Goal: Task Accomplishment & Management: Manage account settings

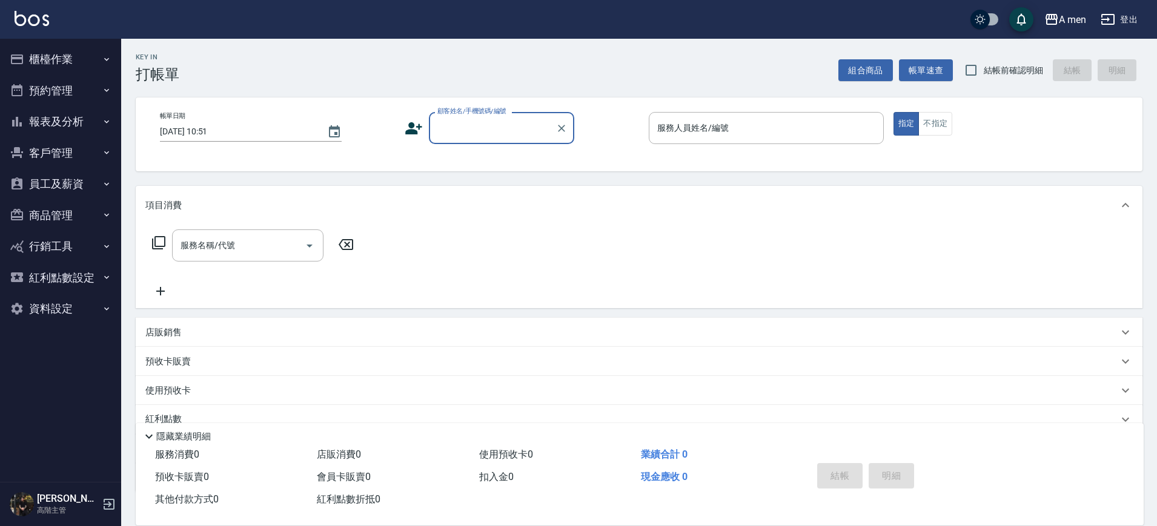
click at [84, 93] on button "預約管理" at bounding box center [60, 90] width 111 height 31
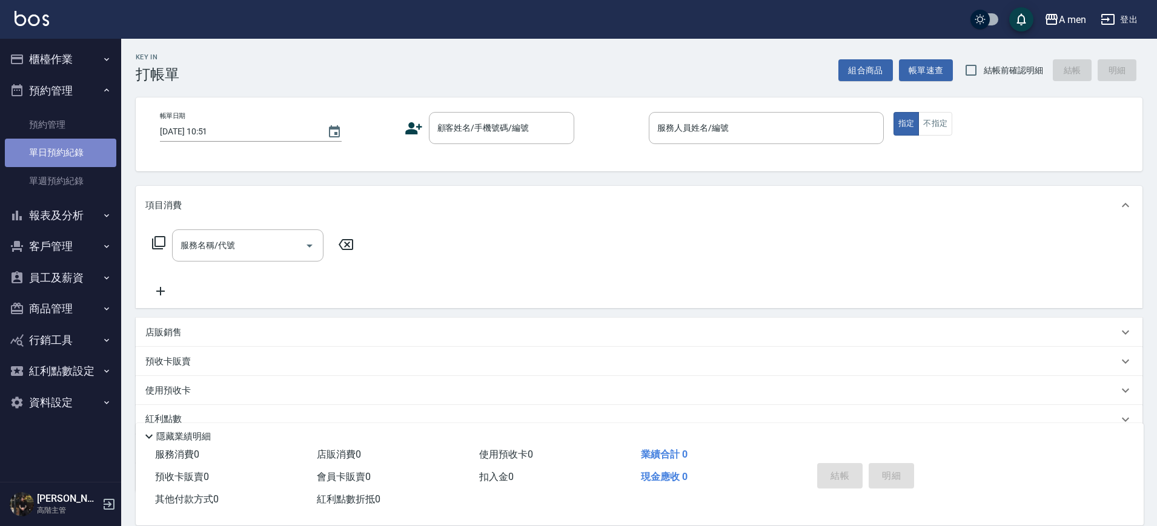
click at [84, 154] on link "單日預約紀錄" at bounding box center [60, 153] width 111 height 28
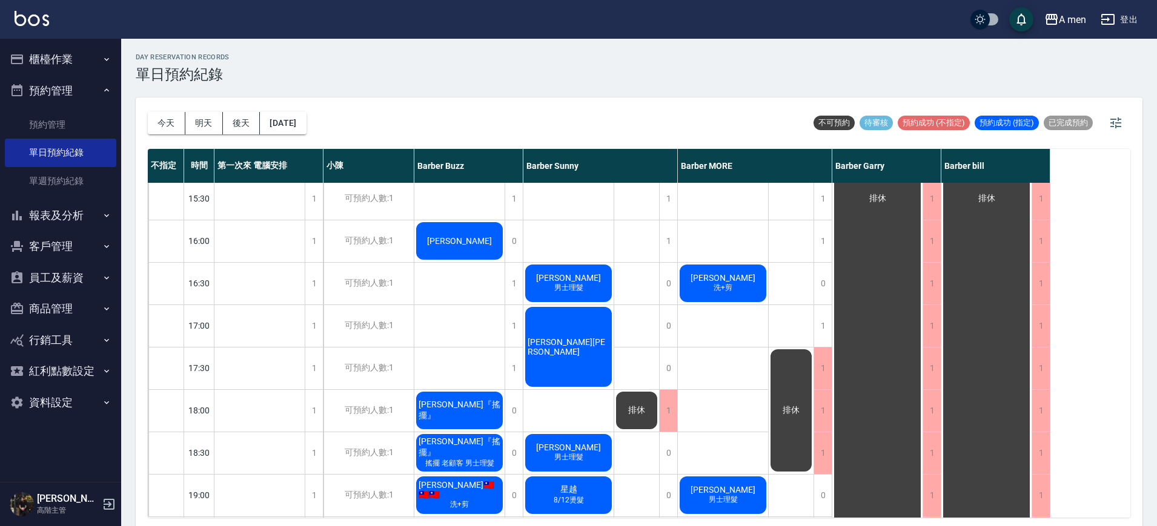
scroll to position [556, 0]
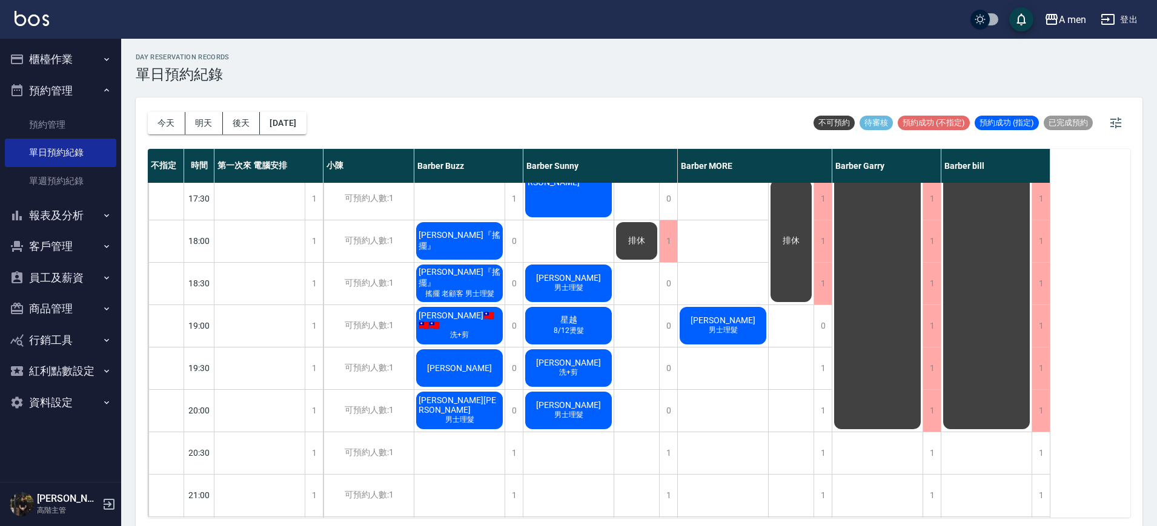
click at [480, 322] on span "Justin🇹🇼🇹🇼🇹🇼" at bounding box center [459, 320] width 87 height 19
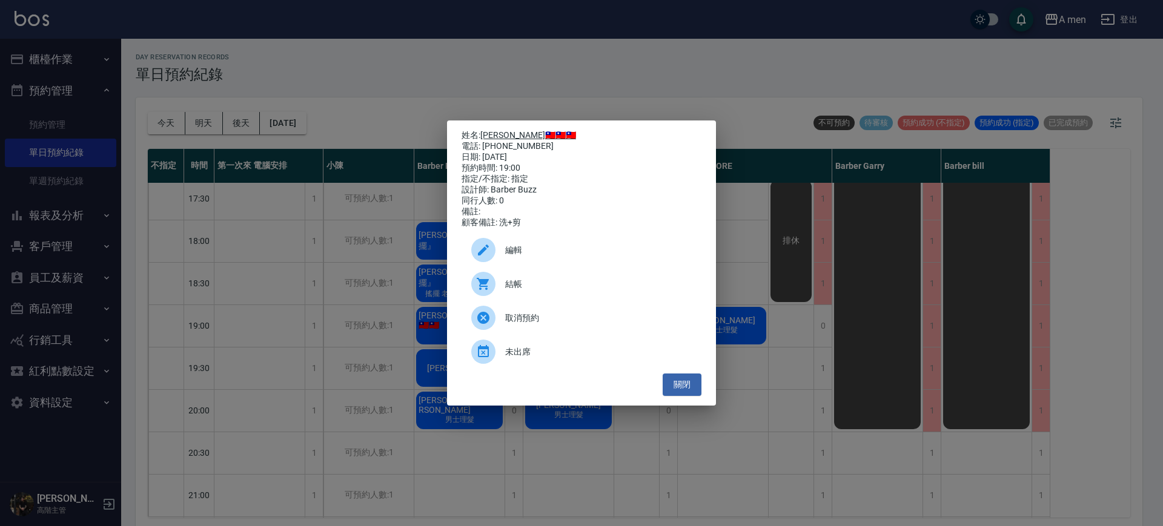
click at [503, 136] on link "Justin🇹🇼🇹🇼🇹🇼" at bounding box center [528, 135] width 96 height 10
click at [676, 396] on button "關閉" at bounding box center [681, 385] width 39 height 22
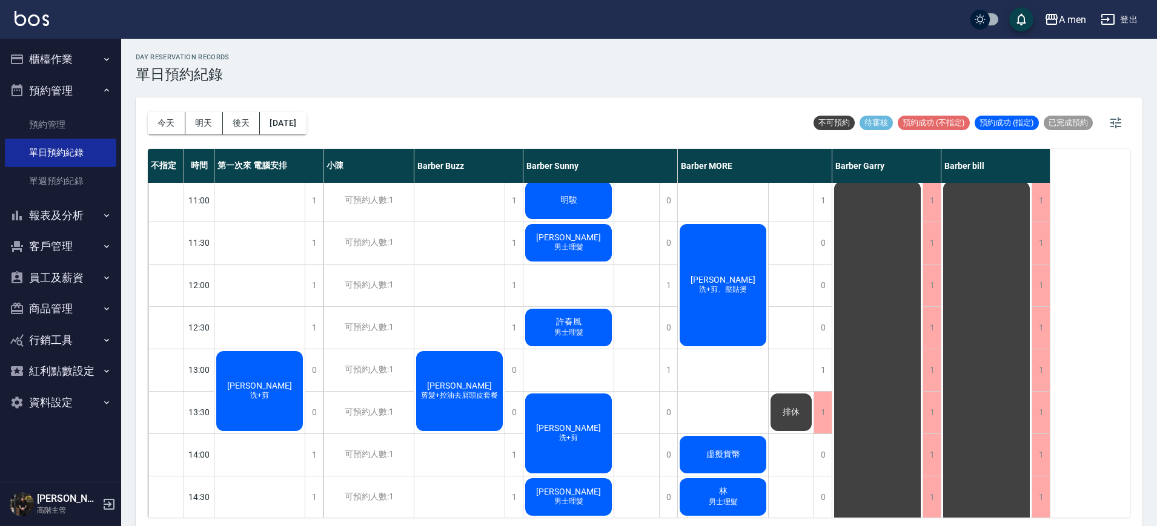
scroll to position [0, 0]
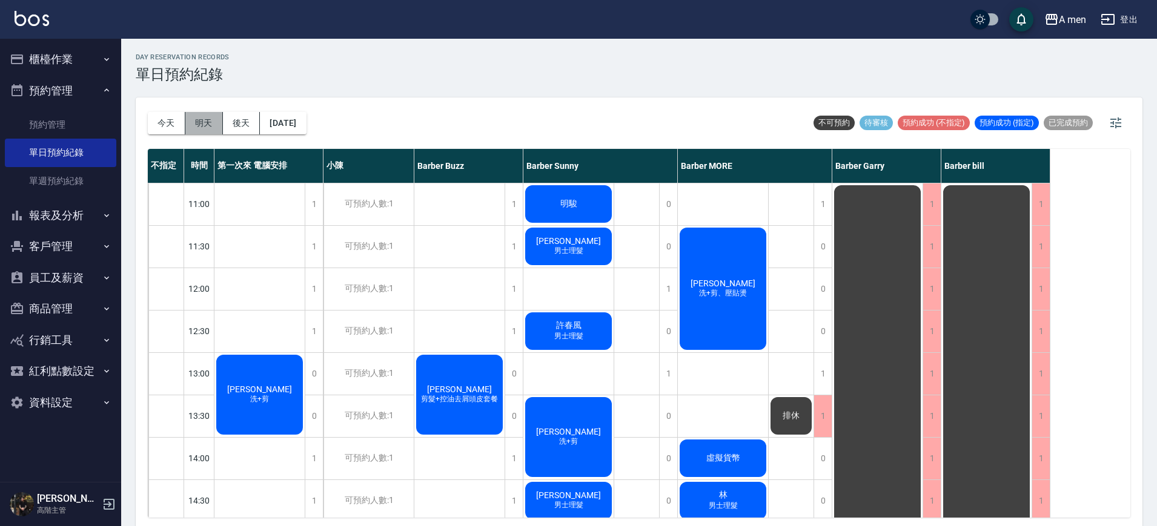
click at [204, 127] on button "明天" at bounding box center [204, 123] width 38 height 22
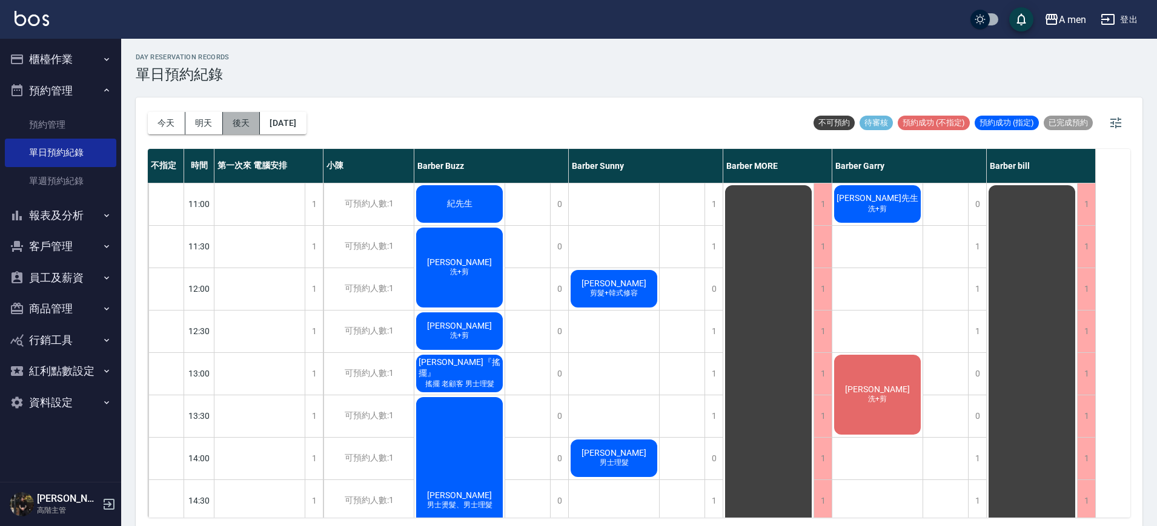
click at [240, 123] on button "後天" at bounding box center [242, 123] width 38 height 22
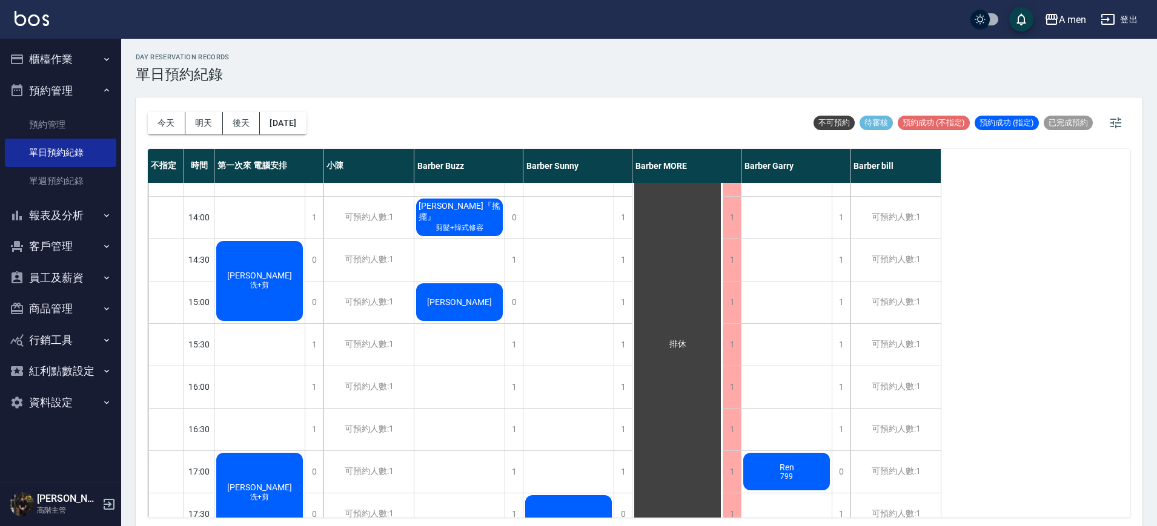
scroll to position [159, 0]
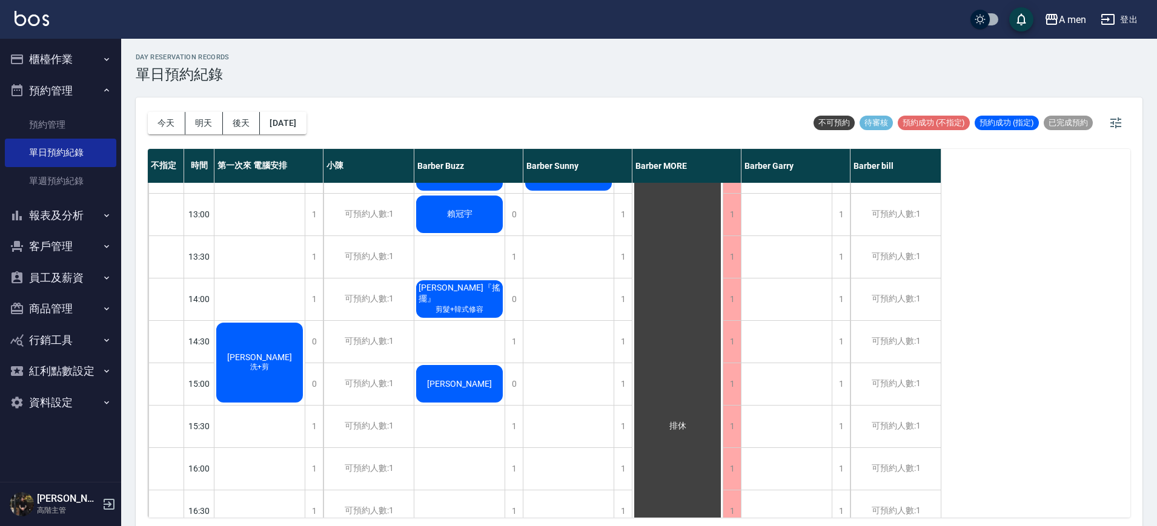
click at [270, 354] on span "蔡沛禹" at bounding box center [260, 357] width 70 height 10
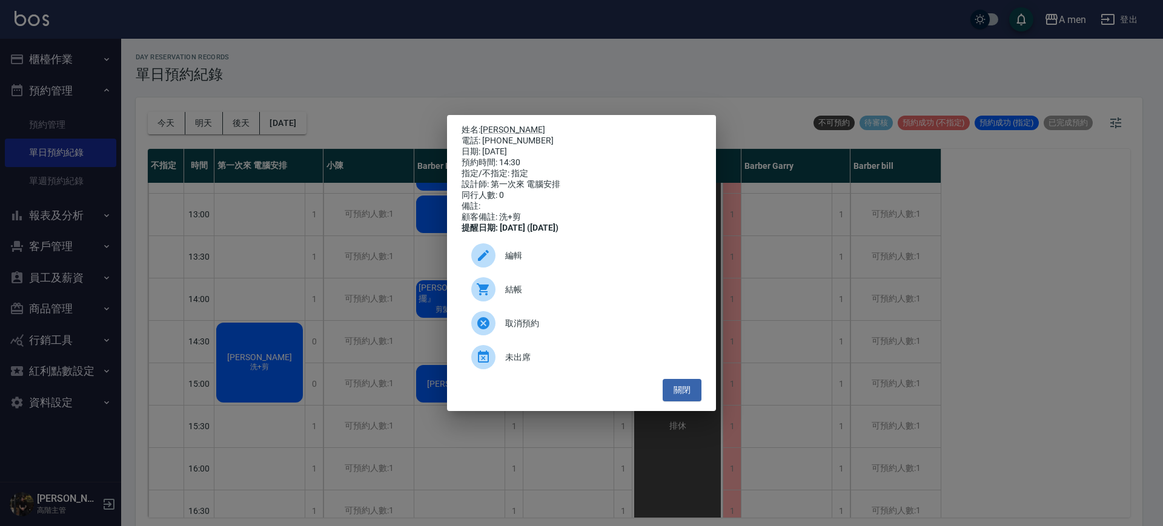
click at [535, 255] on span "編輯" at bounding box center [598, 255] width 186 height 13
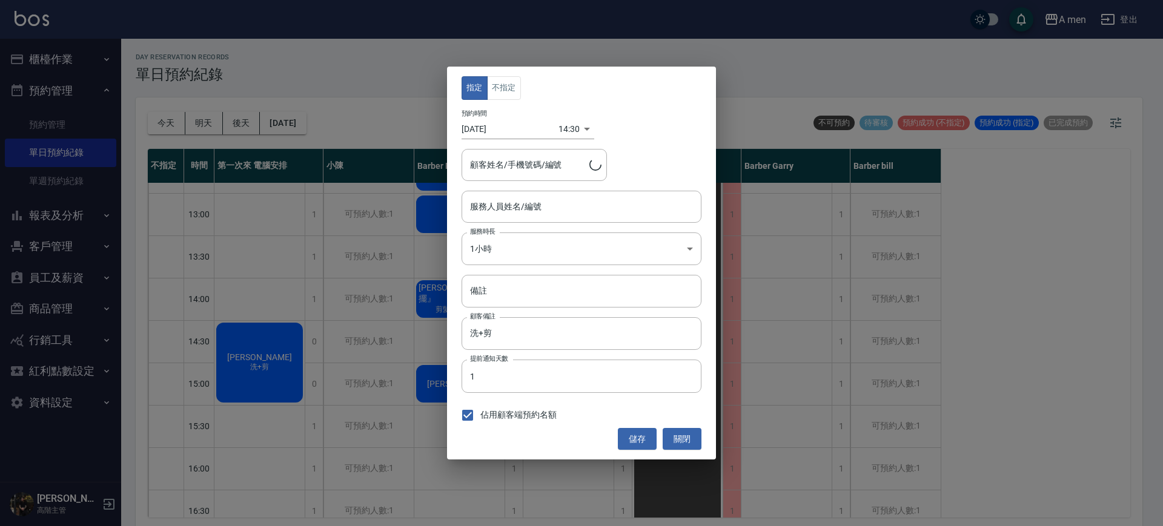
type input "第一次來 電腦安排-100"
type input "蔡沛禹/0966181174"
click at [510, 93] on button "不指定" at bounding box center [504, 88] width 34 height 24
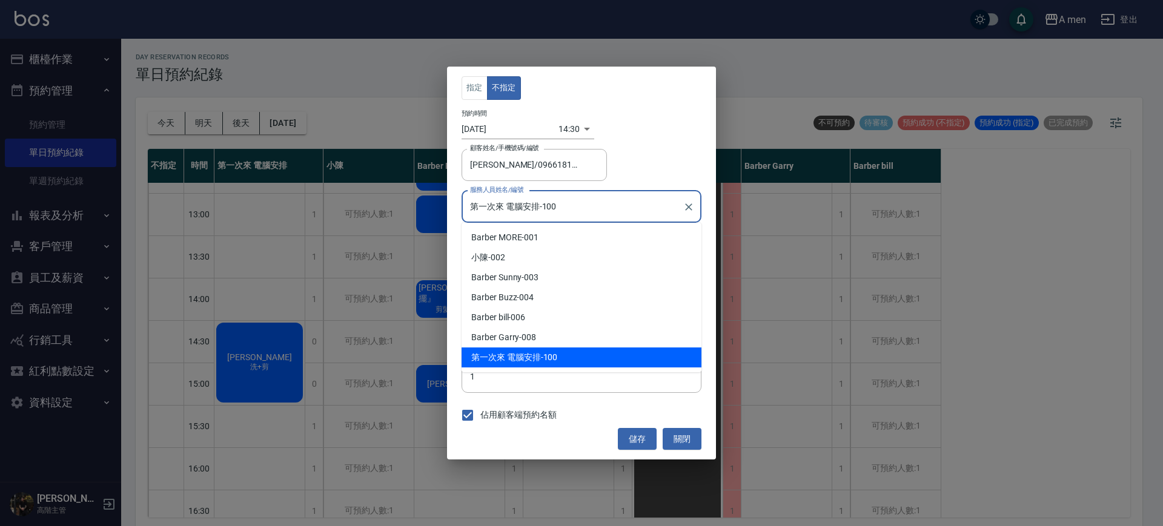
click at [506, 217] on input "第一次來 電腦安排-100" at bounding box center [572, 206] width 211 height 21
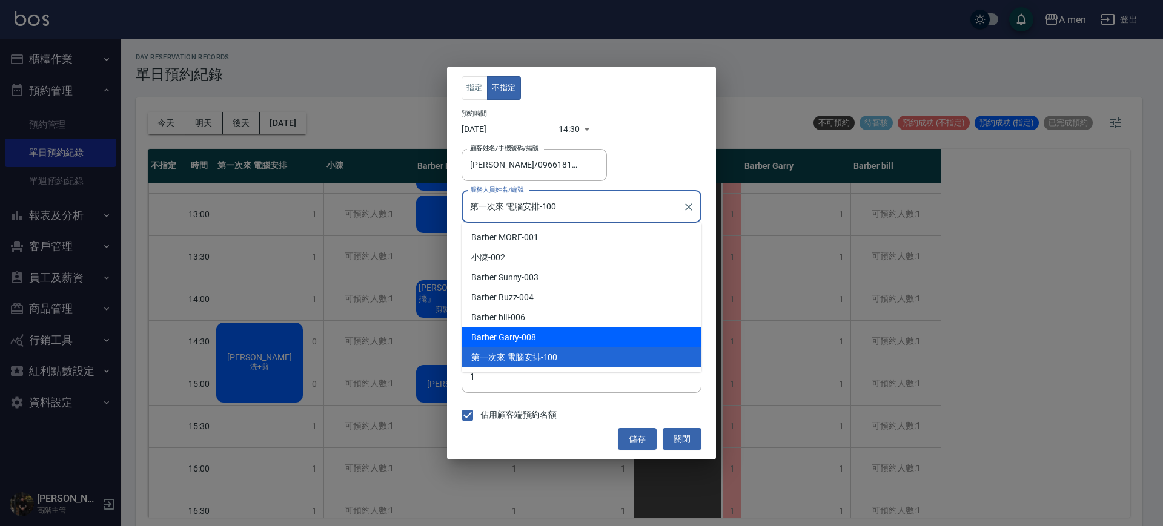
click at [524, 334] on div "Barber Garry -008" at bounding box center [581, 338] width 240 height 20
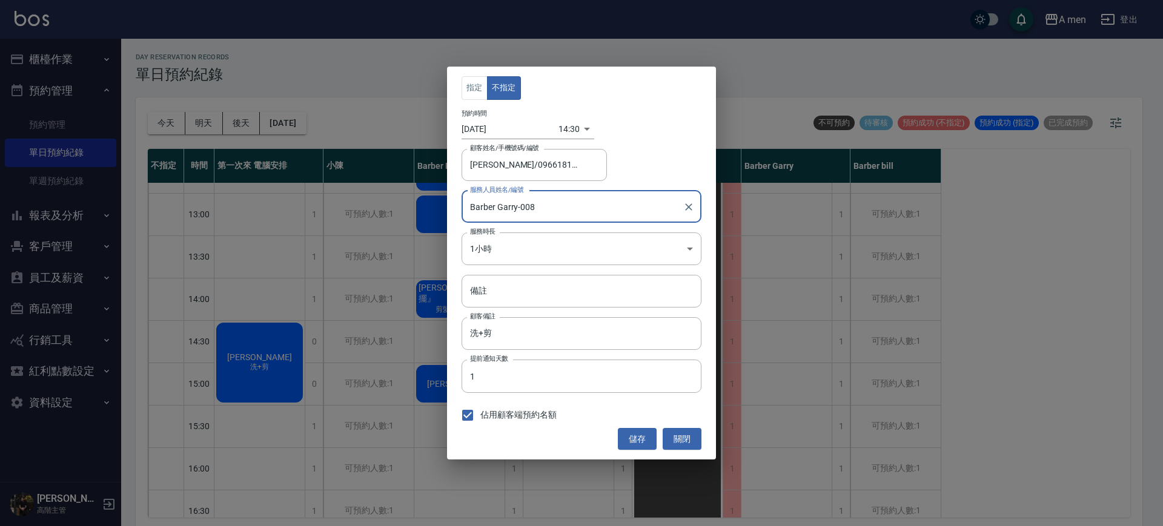
click at [560, 210] on input "Barber Garry-008" at bounding box center [572, 206] width 211 height 21
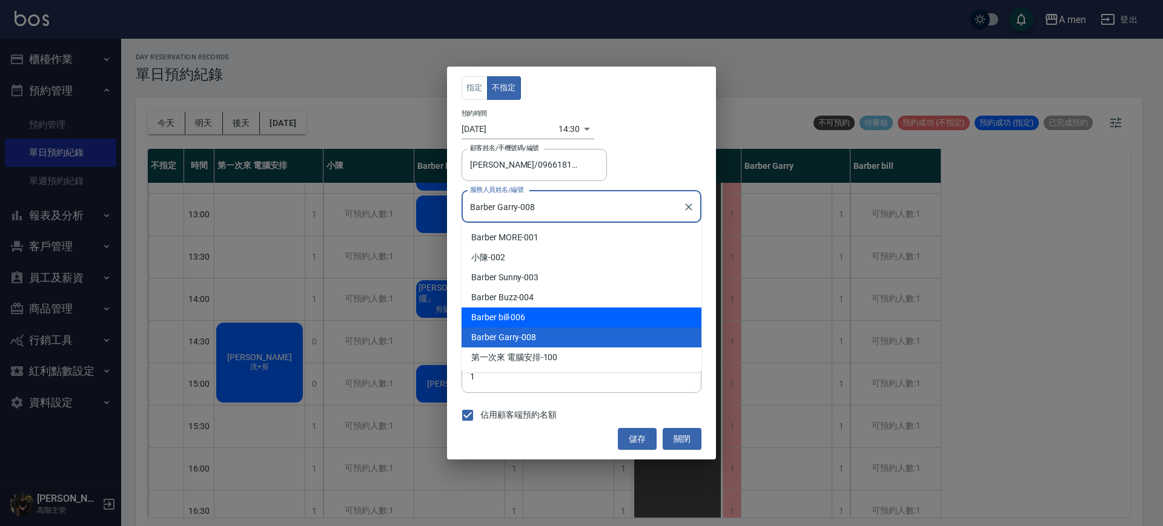
click at [510, 315] on div "Barber bill -006" at bounding box center [581, 318] width 240 height 20
type input "Barber bill-006"
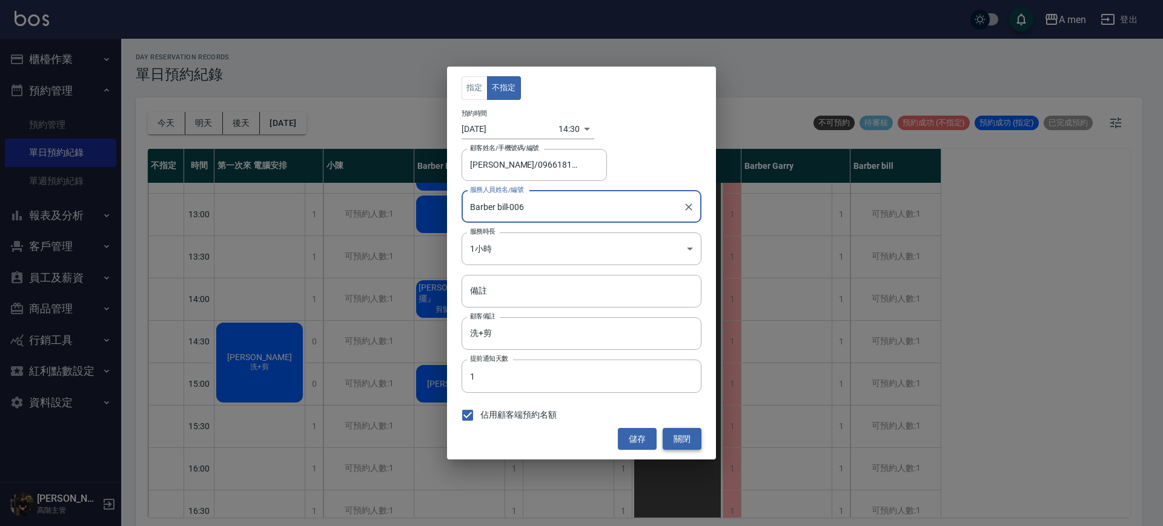
click at [690, 435] on button "關閉" at bounding box center [681, 439] width 39 height 22
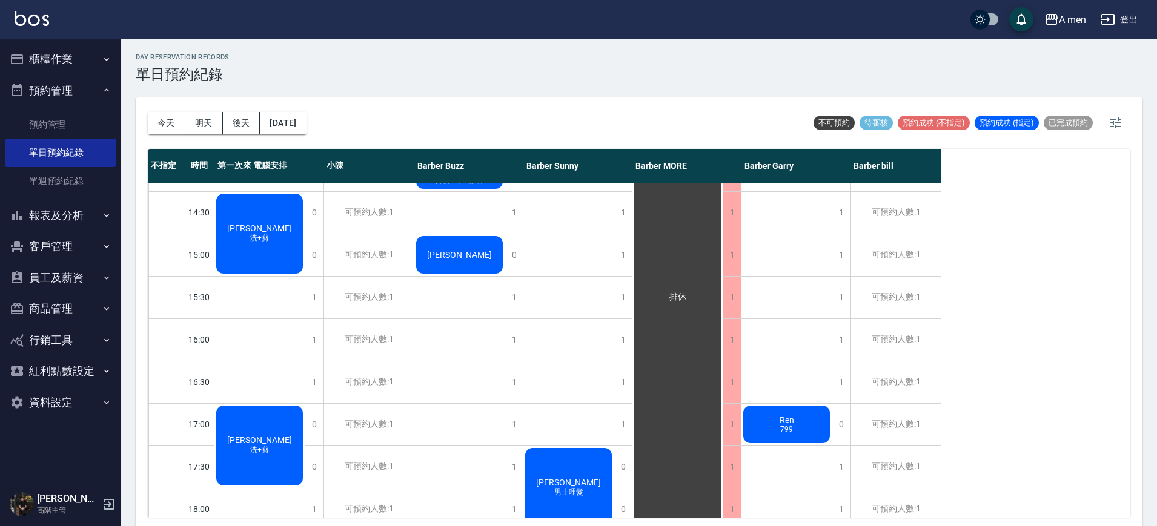
scroll to position [289, 0]
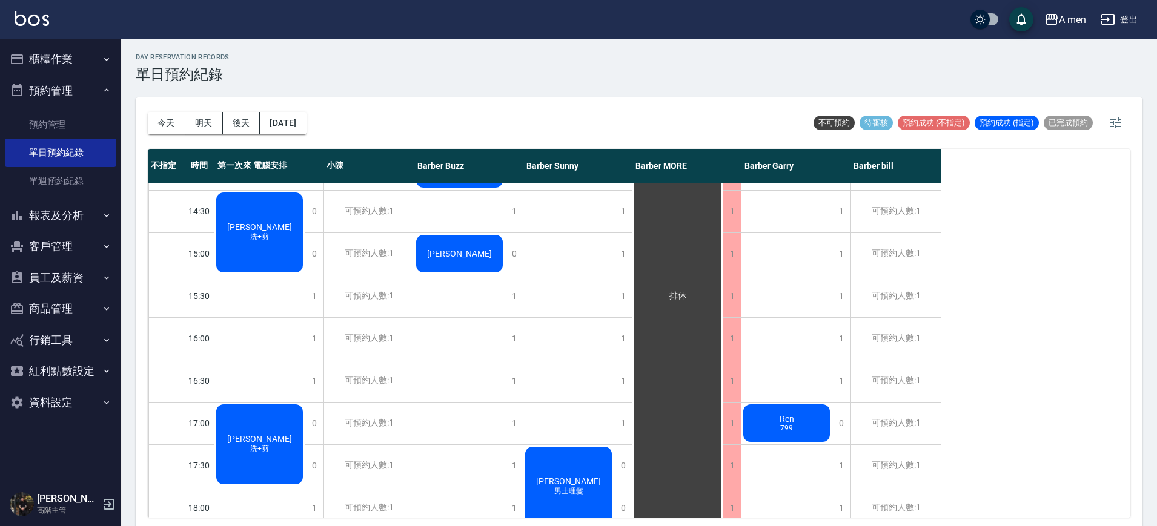
click at [265, 431] on div "沈智揚 洗+剪" at bounding box center [259, 445] width 90 height 84
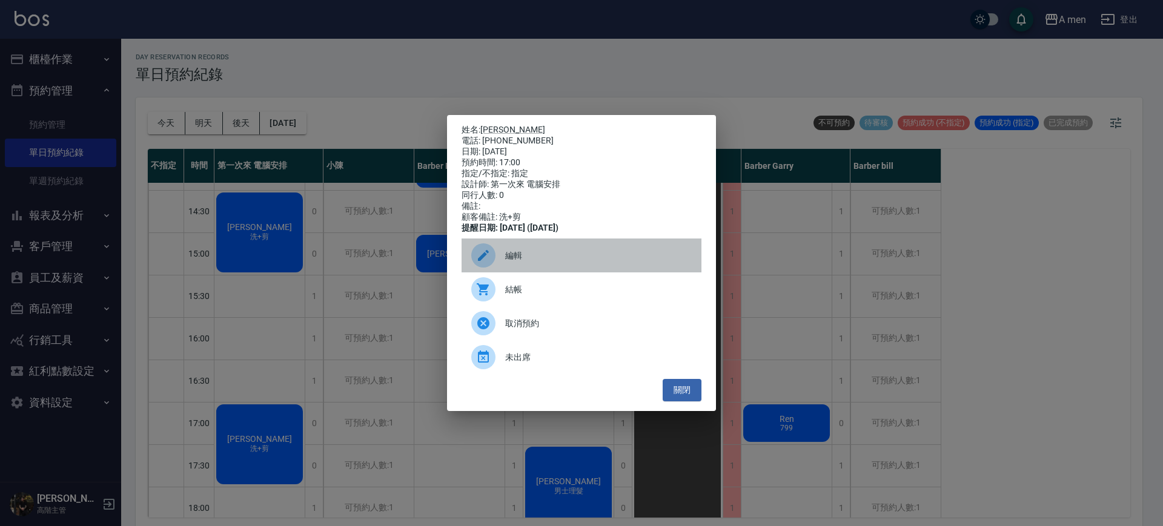
click at [518, 262] on span "編輯" at bounding box center [598, 255] width 186 height 13
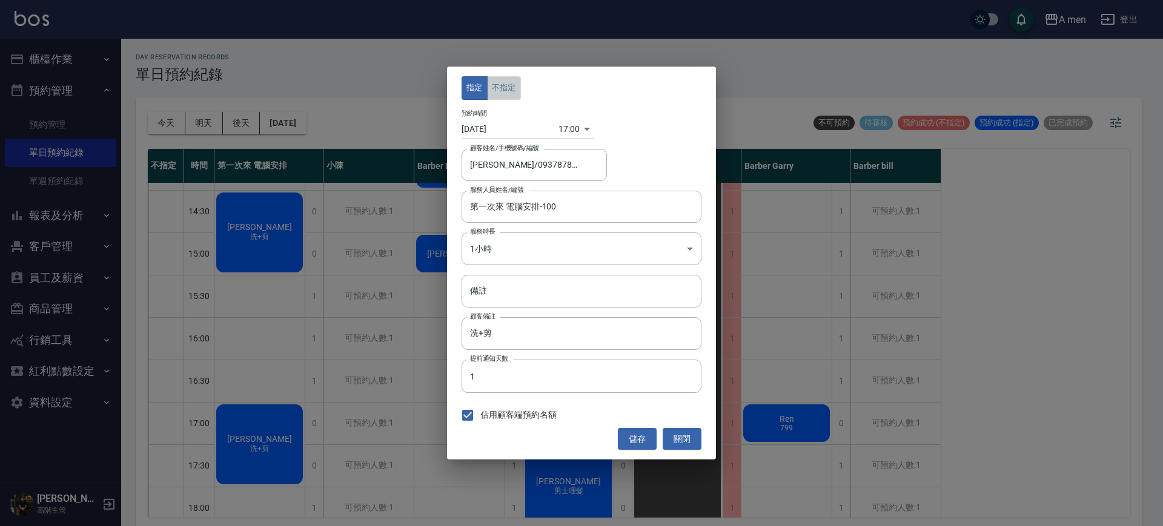
click at [504, 93] on button "不指定" at bounding box center [504, 88] width 34 height 24
click at [501, 192] on label "服務人員姓名/編號" at bounding box center [496, 189] width 53 height 9
click at [501, 196] on input "第一次來 電腦安排-100" at bounding box center [572, 206] width 211 height 21
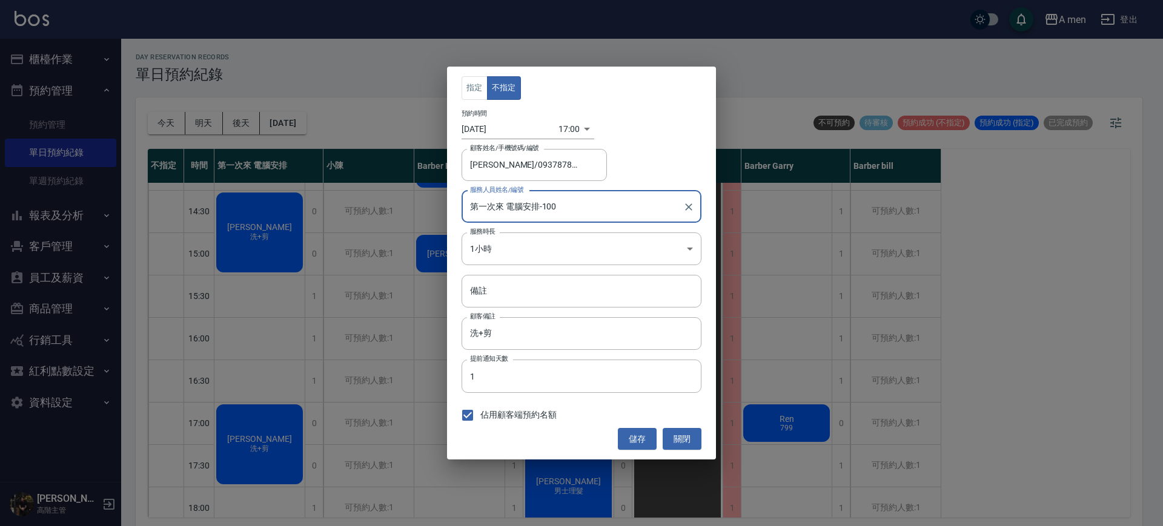
click at [496, 209] on input "第一次來 電腦安排-100" at bounding box center [572, 206] width 211 height 21
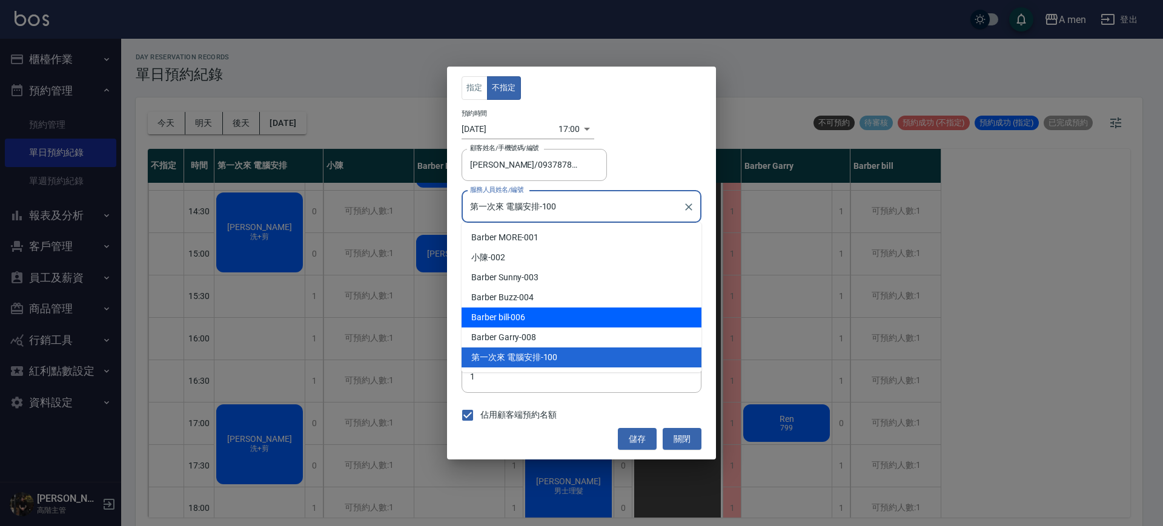
click at [510, 315] on div "Barber bill -006" at bounding box center [581, 318] width 240 height 20
type input "Barber bill-006"
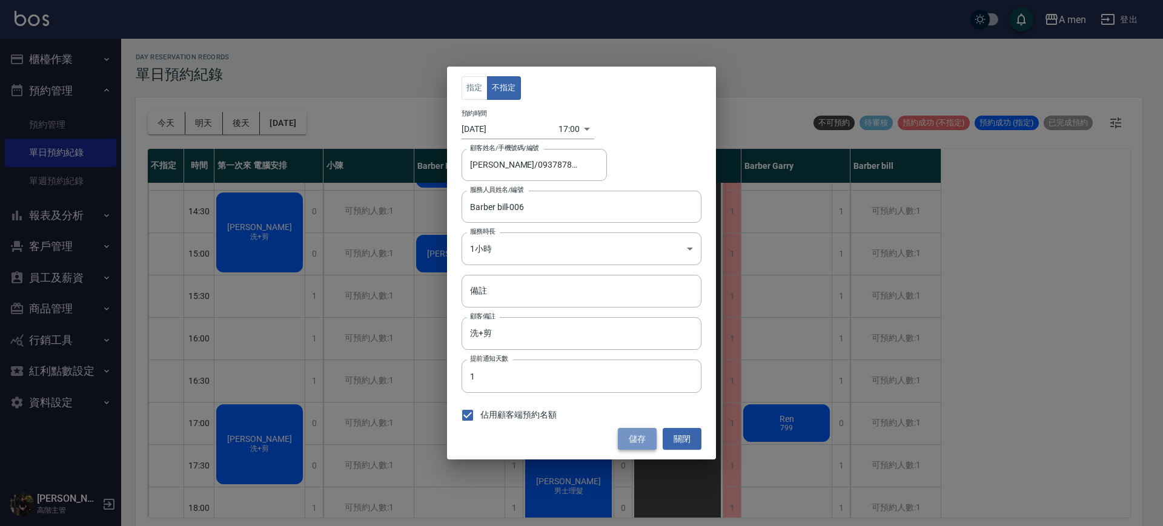
click at [633, 429] on button "儲存" at bounding box center [637, 439] width 39 height 22
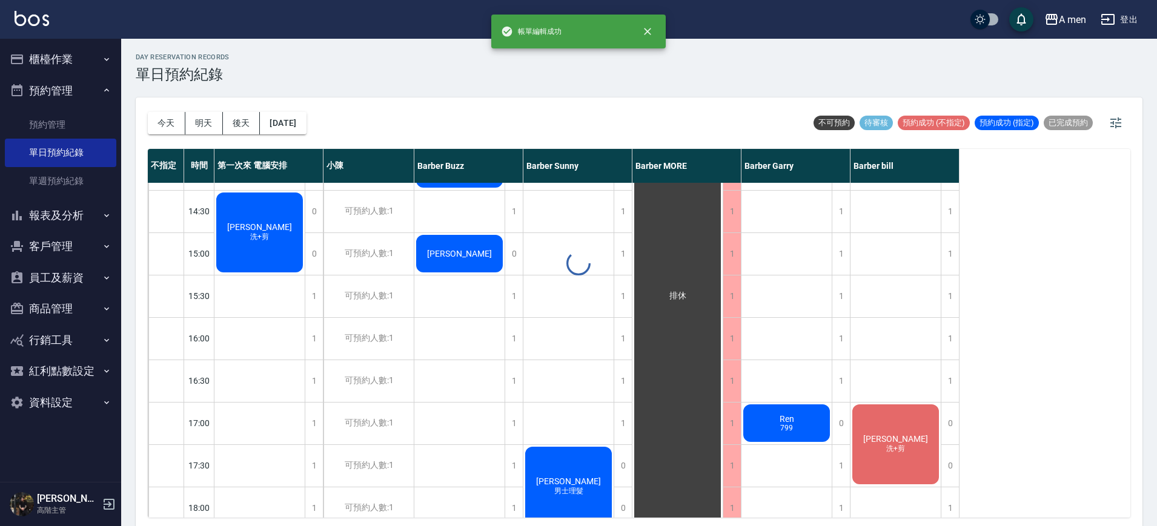
click at [256, 253] on div at bounding box center [578, 263] width 1157 height 526
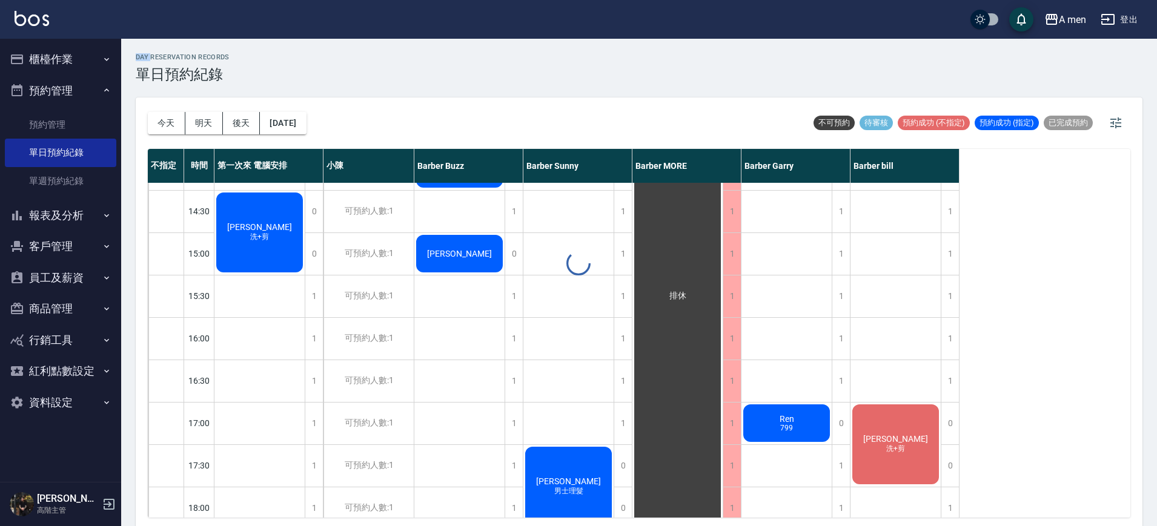
click at [256, 253] on div "day Reservation records 單日預約紀錄 今天 明天 後天 2025/10/11 不可預約 待審核 預約成功 (不指定) 預約成功 (指定…" at bounding box center [638, 284] width 1035 height 491
click at [268, 233] on span "洗+剪" at bounding box center [260, 237] width 24 height 10
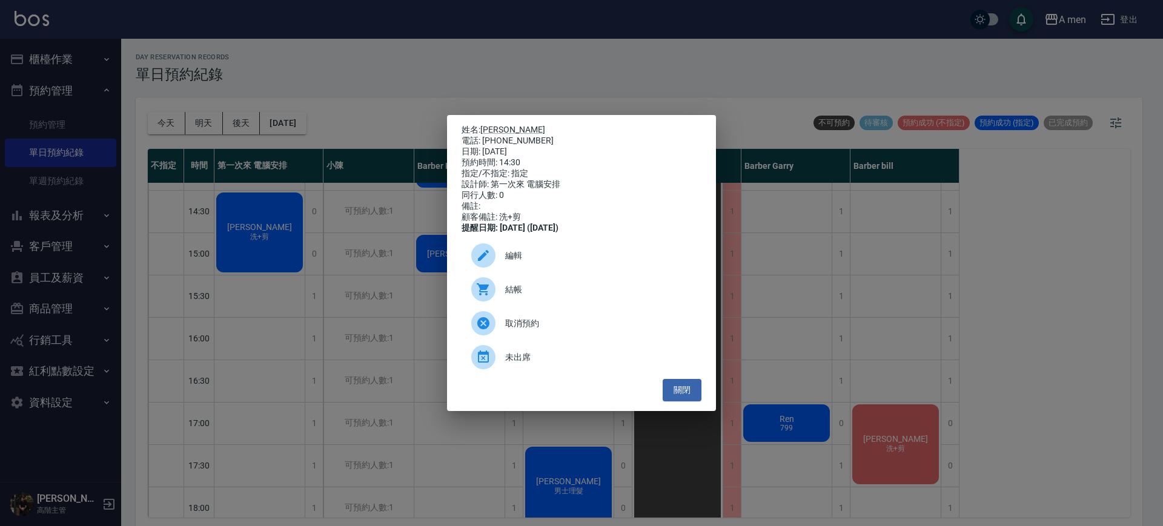
click at [506, 268] on div "編輯" at bounding box center [581, 256] width 240 height 34
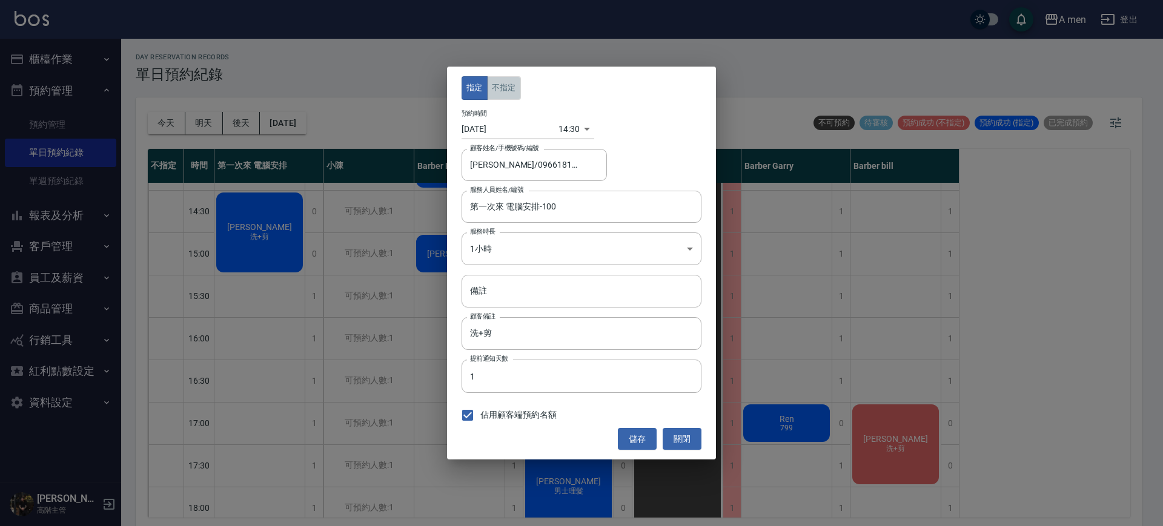
click at [507, 91] on button "不指定" at bounding box center [504, 88] width 34 height 24
click at [503, 220] on div "第一次來 電腦安排-100 服務人員姓名/編號" at bounding box center [581, 207] width 240 height 32
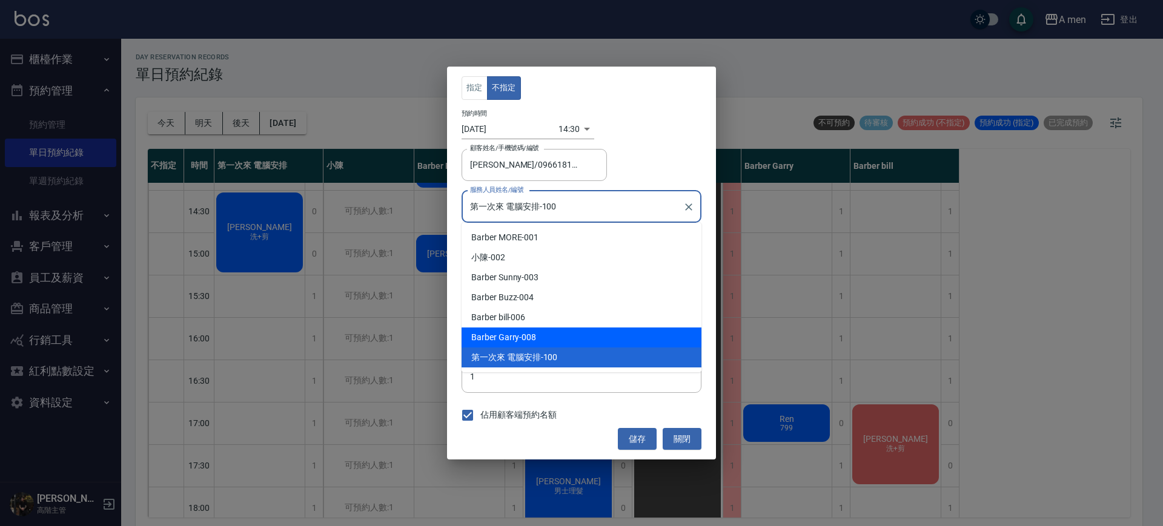
click at [527, 335] on div "Barber Garry -008" at bounding box center [581, 338] width 240 height 20
type input "Barber Garry-008"
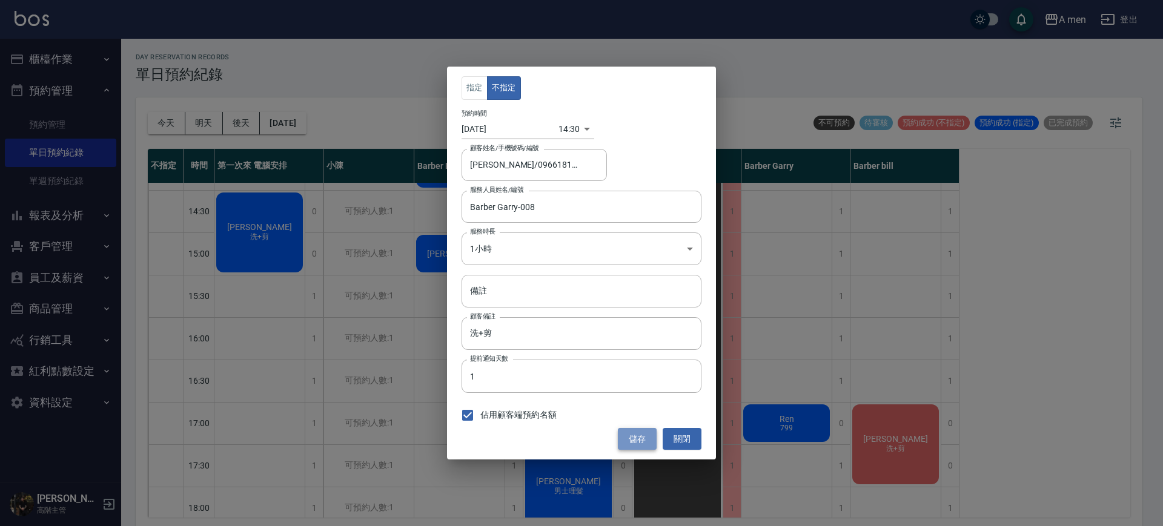
click at [630, 438] on button "儲存" at bounding box center [637, 439] width 39 height 22
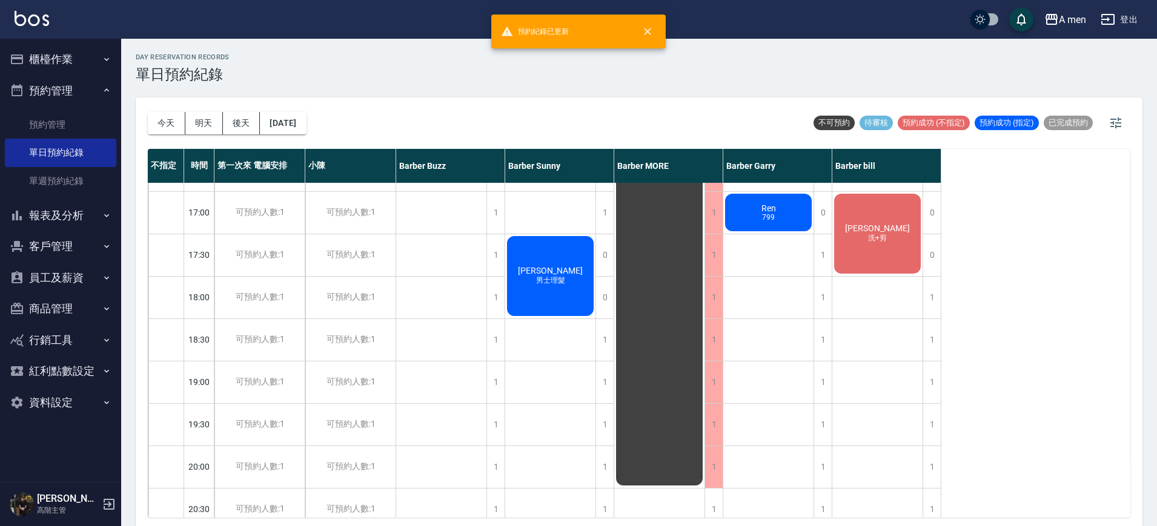
scroll to position [475, 0]
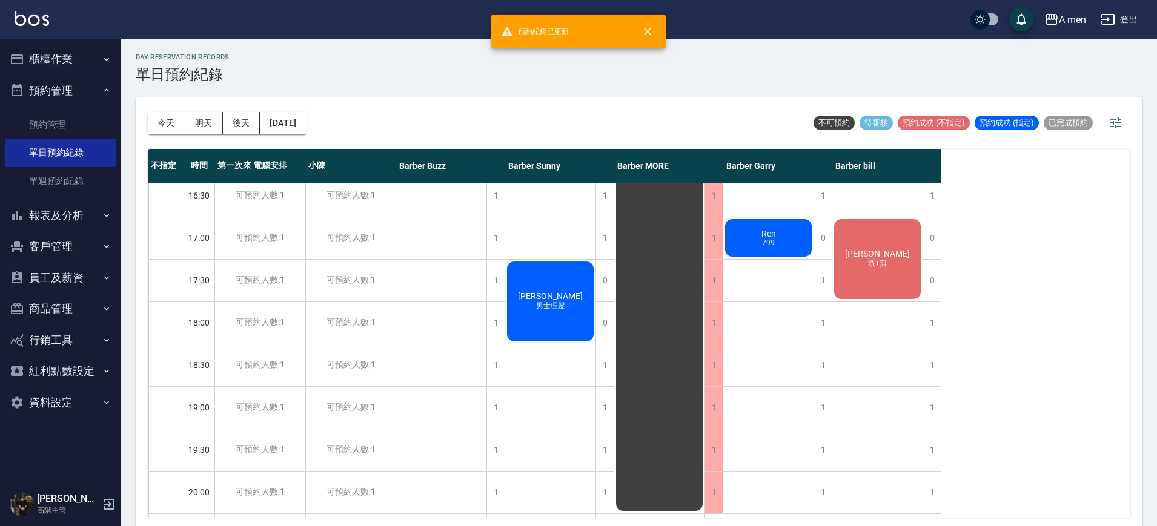
click at [865, 266] on span "洗+剪" at bounding box center [877, 264] width 24 height 10
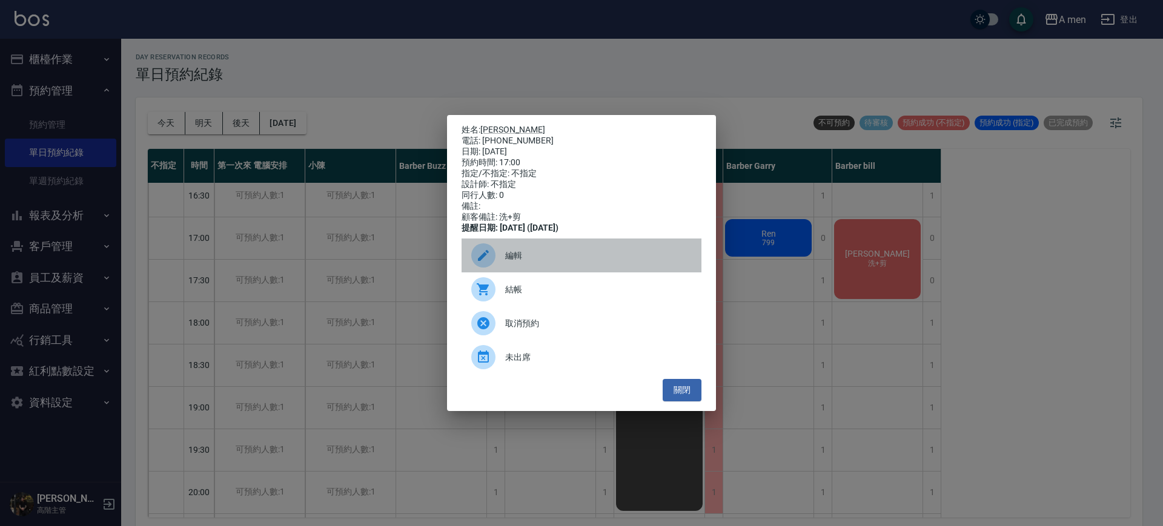
click at [655, 262] on span "編輯" at bounding box center [598, 255] width 186 height 13
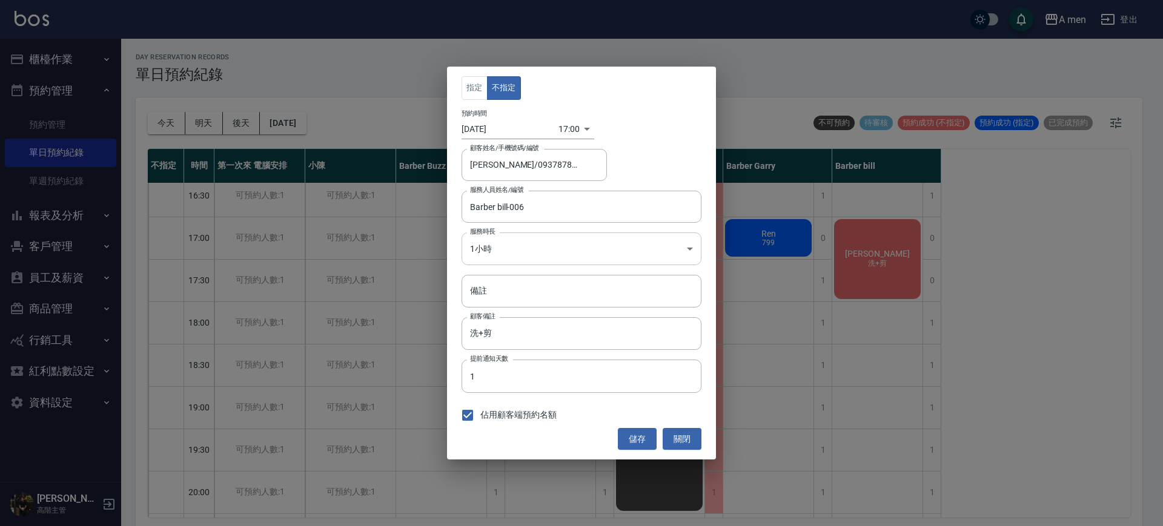
click at [559, 240] on body "A men 登出 櫃檯作業 打帳單 帳單列表 營業儀表板 現金收支登錄 高階收支登錄 材料自購登錄 每日結帳 排班表 現場電腦打卡 掃碼打卡 預約管理 預約管…" at bounding box center [581, 265] width 1163 height 530
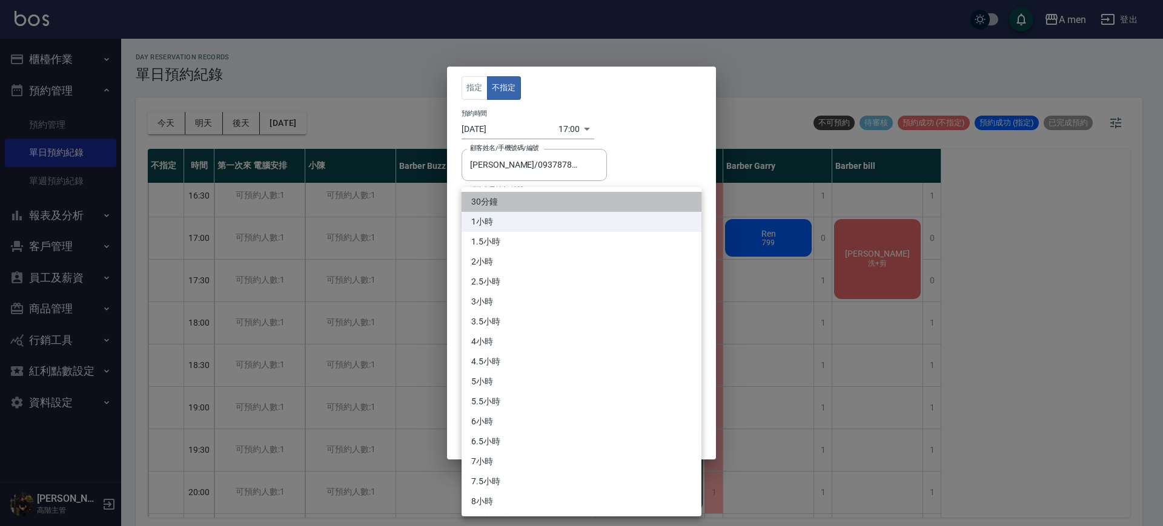
click at [513, 202] on li "30分鐘" at bounding box center [581, 202] width 240 height 20
type input "1"
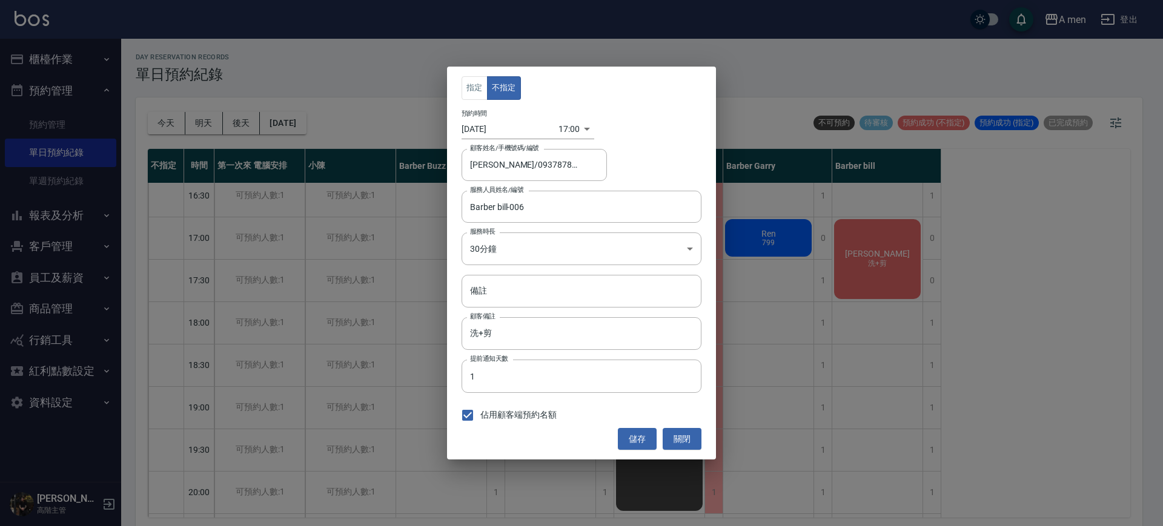
drag, startPoint x: 636, startPoint y: 427, endPoint x: 628, endPoint y: 415, distance: 15.0
click at [628, 415] on div "指定 不指定 預約時間 2025/10/11 17:00 1760173200000 顧客姓名/手機號碼/編號 沈智揚/0937878008 顧客姓名/手機號…" at bounding box center [581, 263] width 269 height 393
click at [641, 426] on div "指定 不指定 預約時間 2025/10/11 17:00 1760173200000 顧客姓名/手機號碼/編號 沈智揚/0937878008 顧客姓名/手機號…" at bounding box center [581, 263] width 269 height 393
click at [640, 428] on button "儲存" at bounding box center [637, 439] width 39 height 22
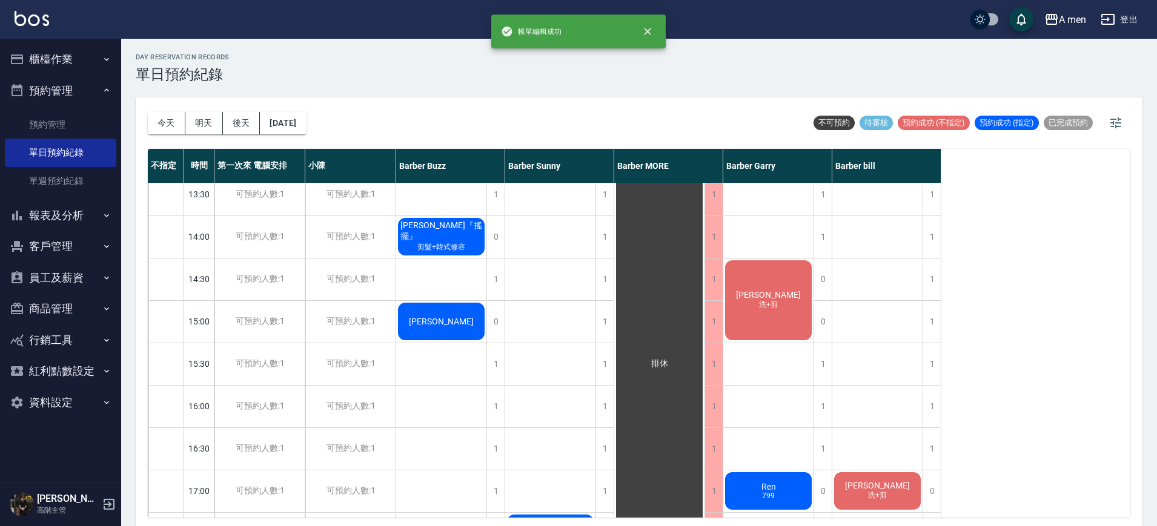
scroll to position [220, 0]
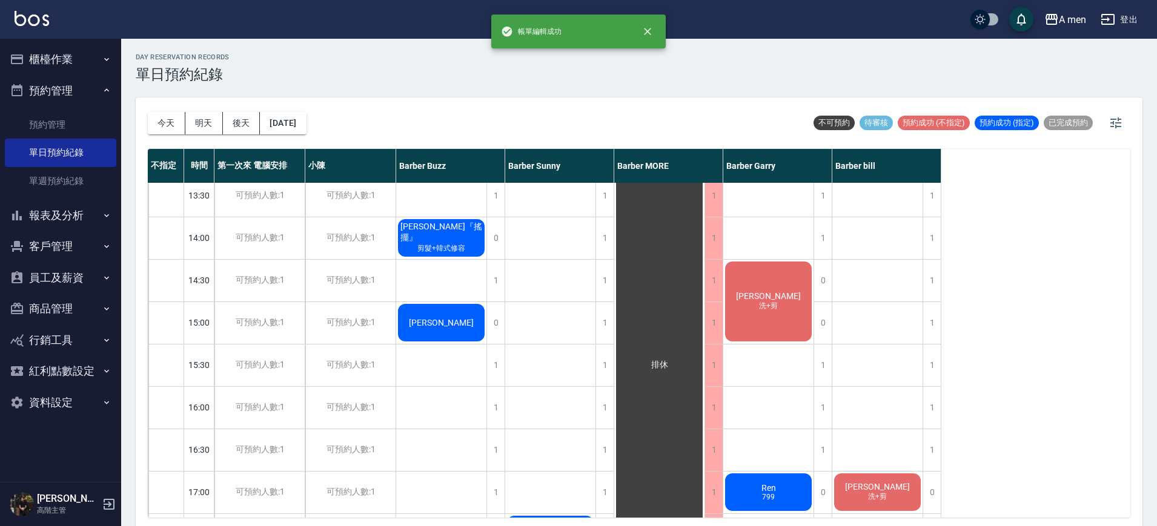
click at [791, 301] on div "蔡沛禹 洗+剪" at bounding box center [768, 302] width 90 height 84
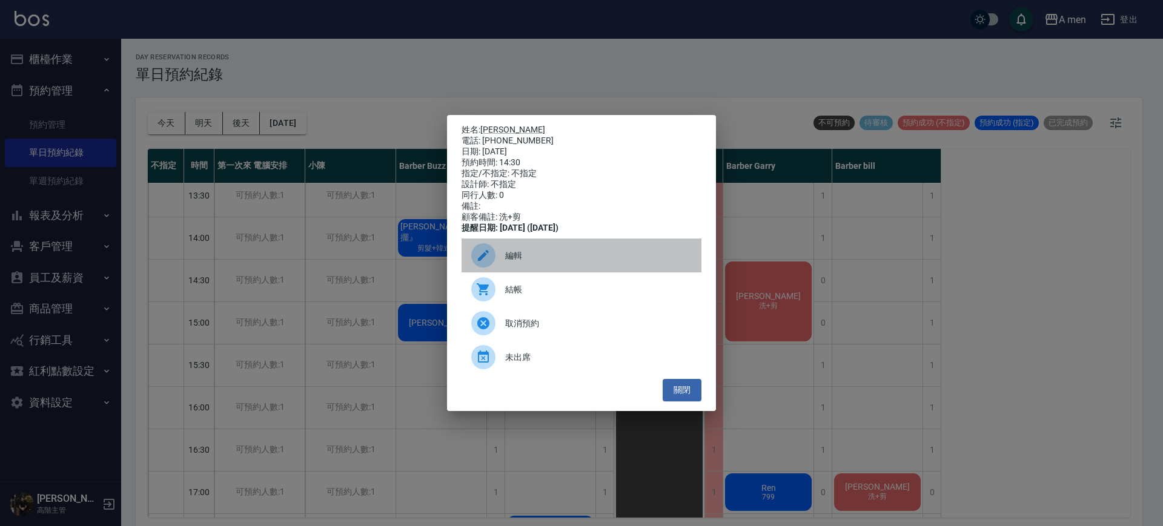
click at [670, 271] on div "編輯" at bounding box center [581, 256] width 240 height 34
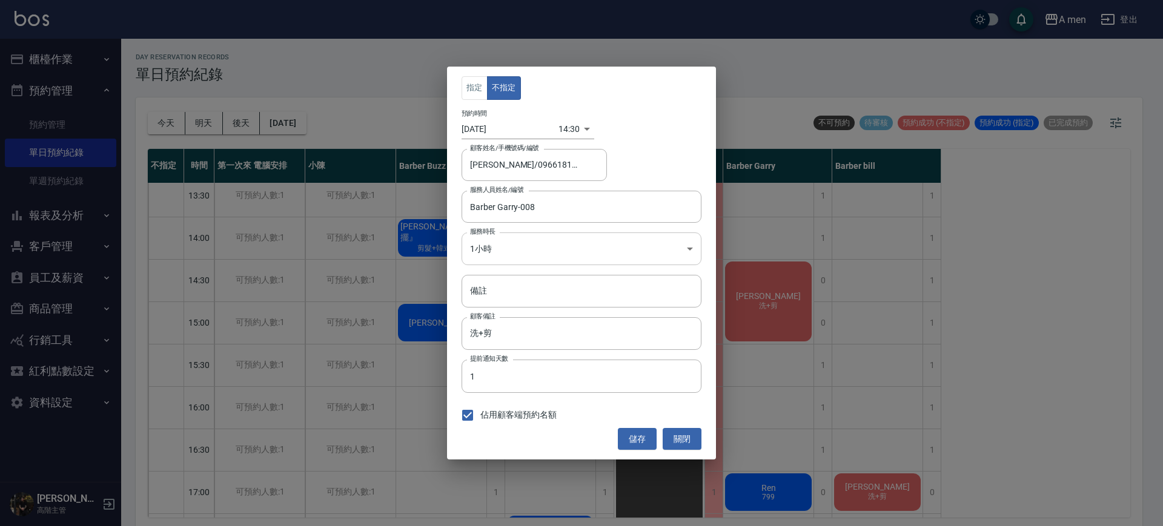
click at [530, 240] on body "A men 登出 櫃檯作業 打帳單 帳單列表 營業儀表板 現金收支登錄 高階收支登錄 材料自購登錄 每日結帳 排班表 現場電腦打卡 掃碼打卡 預約管理 預約管…" at bounding box center [581, 265] width 1163 height 530
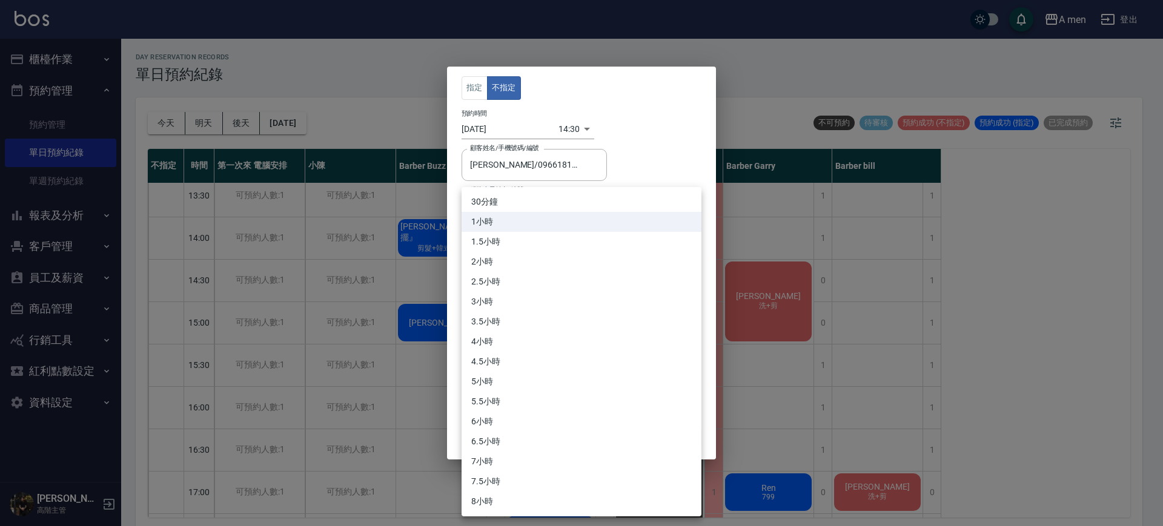
click at [510, 203] on li "30分鐘" at bounding box center [581, 202] width 240 height 20
type input "1"
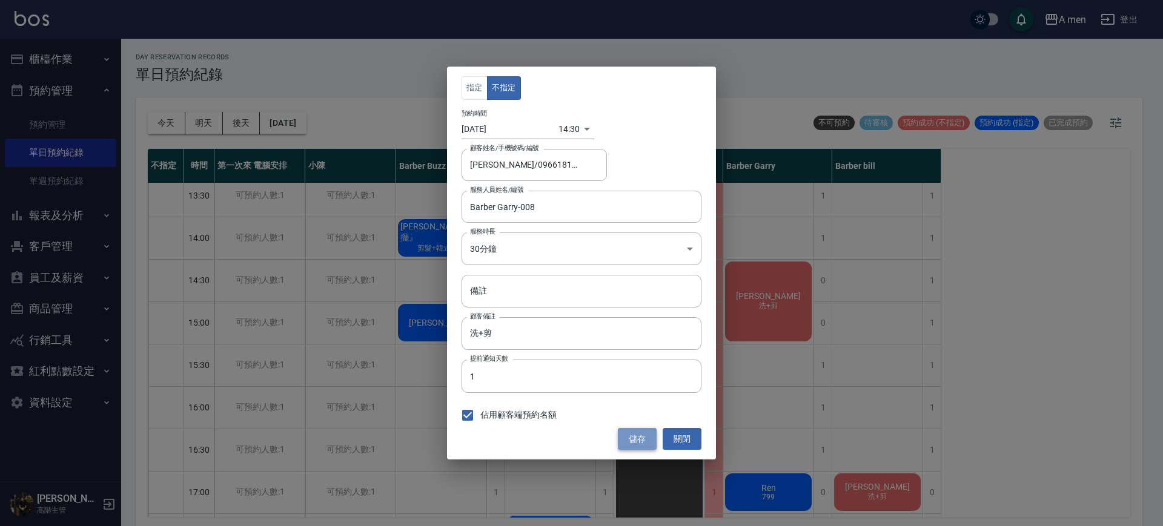
click at [629, 433] on button "儲存" at bounding box center [637, 439] width 39 height 22
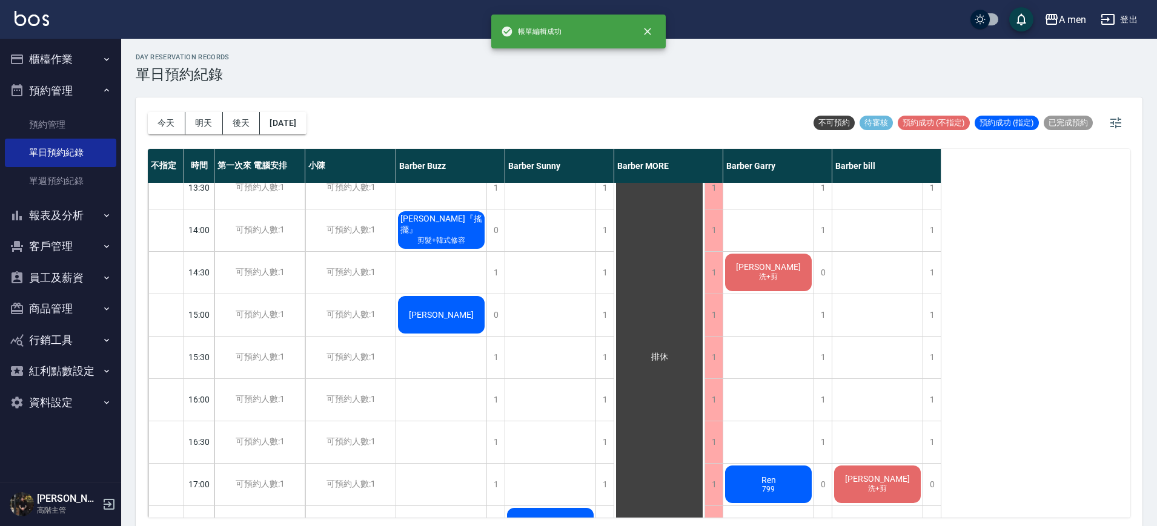
scroll to position [0, 0]
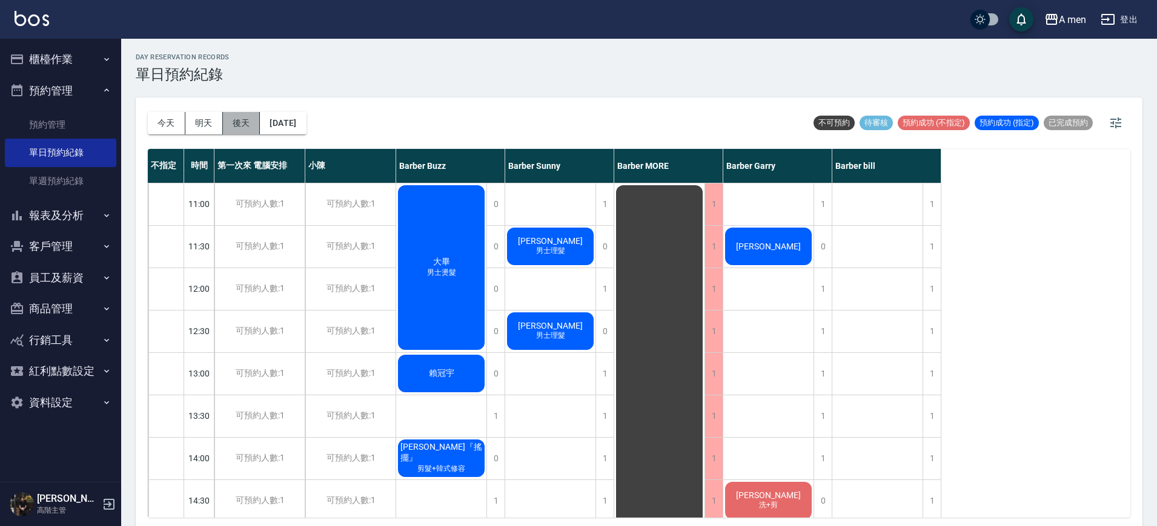
click at [245, 119] on button "後天" at bounding box center [242, 123] width 38 height 22
click at [201, 127] on button "明天" at bounding box center [204, 123] width 38 height 22
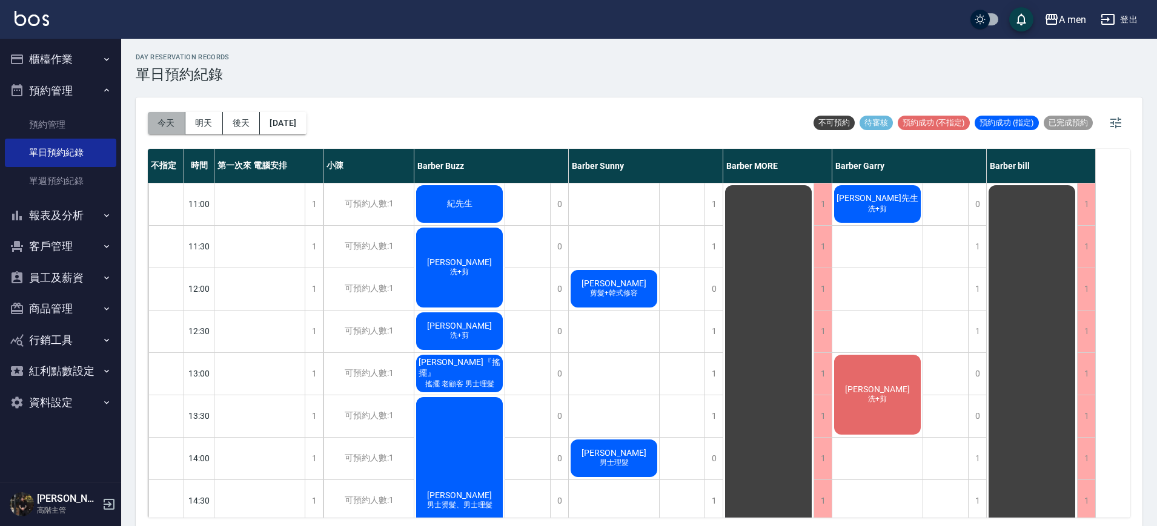
click at [168, 116] on button "今天" at bounding box center [167, 123] width 38 height 22
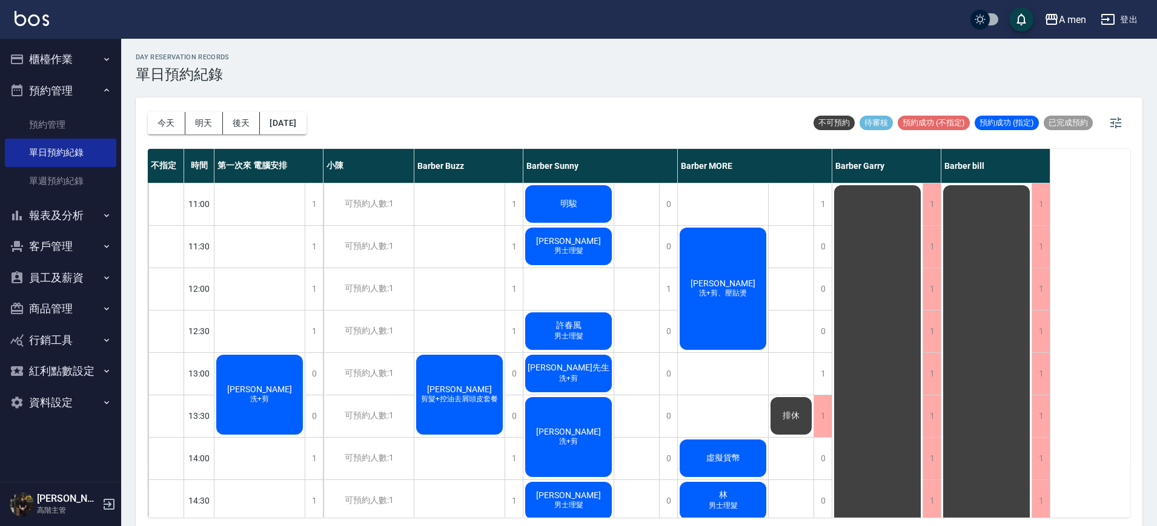
click at [266, 399] on span "洗+剪" at bounding box center [260, 399] width 24 height 10
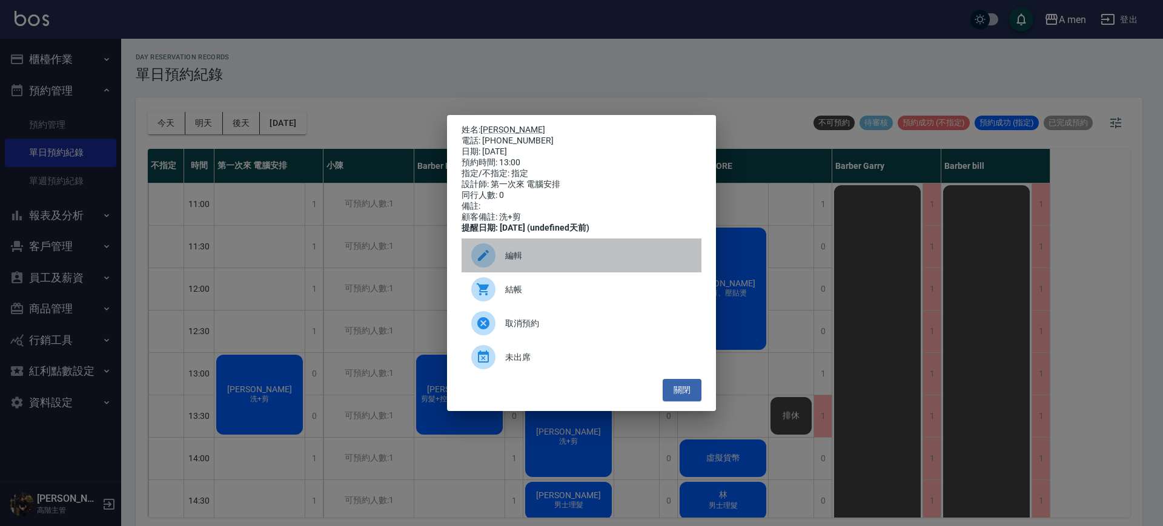
click at [551, 271] on div "編輯" at bounding box center [581, 256] width 240 height 34
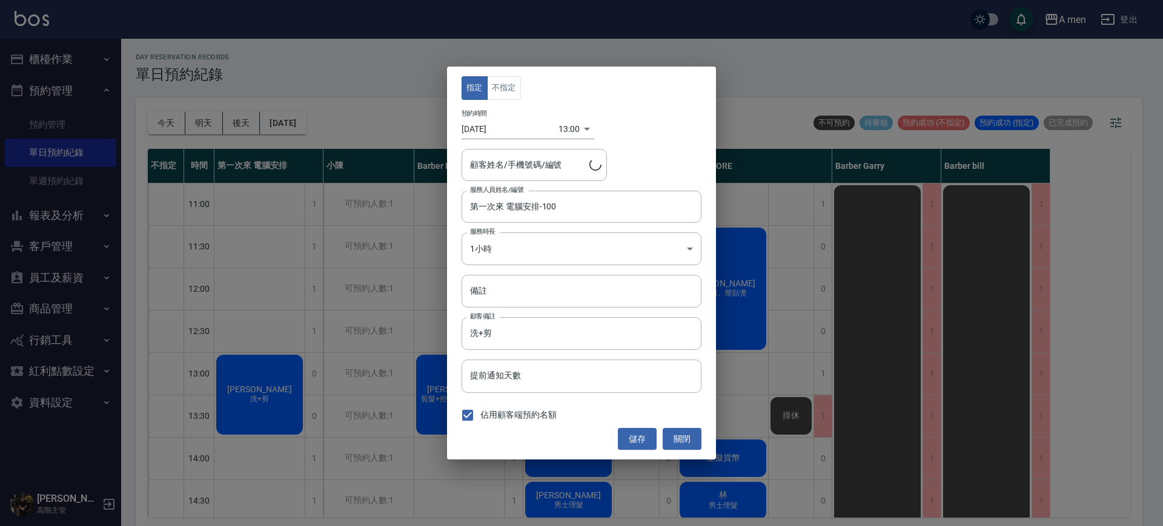
type input "陳歆翰/0929870512"
click at [501, 93] on button "不指定" at bounding box center [504, 88] width 34 height 24
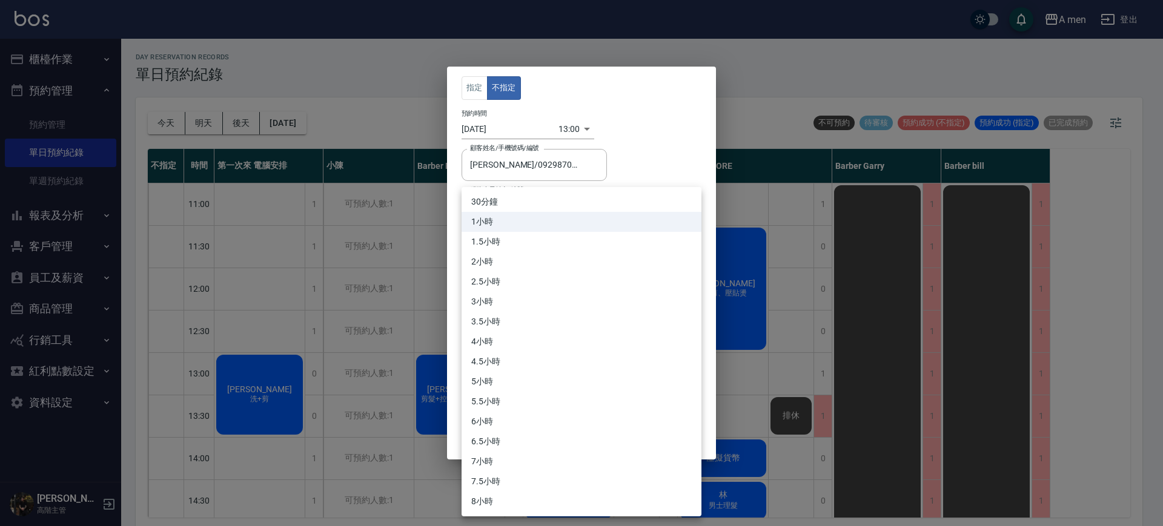
click at [526, 252] on body "A men 登出 櫃檯作業 打帳單 帳單列表 營業儀表板 現金收支登錄 高階收支登錄 材料自購登錄 每日結帳 排班表 現場電腦打卡 掃碼打卡 預約管理 預約管…" at bounding box center [581, 265] width 1163 height 530
click at [561, 194] on li "30分鐘" at bounding box center [581, 202] width 240 height 20
type input "1"
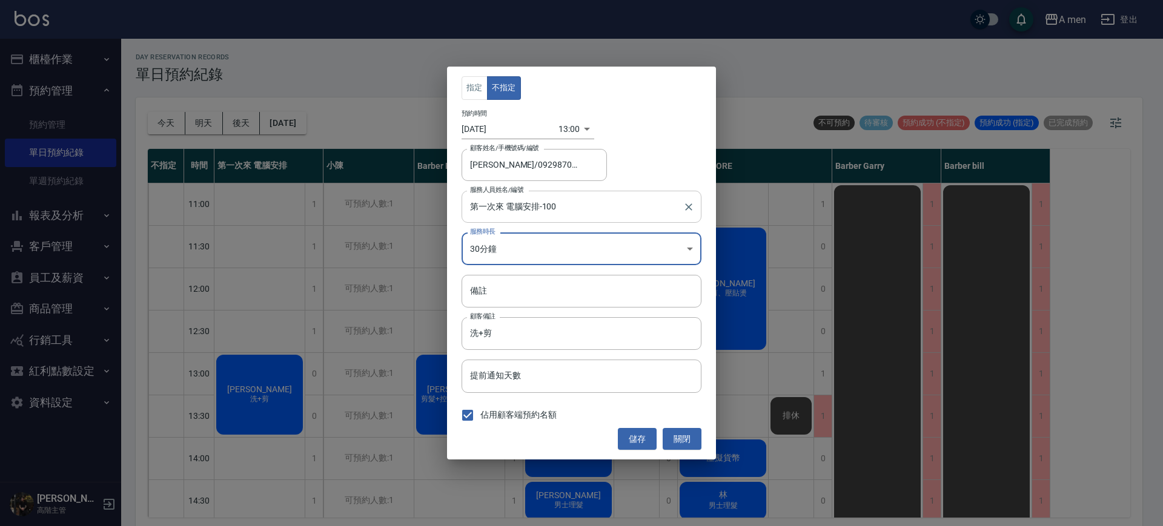
click at [555, 214] on input "第一次來 電腦安排-100" at bounding box center [572, 206] width 211 height 21
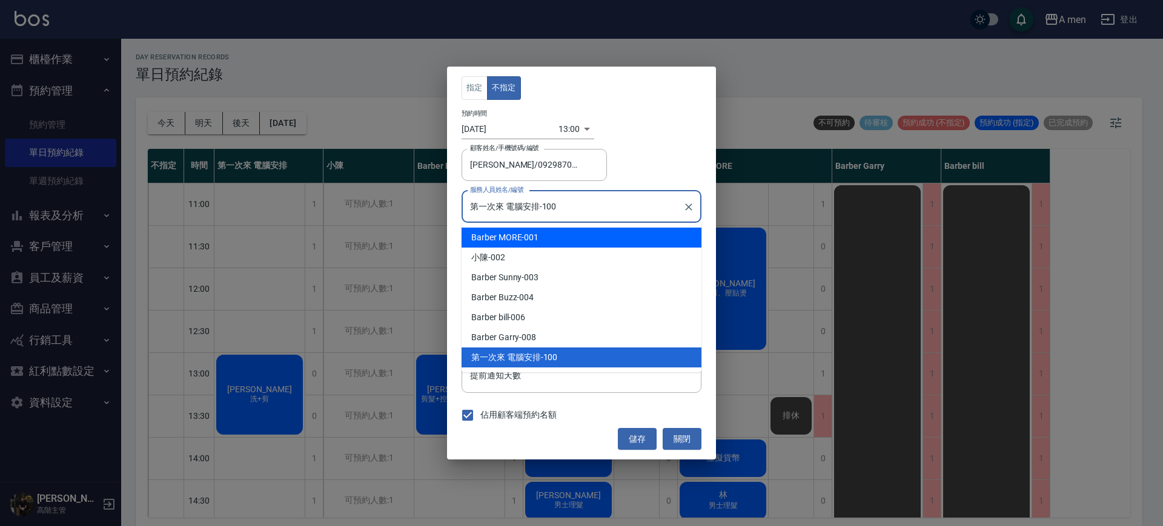
click at [546, 238] on div "Barber MORE -001" at bounding box center [581, 238] width 240 height 20
type input "Barber MORE-001"
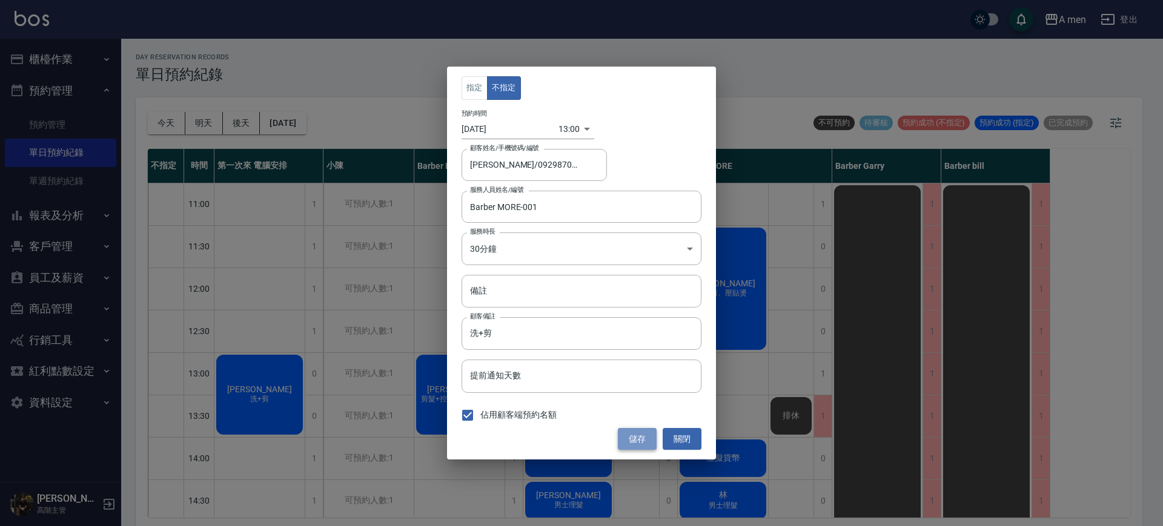
click at [630, 440] on button "儲存" at bounding box center [637, 439] width 39 height 22
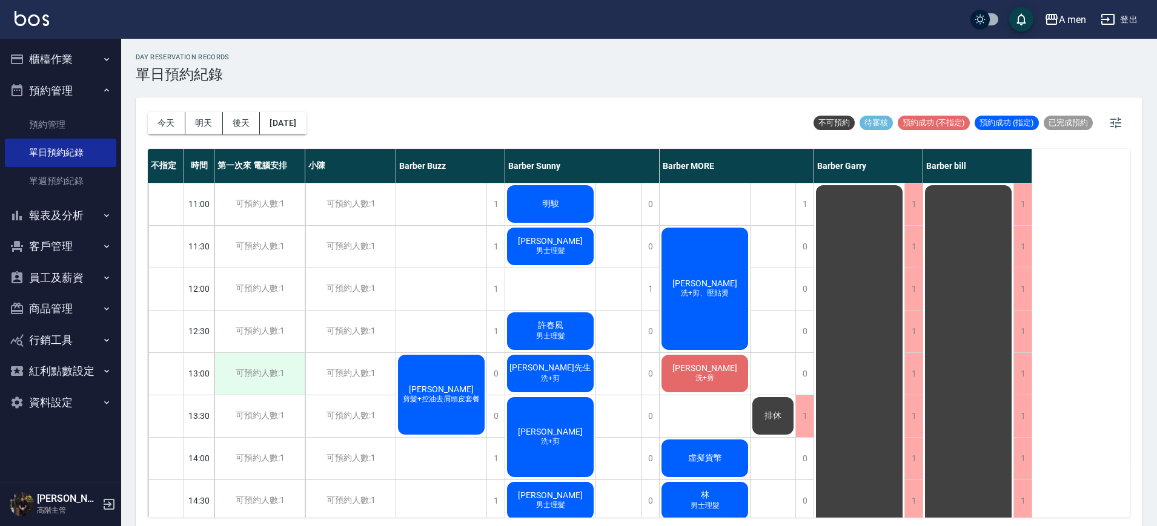
click at [265, 367] on div "可預約人數:1" at bounding box center [259, 374] width 90 height 42
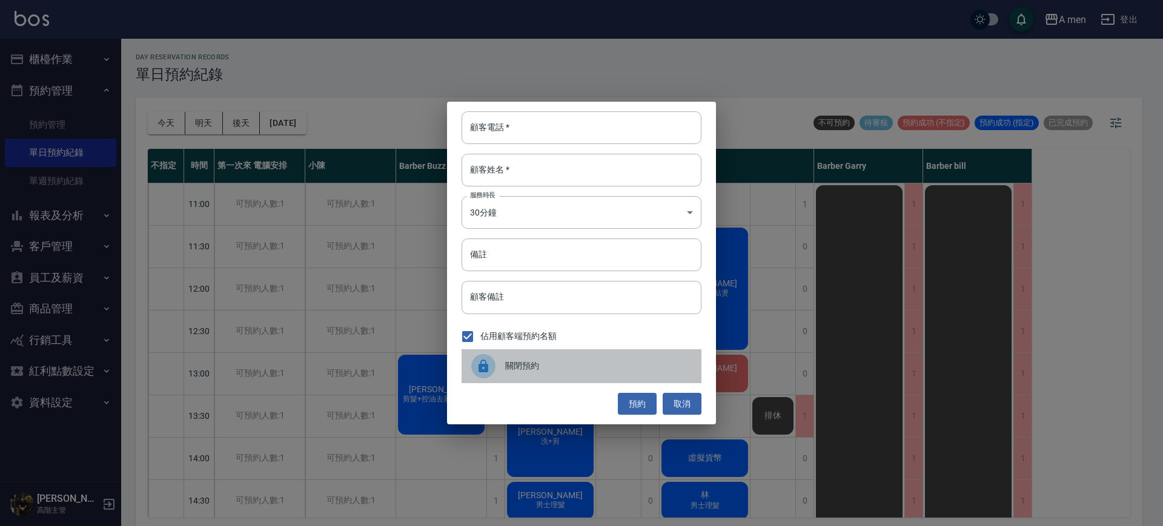
click at [466, 378] on div "關閉預約" at bounding box center [581, 366] width 240 height 34
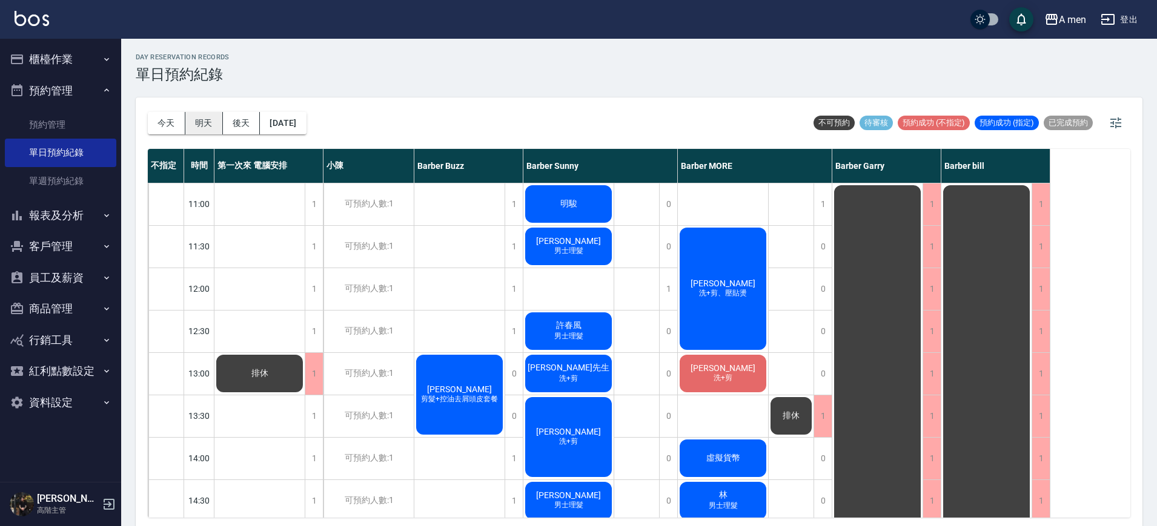
click at [215, 128] on button "明天" at bounding box center [204, 123] width 38 height 22
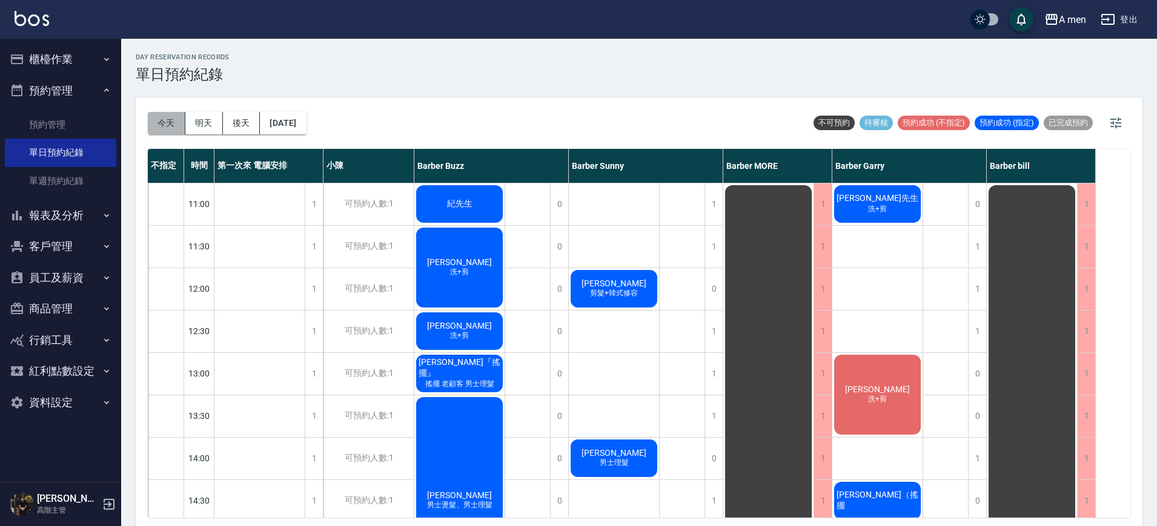
click at [184, 122] on button "今天" at bounding box center [167, 123] width 38 height 22
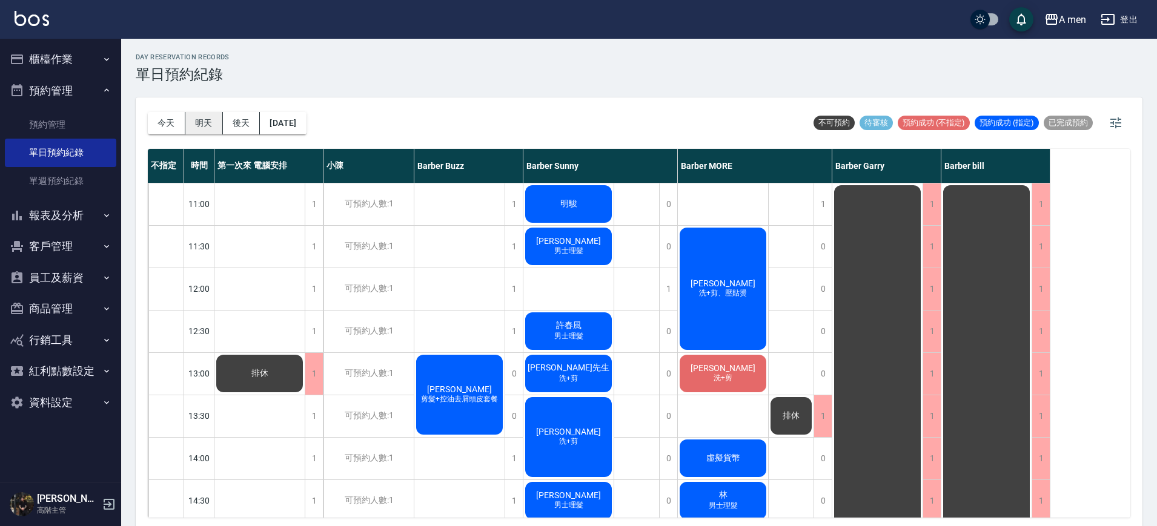
click at [206, 126] on button "明天" at bounding box center [204, 123] width 38 height 22
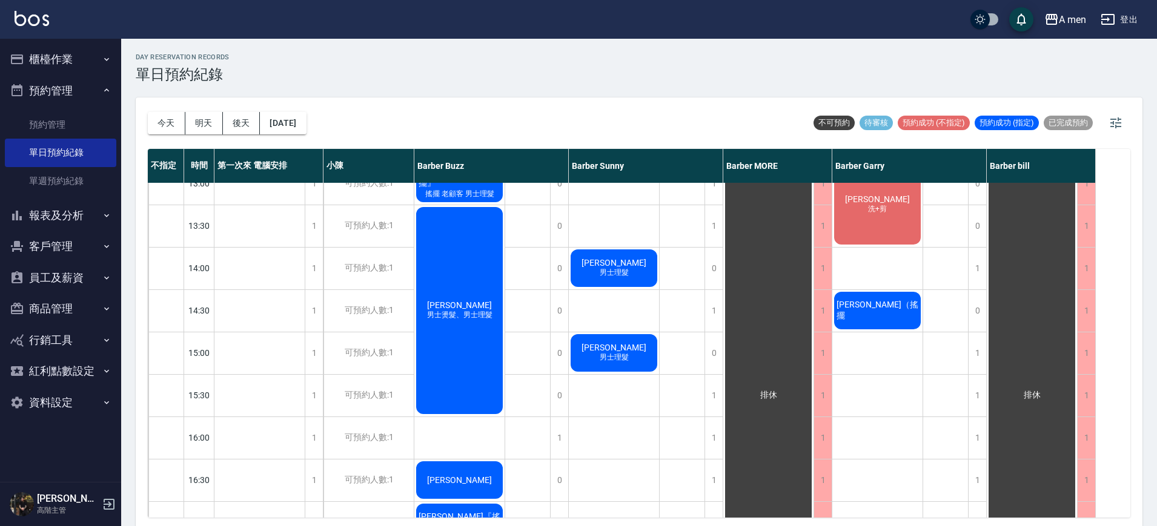
scroll to position [191, 0]
click at [167, 120] on button "今天" at bounding box center [167, 123] width 38 height 22
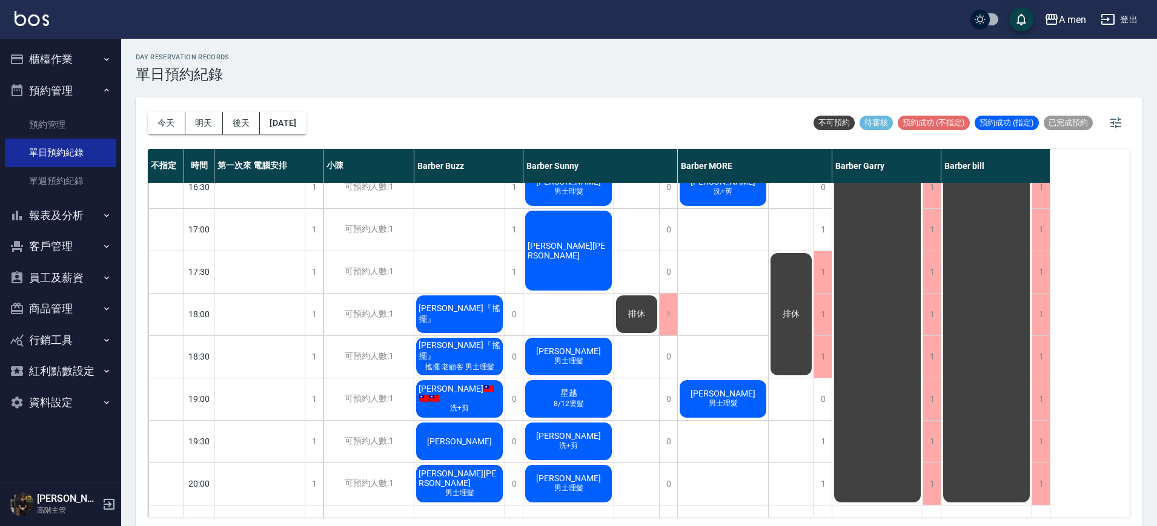
scroll to position [490, 0]
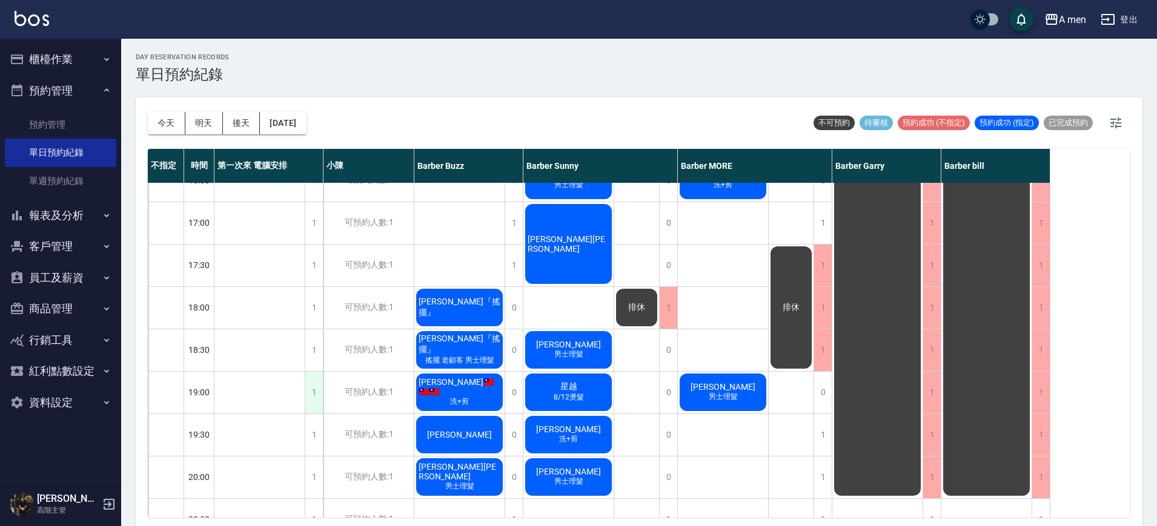
click at [315, 386] on div "1" at bounding box center [314, 393] width 18 height 42
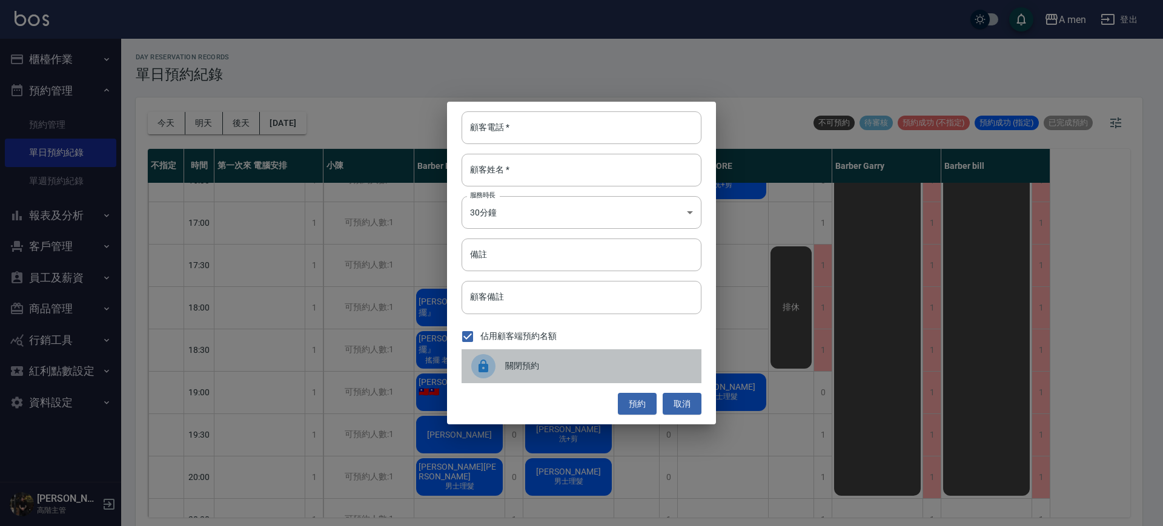
click at [526, 360] on span "關閉預約" at bounding box center [598, 366] width 186 height 13
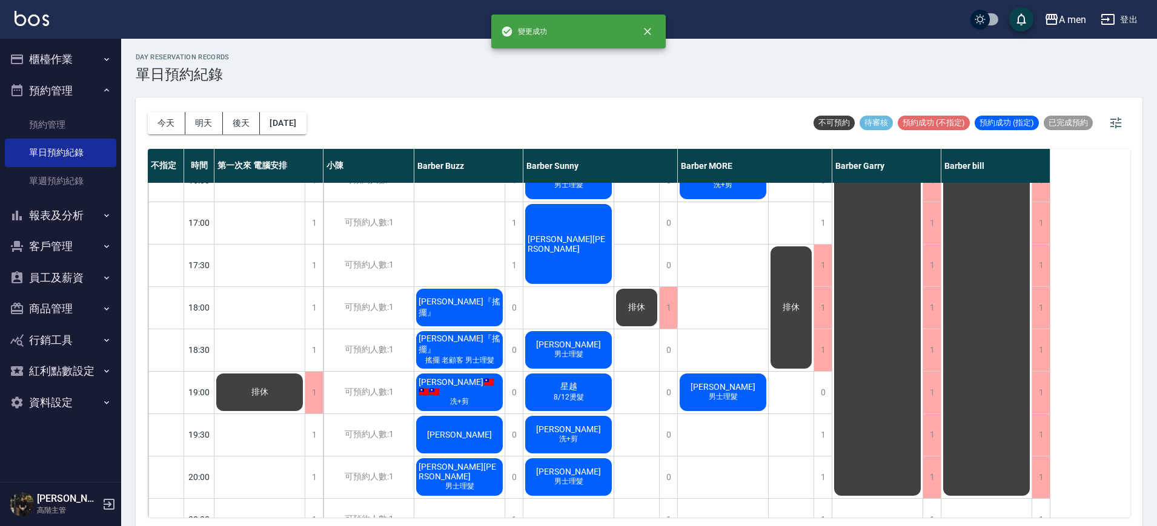
click at [304, 346] on div "排休 排休" at bounding box center [259, 223] width 91 height 1060
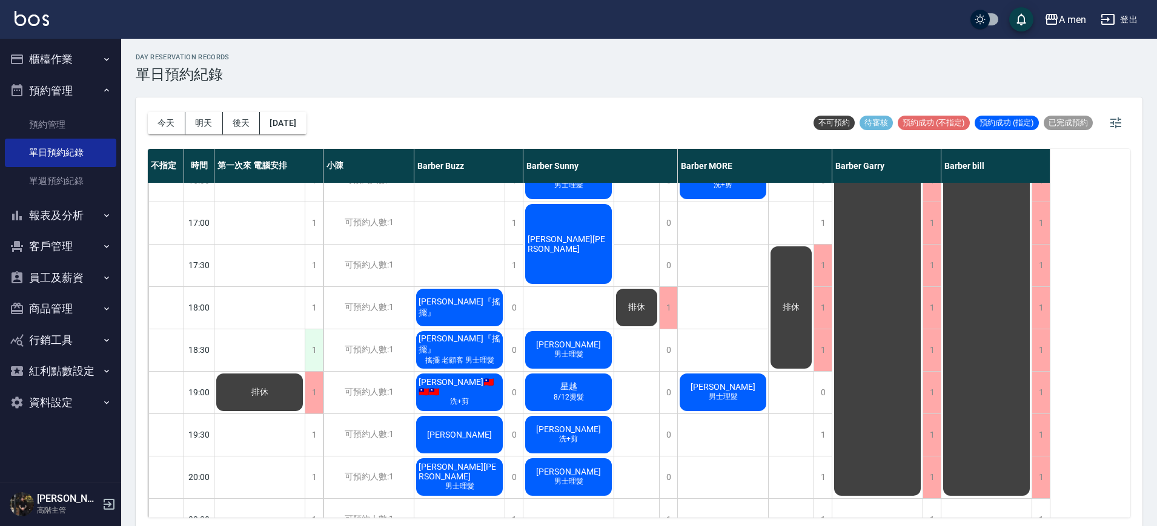
click at [313, 346] on div "1" at bounding box center [314, 350] width 18 height 42
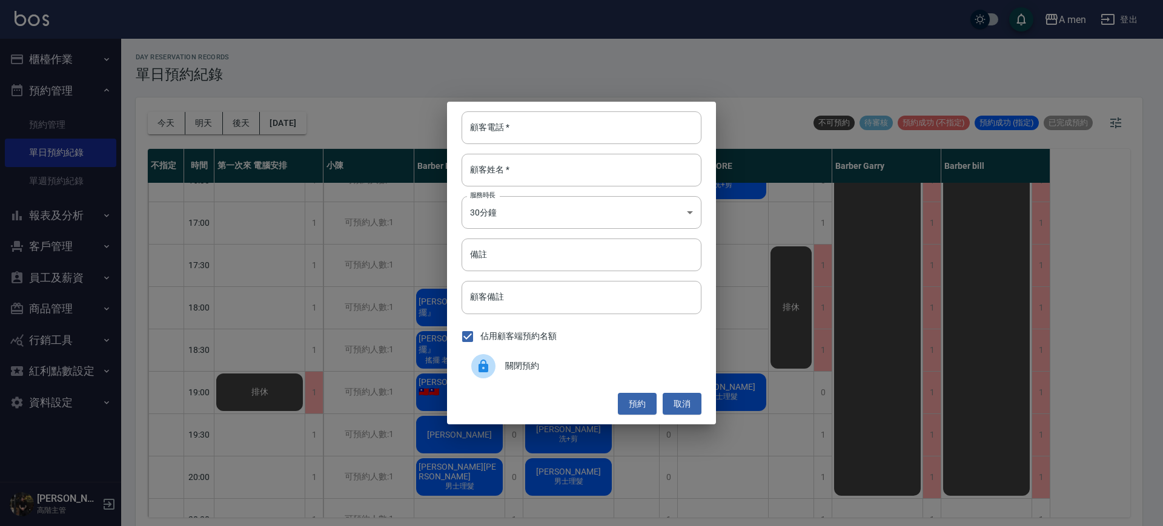
click at [516, 354] on div "關閉預約" at bounding box center [581, 366] width 240 height 34
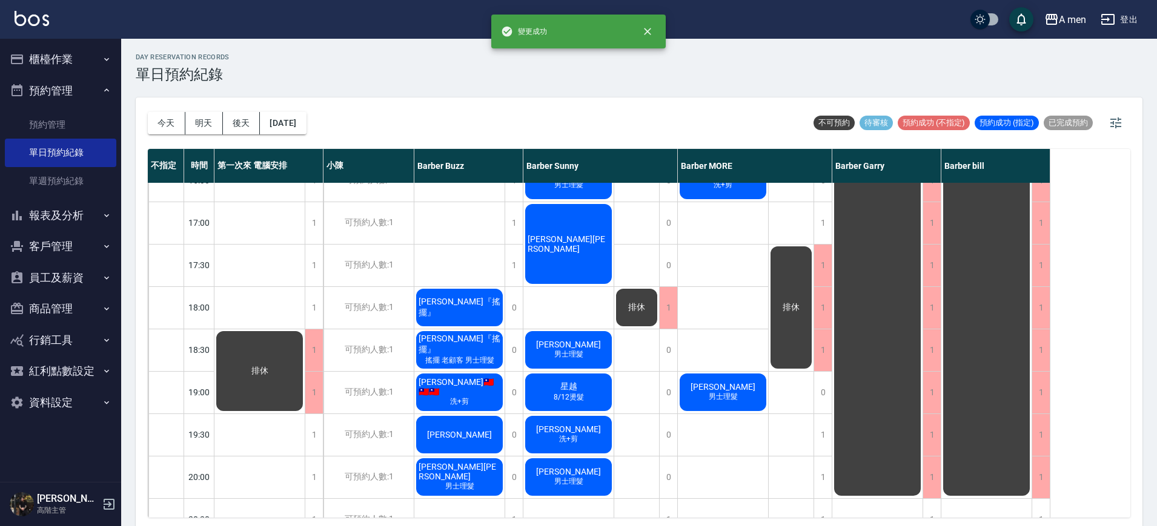
click at [305, 314] on div "排休 排休" at bounding box center [259, 223] width 91 height 1060
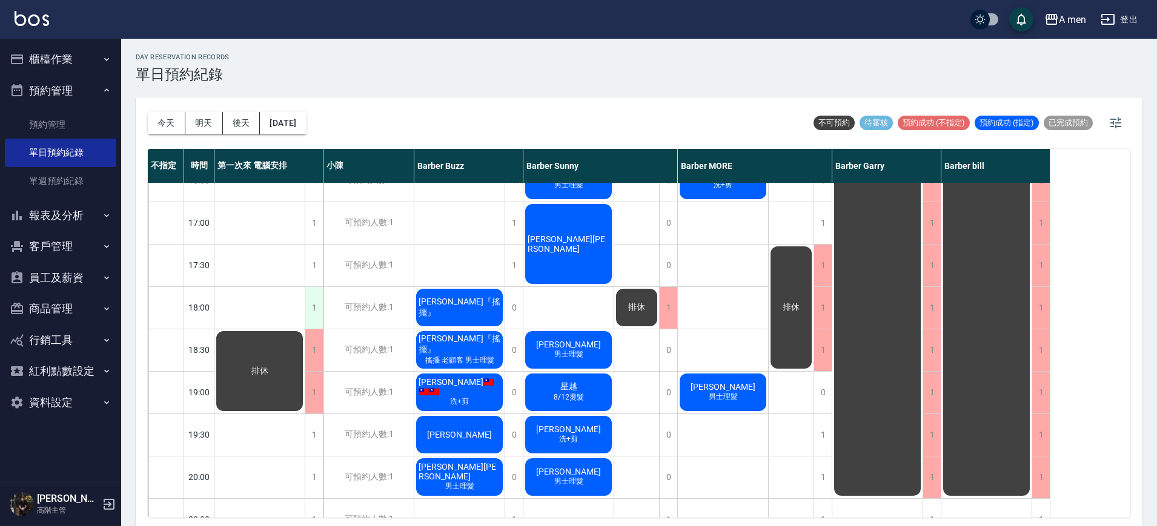
click at [311, 314] on div "1" at bounding box center [314, 308] width 18 height 42
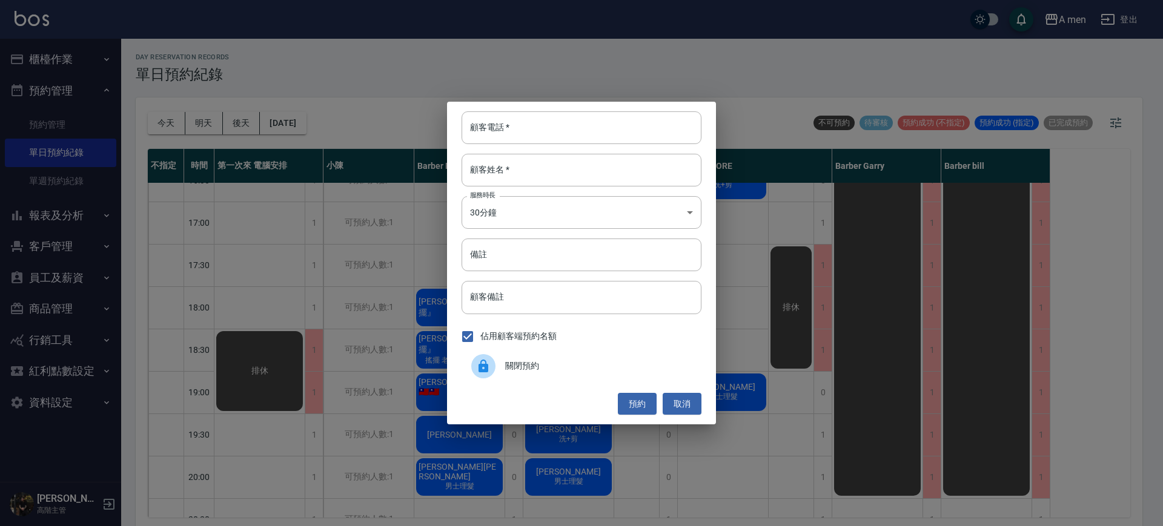
click at [493, 365] on div at bounding box center [483, 366] width 24 height 24
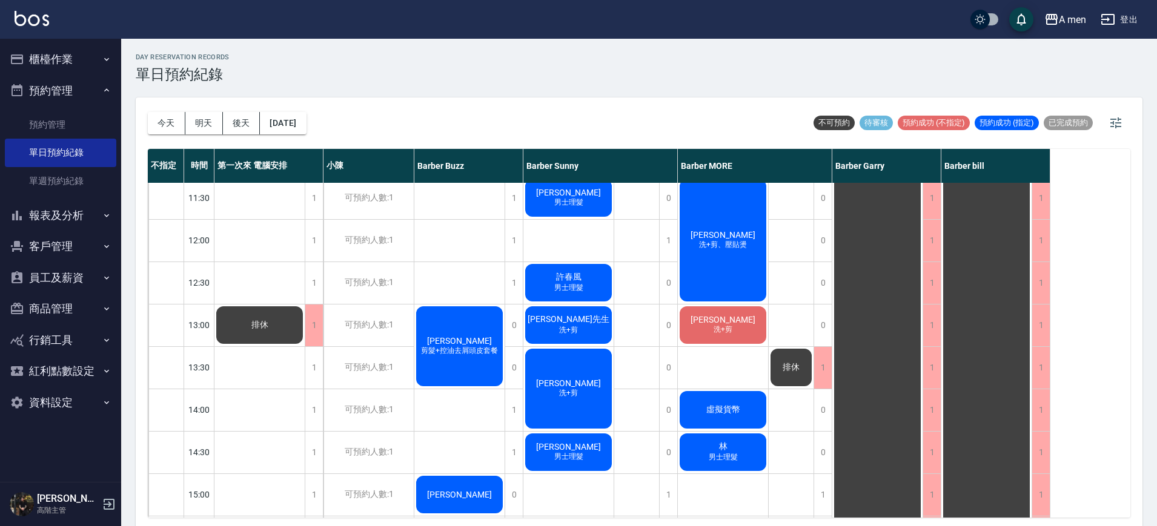
scroll to position [0, 0]
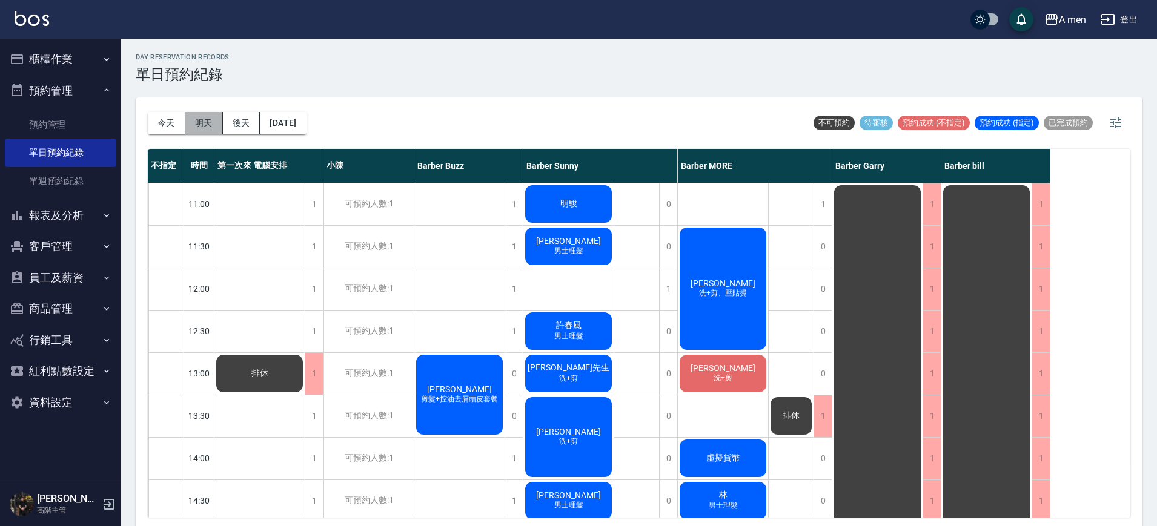
click at [212, 123] on button "明天" at bounding box center [204, 123] width 38 height 22
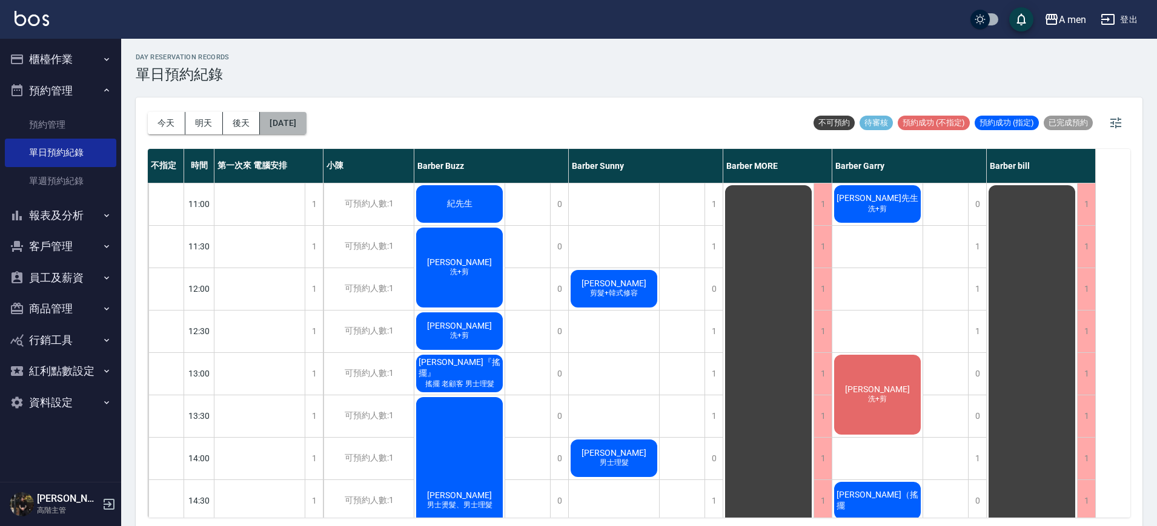
click at [285, 117] on button "2025/10/10" at bounding box center [283, 123] width 46 height 22
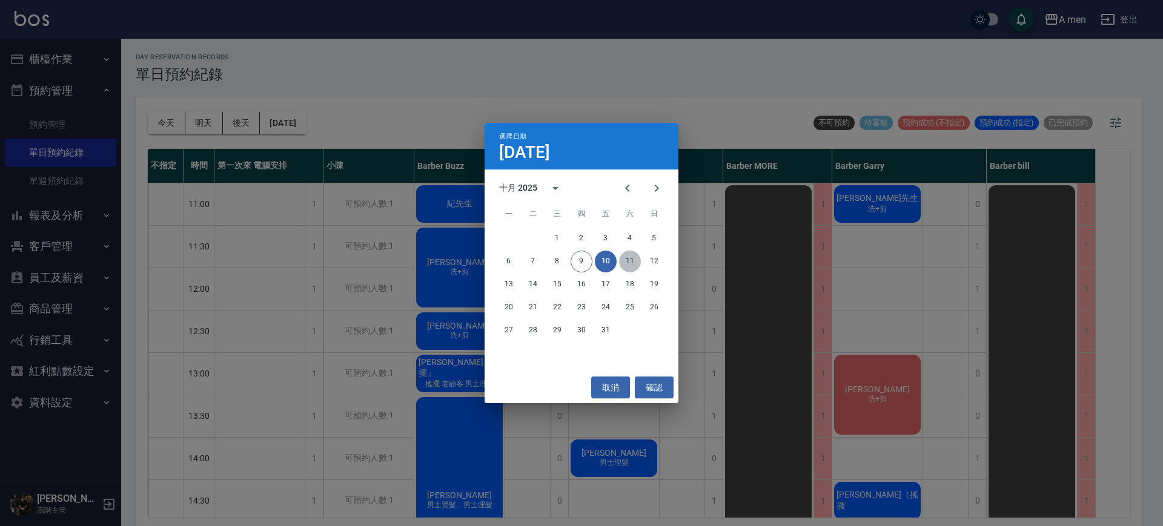
click at [629, 256] on button "11" at bounding box center [630, 262] width 22 height 22
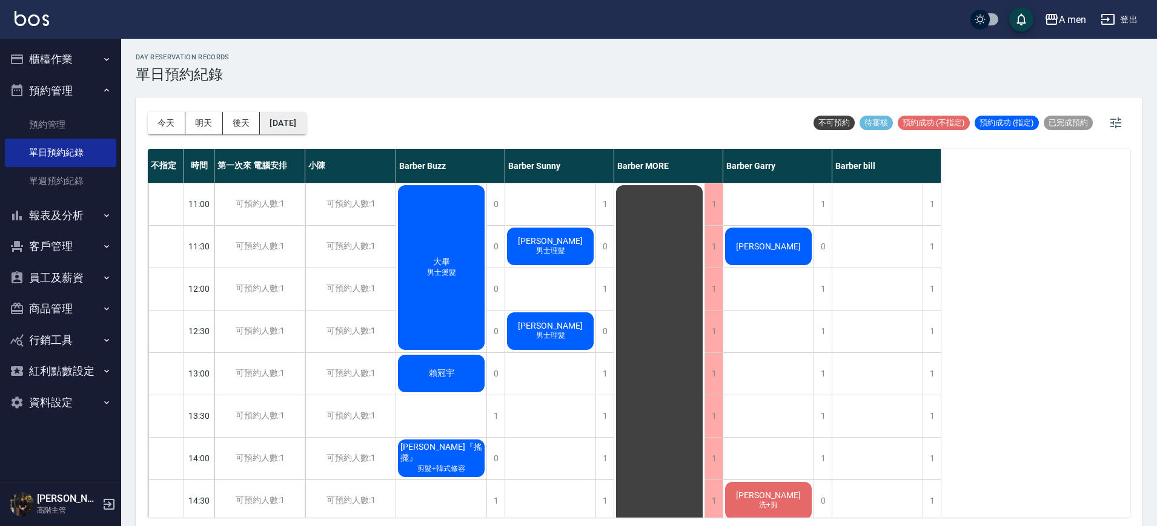
drag, startPoint x: 302, startPoint y: 120, endPoint x: 288, endPoint y: 112, distance: 16.0
click at [288, 112] on button "2025/10/11" at bounding box center [283, 123] width 46 height 22
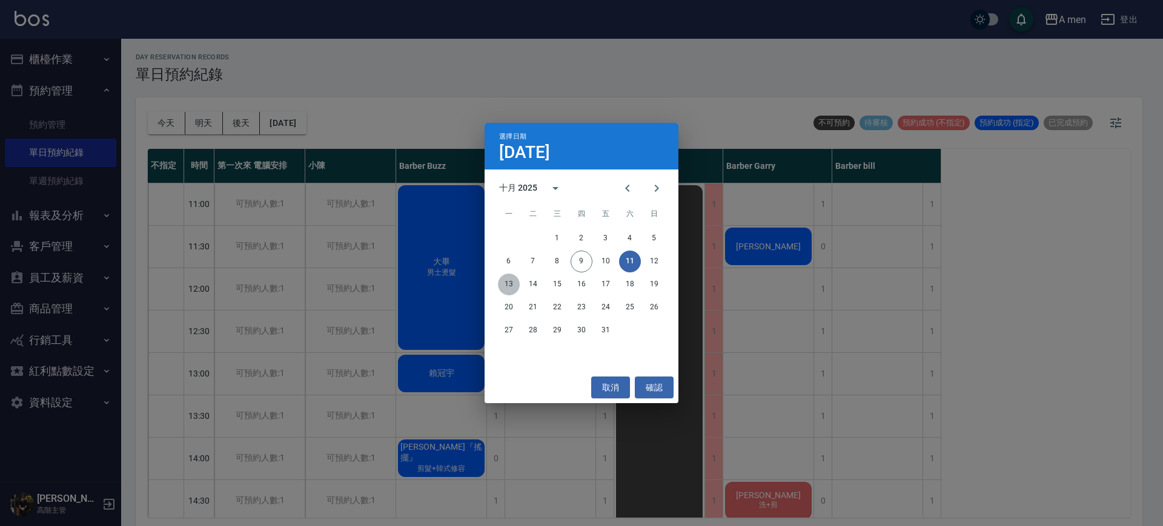
click at [511, 280] on button "13" at bounding box center [509, 285] width 22 height 22
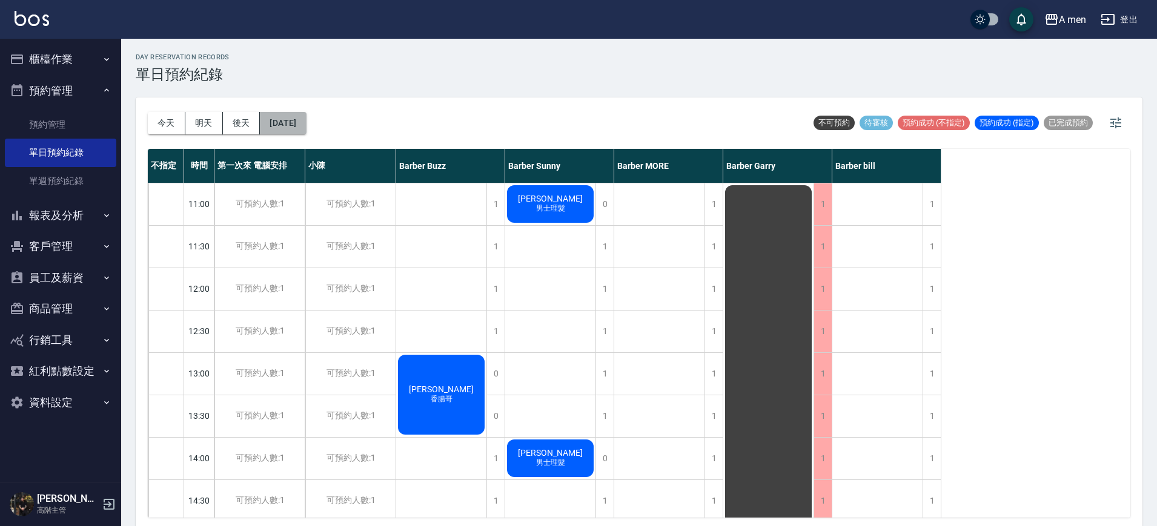
click at [303, 121] on button "2025/10/13" at bounding box center [283, 123] width 46 height 22
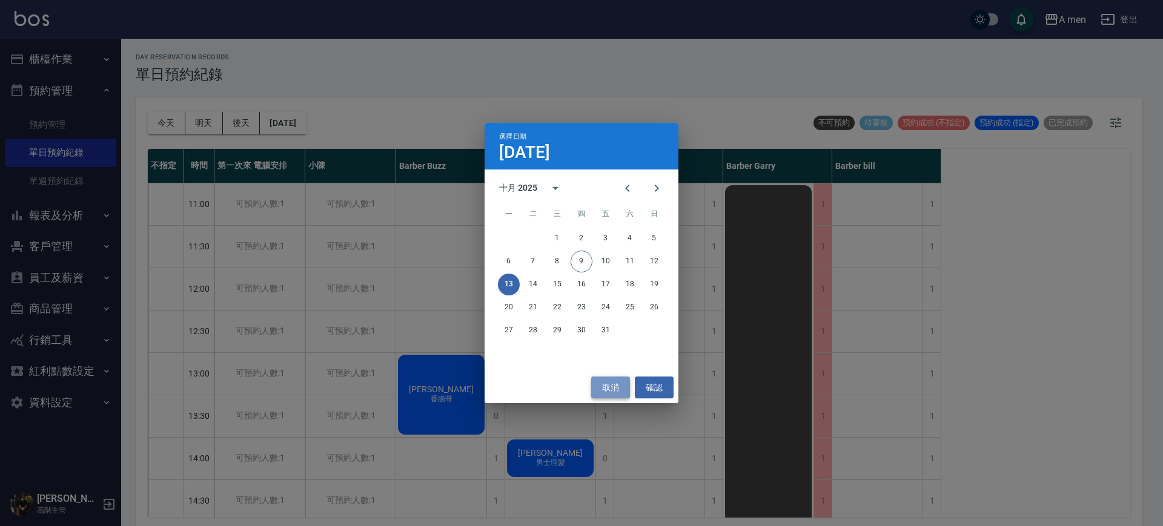
click at [610, 391] on button "取消" at bounding box center [610, 388] width 39 height 22
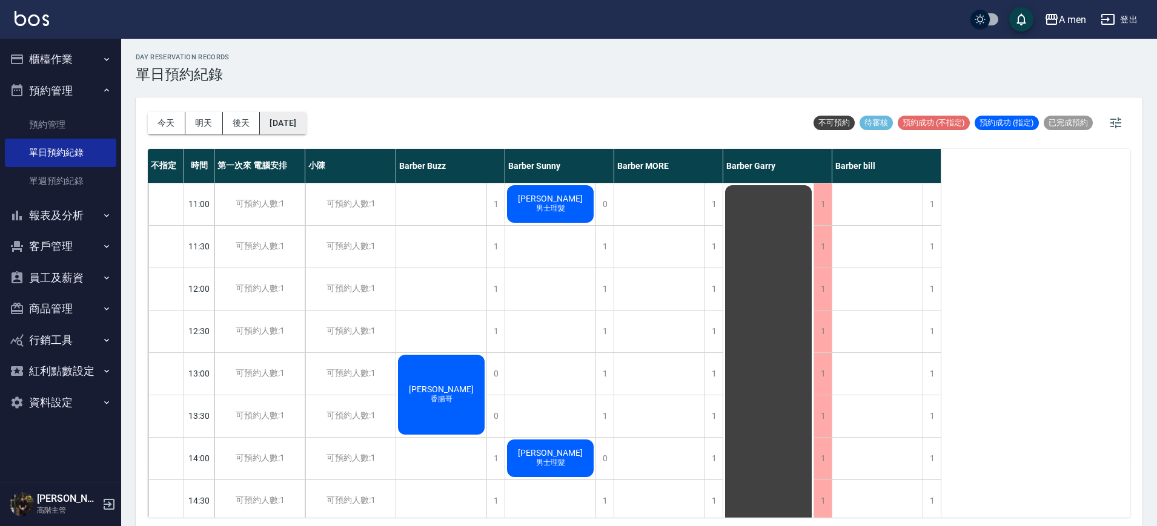
click at [299, 121] on button "2025/10/13" at bounding box center [283, 123] width 46 height 22
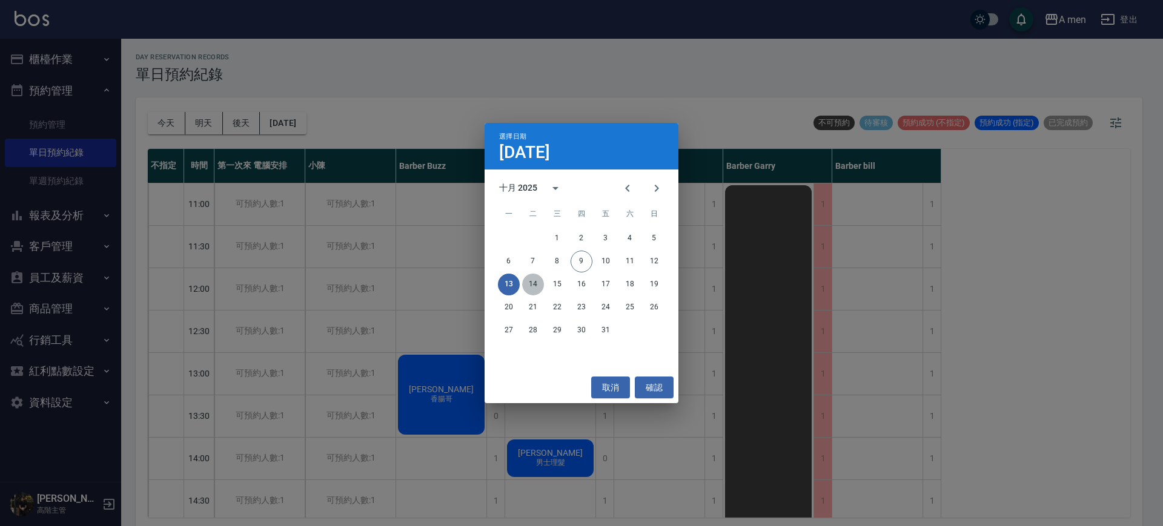
click at [533, 281] on button "14" at bounding box center [533, 285] width 22 height 22
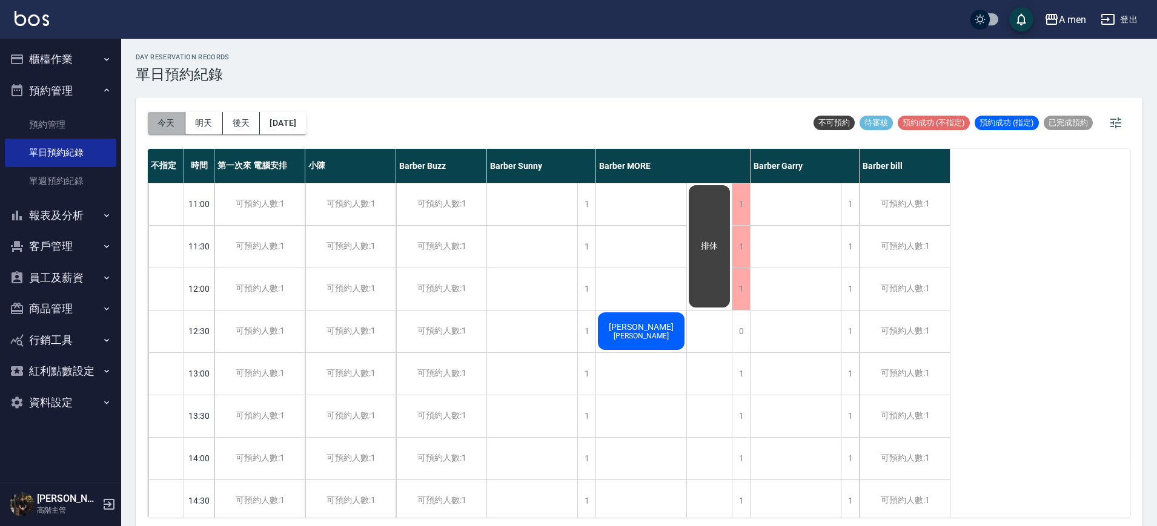
click at [169, 113] on button "今天" at bounding box center [167, 123] width 38 height 22
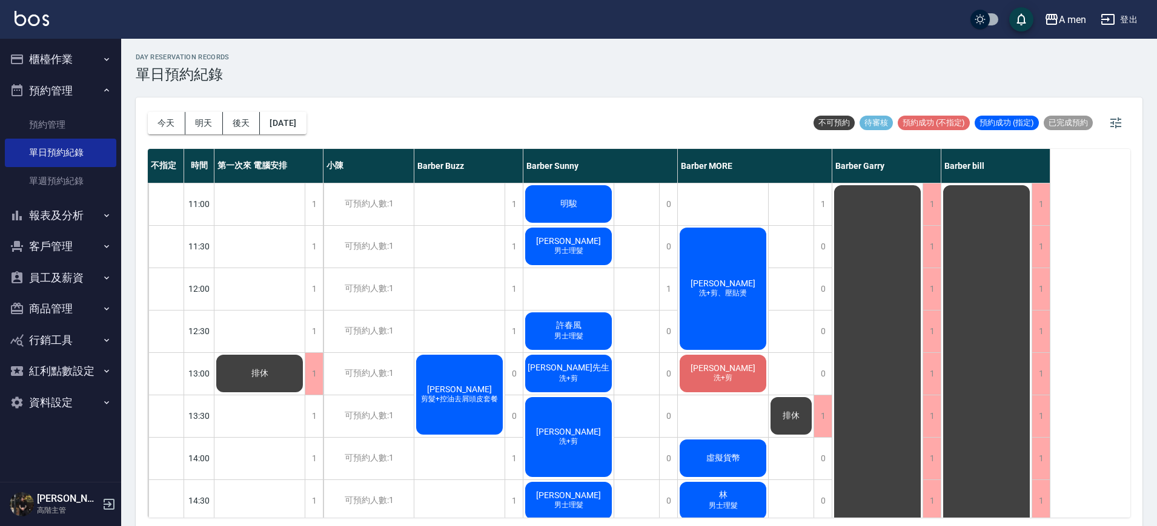
click at [558, 260] on div "胡小民 男士理髮" at bounding box center [568, 246] width 90 height 41
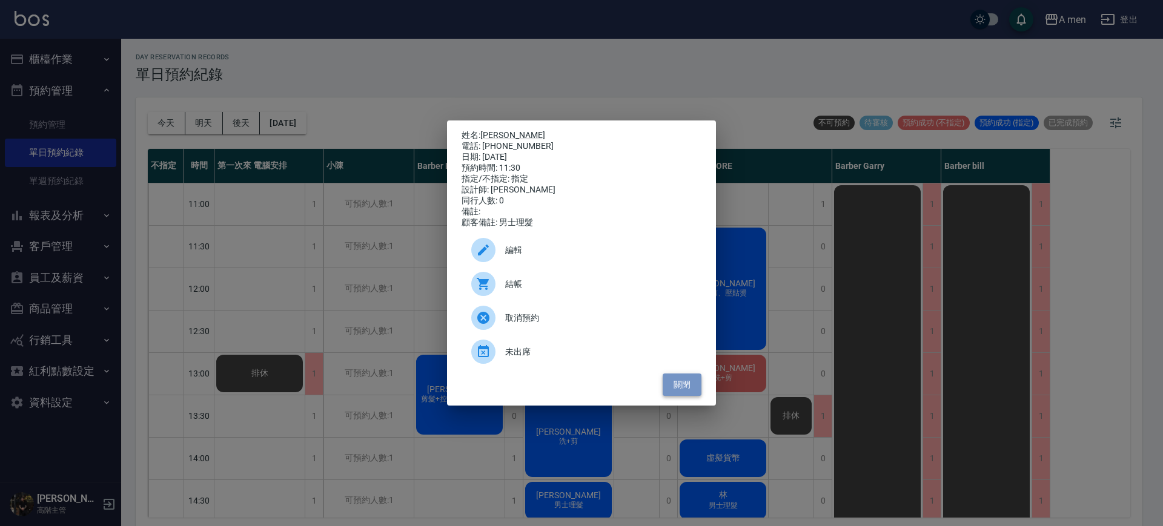
click at [681, 386] on button "關閉" at bounding box center [681, 385] width 39 height 22
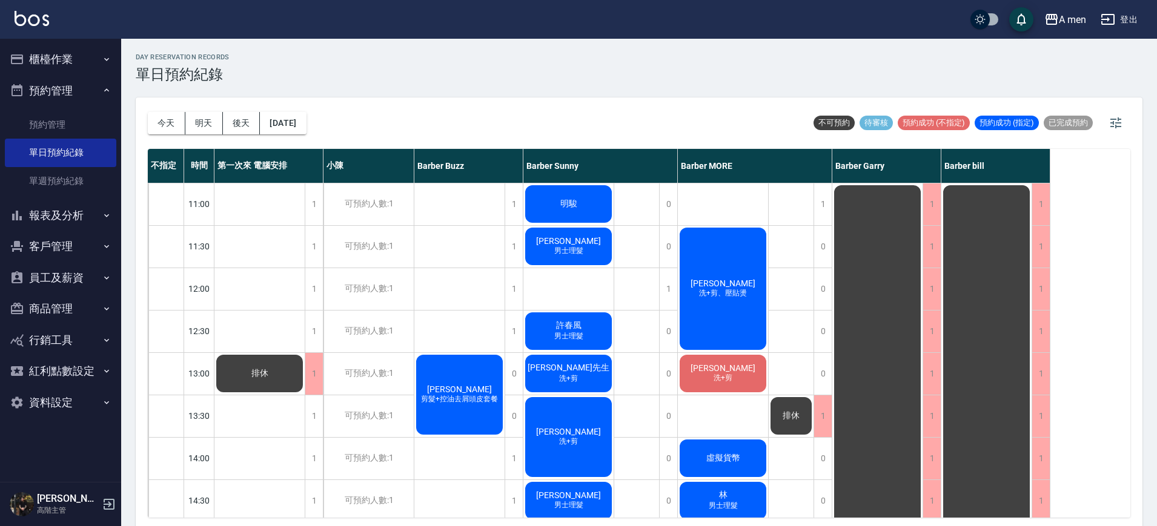
click at [574, 199] on span "明駿" at bounding box center [569, 204] width 22 height 11
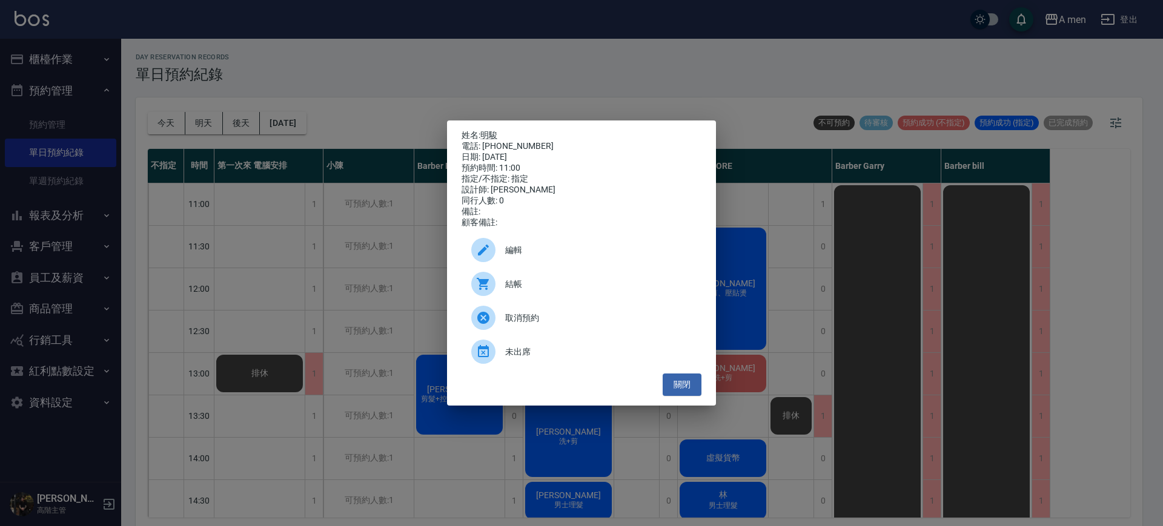
drag, startPoint x: 548, startPoint y: 306, endPoint x: 552, endPoint y: 279, distance: 28.2
click at [552, 279] on ul "編輯 結帳 取消預約 未出席" at bounding box center [581, 300] width 240 height 145
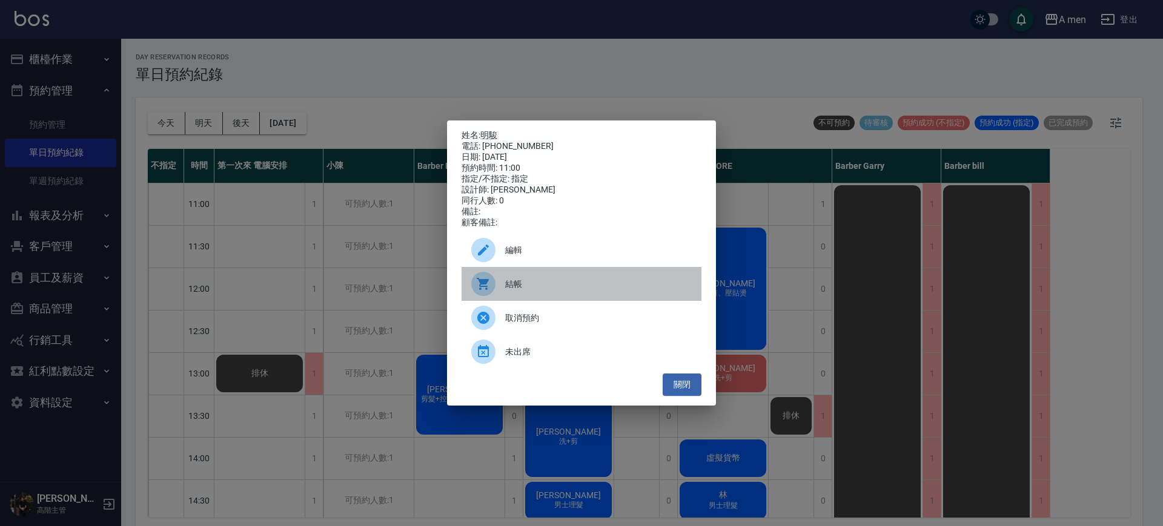
drag, startPoint x: 552, startPoint y: 279, endPoint x: 526, endPoint y: 283, distance: 27.1
click at [526, 283] on div "結帳" at bounding box center [581, 284] width 240 height 34
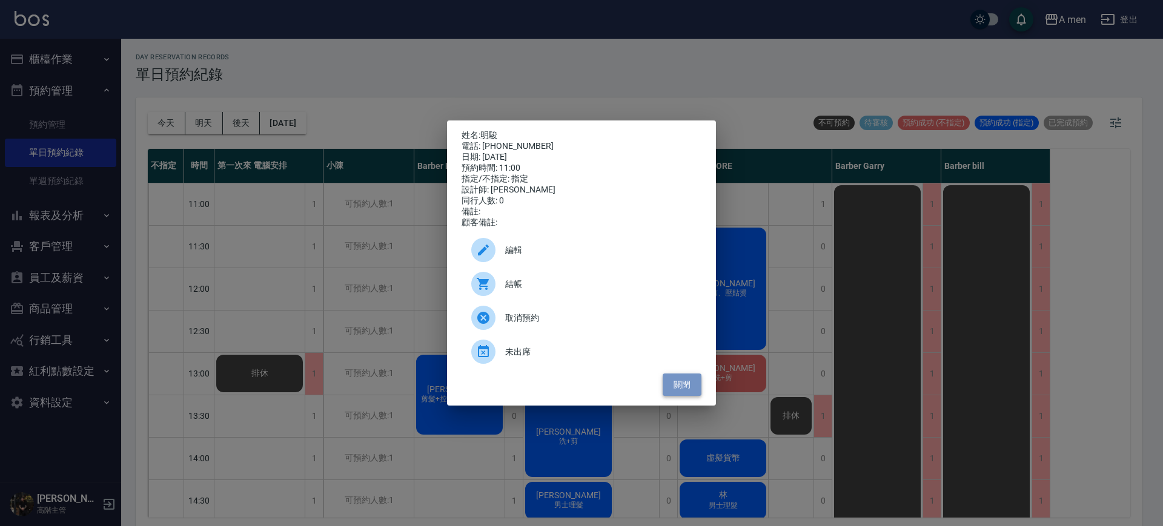
click at [689, 389] on button "關閉" at bounding box center [681, 385] width 39 height 22
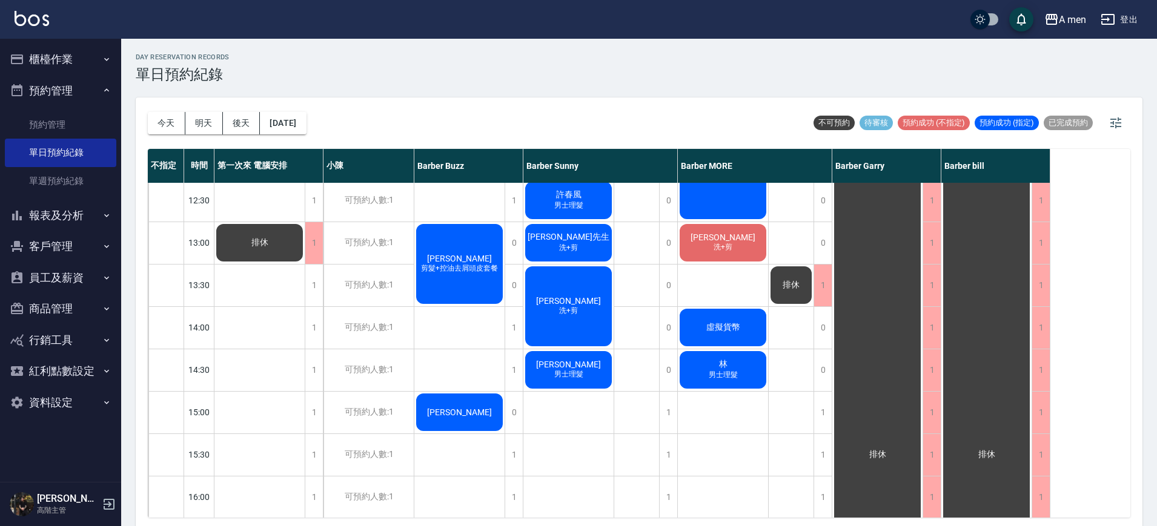
scroll to position [121, 0]
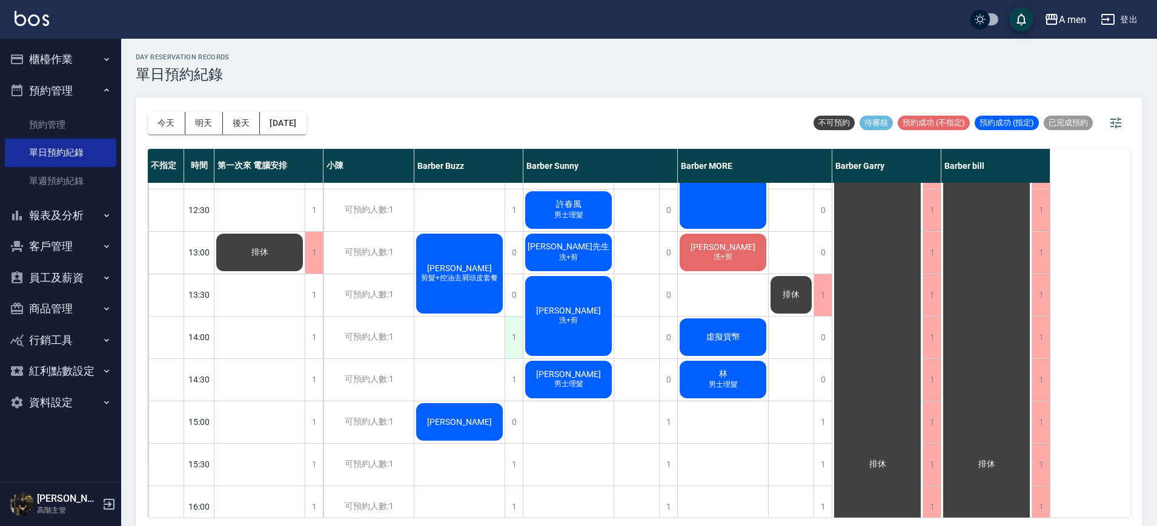
click at [508, 336] on div "1" at bounding box center [513, 338] width 18 height 42
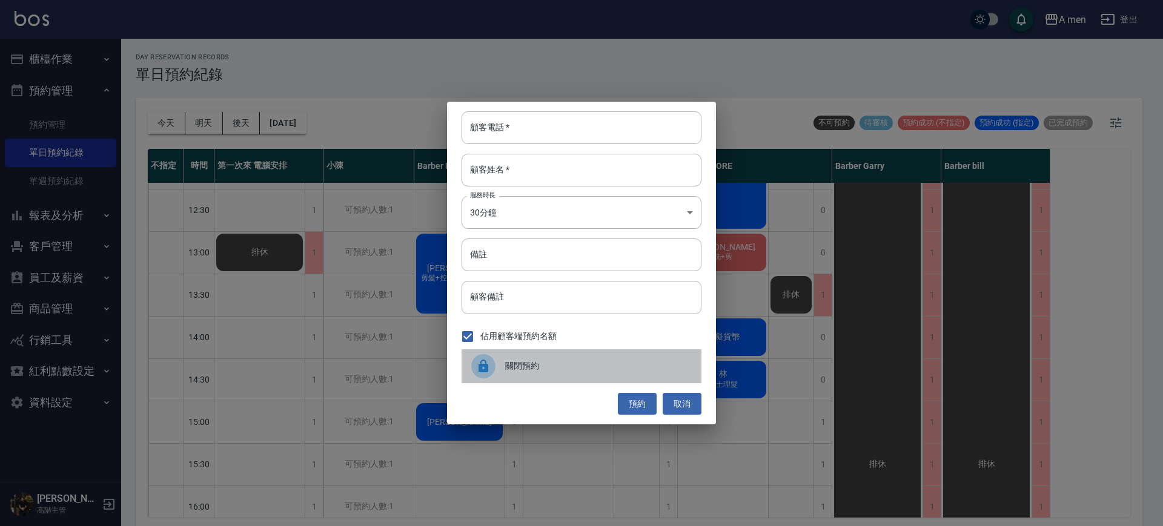
click at [588, 361] on span "關閉預約" at bounding box center [598, 366] width 186 height 13
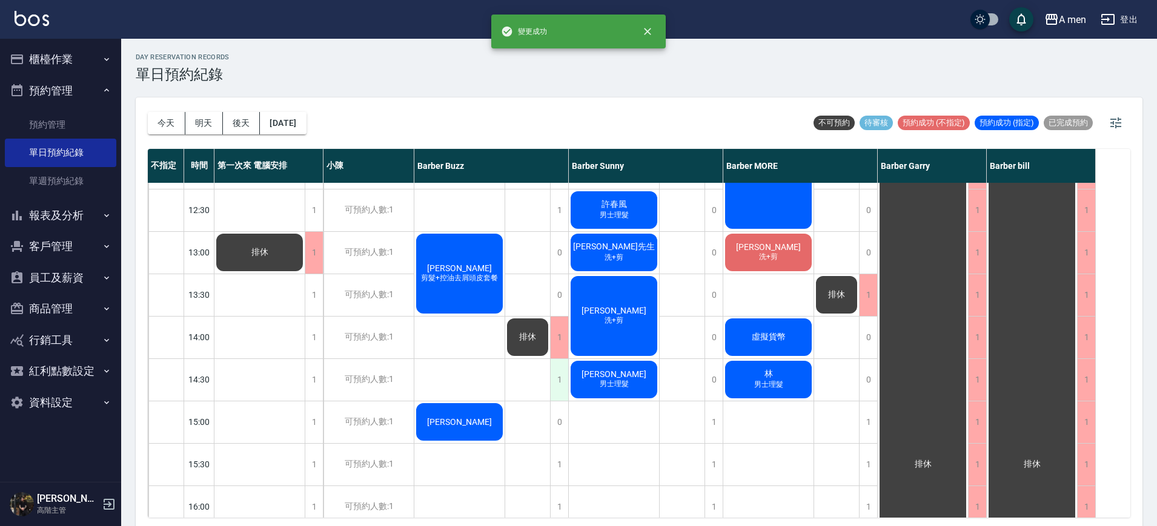
click at [563, 369] on div "1" at bounding box center [559, 380] width 18 height 42
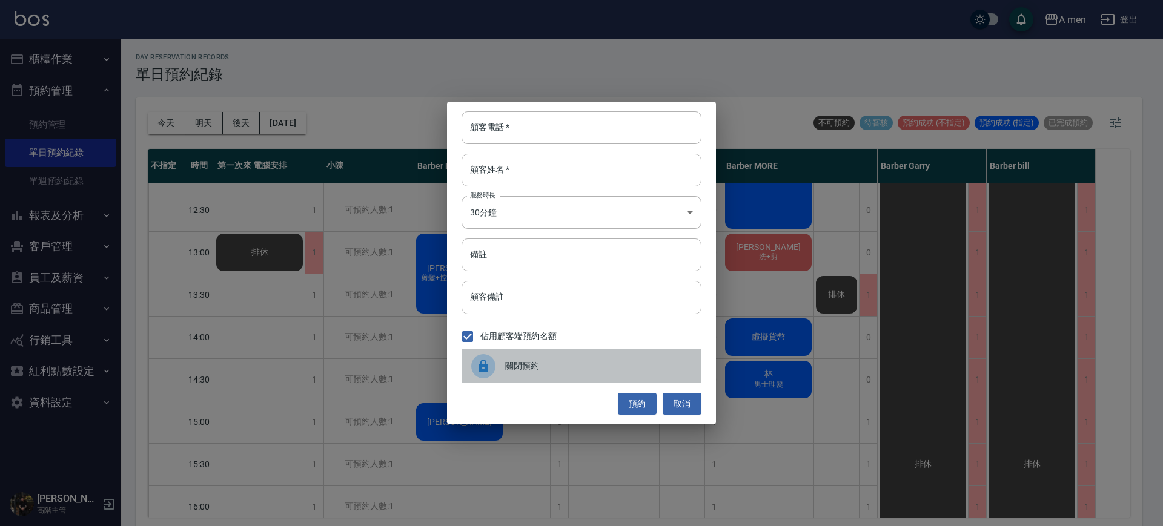
click at [573, 354] on div "關閉預約" at bounding box center [581, 366] width 240 height 34
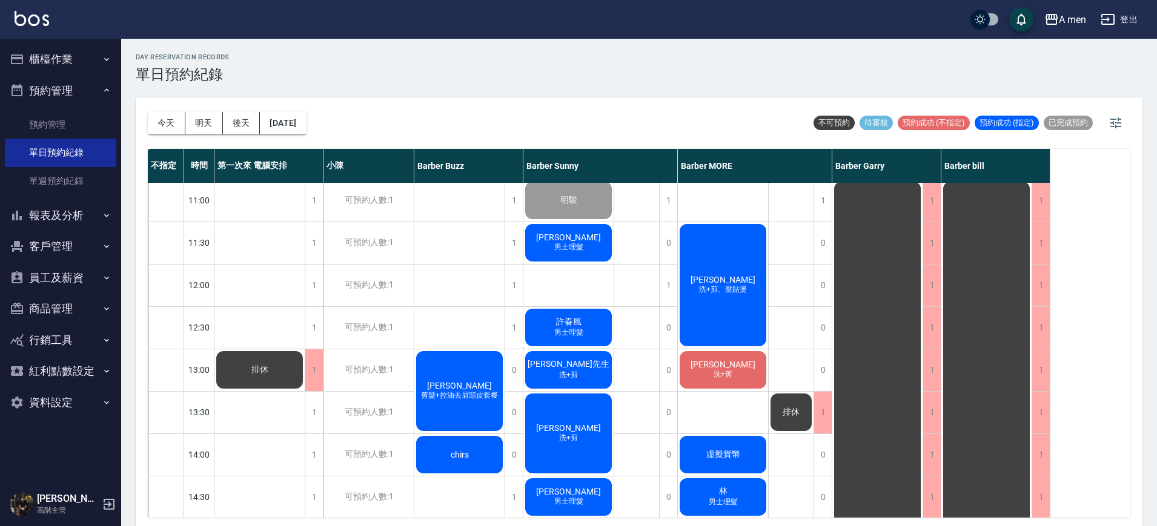
scroll to position [0, 0]
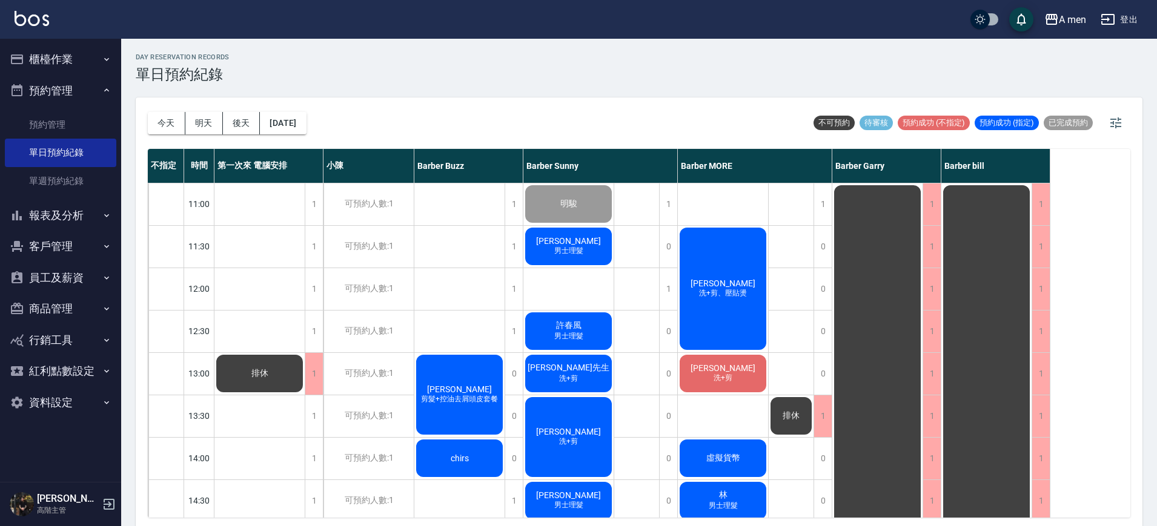
click at [549, 239] on div "胡小民 男士理髮" at bounding box center [568, 246] width 90 height 41
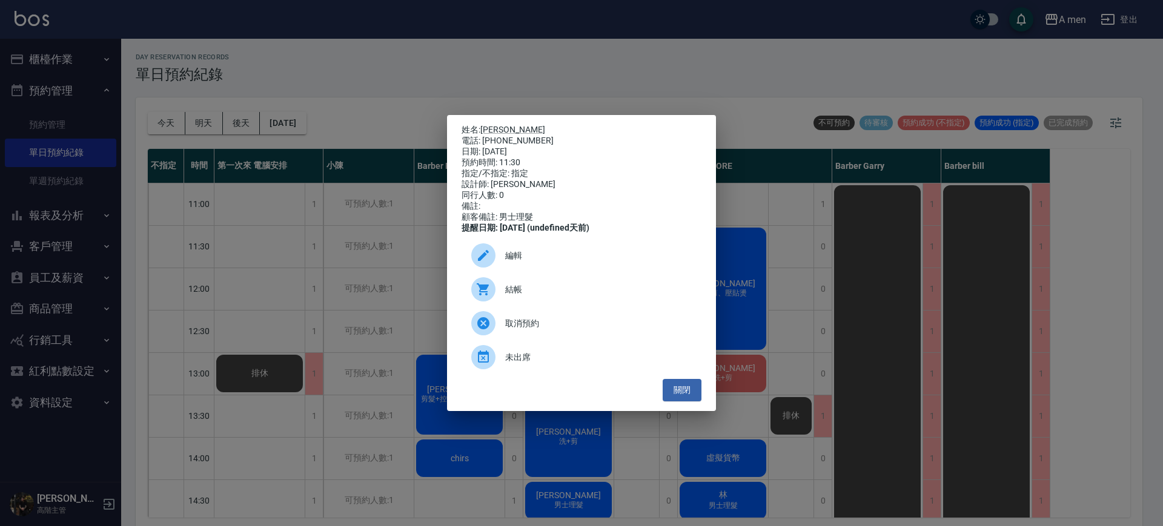
click at [493, 136] on div "電話: 0913175965" at bounding box center [581, 141] width 240 height 11
click at [499, 125] on link "[PERSON_NAME]" at bounding box center [512, 130] width 65 height 10
click at [684, 401] on button "關閉" at bounding box center [681, 390] width 39 height 22
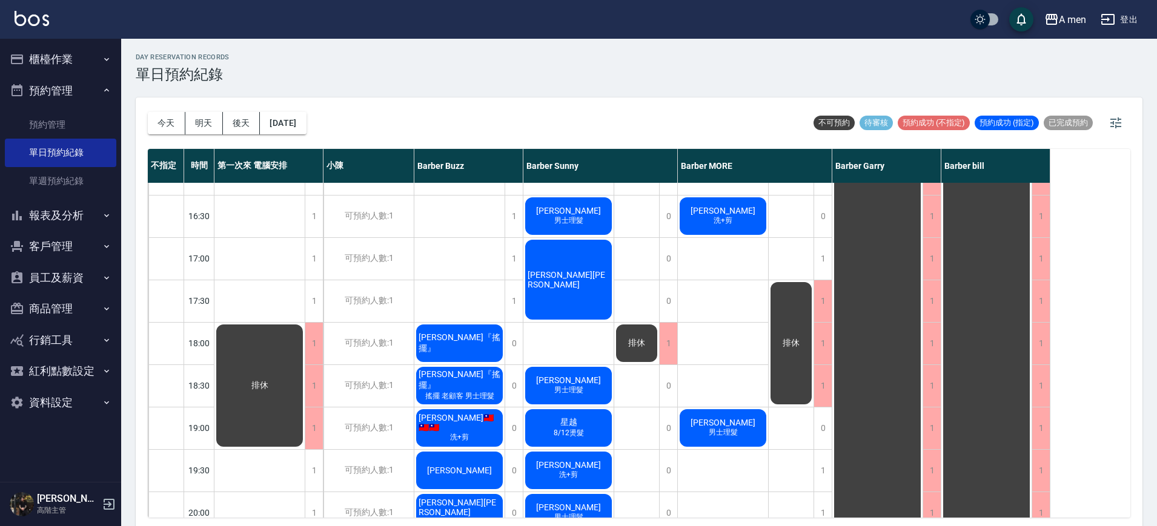
scroll to position [530, 0]
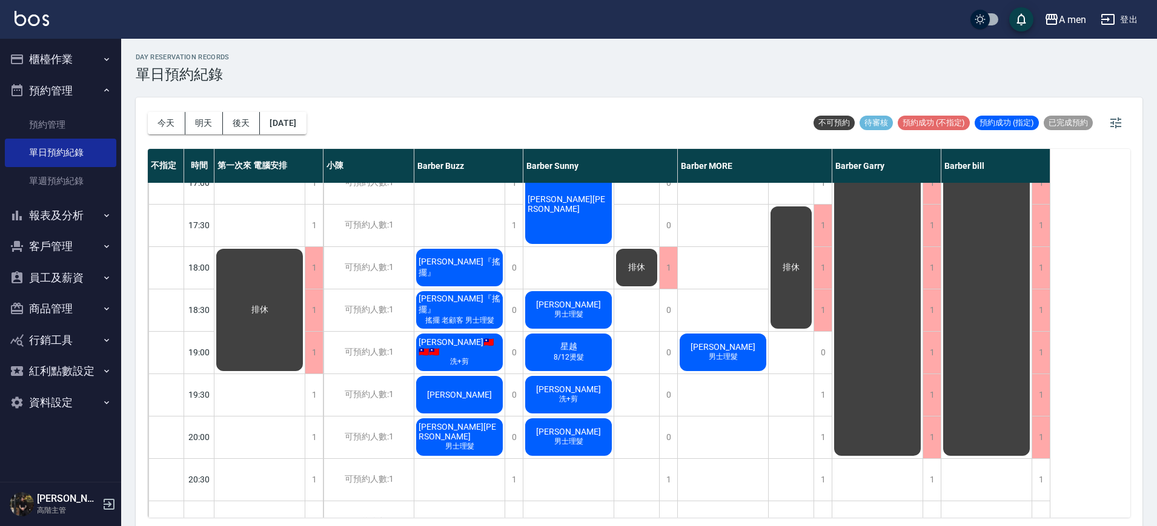
click at [638, 369] on div "排休" at bounding box center [636, 183] width 45 height 1060
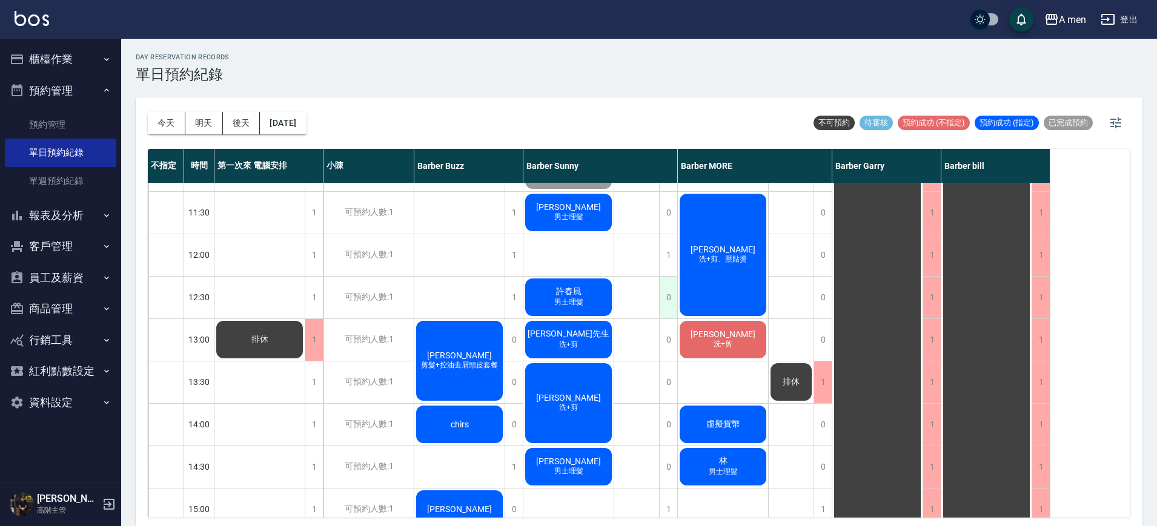
scroll to position [0, 0]
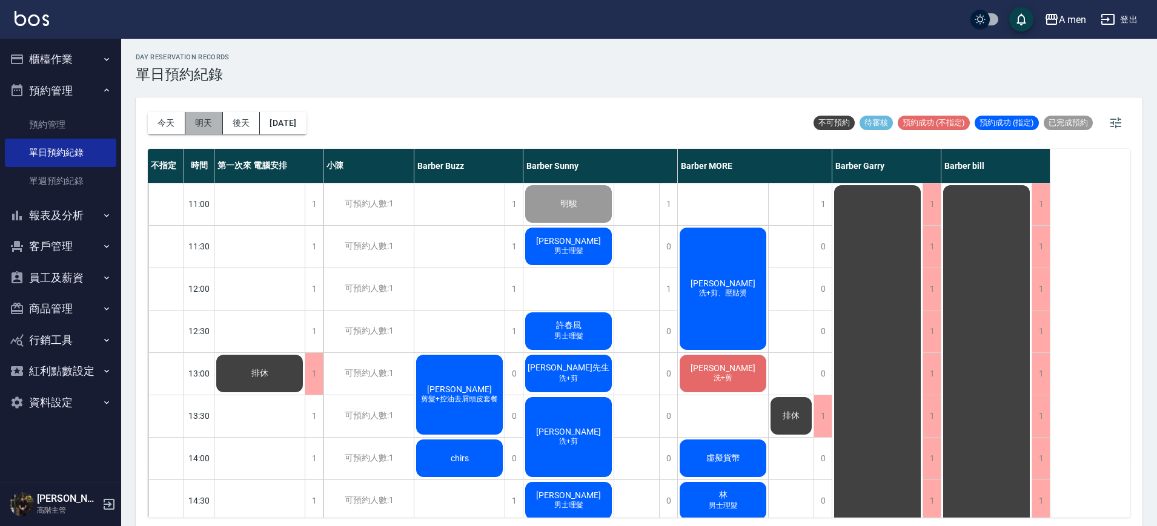
click at [208, 119] on button "明天" at bounding box center [204, 123] width 38 height 22
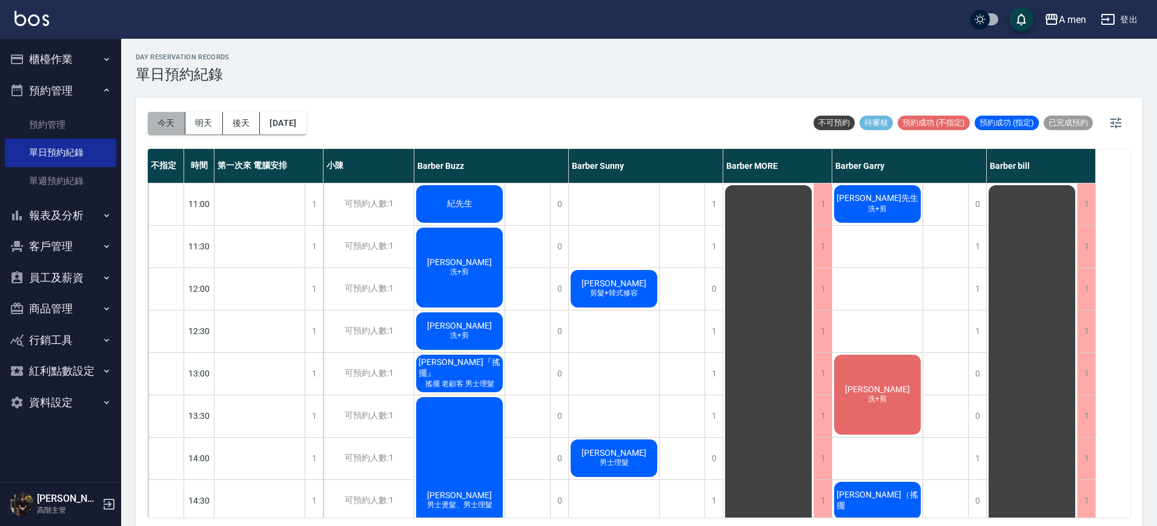
click at [177, 119] on button "今天" at bounding box center [167, 123] width 38 height 22
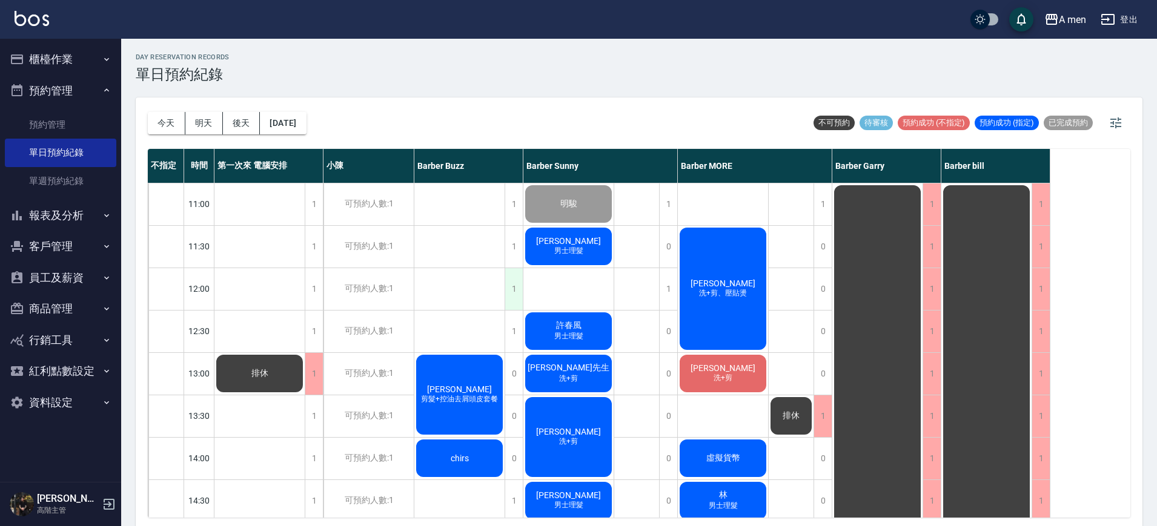
click at [518, 290] on div "1" at bounding box center [513, 289] width 18 height 42
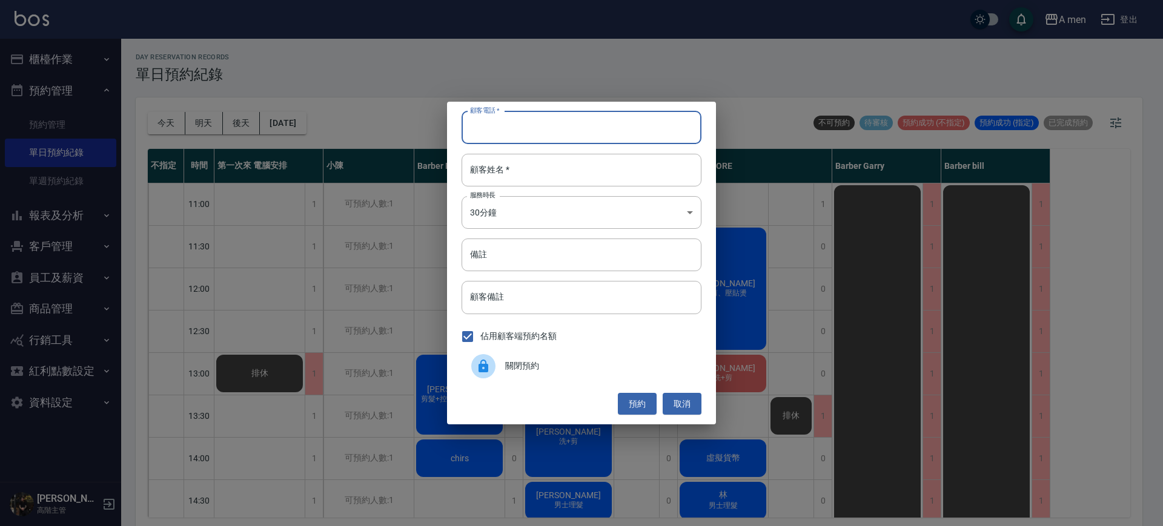
click at [540, 127] on input "顧客電話   *" at bounding box center [581, 127] width 240 height 33
type input "0966783115"
click at [529, 170] on input "顧客姓名   *" at bounding box center [581, 170] width 240 height 33
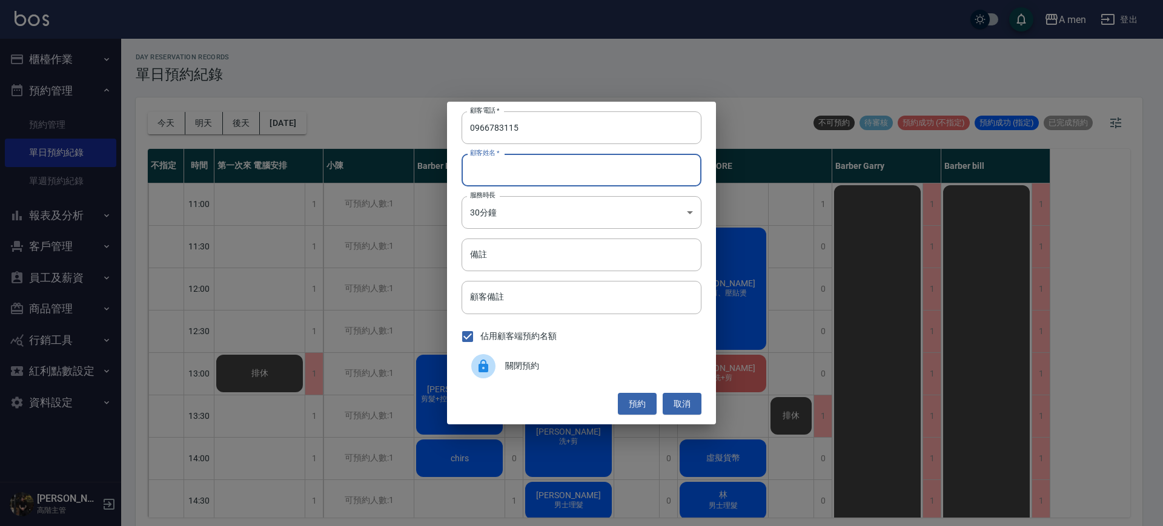
type input "C"
type input "[PERSON_NAME]先生"
click at [636, 401] on button "預約" at bounding box center [637, 404] width 39 height 22
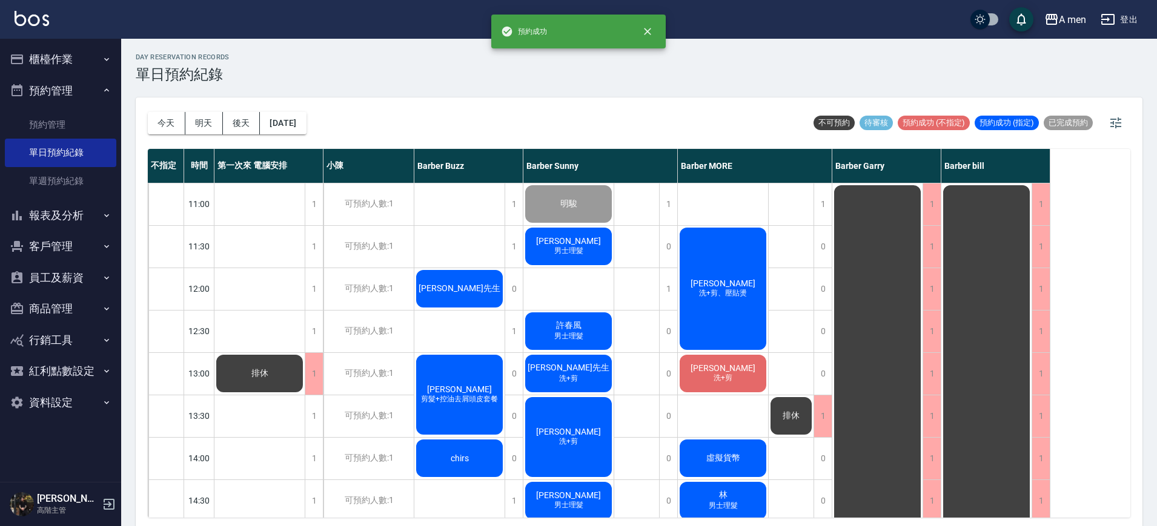
click at [455, 280] on div "[PERSON_NAME]先生" at bounding box center [459, 288] width 90 height 41
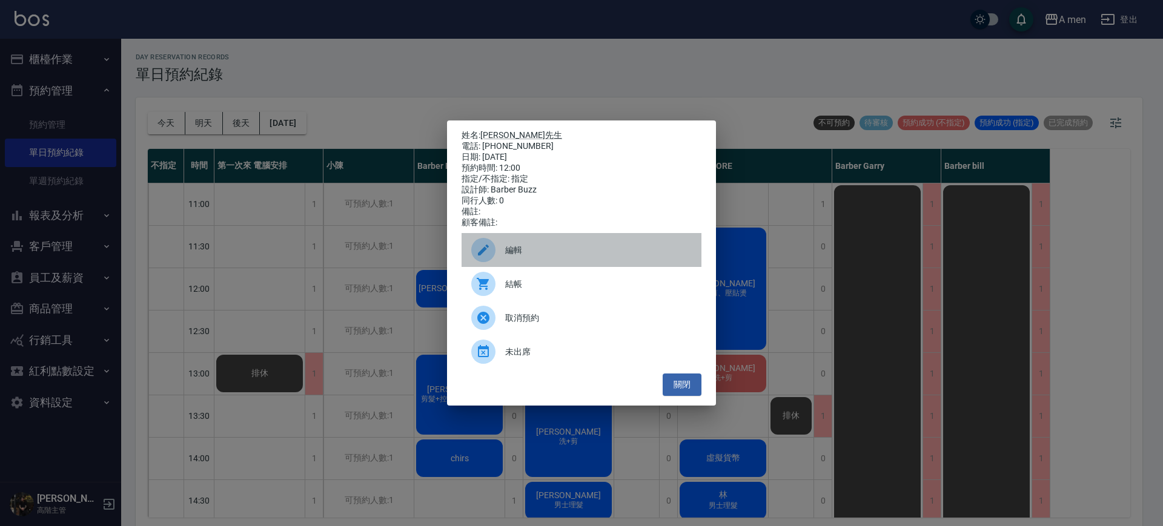
click at [527, 263] on div "編輯" at bounding box center [581, 250] width 240 height 34
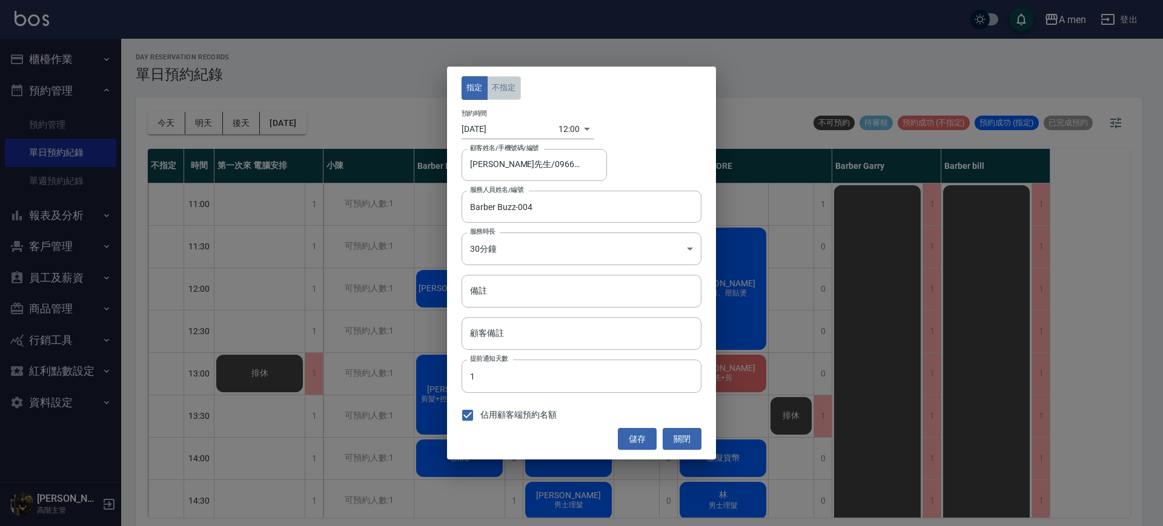
click at [515, 79] on button "不指定" at bounding box center [504, 88] width 34 height 24
click at [636, 442] on button "儲存" at bounding box center [637, 439] width 39 height 22
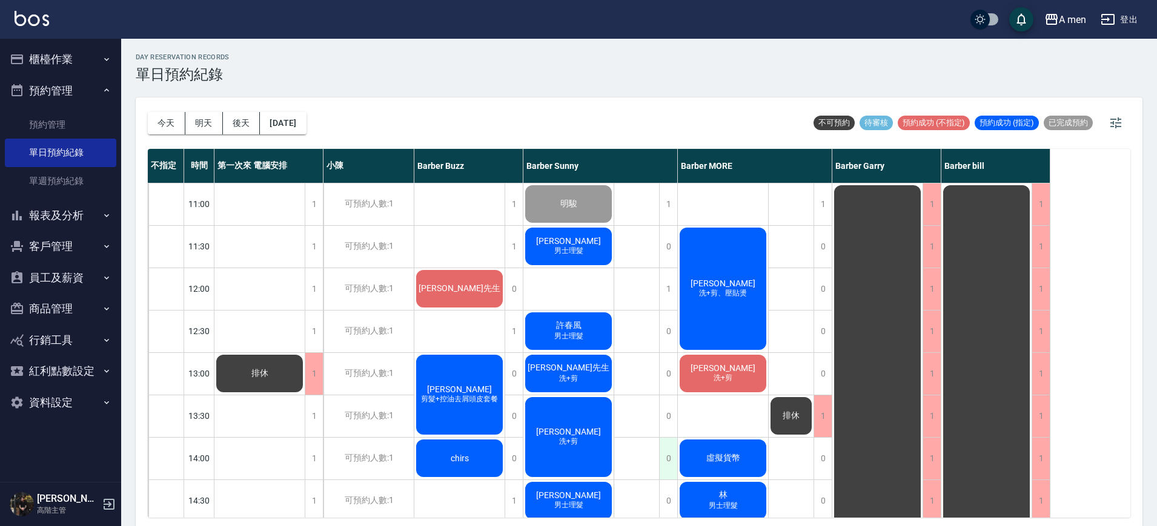
drag, startPoint x: 636, startPoint y: 442, endPoint x: 659, endPoint y: 445, distance: 23.8
click at [724, 272] on div "侯竣晟 洗+剪、壓貼燙" at bounding box center [723, 289] width 90 height 126
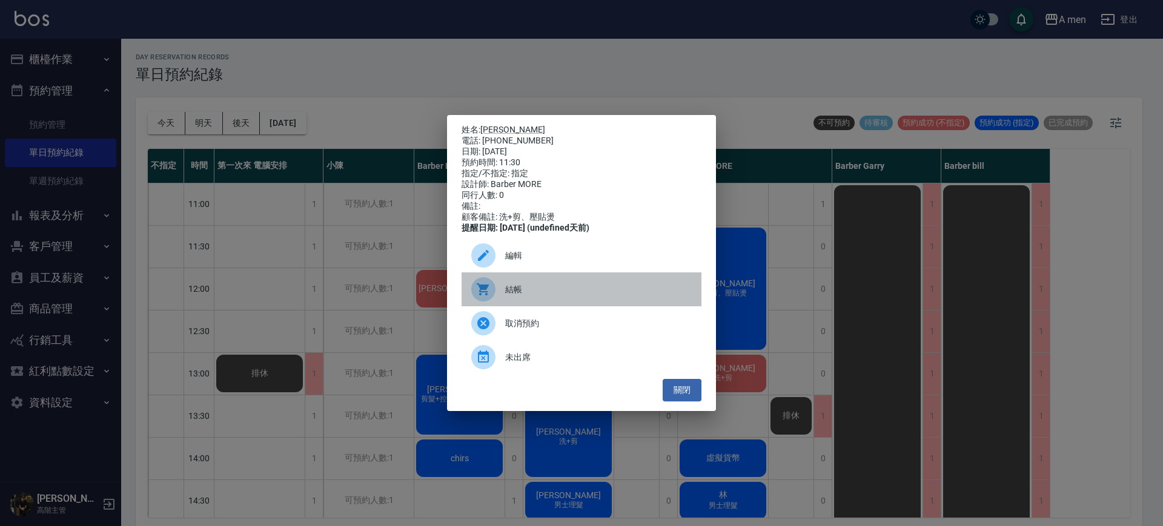
click at [554, 306] on div "結帳" at bounding box center [581, 289] width 240 height 34
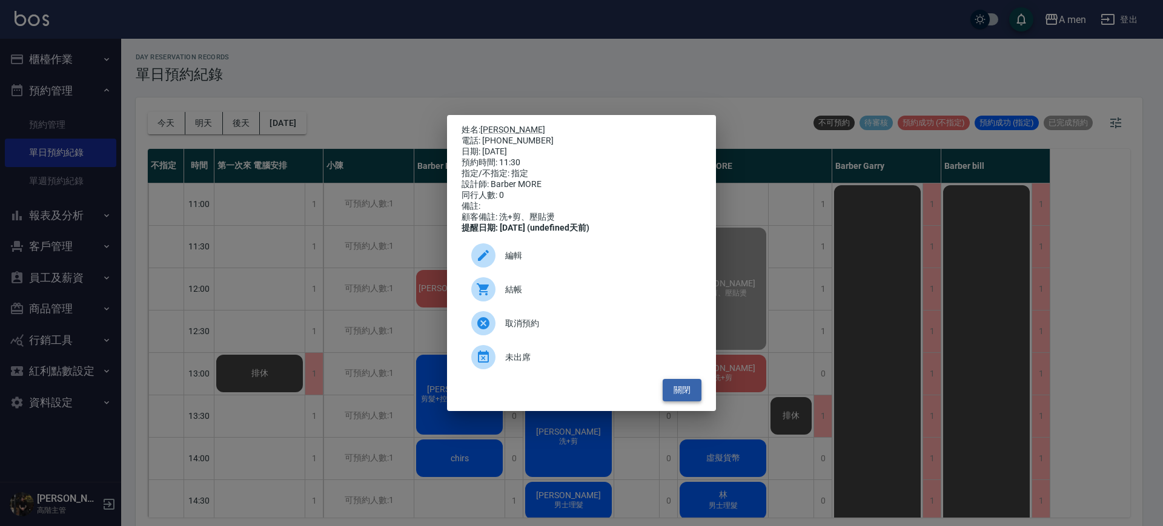
click at [690, 400] on button "關閉" at bounding box center [681, 390] width 39 height 22
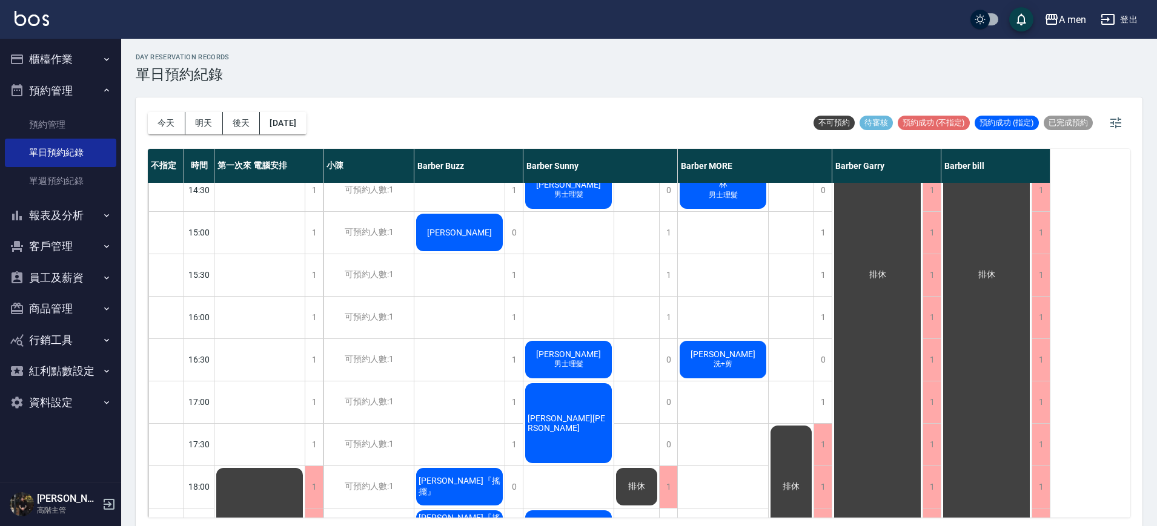
scroll to position [303, 0]
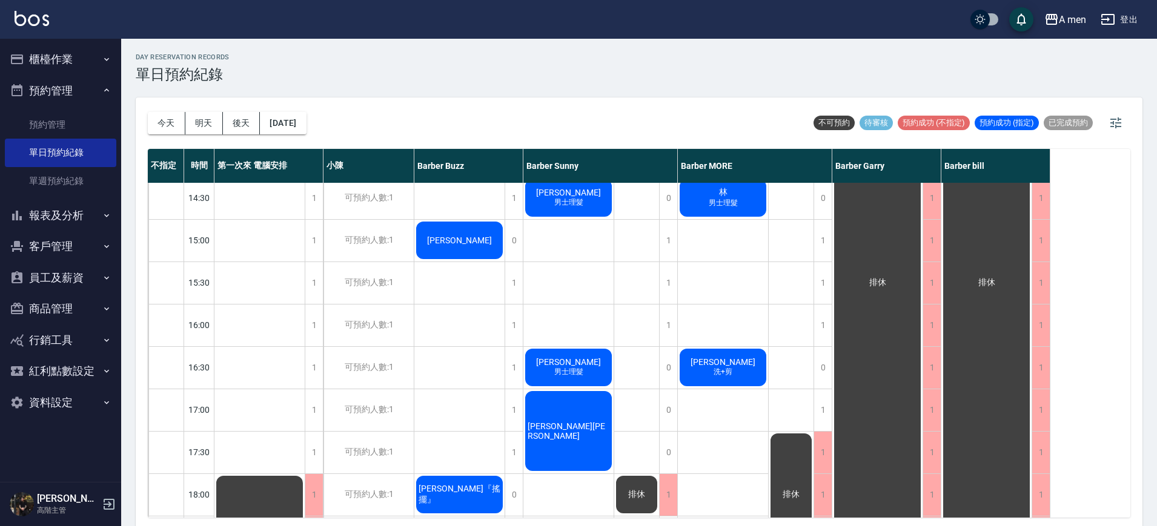
click at [742, 367] on div "彭偉強 洗+剪" at bounding box center [723, 367] width 90 height 41
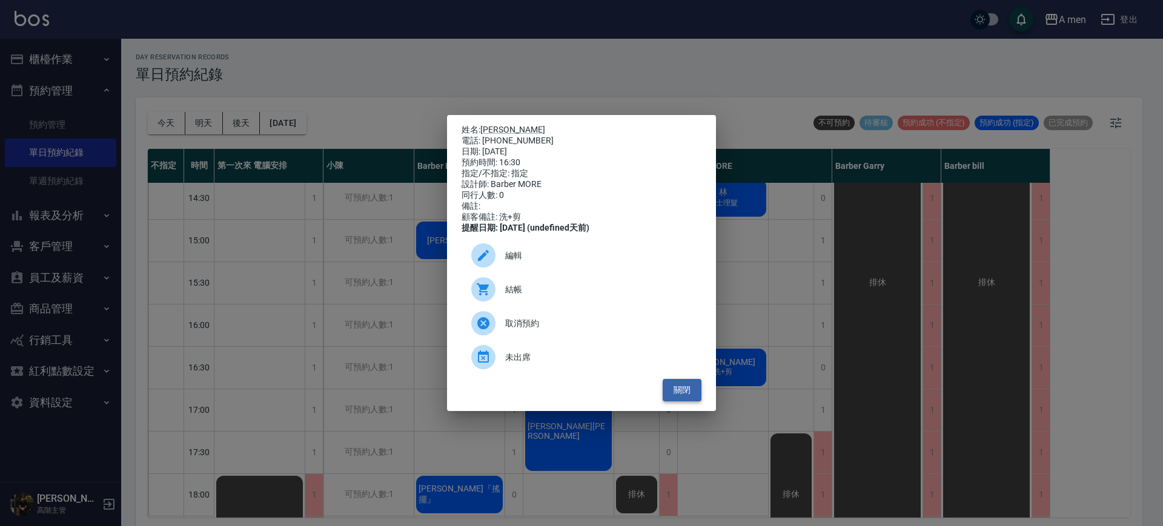
click at [679, 398] on button "關閉" at bounding box center [681, 390] width 39 height 22
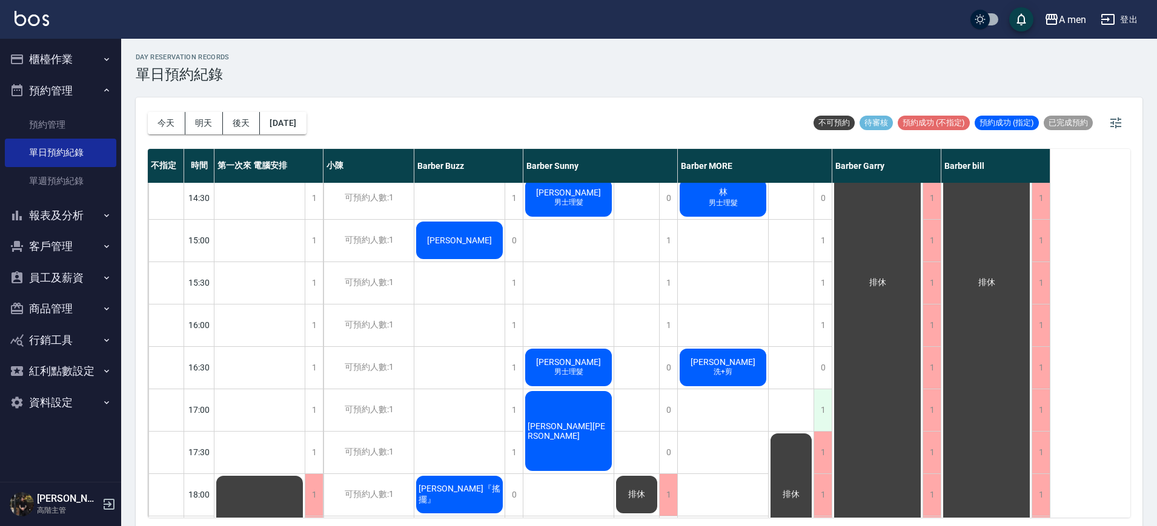
click at [827, 409] on div "1" at bounding box center [822, 410] width 18 height 42
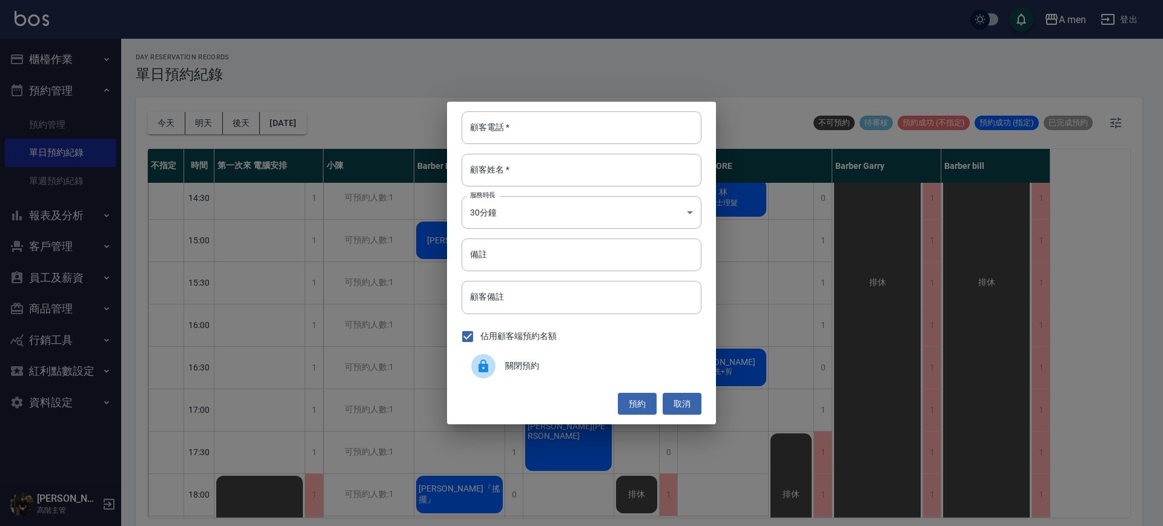
click at [651, 369] on span "關閉預約" at bounding box center [598, 366] width 186 height 13
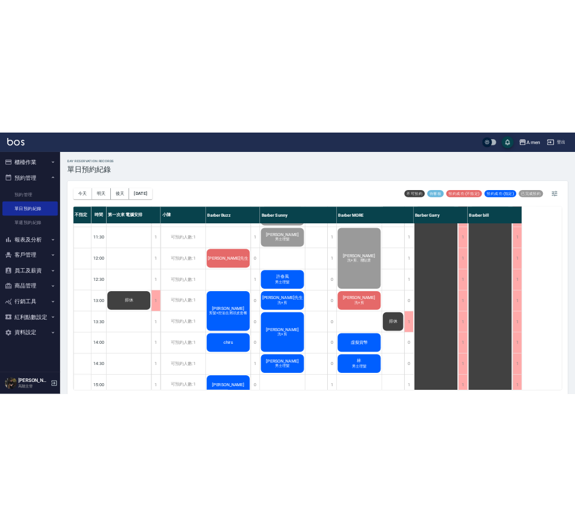
scroll to position [0, 0]
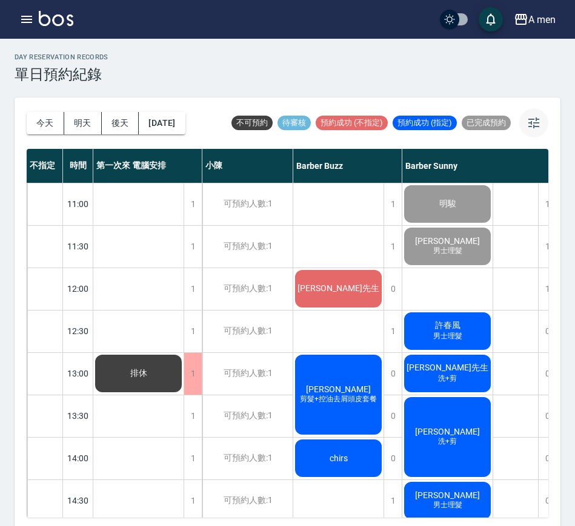
click at [541, 126] on button "button" at bounding box center [533, 122] width 29 height 29
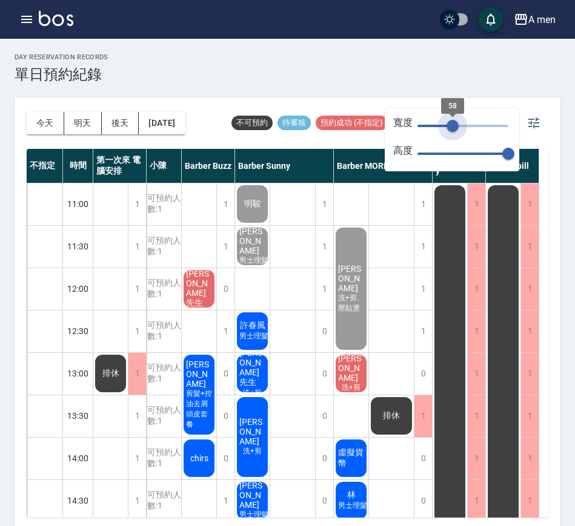
type input "59"
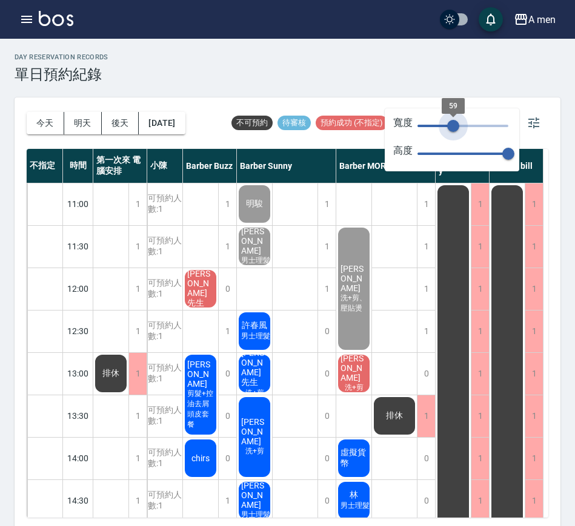
drag, startPoint x: 507, startPoint y: 132, endPoint x: 453, endPoint y: 132, distance: 54.5
click at [453, 132] on span "59" at bounding box center [453, 126] width 12 height 12
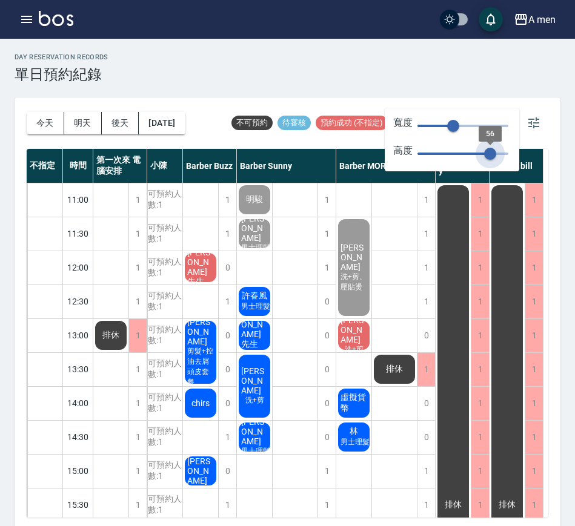
type input "59"
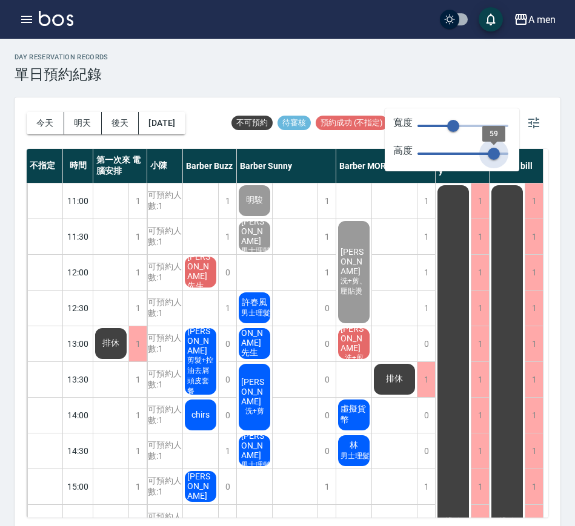
click at [493, 154] on span "59" at bounding box center [493, 154] width 12 height 12
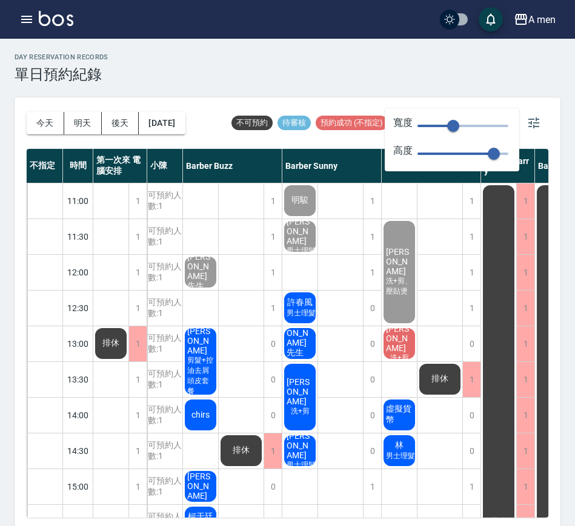
click at [404, 76] on div "day Reservation records 單日預約紀錄" at bounding box center [288, 68] width 546 height 30
click at [397, 353] on span "洗+剪" at bounding box center [400, 358] width 24 height 10
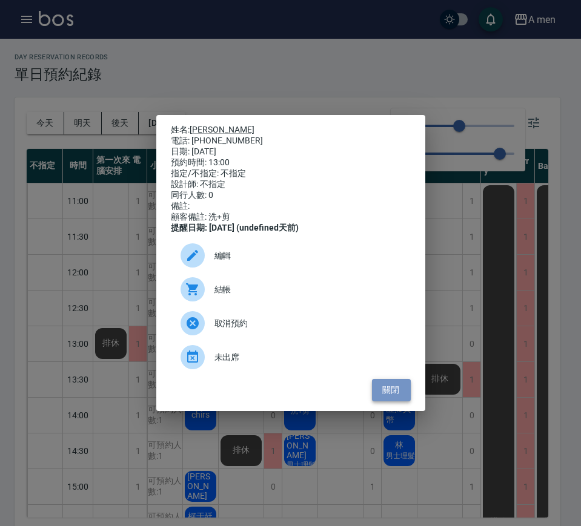
click at [395, 399] on button "關閉" at bounding box center [391, 390] width 39 height 22
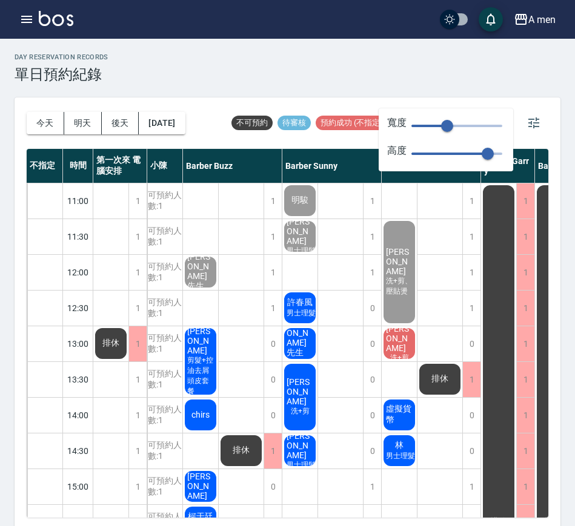
click at [307, 301] on span "許春風" at bounding box center [300, 302] width 30 height 11
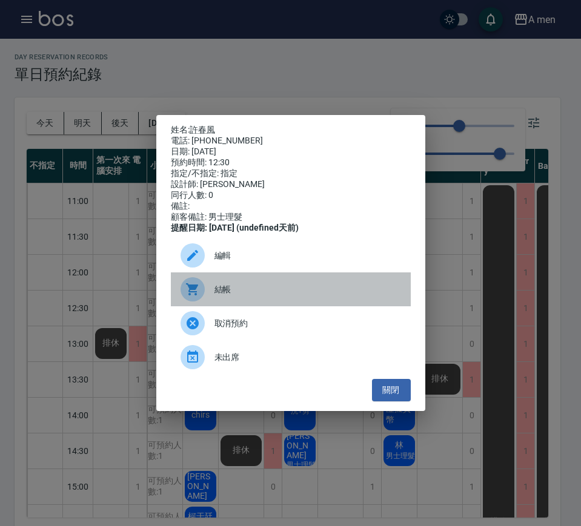
click at [281, 293] on span "結帳" at bounding box center [307, 289] width 186 height 13
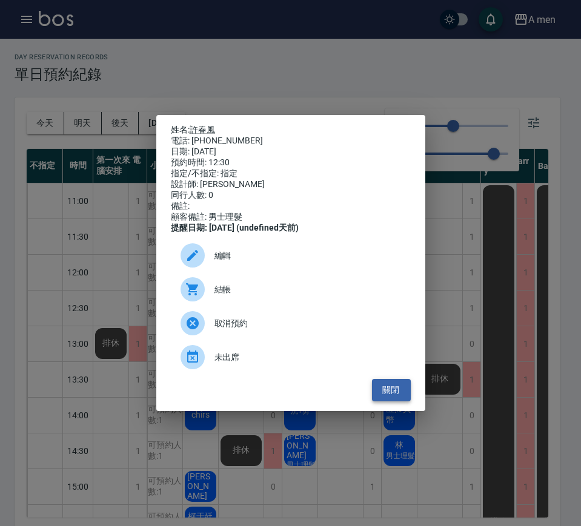
click at [394, 394] on button "關閉" at bounding box center [391, 390] width 39 height 22
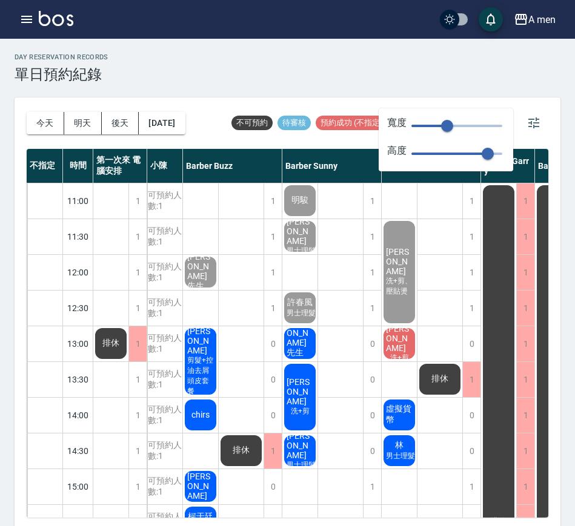
click at [197, 355] on div "曾思豪 剪髮+控油去屑頭皮套餐" at bounding box center [200, 361] width 35 height 70
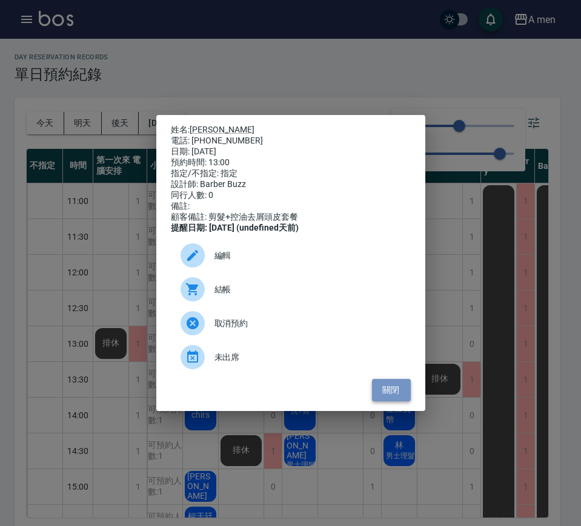
click at [397, 388] on button "關閉" at bounding box center [391, 390] width 39 height 22
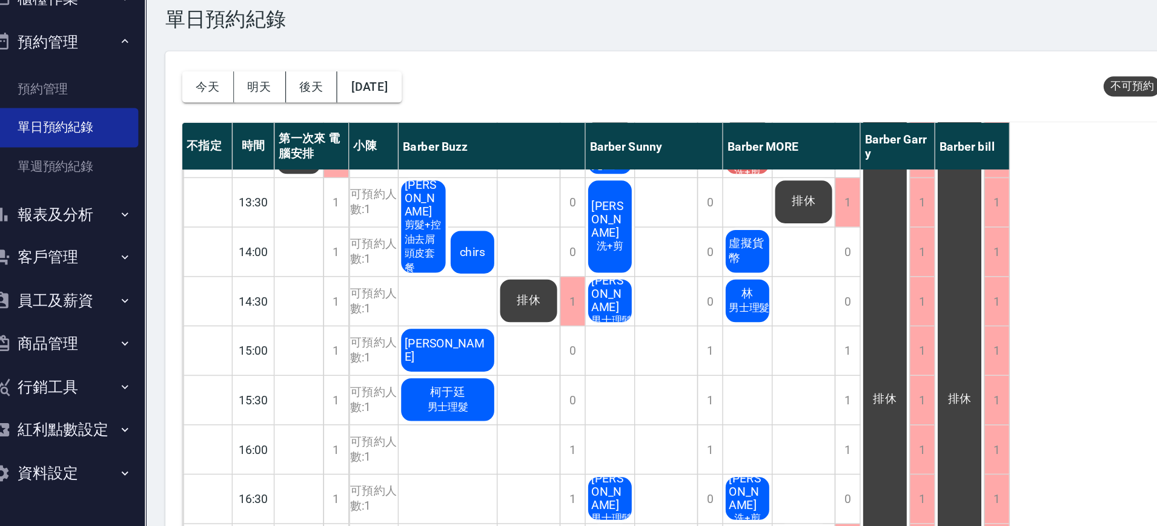
scroll to position [186, 0]
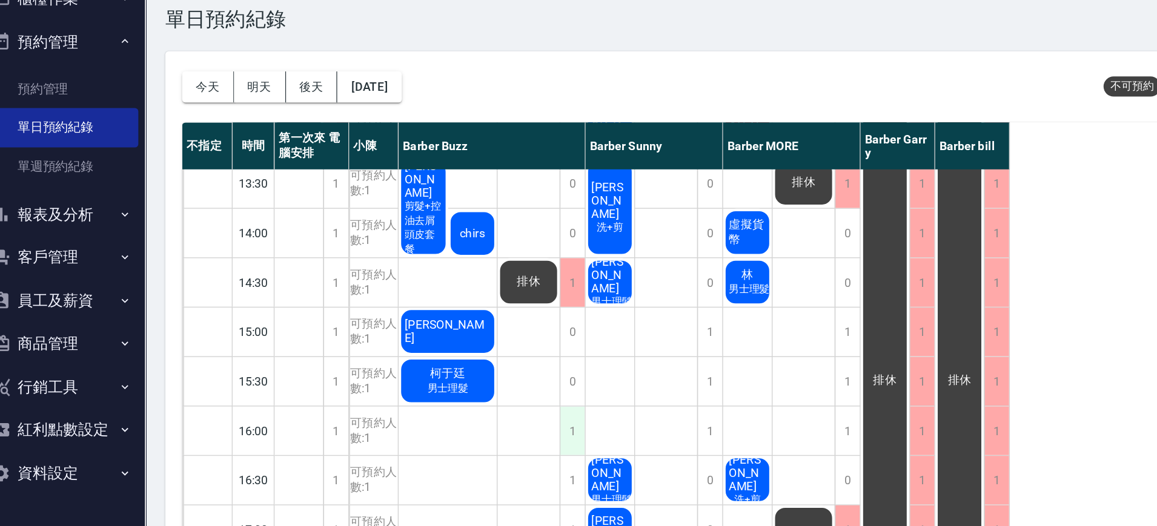
click at [434, 363] on div "1" at bounding box center [429, 371] width 18 height 35
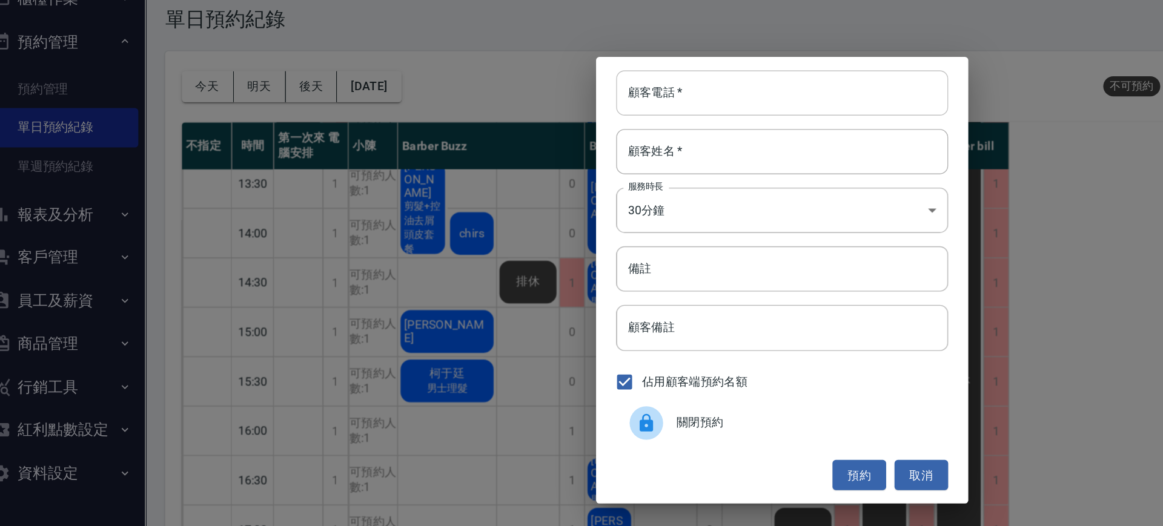
click at [499, 126] on input "顧客電話   *" at bounding box center [581, 127] width 240 height 33
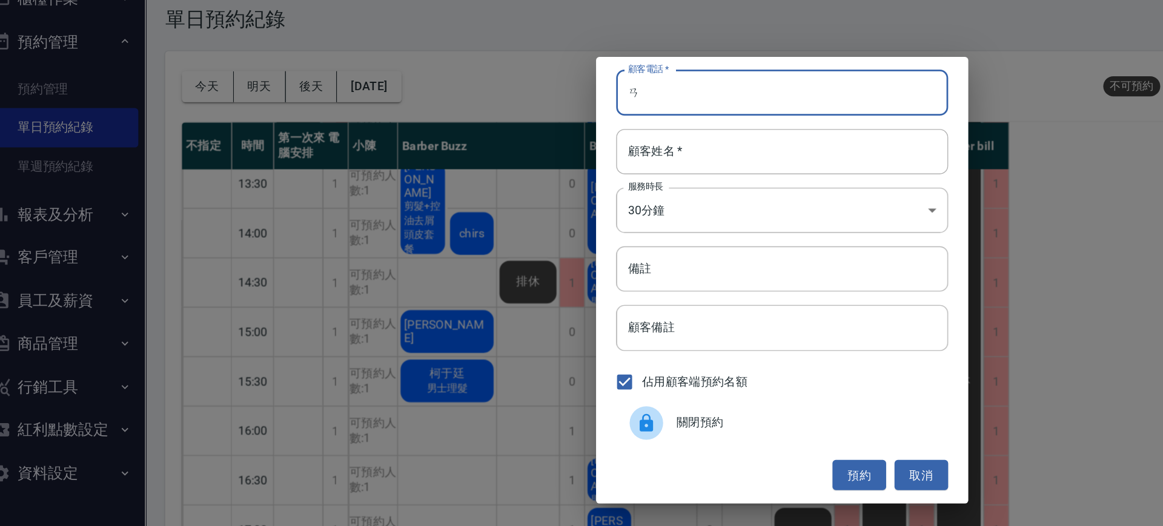
type input "ㄞ"
type input "0932299739"
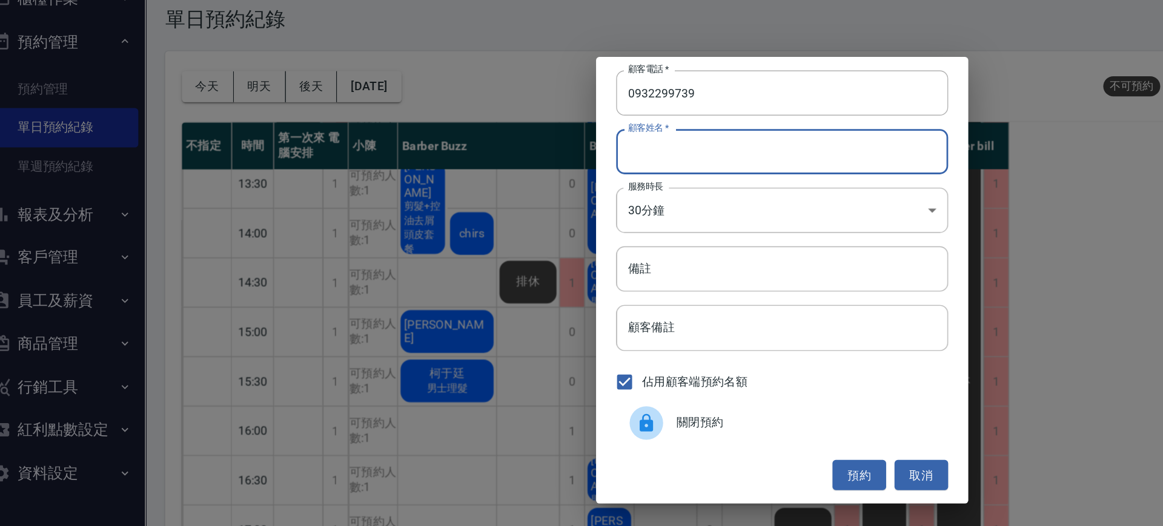
click at [481, 157] on div "顧客姓名   * 顧客姓名   *" at bounding box center [581, 170] width 240 height 33
type input "曹"
click at [625, 405] on button "預約" at bounding box center [637, 404] width 39 height 22
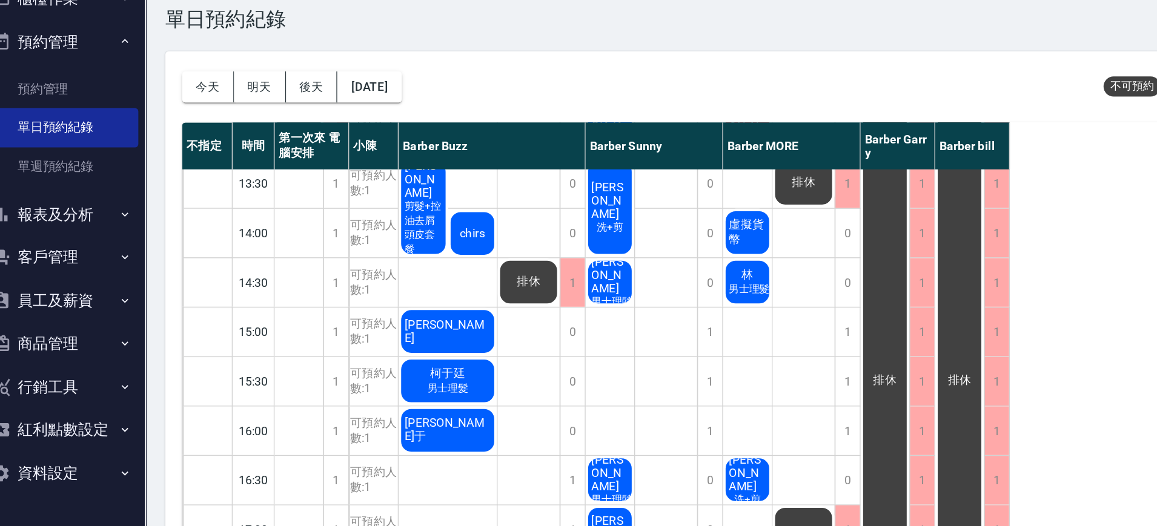
click at [362, 370] on div "曹柏于" at bounding box center [339, 371] width 71 height 35
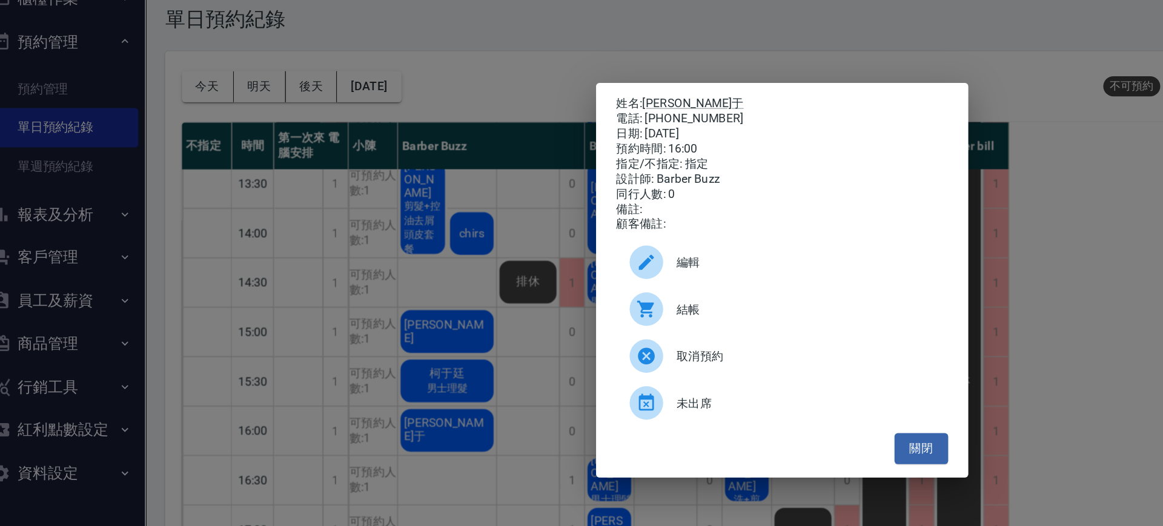
click at [490, 257] on icon at bounding box center [483, 250] width 15 height 15
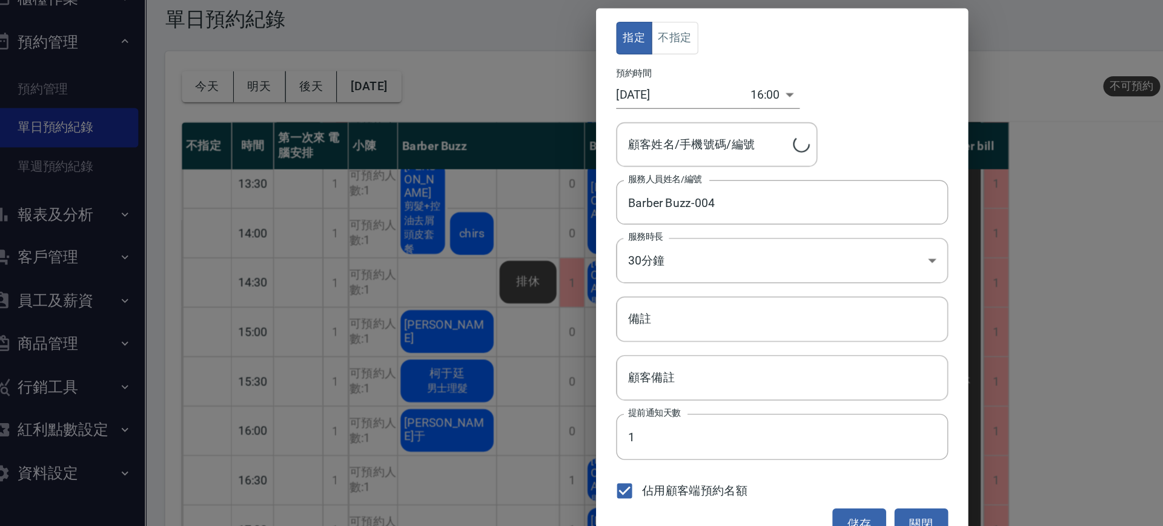
type input "曹柏于/0932299739"
click at [496, 91] on button "不指定" at bounding box center [504, 88] width 34 height 24
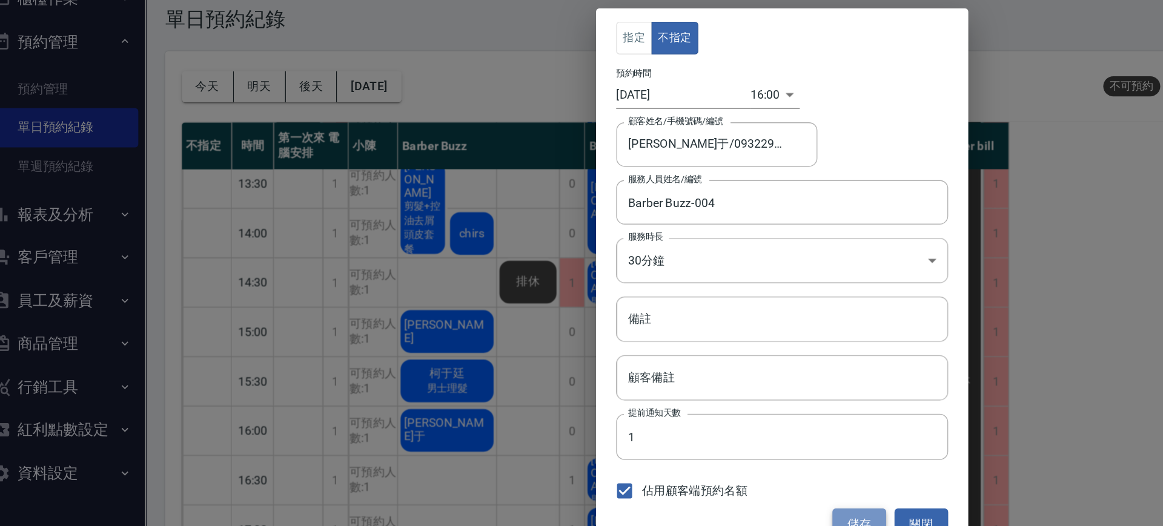
click at [636, 433] on button "儲存" at bounding box center [637, 439] width 39 height 22
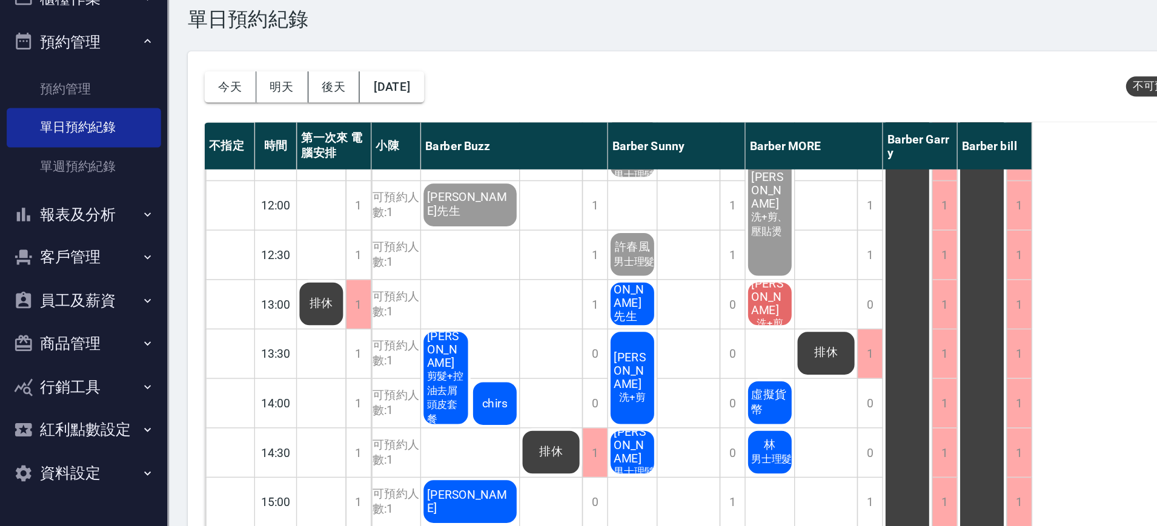
scroll to position [63, 0]
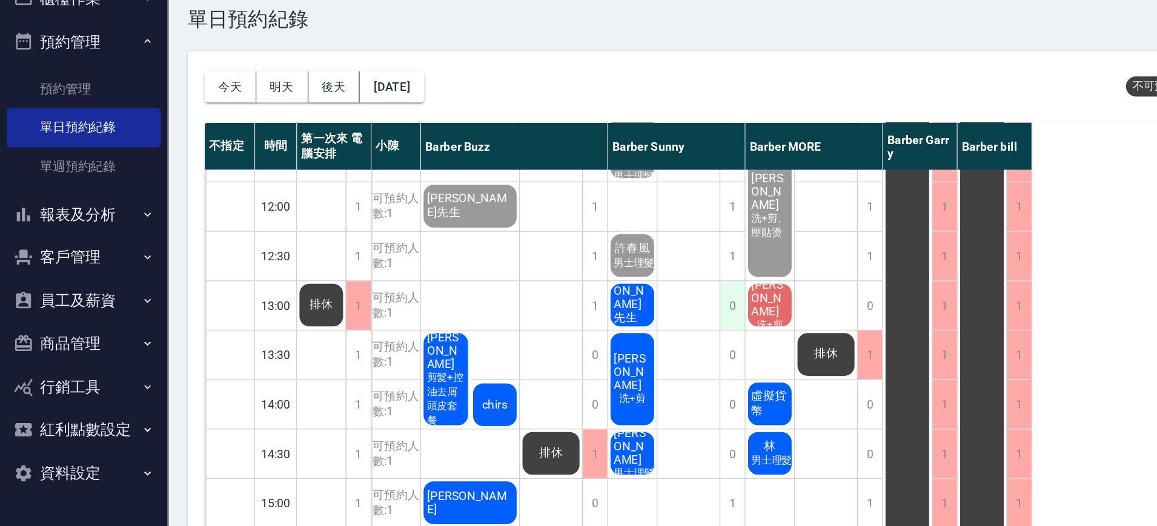
drag, startPoint x: 556, startPoint y: 287, endPoint x: 535, endPoint y: 285, distance: 21.3
click at [535, 285] on div "0" at bounding box center [529, 280] width 18 height 35
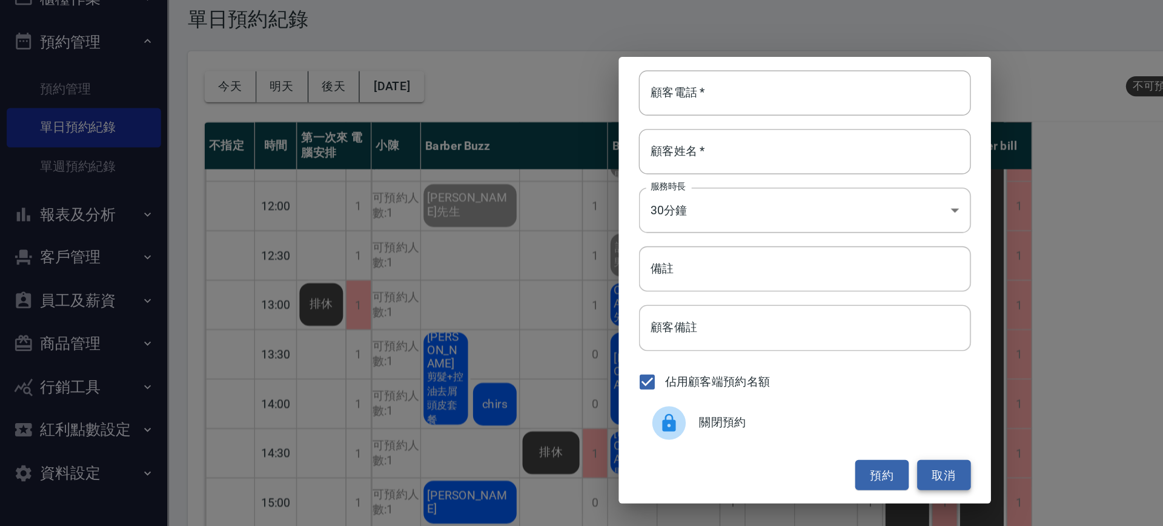
click at [680, 415] on div "顧客電話   * 顧客電話   * 顧客姓名   * 顧客姓名   * 服務時長 30分鐘 1 服務時長 備註 備註 顧客備註 顧客備註 佔用顧客端預約名額 …" at bounding box center [581, 263] width 269 height 323
click at [682, 403] on button "取消" at bounding box center [681, 404] width 39 height 22
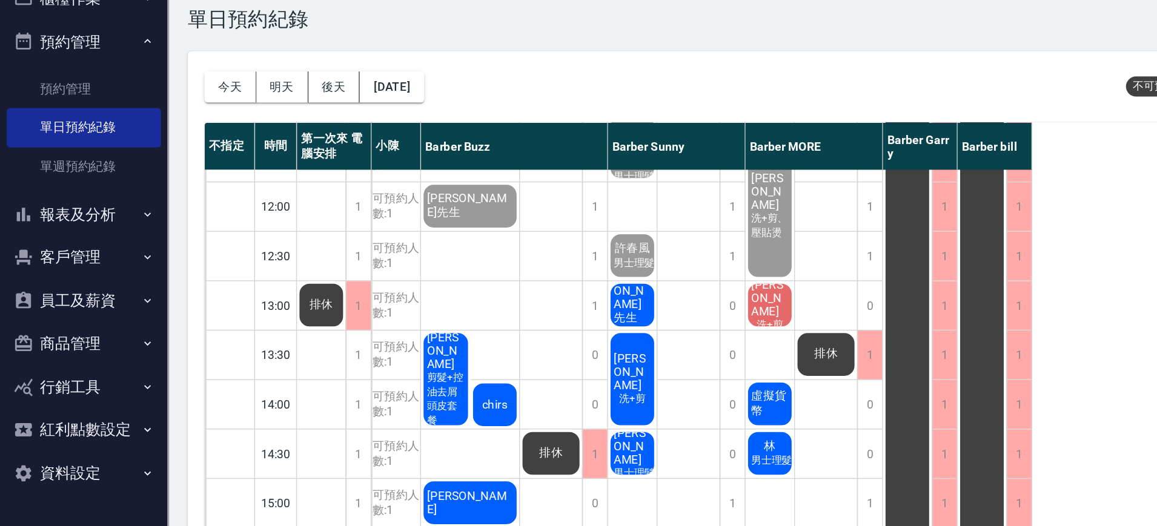
click at [567, 270] on span "[PERSON_NAME]" at bounding box center [555, 275] width 31 height 29
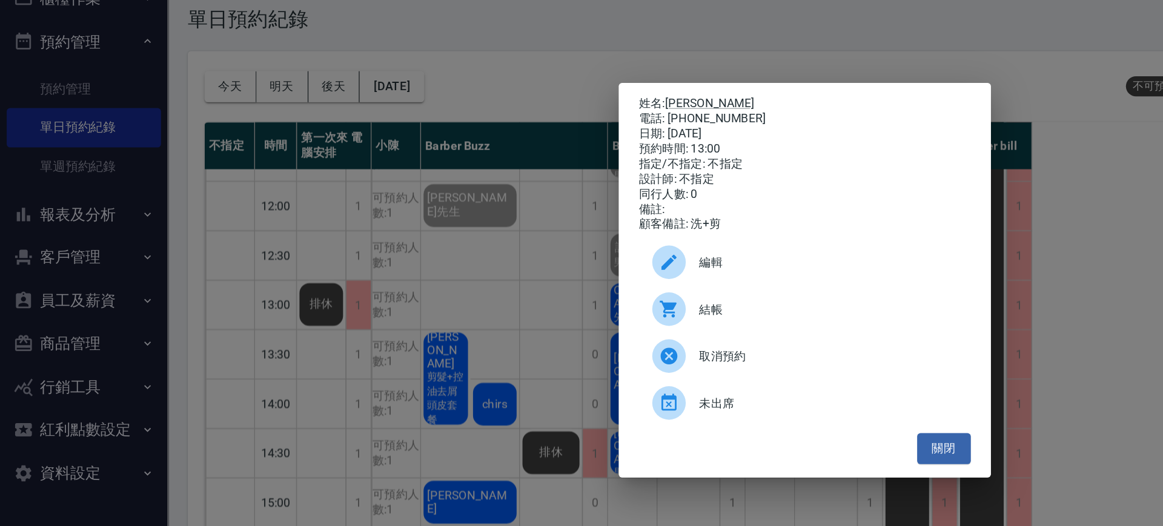
click at [535, 291] on span "結帳" at bounding box center [598, 284] width 186 height 13
click at [684, 381] on button "關閉" at bounding box center [681, 385] width 39 height 22
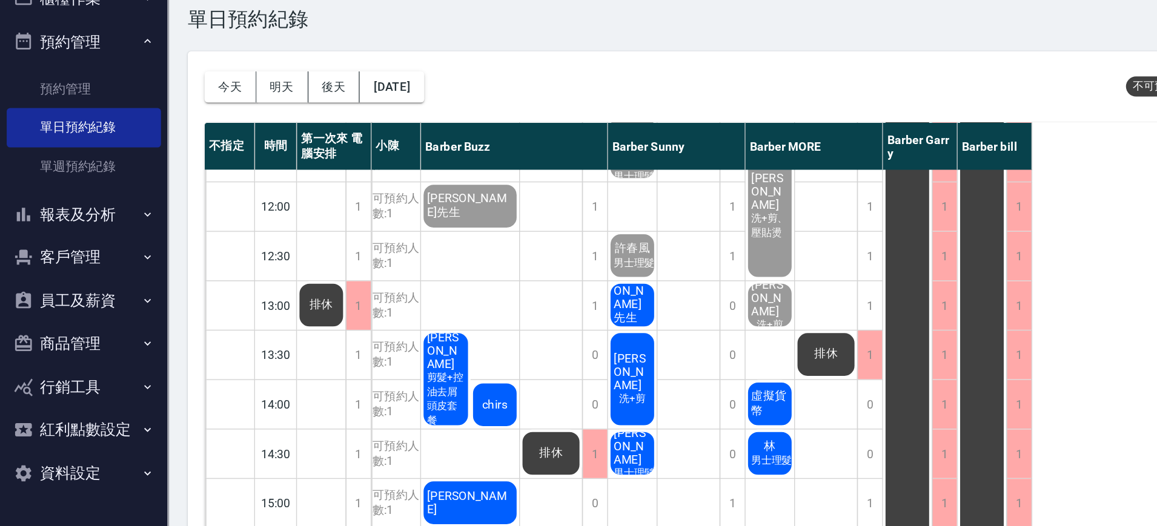
click at [605, 315] on span "排休" at bounding box center [597, 316] width 22 height 11
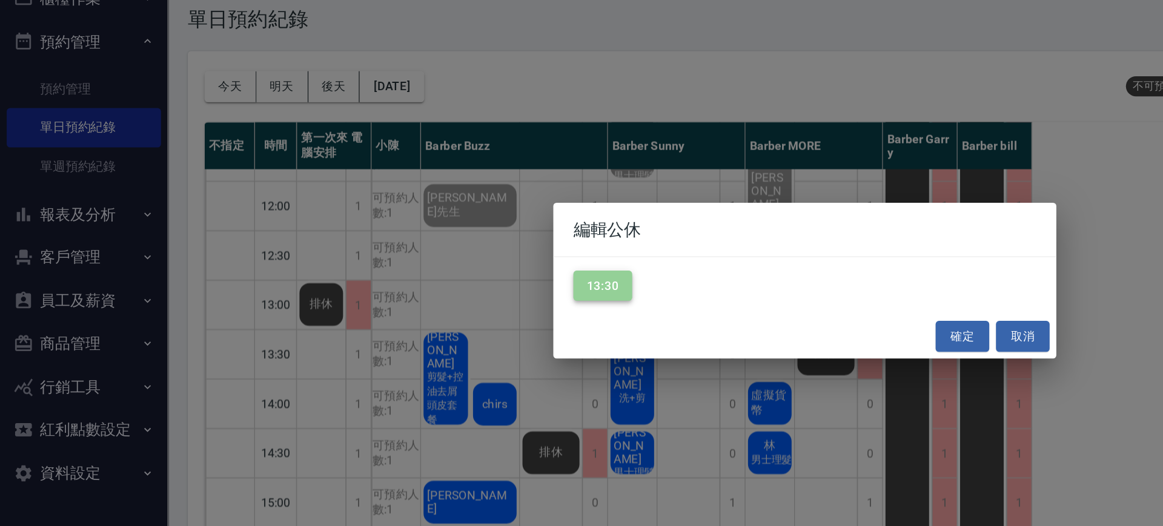
click at [448, 260] on button "13:30" at bounding box center [435, 267] width 42 height 22
click at [676, 308] on button "確定" at bounding box center [695, 303] width 39 height 22
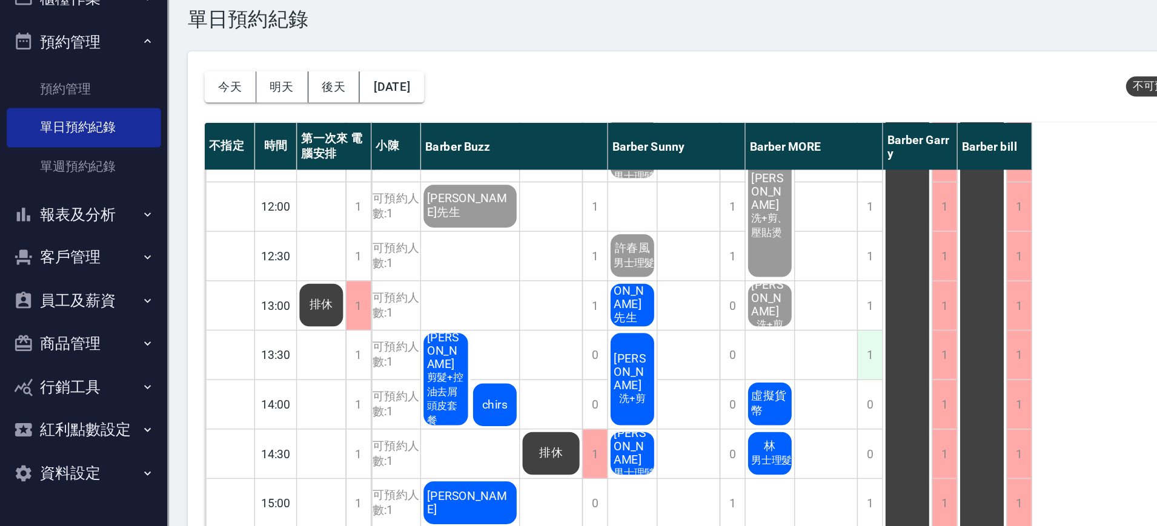
click at [629, 314] on div "1" at bounding box center [628, 316] width 18 height 35
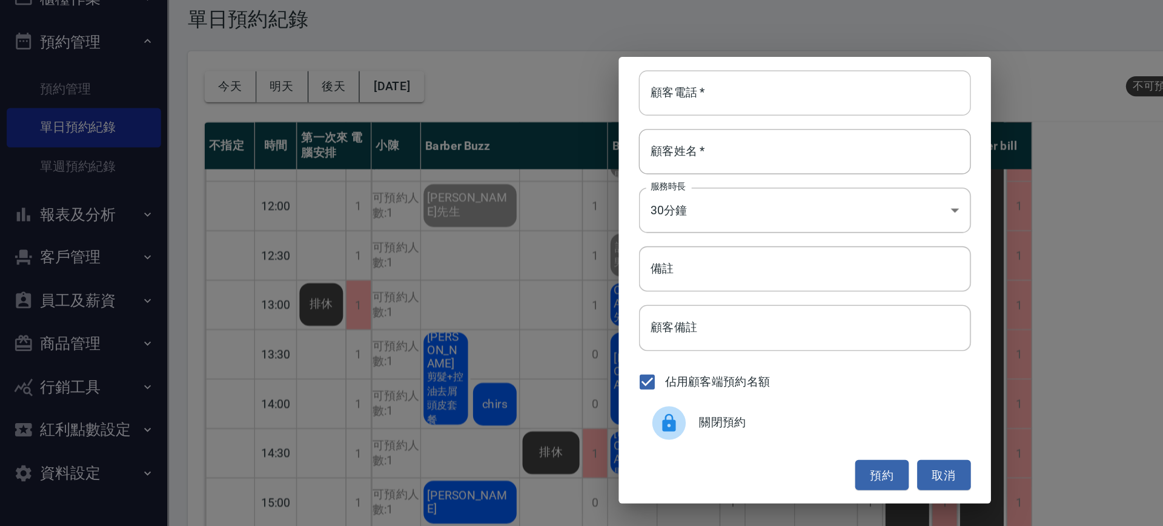
click at [504, 126] on input "顧客電話   *" at bounding box center [581, 127] width 240 height 33
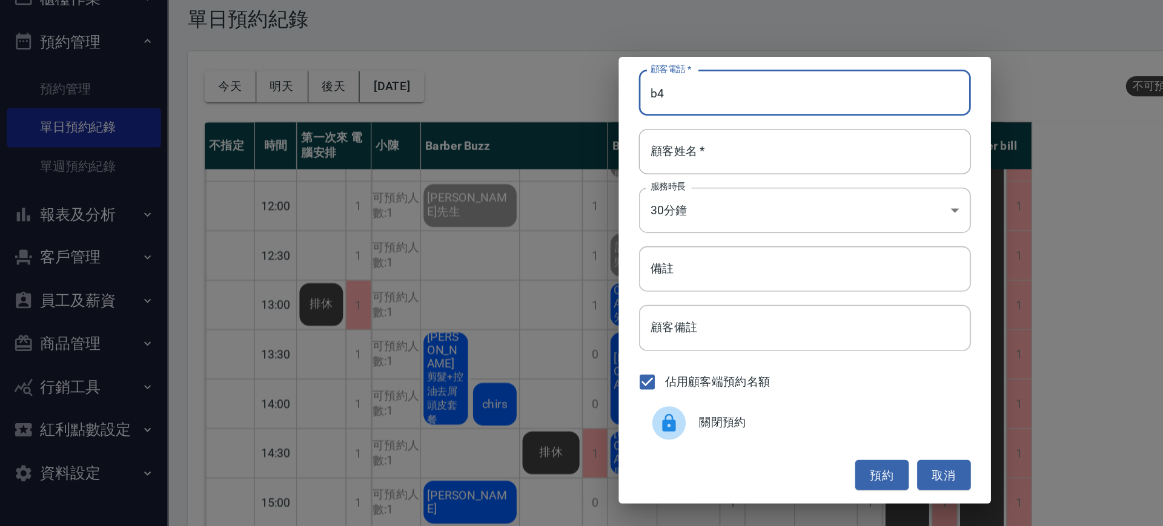
type input "b"
type input "09030293123"
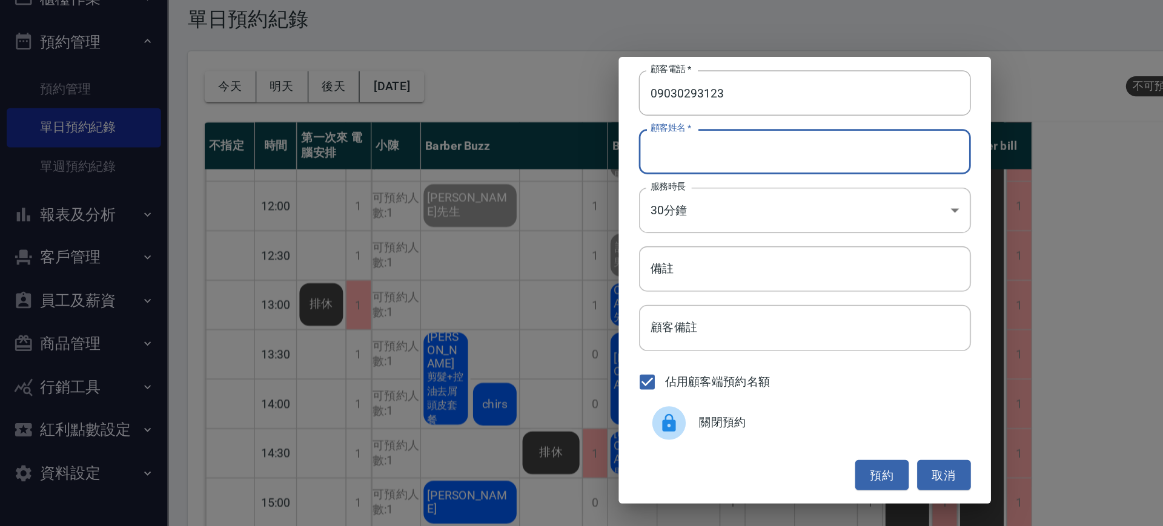
click at [521, 160] on input "顧客姓名   *" at bounding box center [581, 170] width 240 height 33
type input "日本面試"
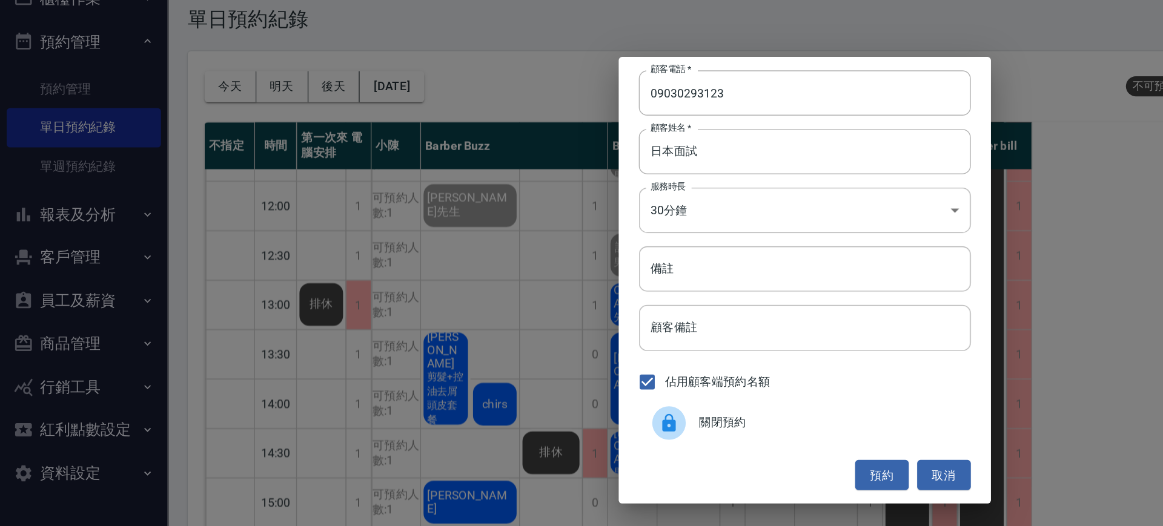
click at [639, 391] on div "顧客電話   * 09030293123 顧客電話   * 顧客姓名   * 日本面試 顧客姓名   * 服務時長 30分鐘 1 服務時長 備註 備註 顧客備…" at bounding box center [581, 263] width 269 height 323
click at [638, 399] on button "預約" at bounding box center [637, 404] width 39 height 22
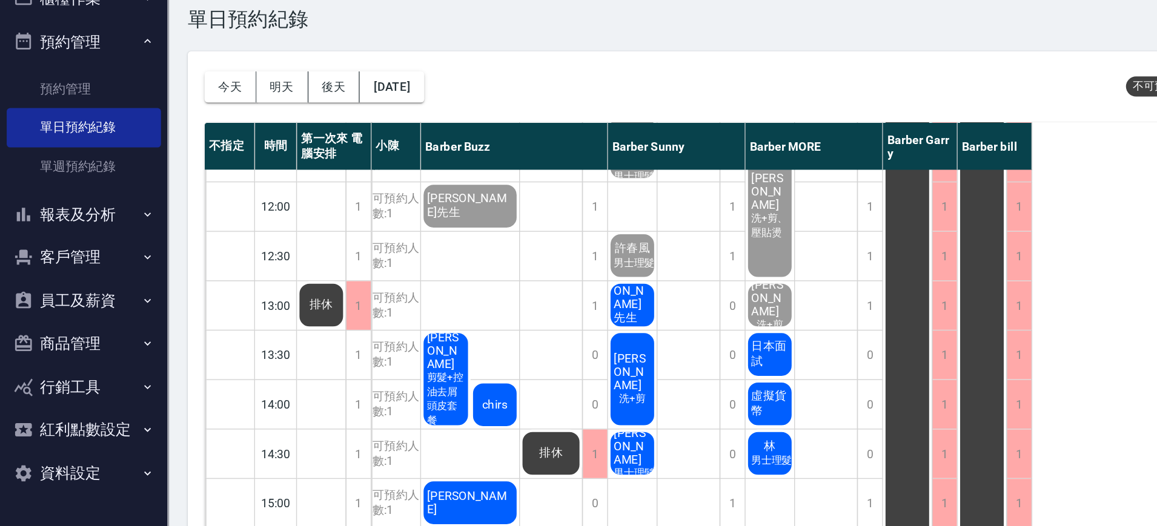
click at [550, 320] on span "日本面試" at bounding box center [555, 316] width 31 height 22
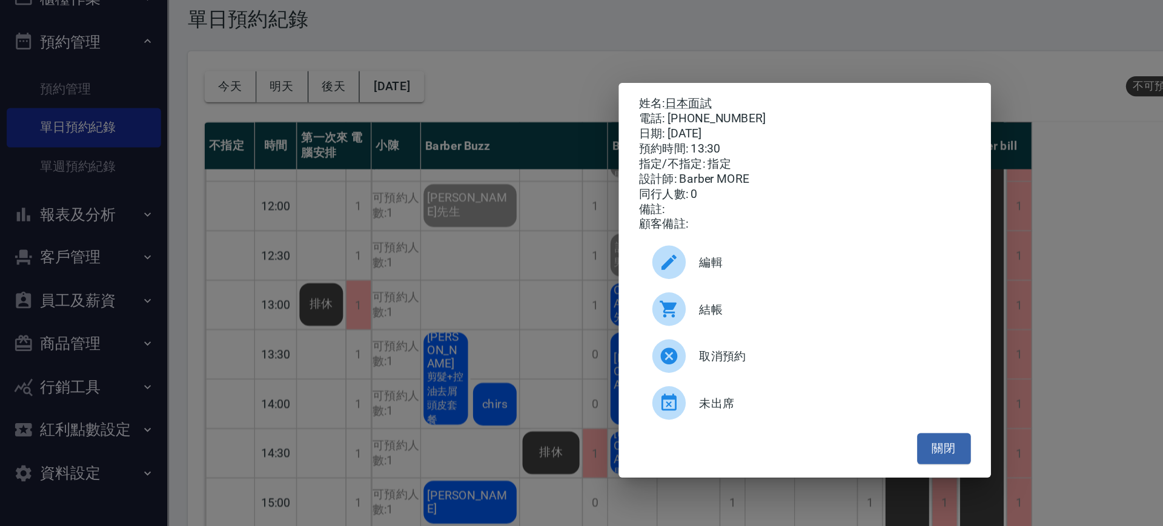
click at [517, 262] on div "編輯" at bounding box center [581, 250] width 240 height 34
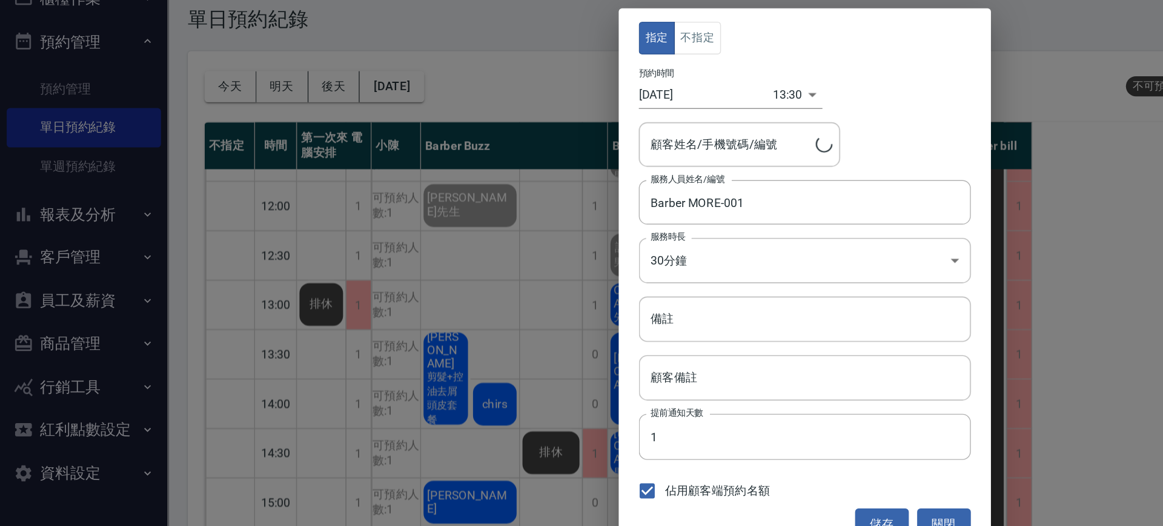
type input "日本面試/09030293123"
click at [506, 90] on button "不指定" at bounding box center [504, 88] width 34 height 24
click at [635, 437] on button "儲存" at bounding box center [637, 439] width 39 height 22
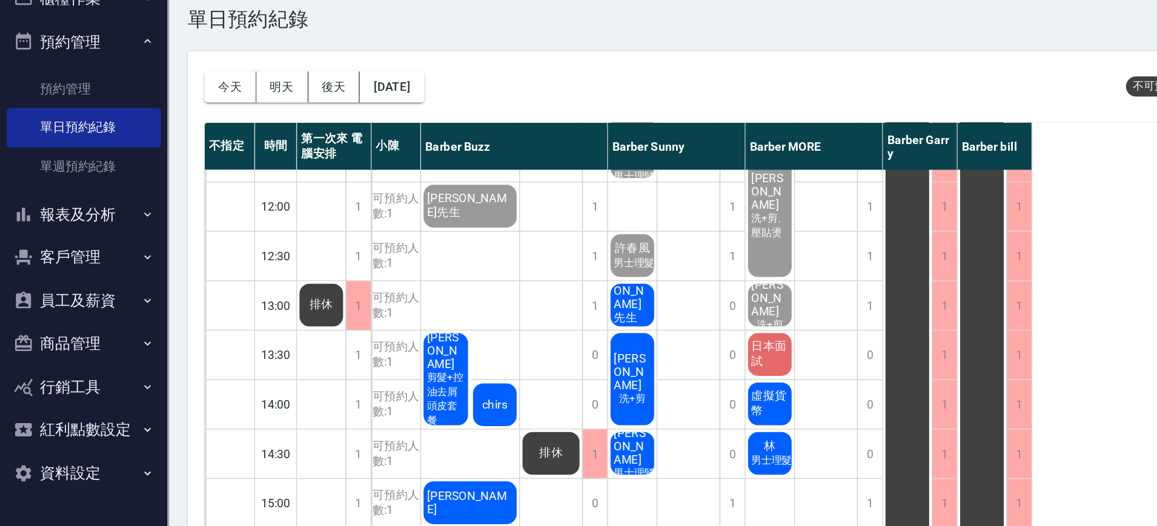
click at [556, 320] on span "日本面試" at bounding box center [555, 316] width 31 height 22
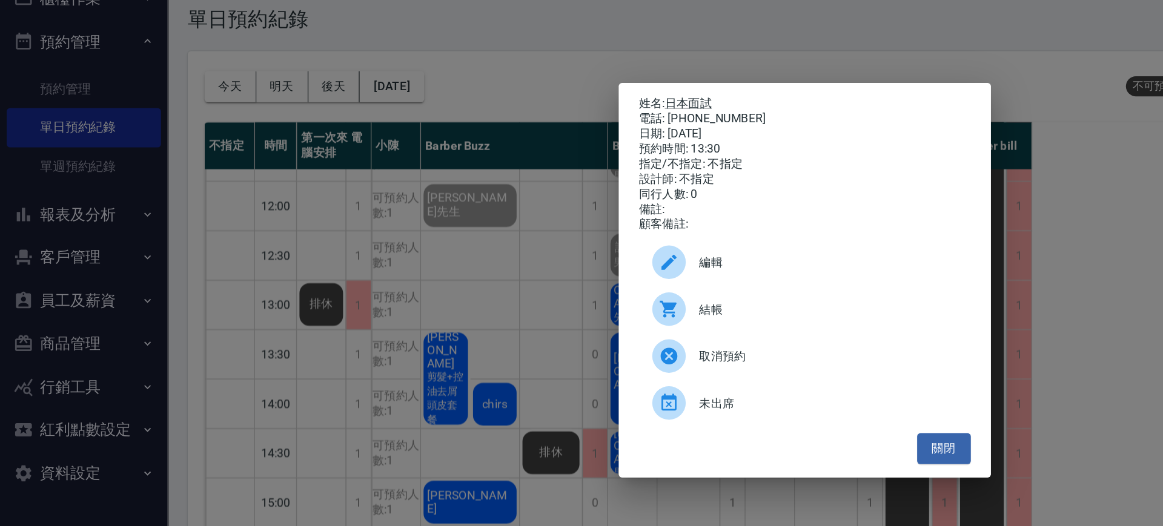
click at [482, 282] on icon at bounding box center [483, 284] width 15 height 15
click at [678, 392] on button "關閉" at bounding box center [681, 385] width 39 height 22
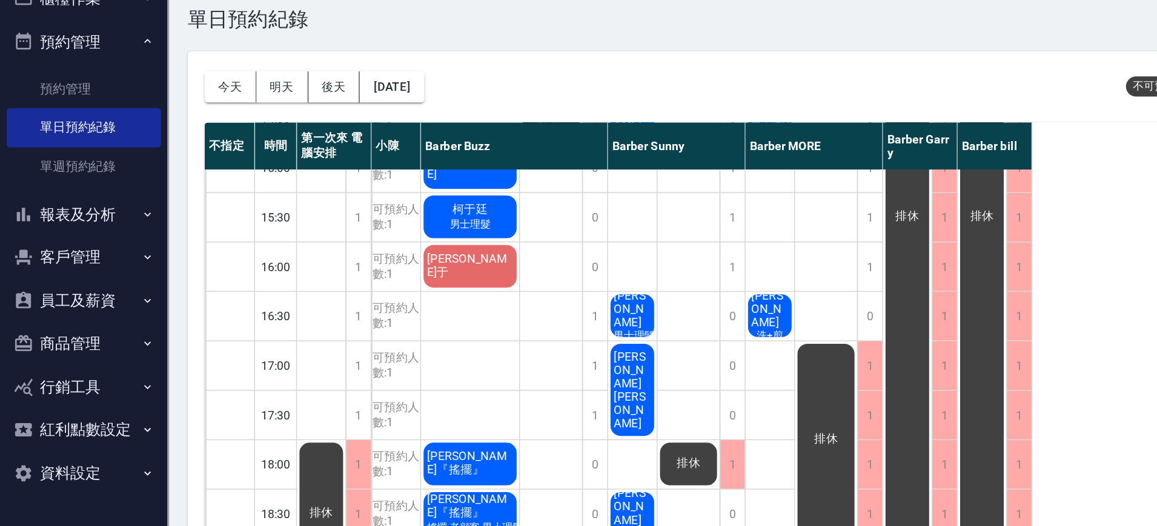
scroll to position [307, 0]
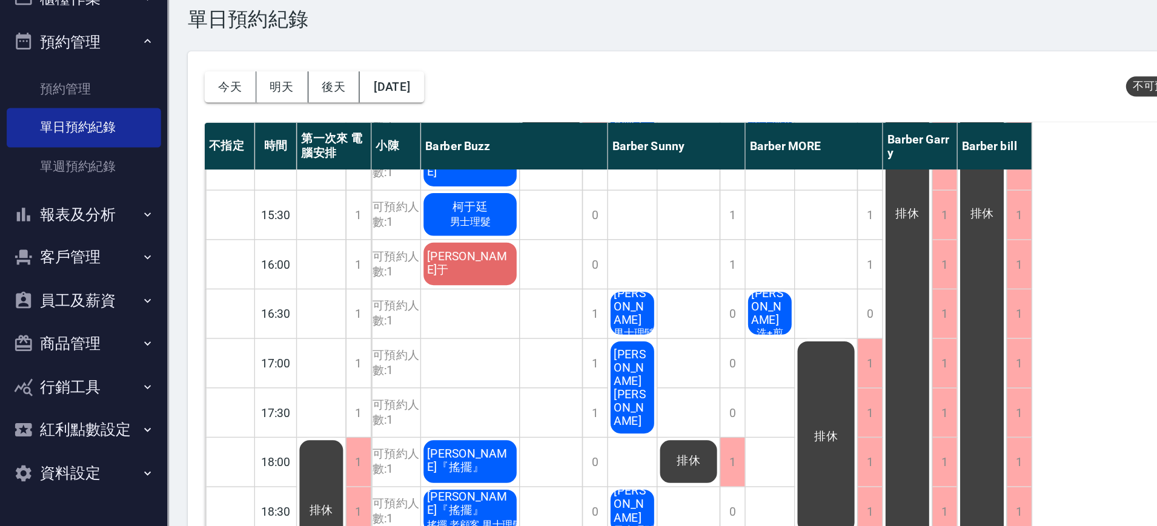
click at [356, 252] on div "曹柏于" at bounding box center [339, 251] width 71 height 35
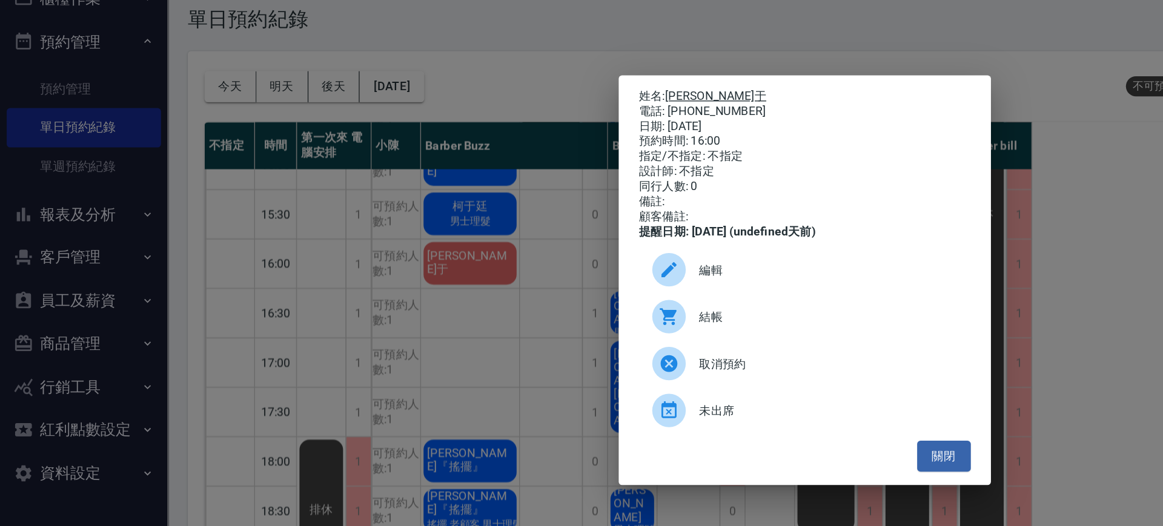
click at [487, 128] on link "曹柏于" at bounding box center [516, 130] width 73 height 10
click at [684, 401] on button "關閉" at bounding box center [681, 390] width 39 height 22
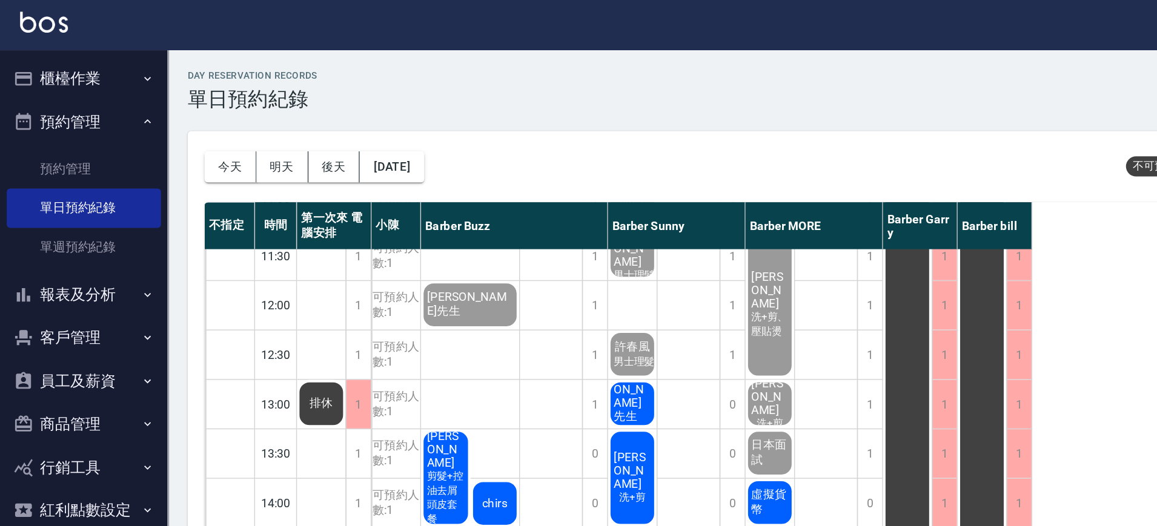
scroll to position [48, 0]
click at [461, 310] on span "洗+剪" at bounding box center [457, 315] width 24 height 10
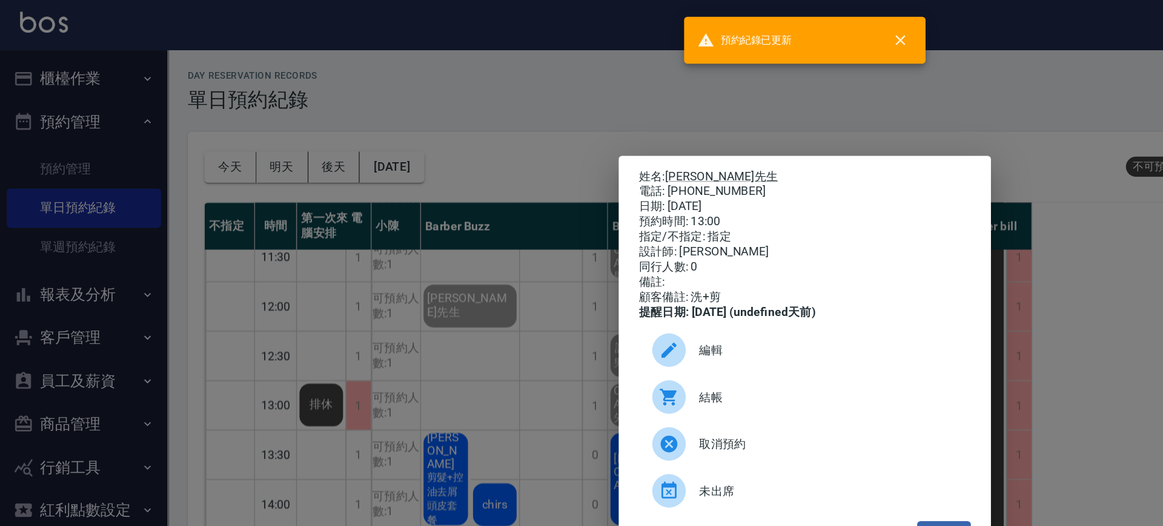
click at [344, 130] on div "姓名: 賴先生 電話: 0922009019 日期: 2025/10/09 預約時間: 13:00 指定/不指定: 指定 設計師: Barber Sunny …" at bounding box center [581, 263] width 1163 height 526
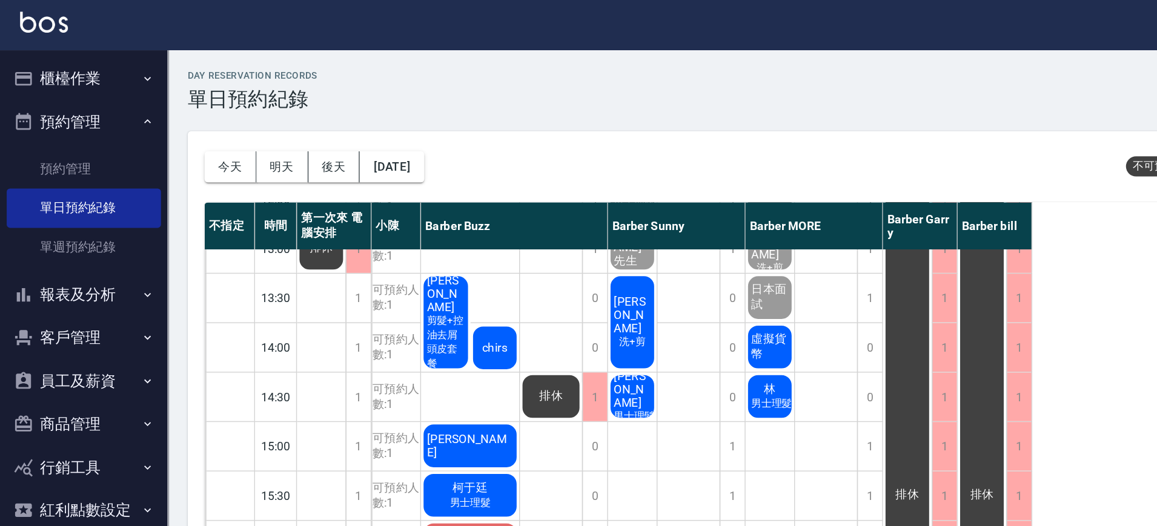
scroll to position [162, 0]
click at [460, 234] on span "[PERSON_NAME]" at bounding box center [456, 229] width 31 height 29
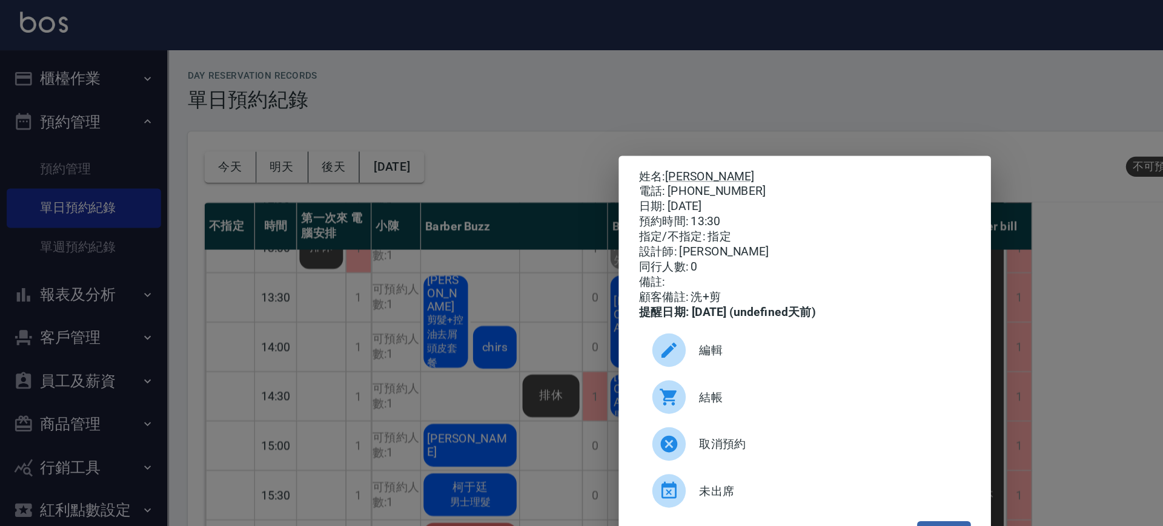
click at [681, 73] on div "姓名: David Huang 電話: 0933333949 日期: 2025/10/09 預約時間: 13:30 指定/不指定: 指定 設計師: Barbe…" at bounding box center [581, 263] width 1163 height 526
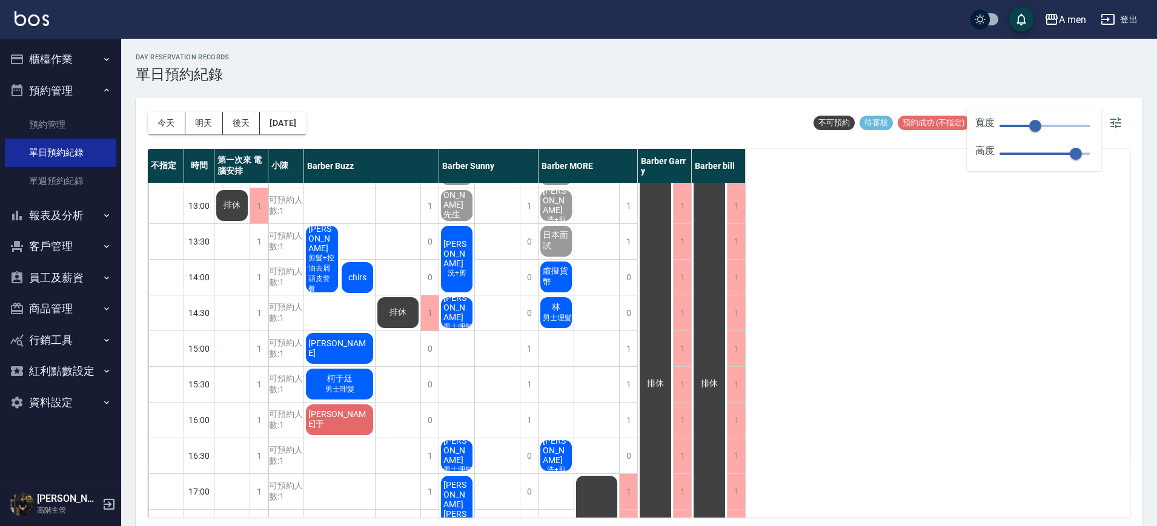
scroll to position [171, 0]
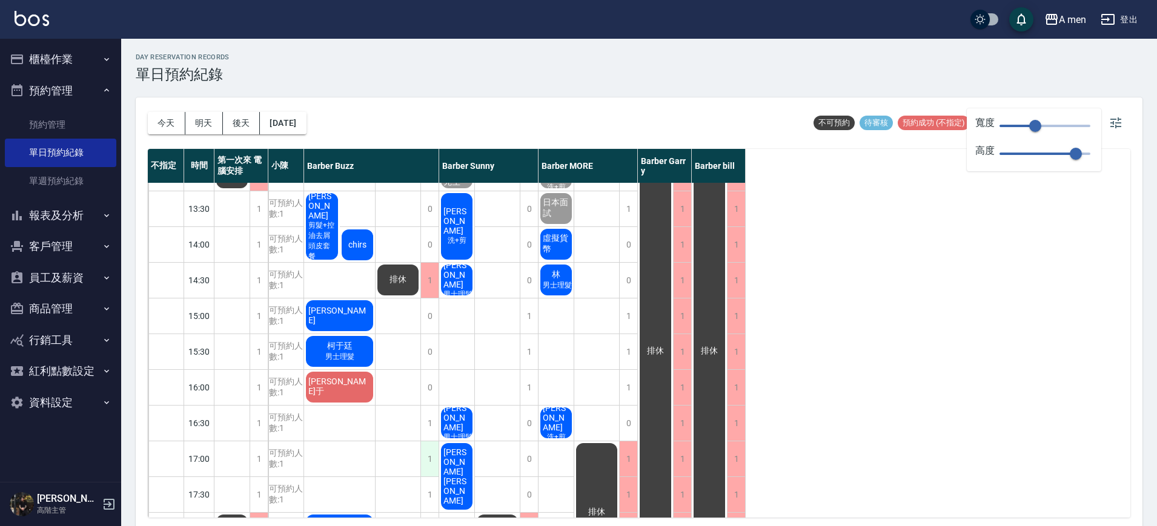
click at [434, 458] on div "1" at bounding box center [429, 458] width 18 height 35
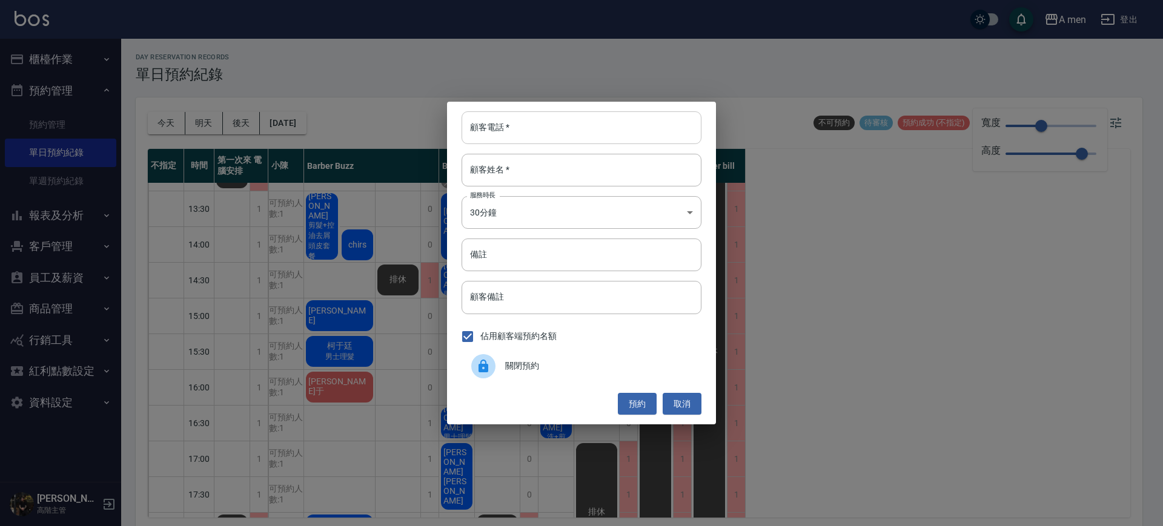
click at [518, 118] on input "顧客電話   *" at bounding box center [581, 127] width 240 height 33
type input "0911421005"
click at [526, 170] on input "顧客姓名   *" at bounding box center [581, 170] width 240 height 33
type input "ㄎ"
type input "G"
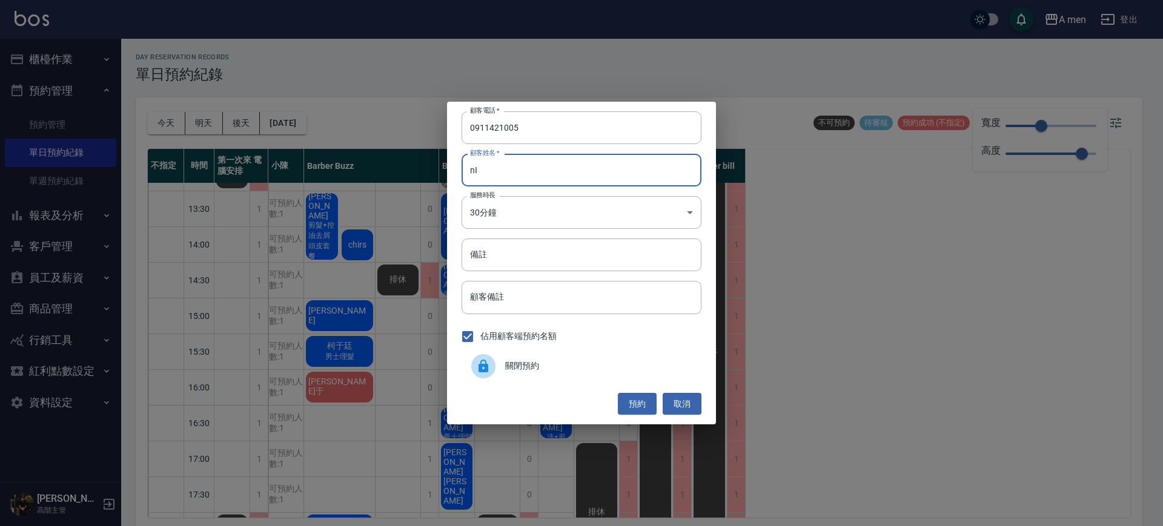
type input "n"
type input "Nicholas"
click at [687, 400] on button "取消" at bounding box center [681, 404] width 39 height 22
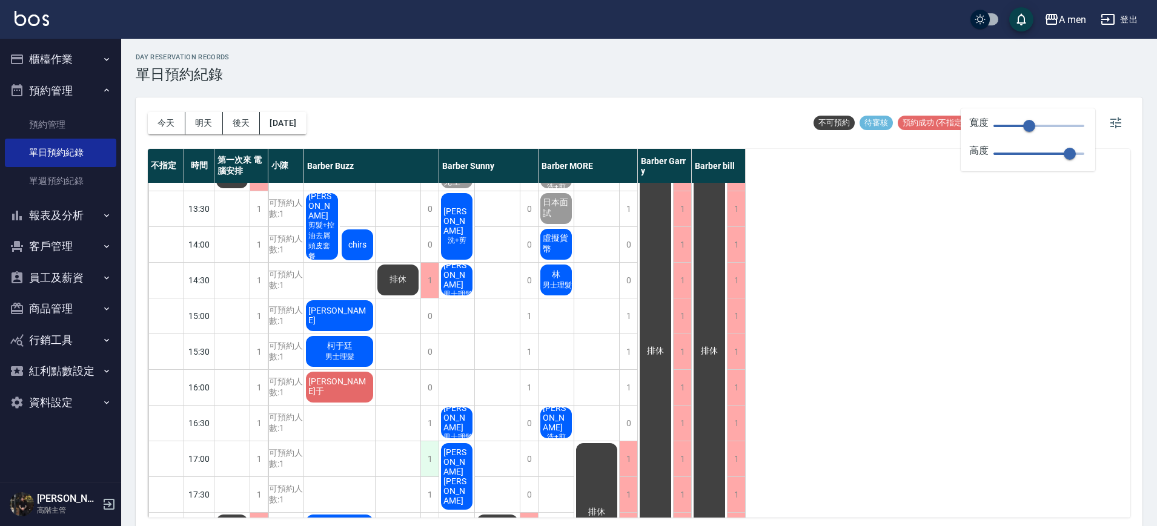
click at [424, 457] on div "1" at bounding box center [429, 458] width 18 height 35
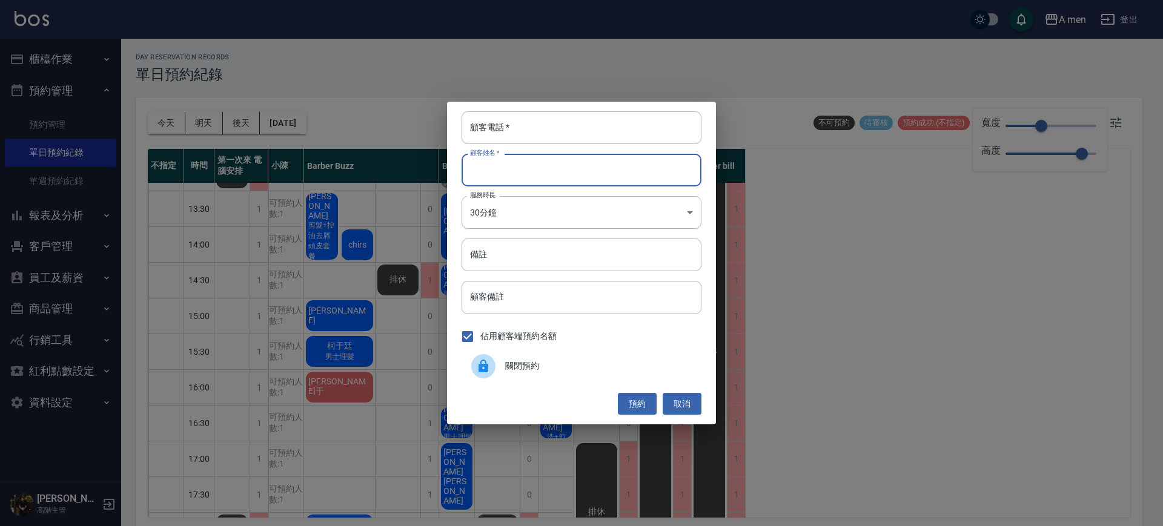
click at [558, 185] on input "顧客姓名   *" at bounding box center [581, 170] width 240 height 33
type input "Nicholas"
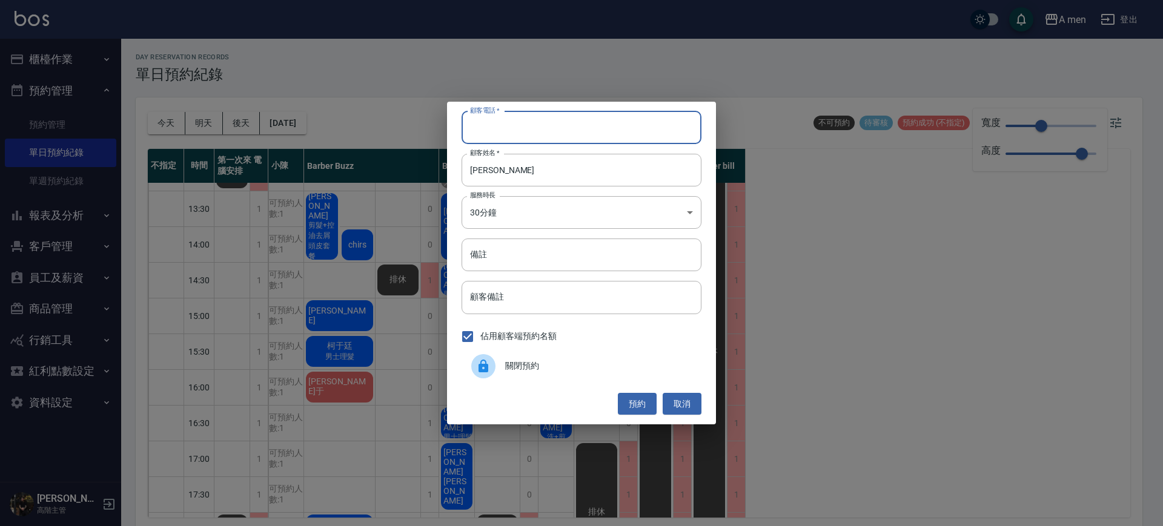
click at [568, 127] on input "顧客電話   *" at bounding box center [581, 127] width 240 height 33
type input "0911421005"
click at [625, 404] on button "預約" at bounding box center [637, 404] width 39 height 22
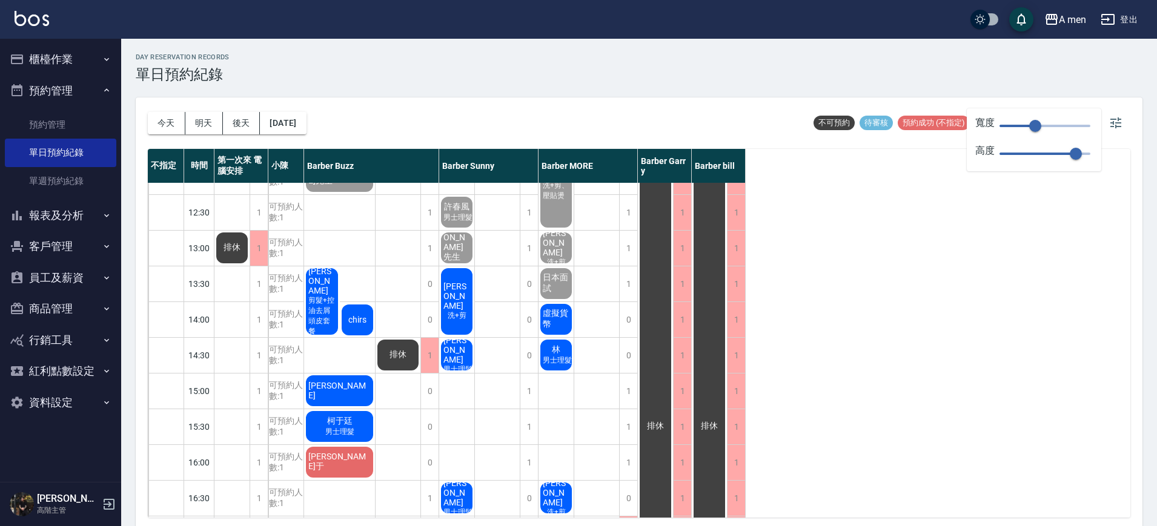
scroll to position [96, 0]
click at [358, 316] on span "chirs" at bounding box center [357, 319] width 23 height 10
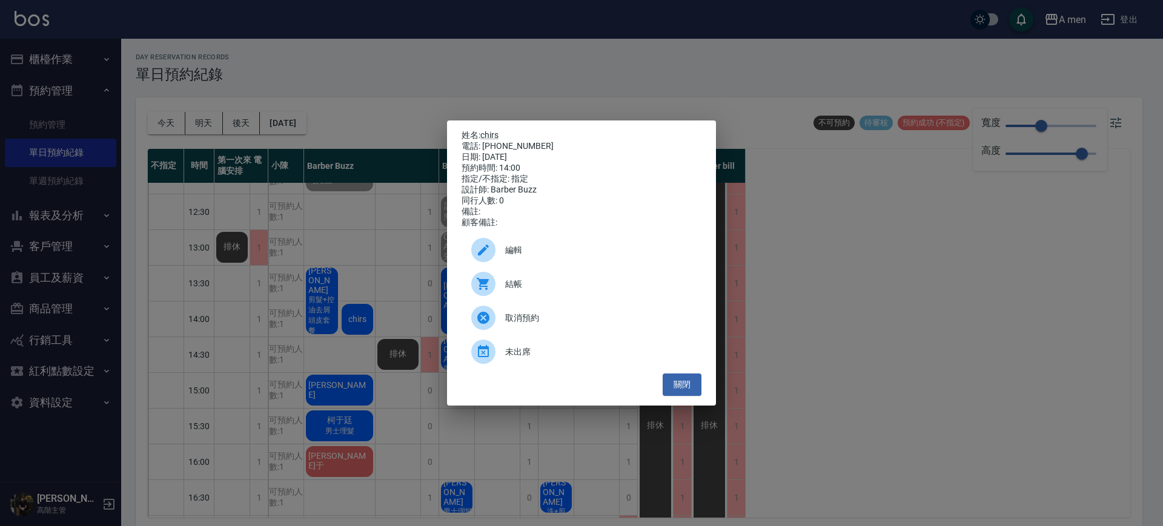
click at [543, 278] on div "結帳" at bounding box center [581, 284] width 240 height 34
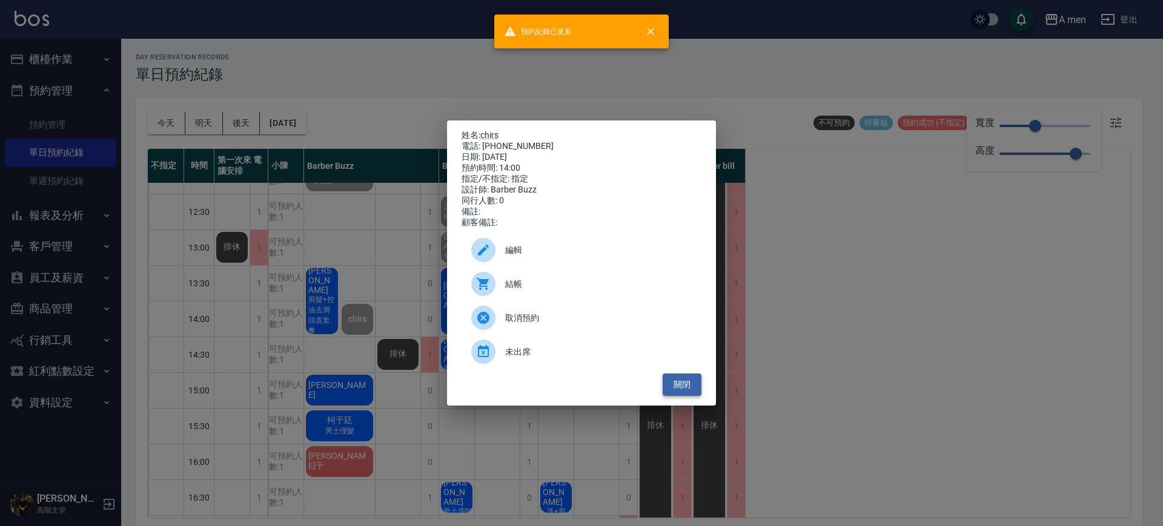
click at [676, 392] on button "關閉" at bounding box center [681, 385] width 39 height 22
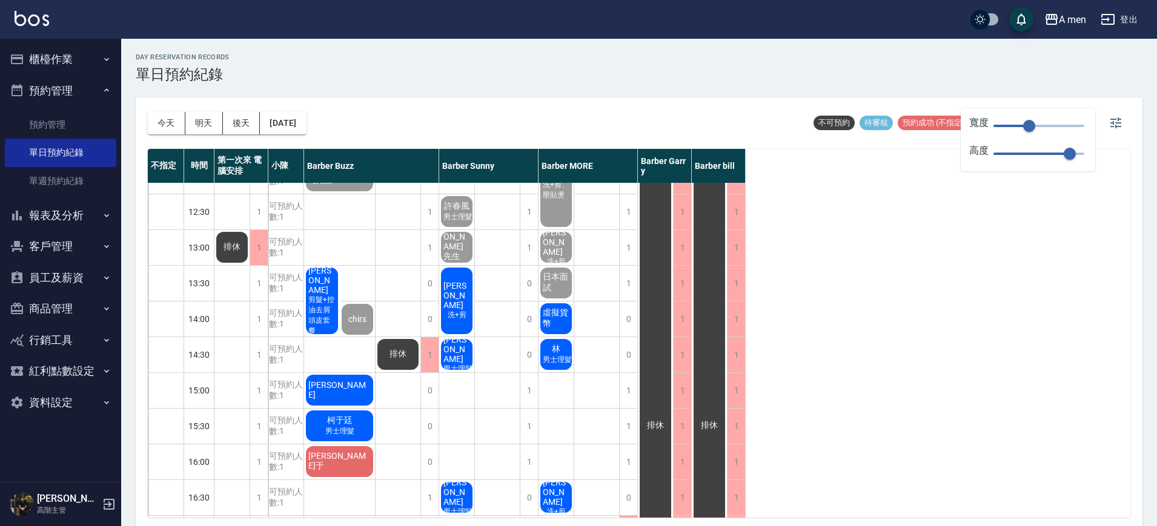
click at [450, 296] on span "[PERSON_NAME]" at bounding box center [456, 295] width 31 height 29
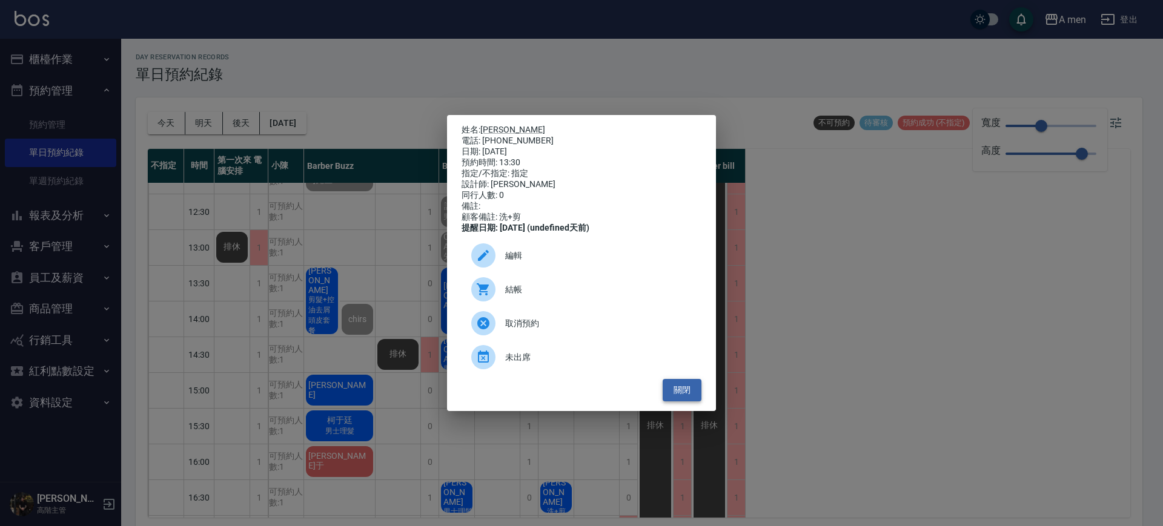
click at [669, 391] on button "關閉" at bounding box center [681, 390] width 39 height 22
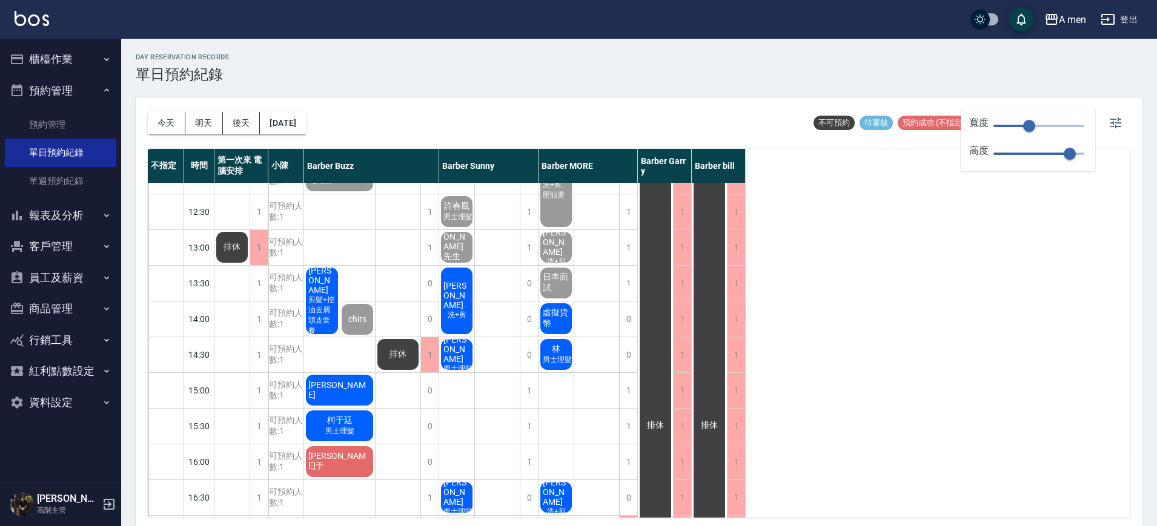
click at [562, 312] on span "虛擬貨幣" at bounding box center [555, 319] width 31 height 22
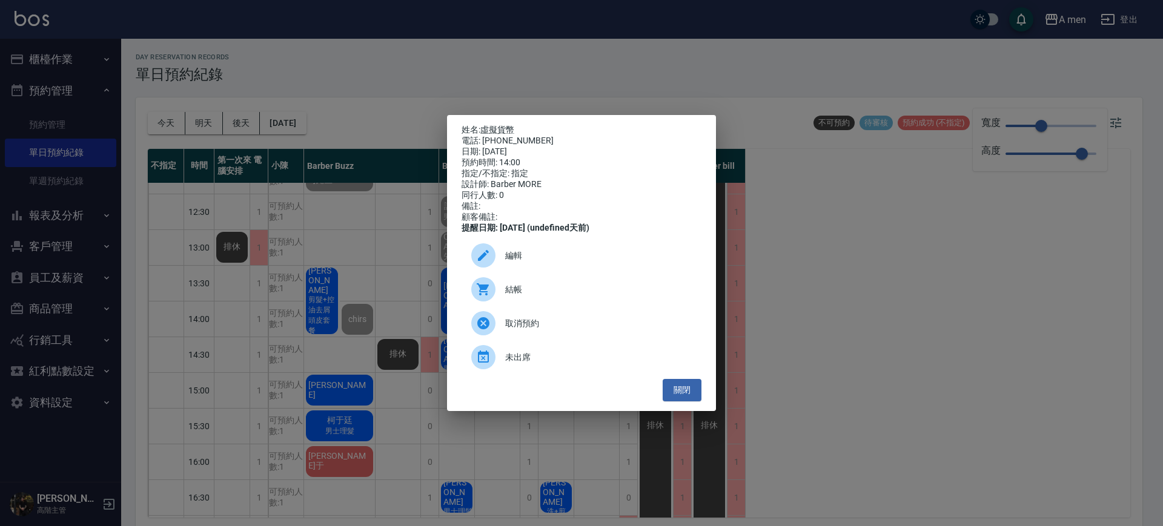
click at [518, 296] on span "結帳" at bounding box center [598, 289] width 186 height 13
click at [678, 388] on button "關閉" at bounding box center [681, 390] width 39 height 22
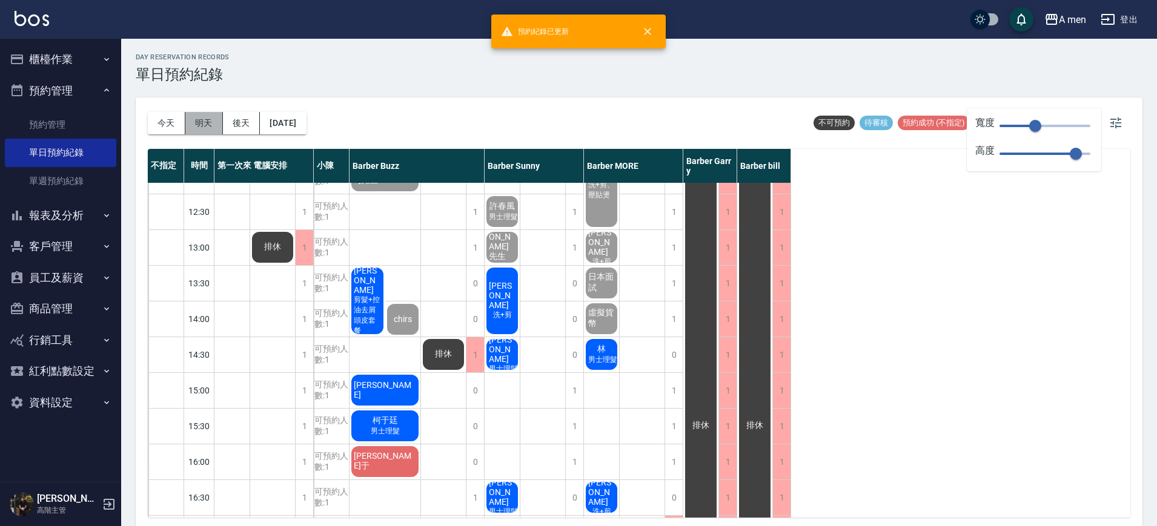
click at [203, 123] on button "明天" at bounding box center [204, 123] width 38 height 22
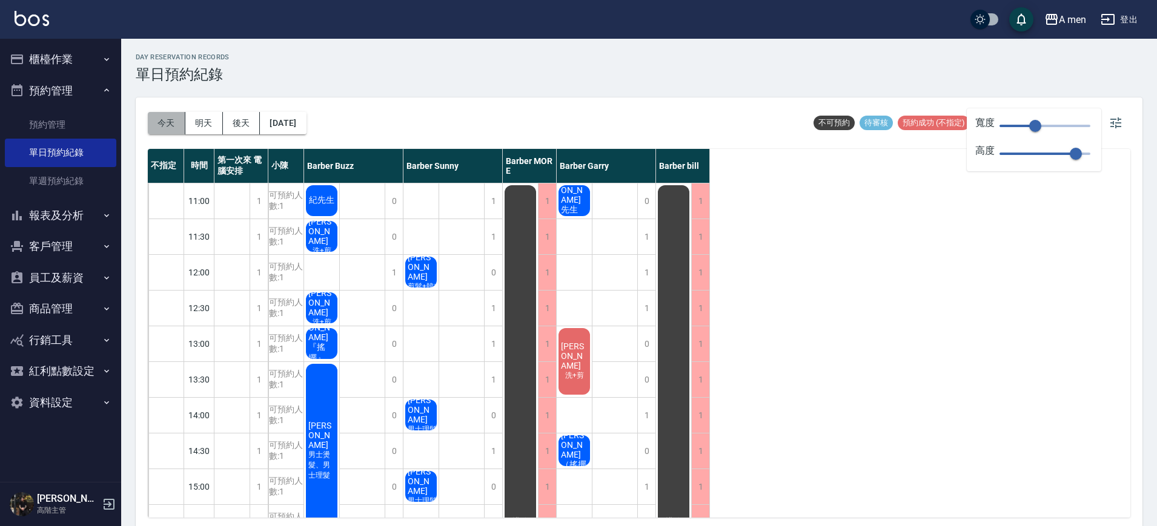
click at [169, 124] on button "今天" at bounding box center [167, 123] width 38 height 22
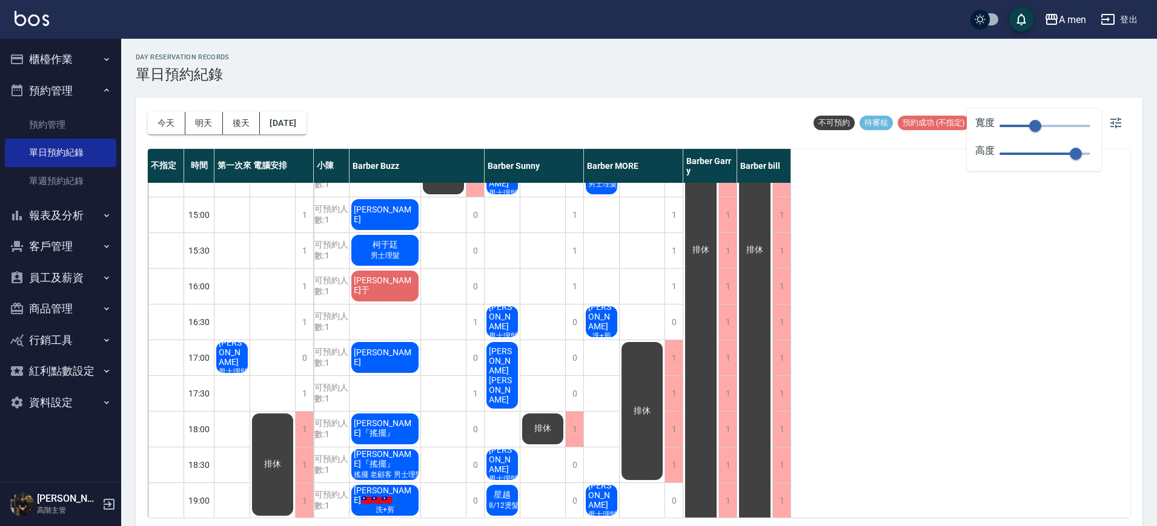
scroll to position [272, 0]
click at [239, 366] on span "男士理髮 (不含洗)" at bounding box center [247, 371] width 62 height 10
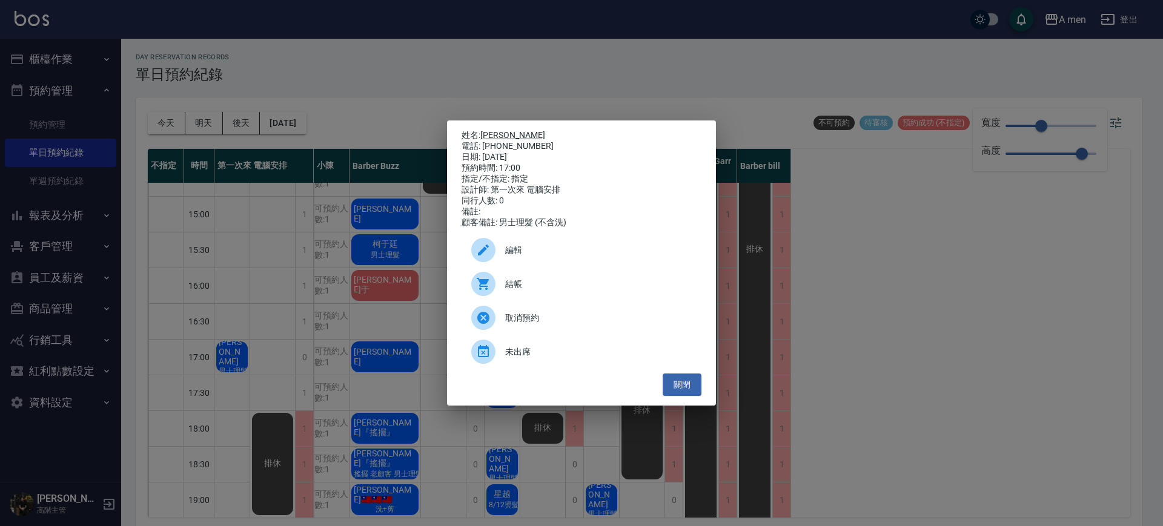
click at [500, 130] on link "陳正洋" at bounding box center [512, 135] width 65 height 10
click at [677, 386] on button "關閉" at bounding box center [681, 385] width 39 height 22
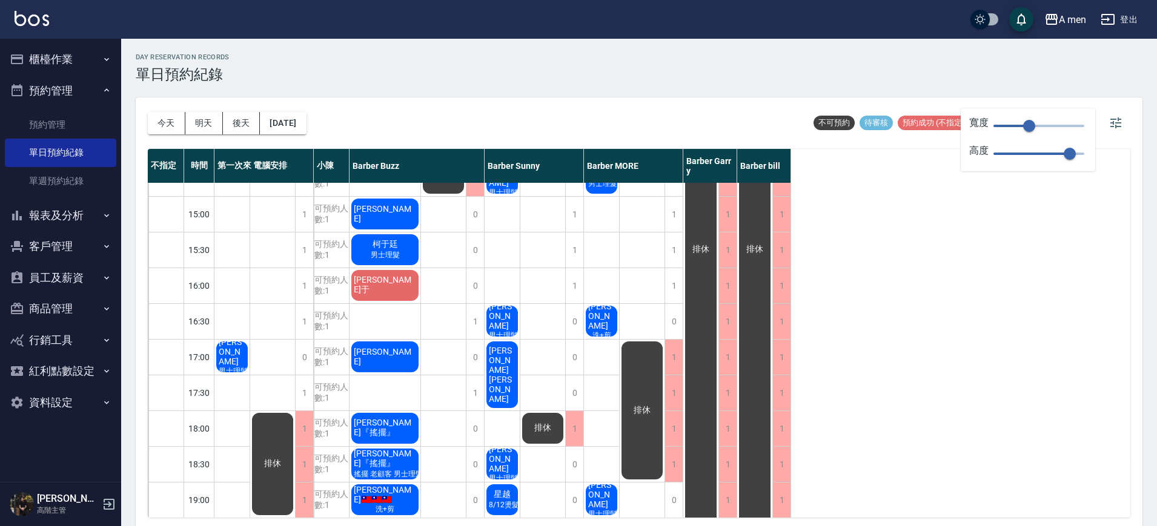
click at [225, 351] on span "陳正洋" at bounding box center [231, 351] width 31 height 29
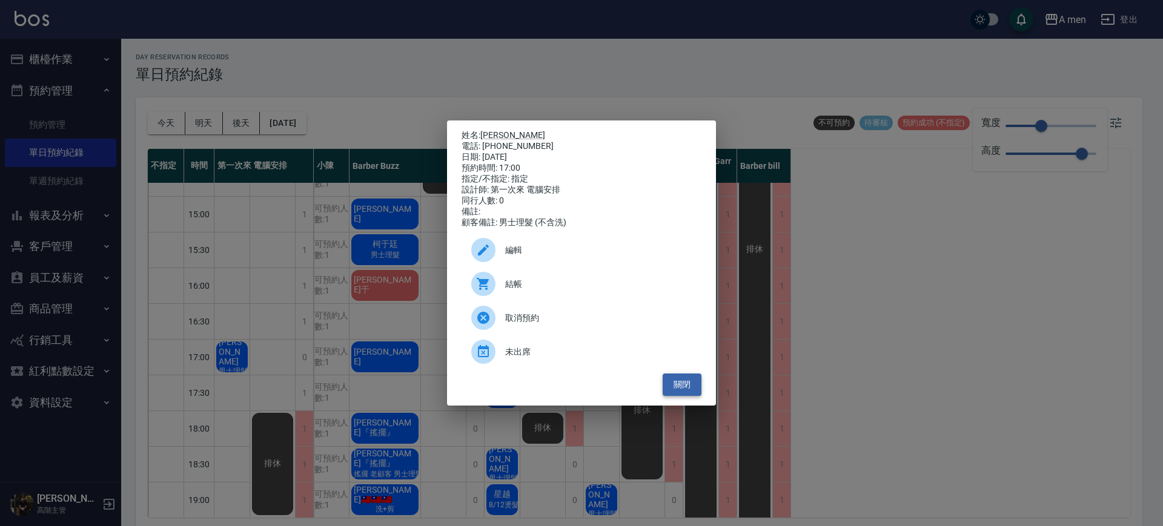
click at [687, 391] on button "關閉" at bounding box center [681, 385] width 39 height 22
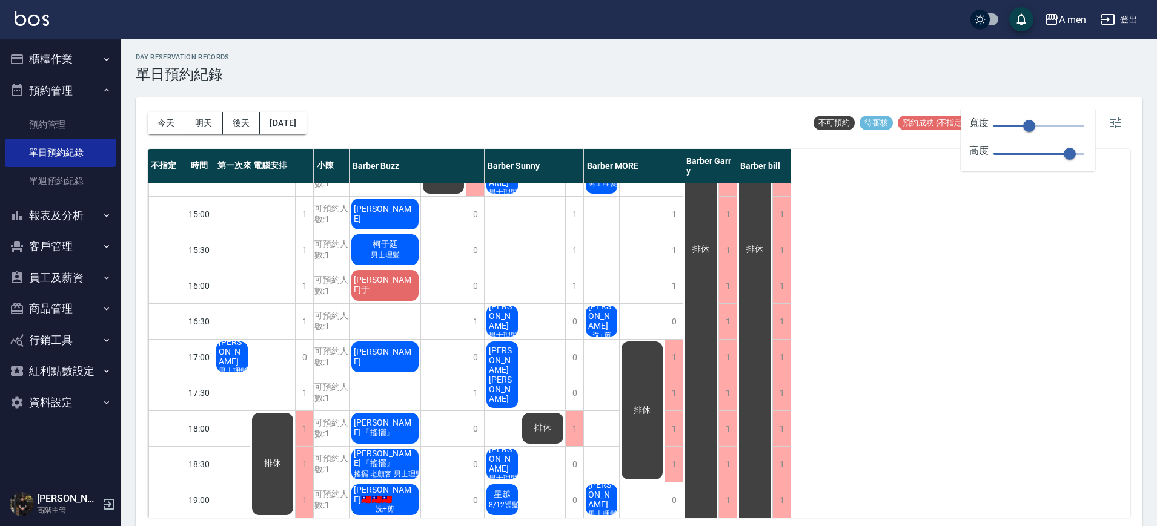
click at [240, 366] on span "男士理髮 (不含洗)" at bounding box center [247, 371] width 62 height 10
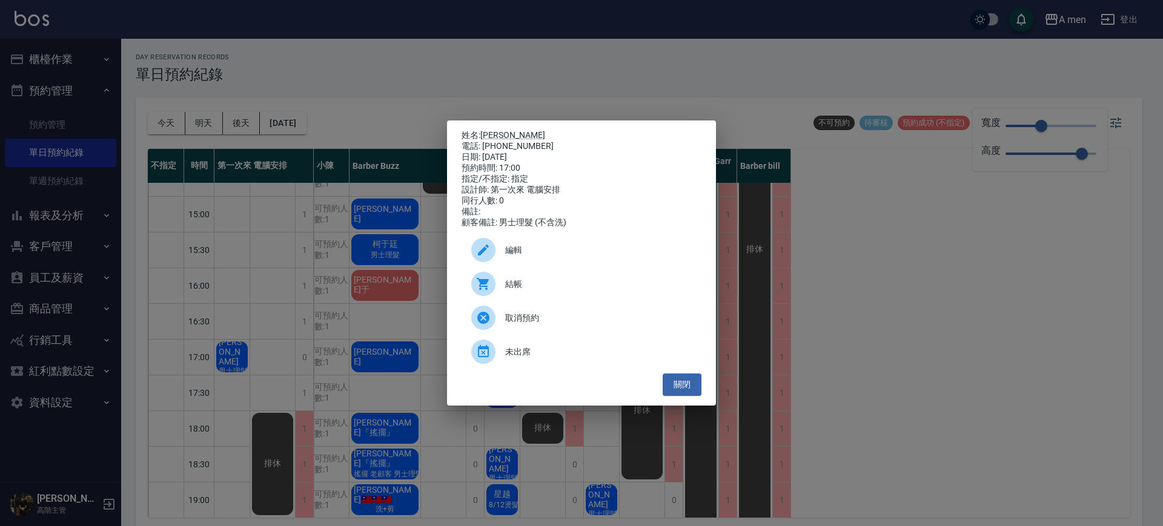
click at [540, 257] on span "編輯" at bounding box center [598, 250] width 186 height 13
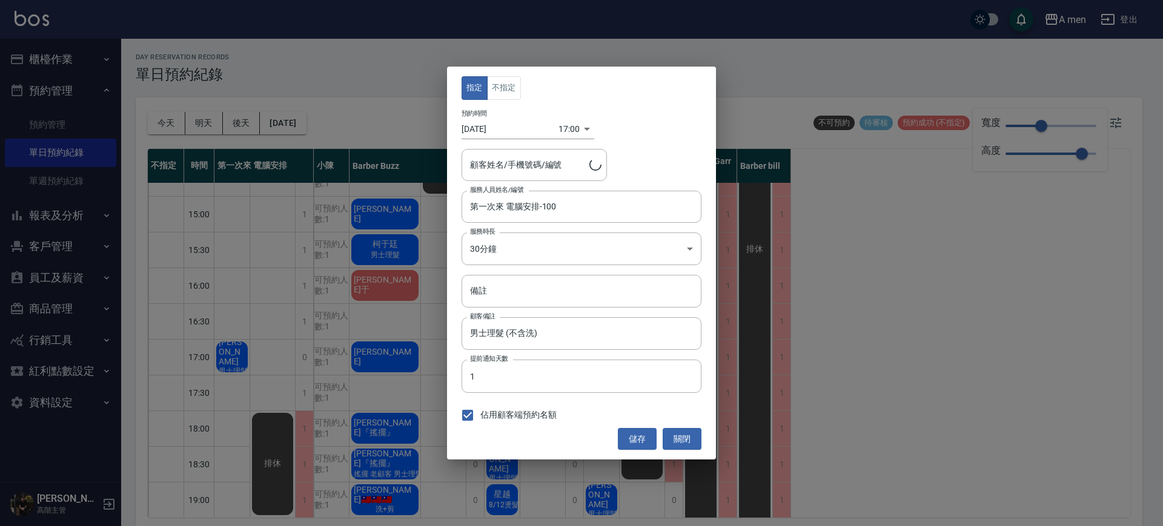
type input "陳正洋/0925602780"
click at [510, 79] on button "不指定" at bounding box center [504, 88] width 34 height 24
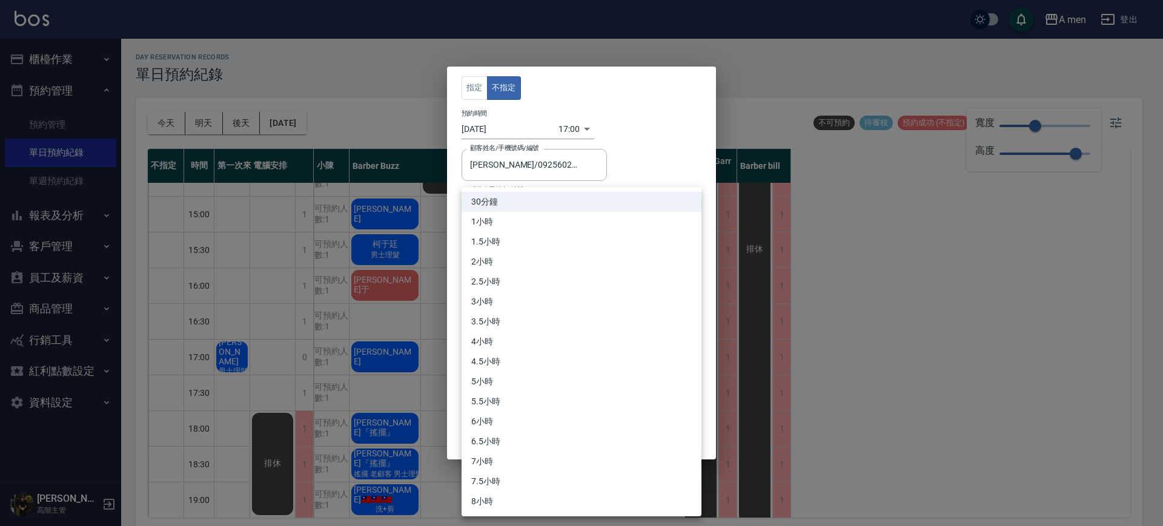
click at [509, 242] on body "A men 登出 櫃檯作業 打帳單 帳單列表 營業儀表板 現金收支登錄 高階收支登錄 材料自購登錄 每日結帳 排班表 現場電腦打卡 掃碼打卡 預約管理 預約管…" at bounding box center [581, 265] width 1163 height 530
click at [631, 174] on div at bounding box center [581, 263] width 1163 height 526
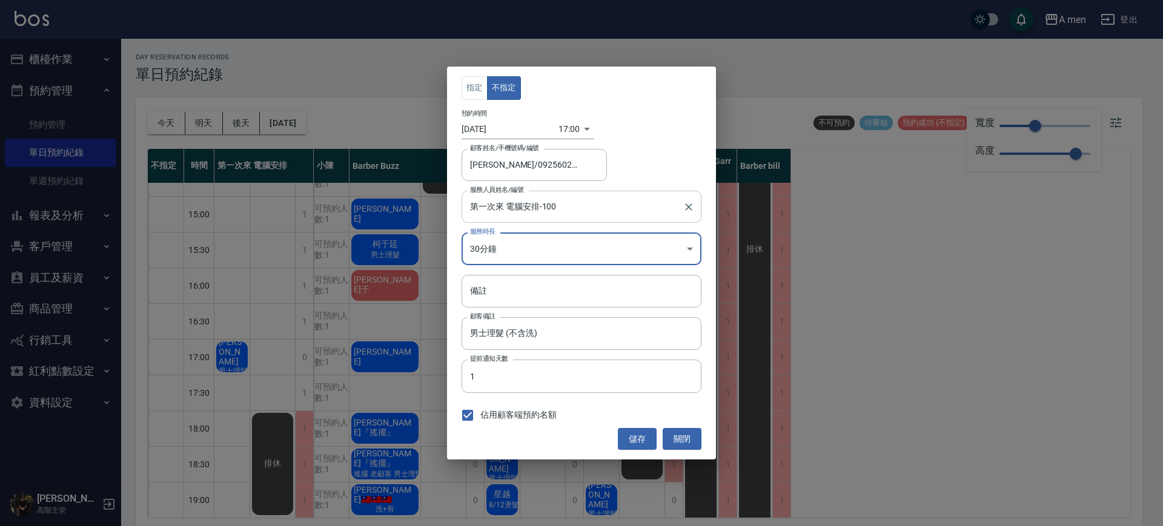
click at [534, 214] on input "第一次來 電腦安排-100" at bounding box center [572, 206] width 211 height 21
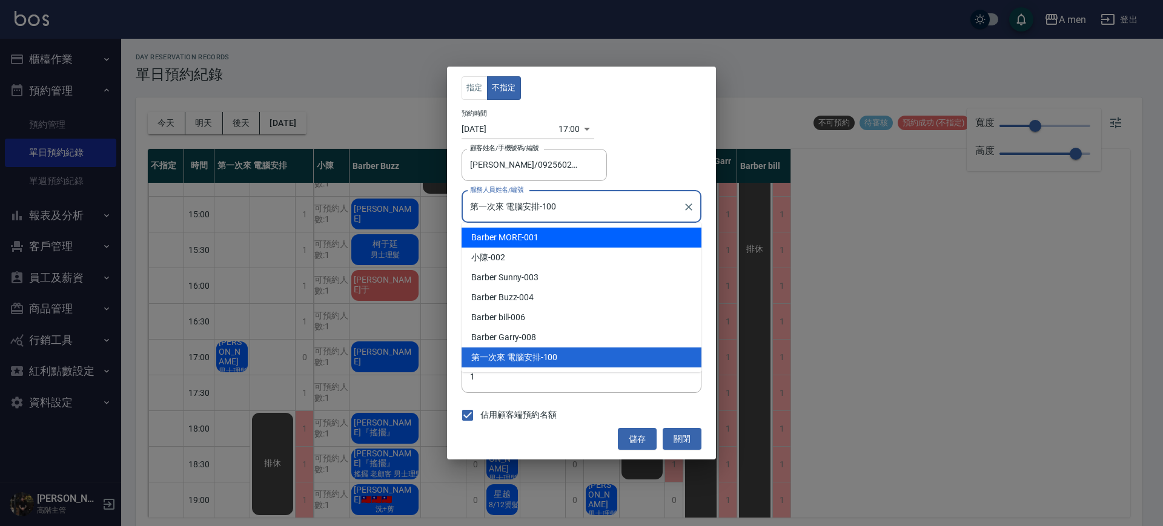
click at [526, 239] on div "Barber MORE -001" at bounding box center [581, 238] width 240 height 20
type input "Barber MORE-001"
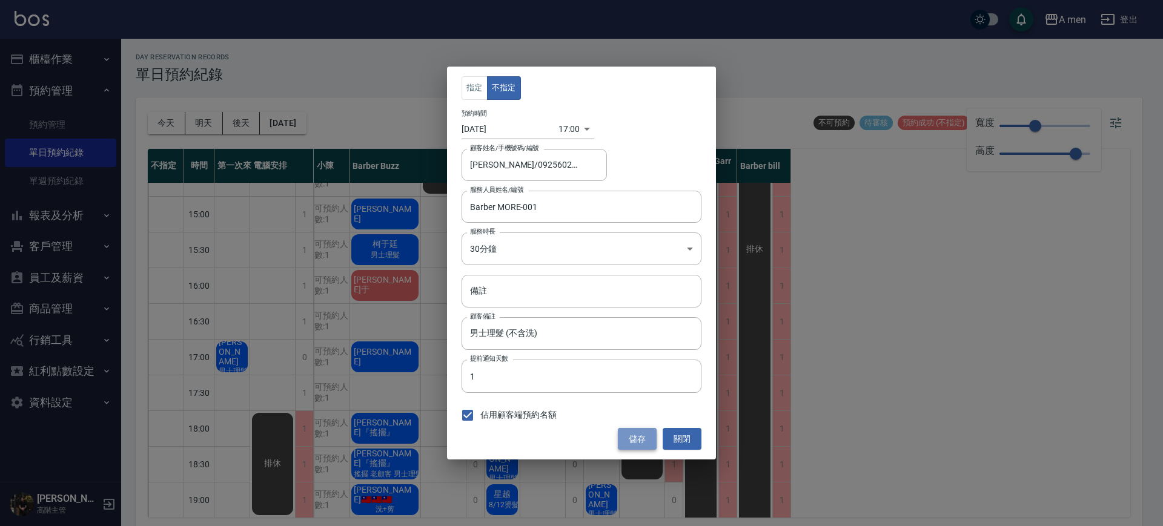
click at [643, 441] on button "儲存" at bounding box center [637, 439] width 39 height 22
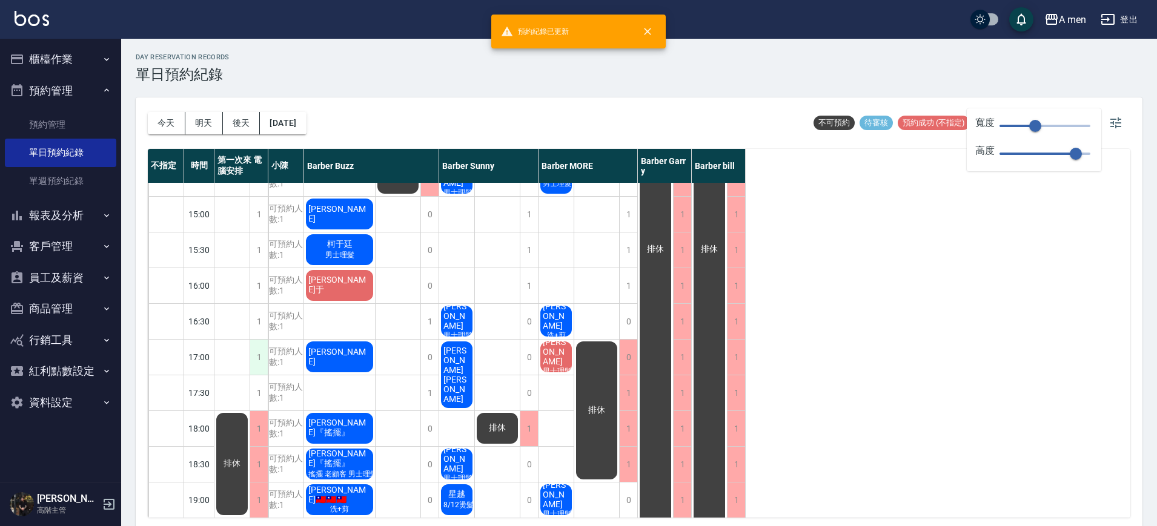
click at [257, 361] on div "1" at bounding box center [258, 357] width 18 height 35
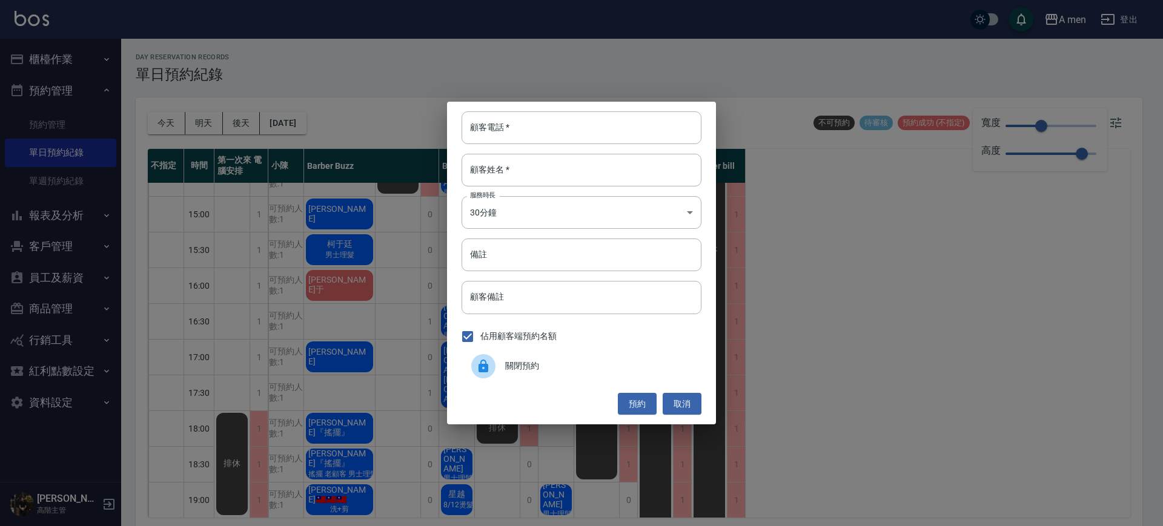
click at [520, 358] on div "關閉預約" at bounding box center [581, 366] width 240 height 34
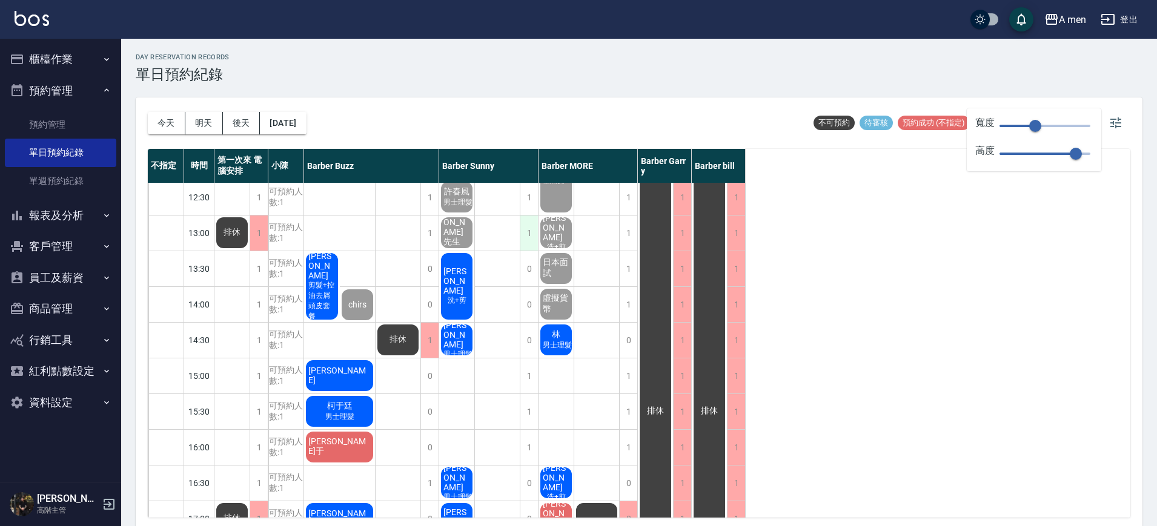
scroll to position [113, 0]
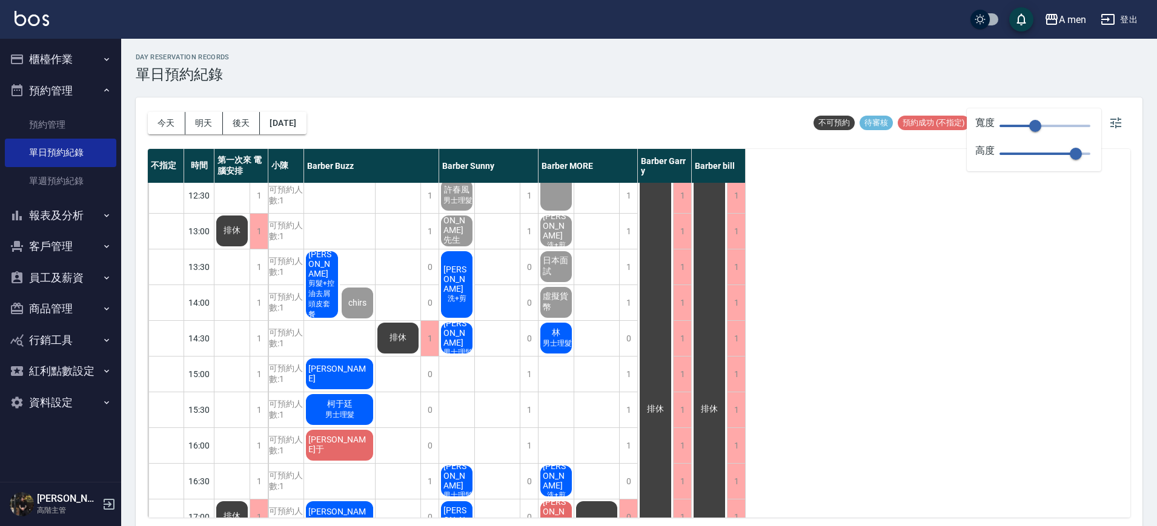
click at [549, 342] on div "林 男士理髮" at bounding box center [555, 338] width 35 height 35
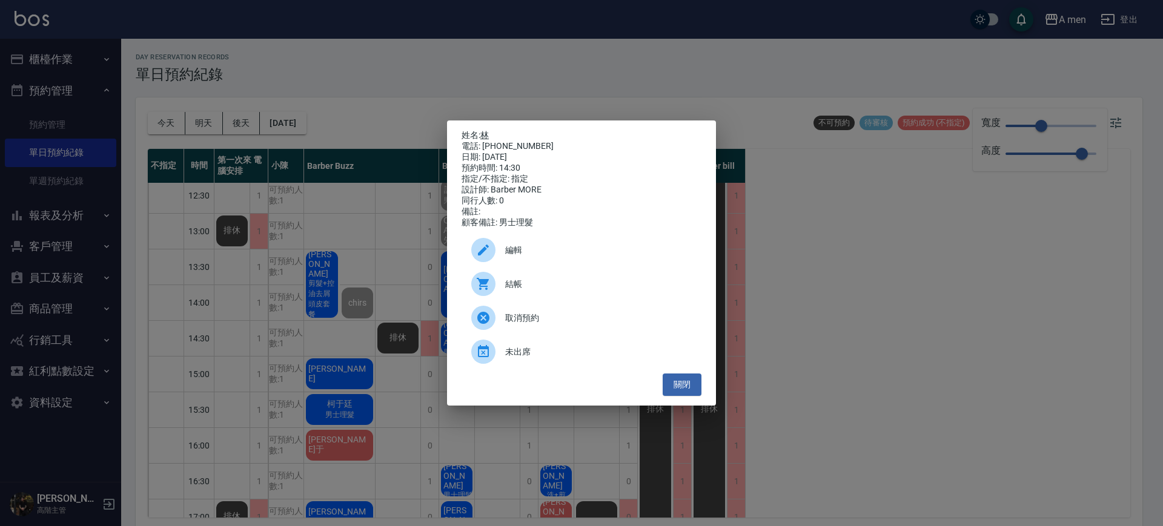
click at [482, 134] on link "林" at bounding box center [484, 135] width 8 height 10
click at [675, 392] on button "關閉" at bounding box center [681, 385] width 39 height 22
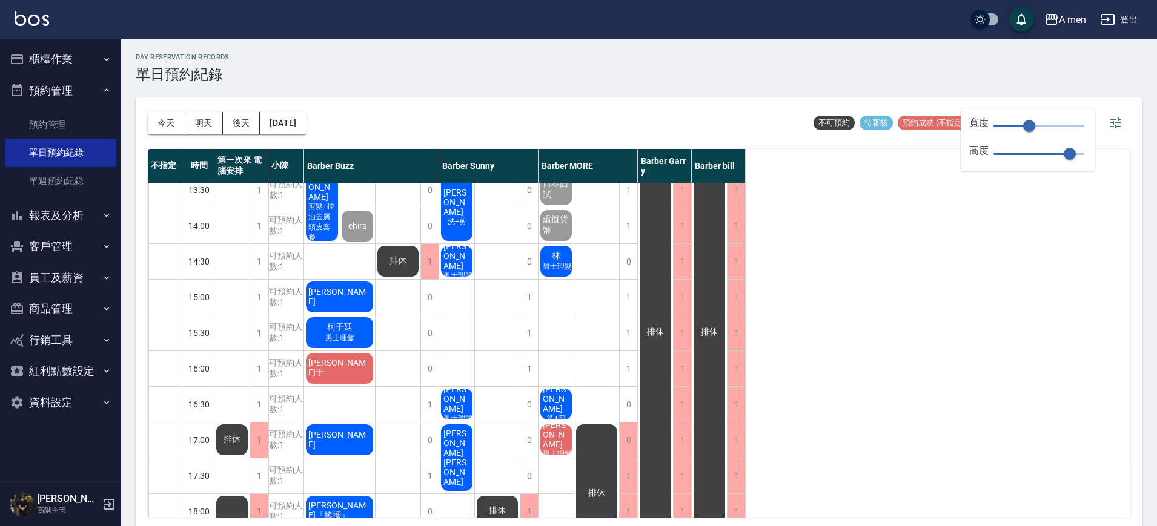
scroll to position [0, 0]
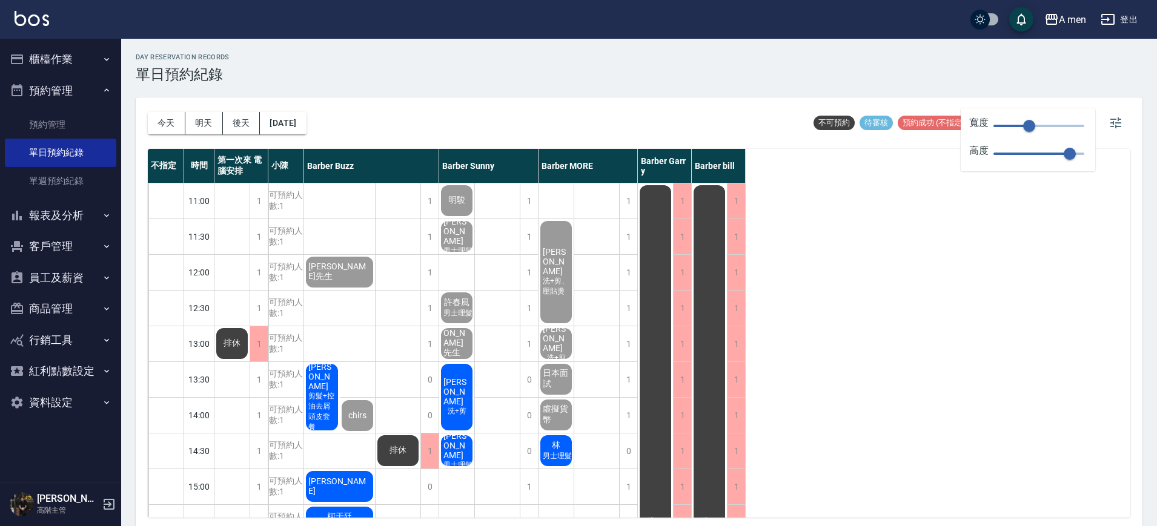
click at [457, 393] on span "[PERSON_NAME]" at bounding box center [456, 391] width 31 height 29
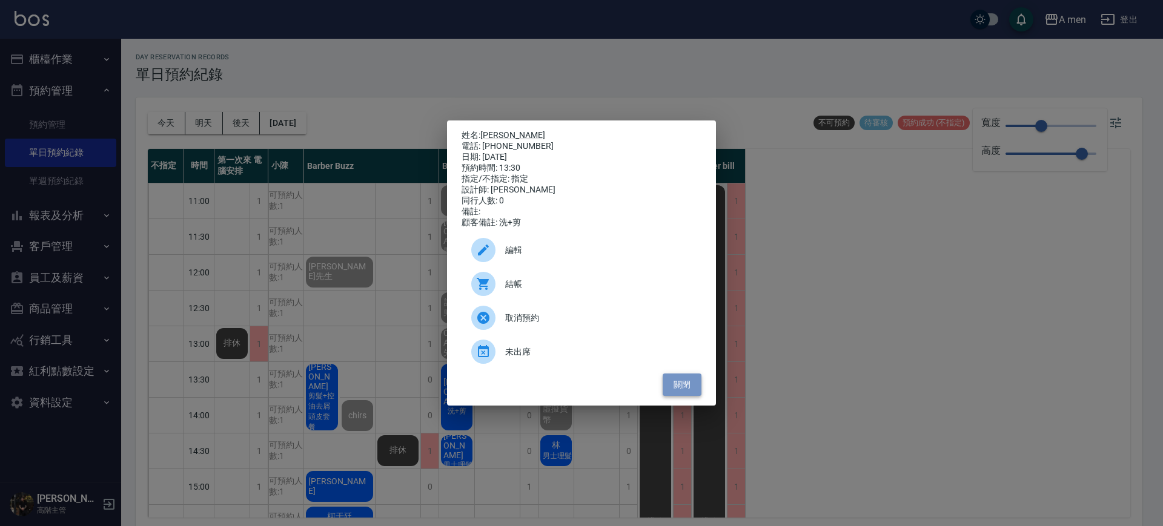
click at [681, 391] on button "關閉" at bounding box center [681, 385] width 39 height 22
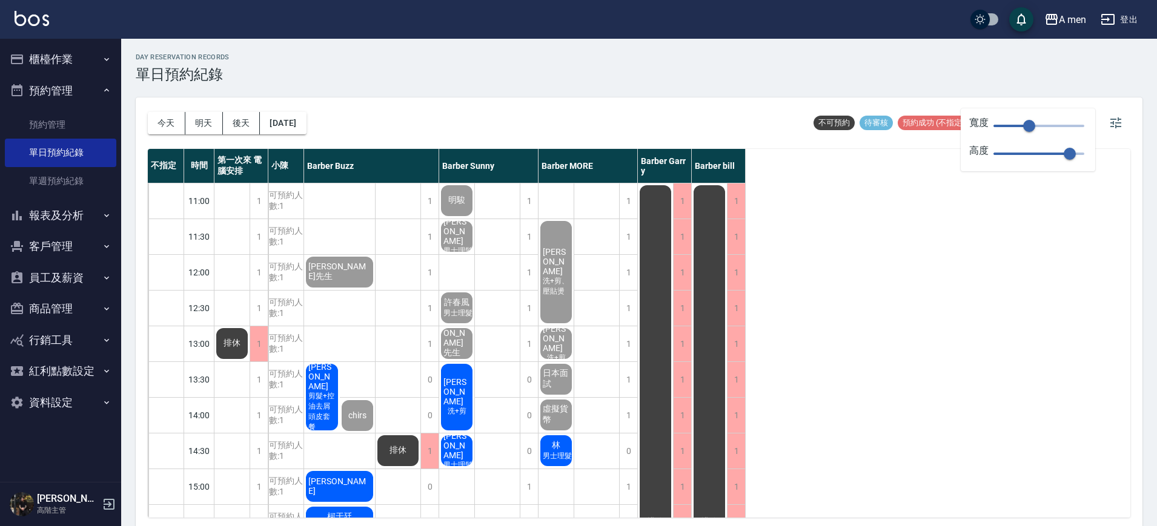
click at [461, 377] on div "David Huang 洗+剪" at bounding box center [456, 397] width 35 height 70
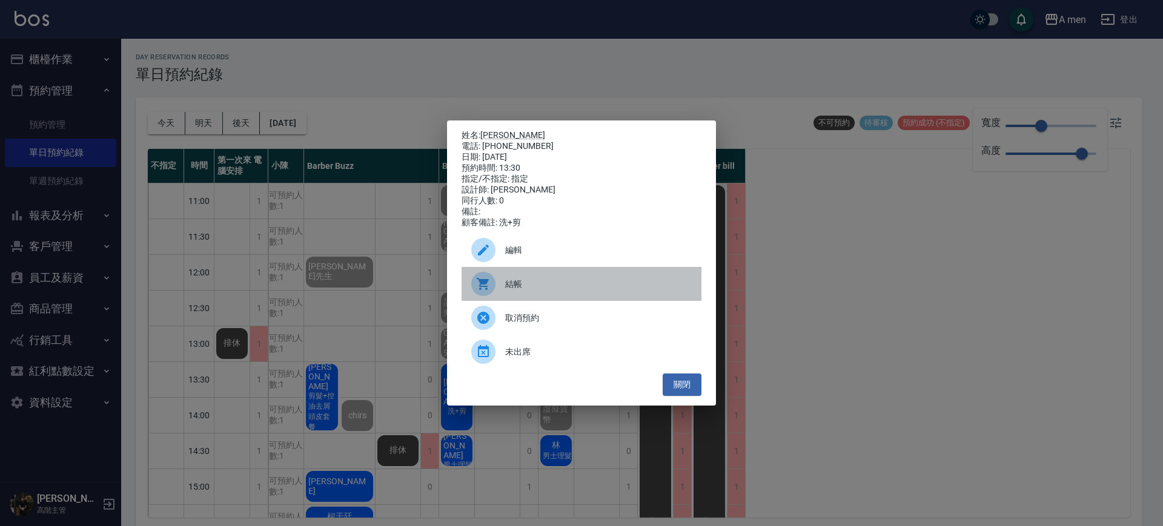
click at [503, 292] on div at bounding box center [488, 284] width 34 height 24
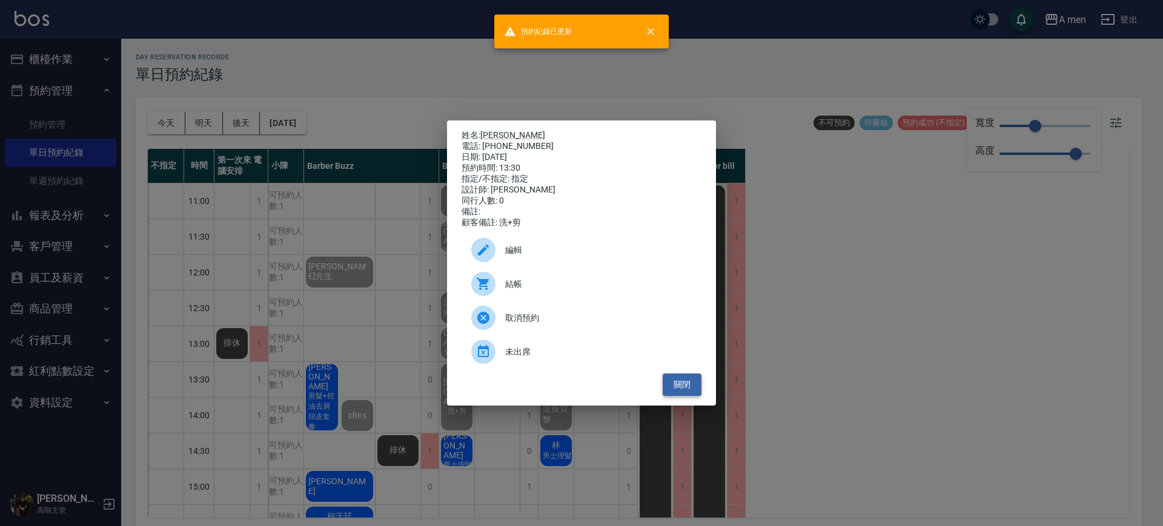
click at [687, 396] on button "關閉" at bounding box center [681, 385] width 39 height 22
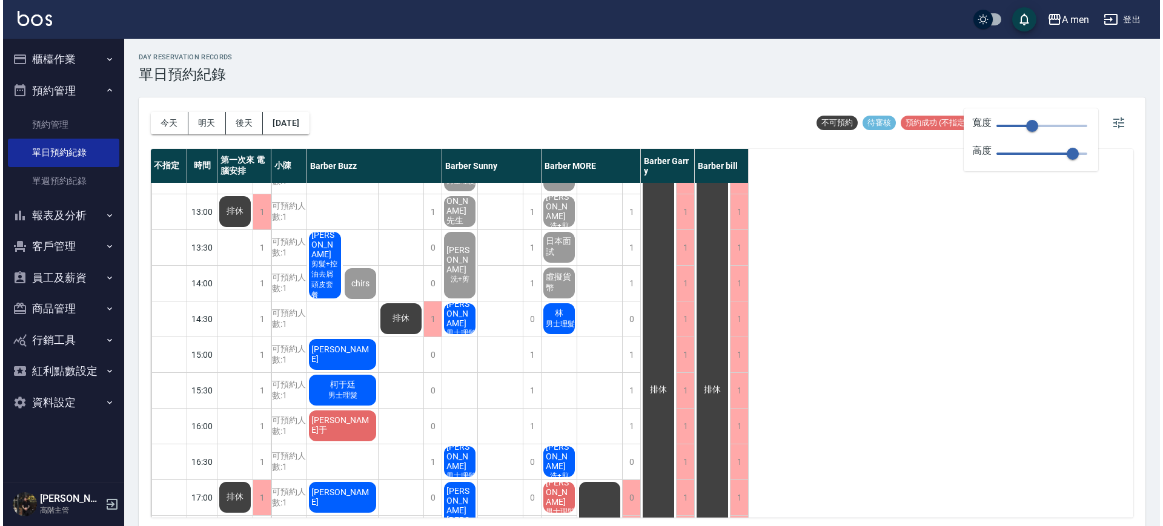
scroll to position [132, 0]
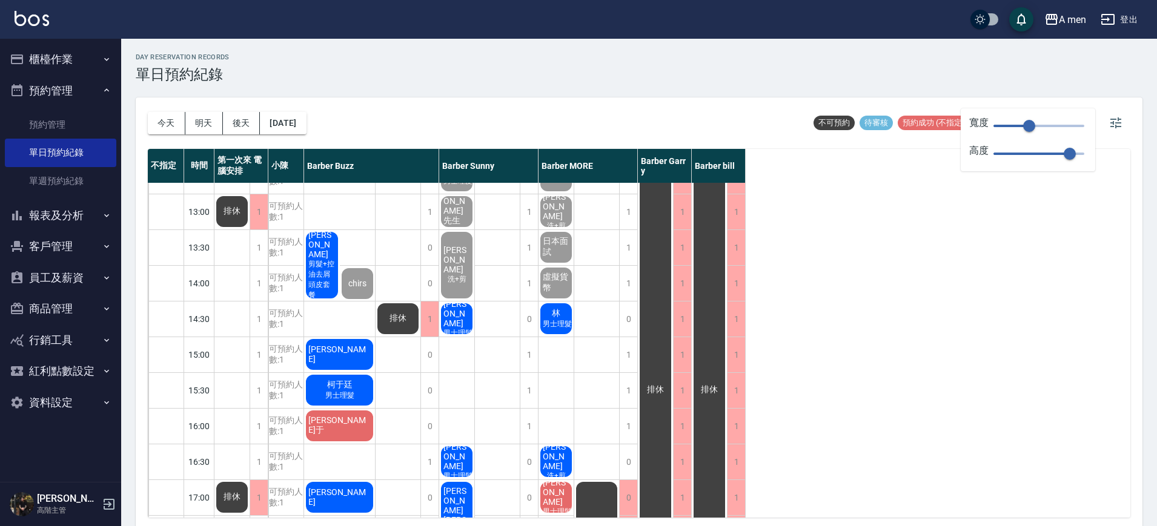
click at [327, 274] on span "剪髮+控油去屑頭皮套餐" at bounding box center [322, 279] width 32 height 41
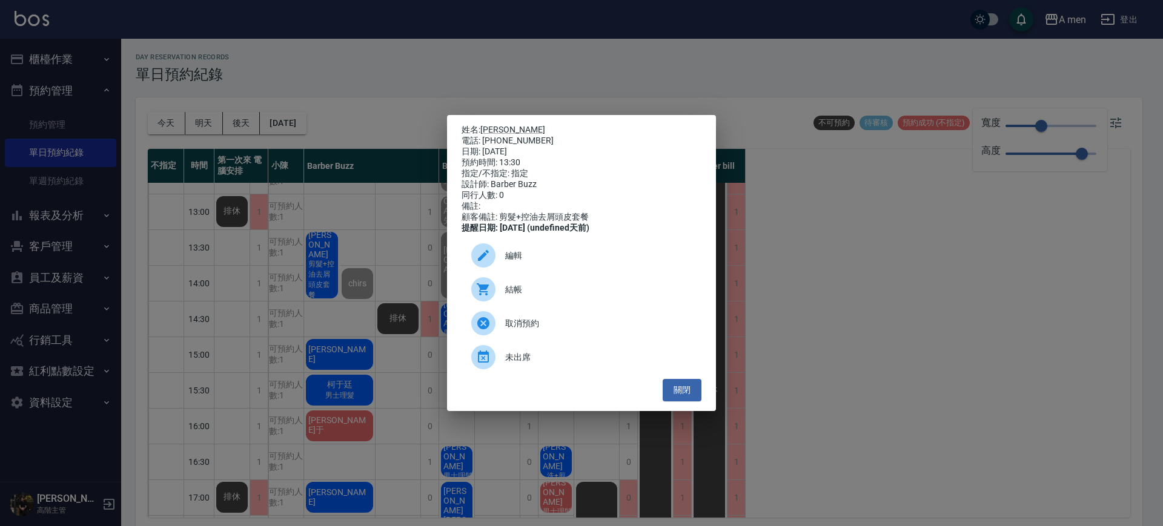
click at [534, 304] on div "結帳" at bounding box center [581, 289] width 240 height 34
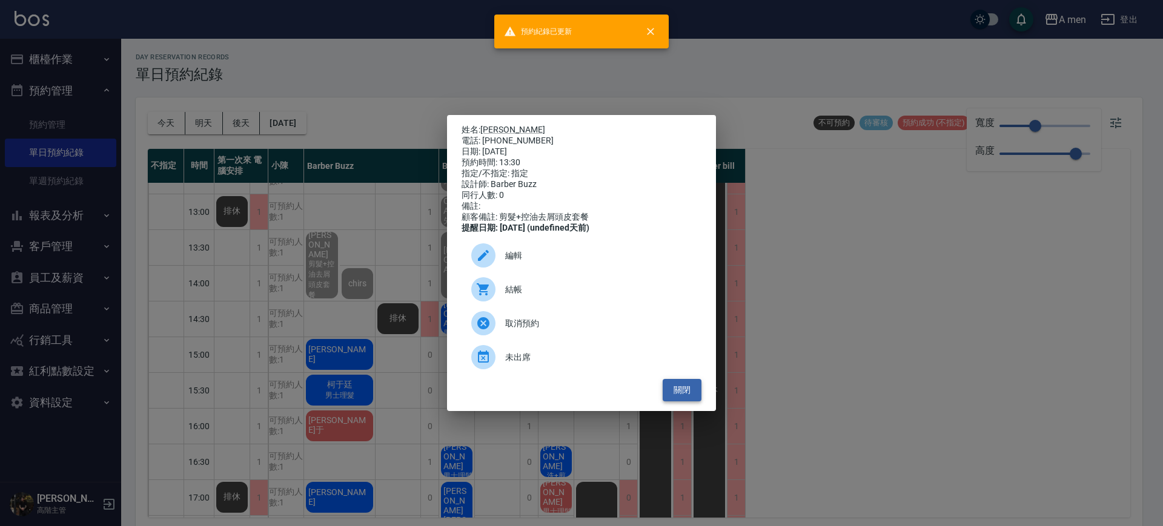
click at [688, 398] on button "關閉" at bounding box center [681, 390] width 39 height 22
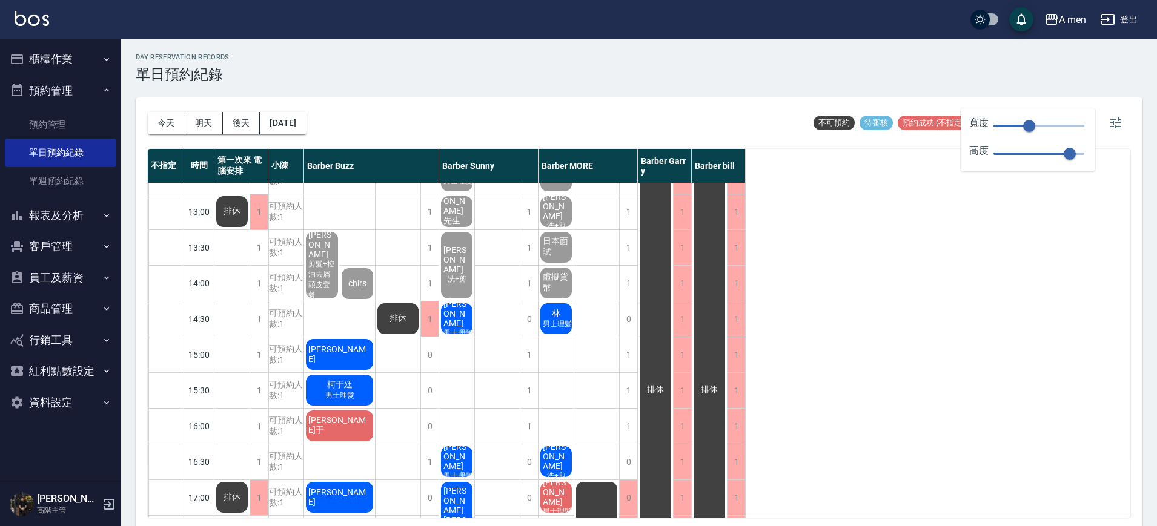
click at [688, 398] on div "1" at bounding box center [682, 390] width 18 height 35
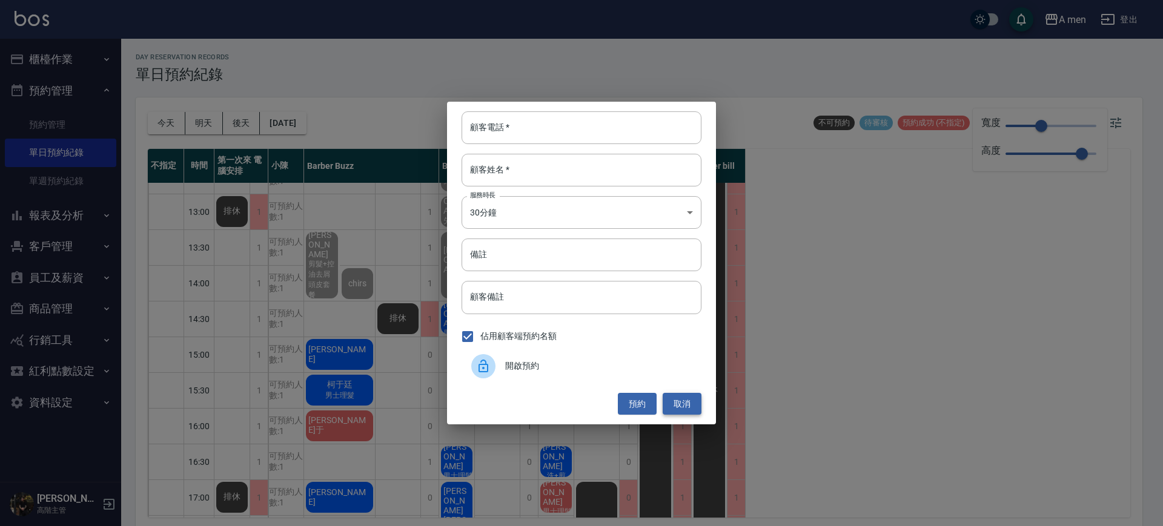
click at [684, 398] on button "取消" at bounding box center [681, 404] width 39 height 22
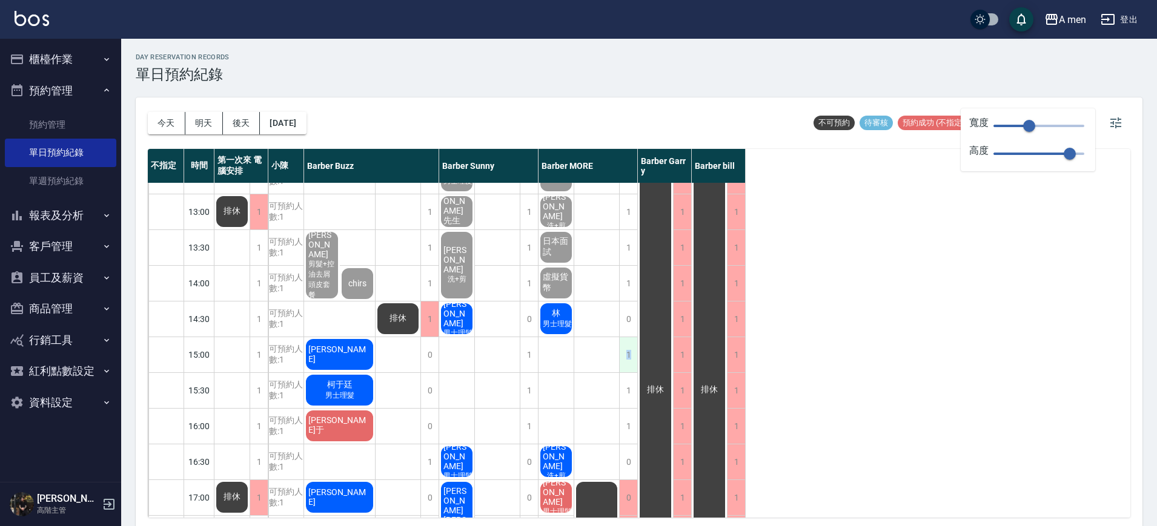
drag, startPoint x: 555, startPoint y: 323, endPoint x: 629, endPoint y: 360, distance: 83.4
click at [629, 360] on div "1" at bounding box center [628, 354] width 18 height 35
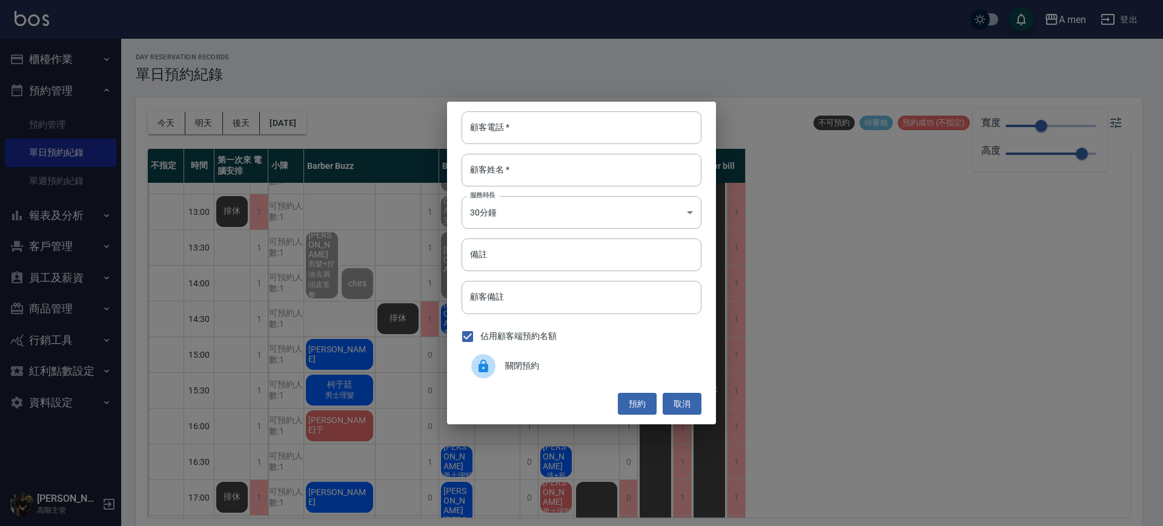
click at [523, 457] on div "顧客電話   * 顧客電話   * 顧客姓名   * 顧客姓名   * 服務時長 30分鐘 1 服務時長 備註 備註 顧客備註 顧客備註 佔用顧客端預約名額 …" at bounding box center [581, 263] width 1163 height 526
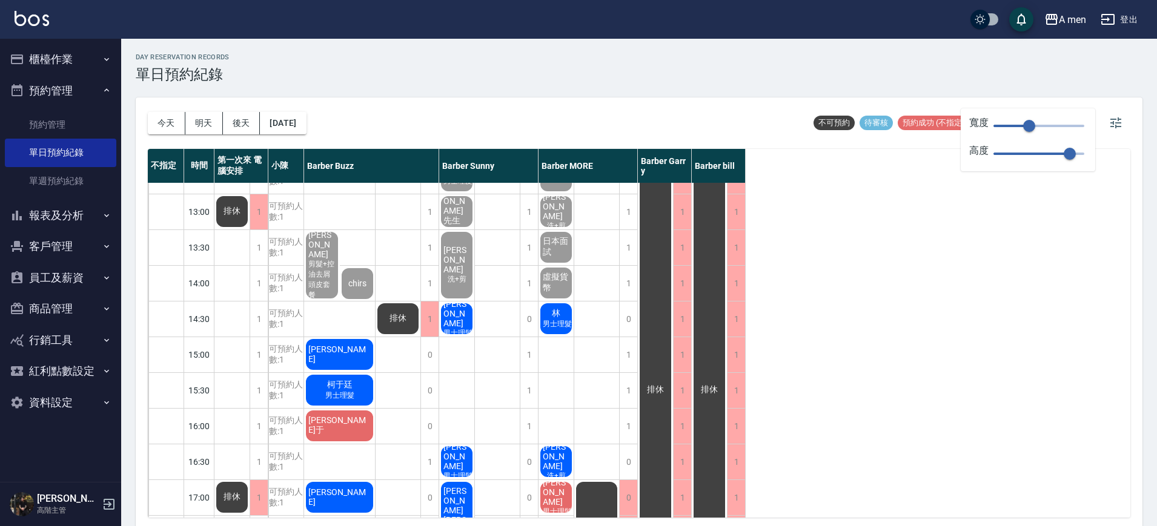
click at [564, 316] on div "林 男士理髮" at bounding box center [555, 319] width 35 height 35
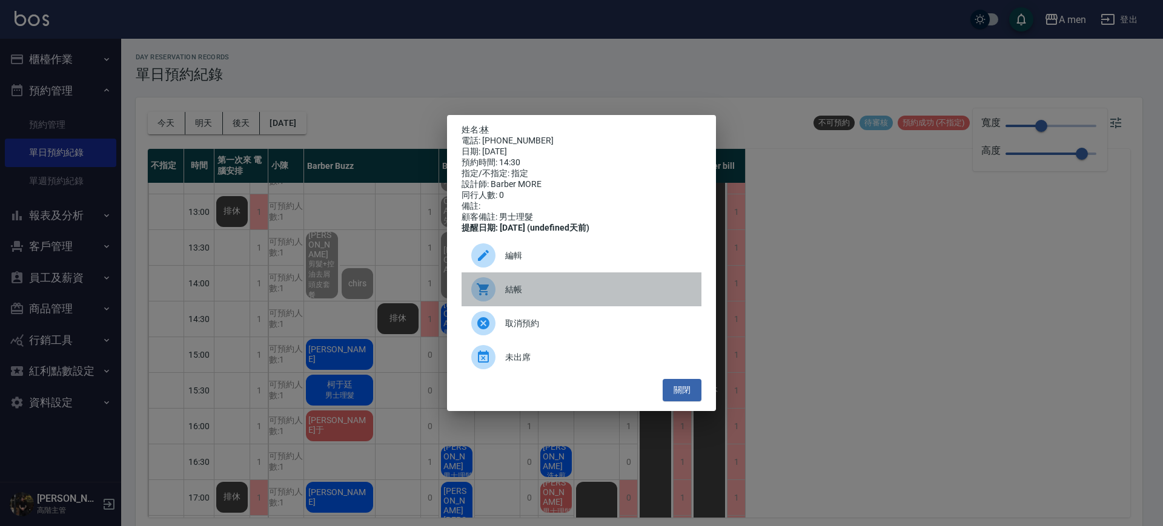
click at [590, 289] on span "結帳" at bounding box center [598, 289] width 186 height 13
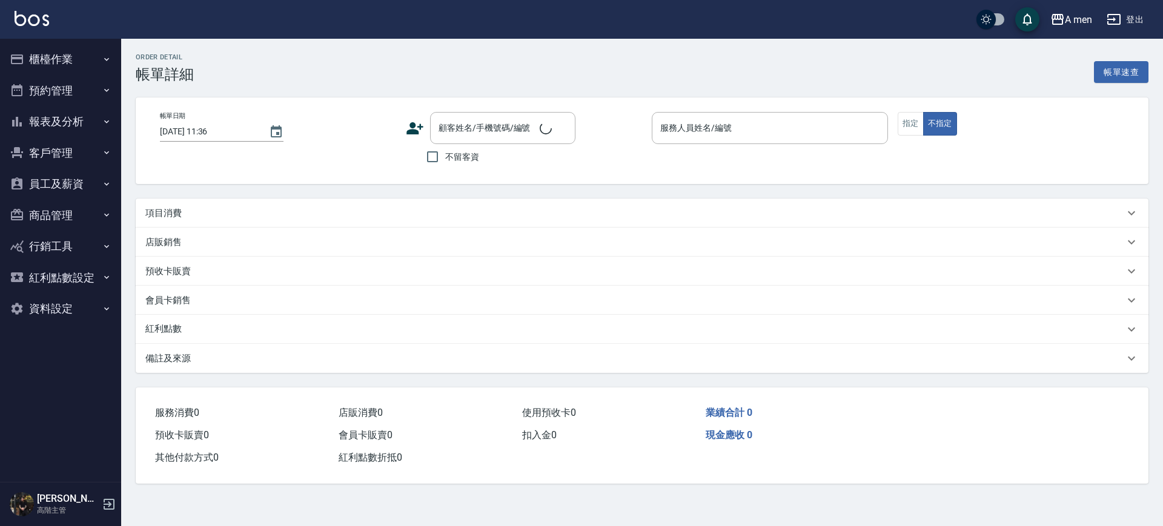
type input "[DATE] 11:00"
type input "Barber Sunny -003"
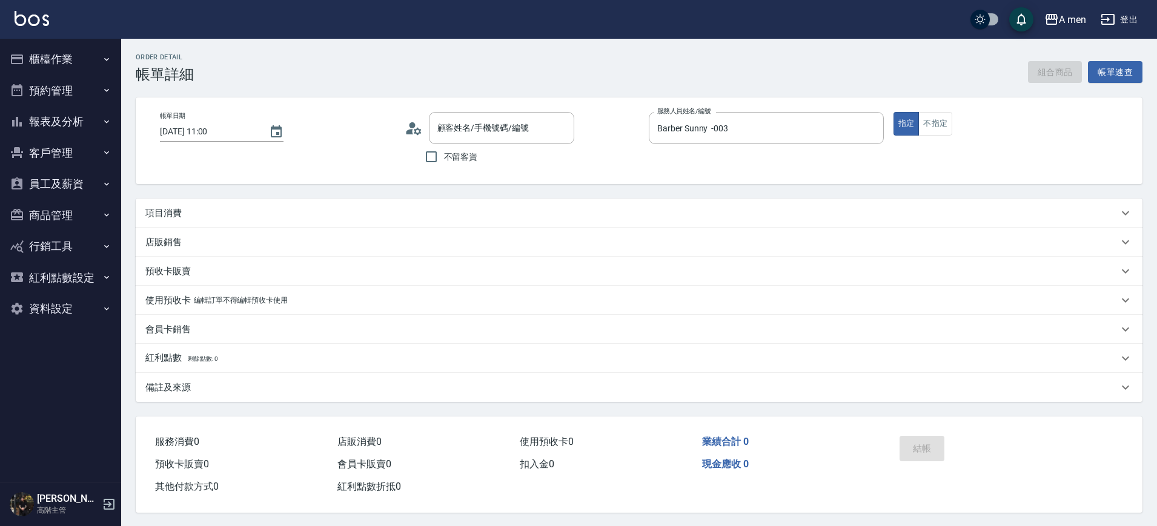
type input "明駿/0970227783/null"
click at [326, 203] on div "項目消費" at bounding box center [639, 213] width 1006 height 29
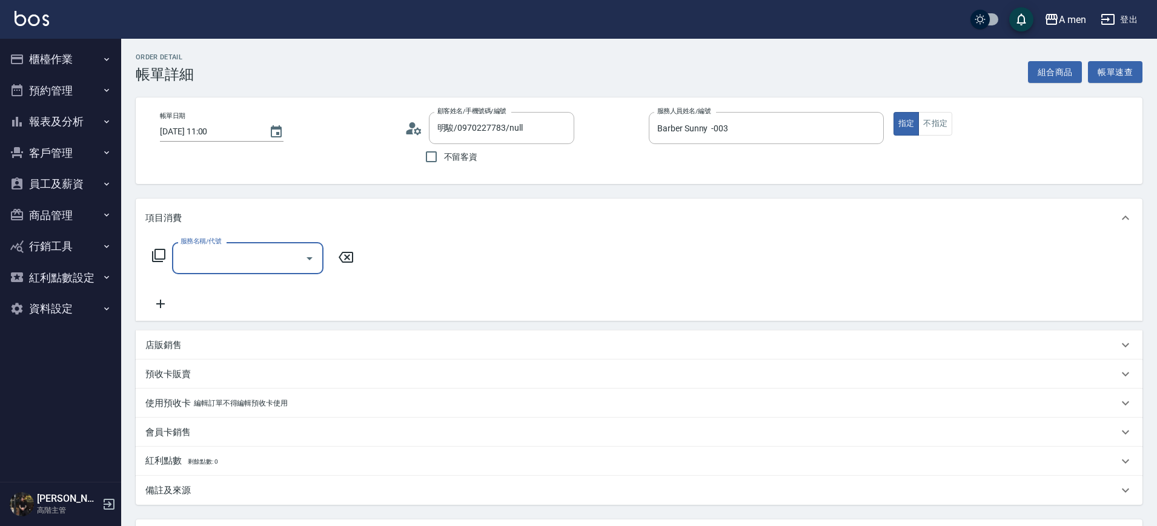
click at [312, 263] on icon "Open" at bounding box center [309, 258] width 15 height 15
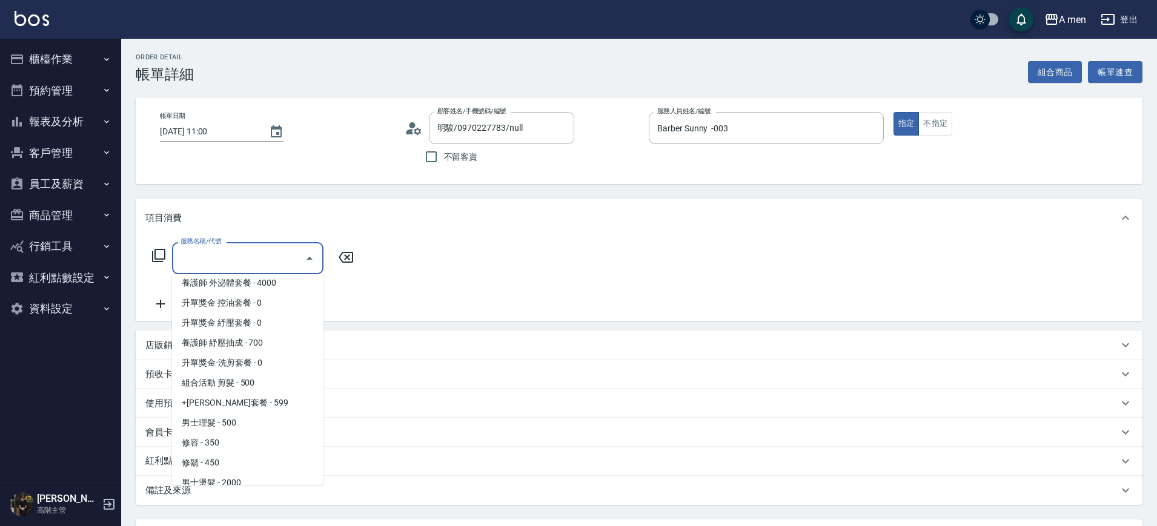
scroll to position [172, 0]
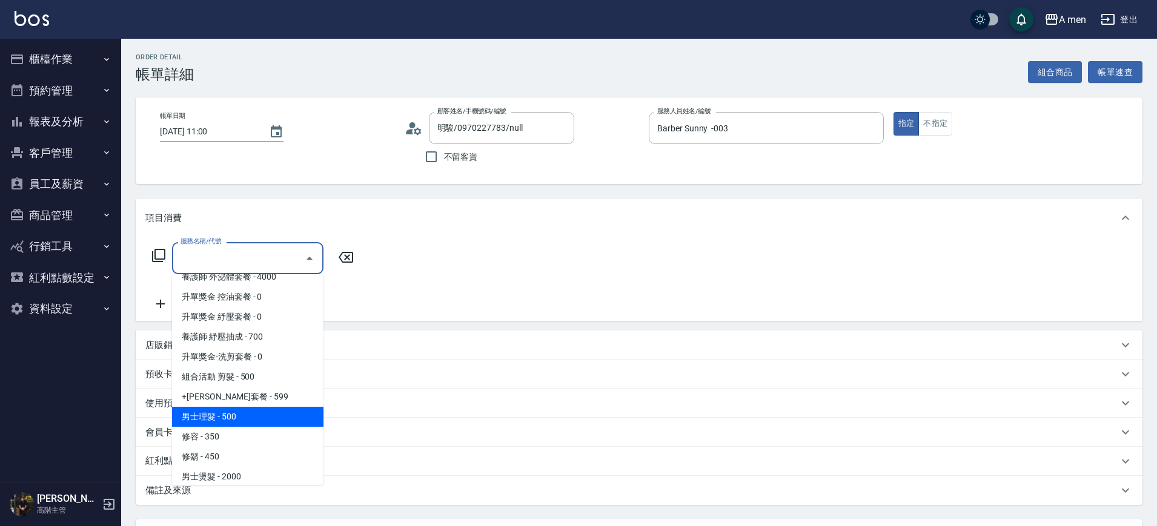
click at [255, 418] on span "男士理髮 - 500" at bounding box center [247, 417] width 151 height 20
type input "男士理髮(A01)"
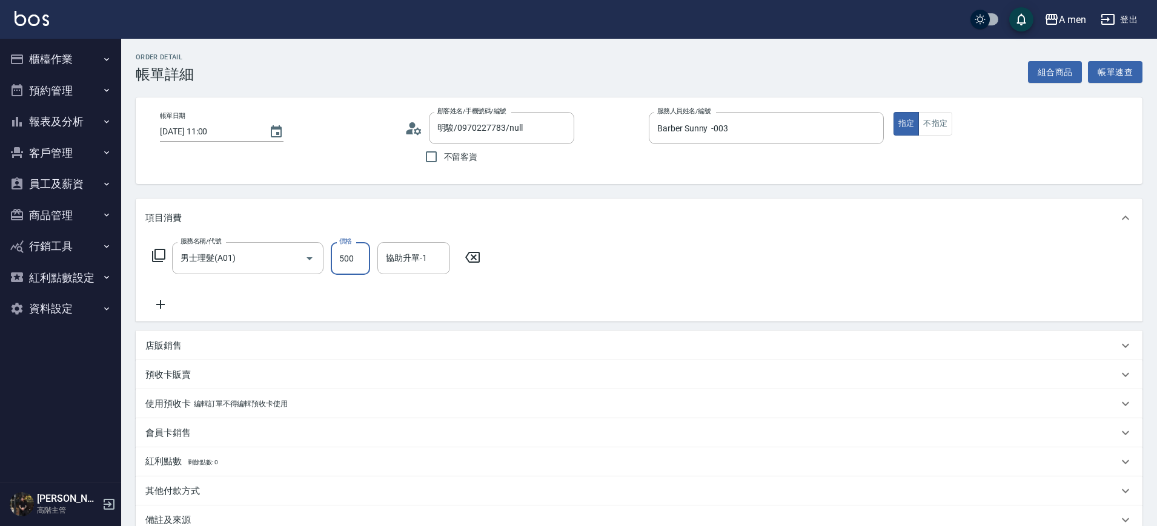
click at [366, 262] on input "500" at bounding box center [350, 258] width 39 height 33
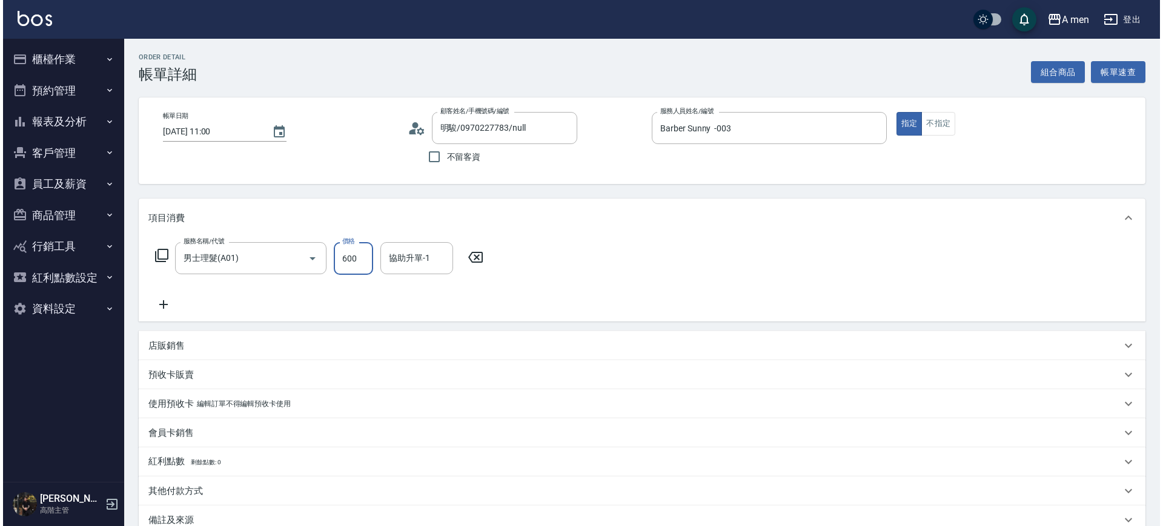
scroll to position [139, 0]
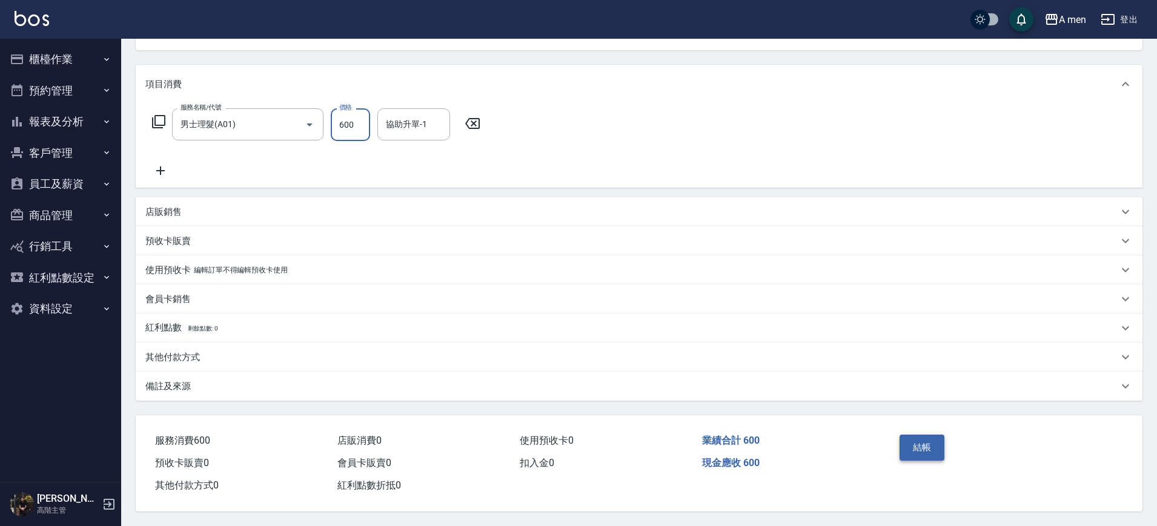
type input "600"
click at [923, 441] on button "結帳" at bounding box center [921, 447] width 45 height 25
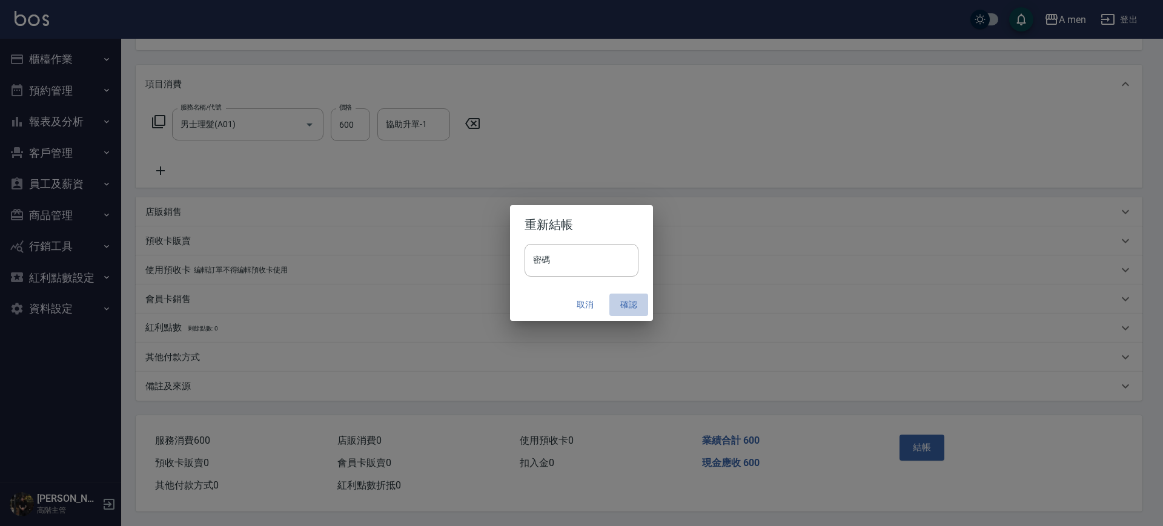
click at [625, 299] on button "確認" at bounding box center [628, 305] width 39 height 22
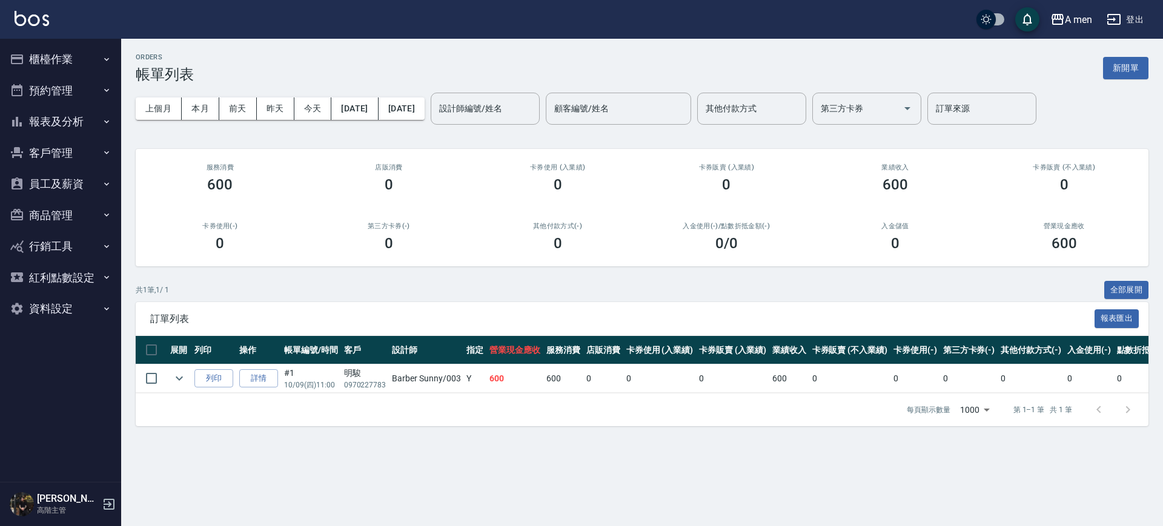
click at [188, 131] on div "上個月 本月 前天 昨天 今天 2025/10/09 2025/10/09 設計師編號/姓名 設計師編號/姓名 顧客編號/姓名 顧客編號/姓名 其他付款方式 …" at bounding box center [642, 108] width 1012 height 51
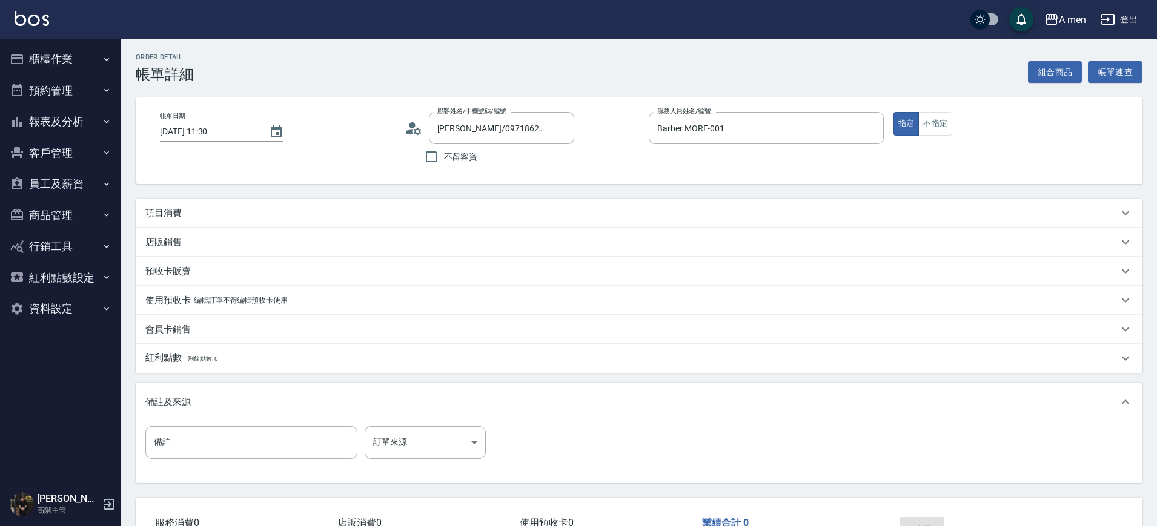
click at [731, 223] on div "項目消費" at bounding box center [639, 213] width 1006 height 29
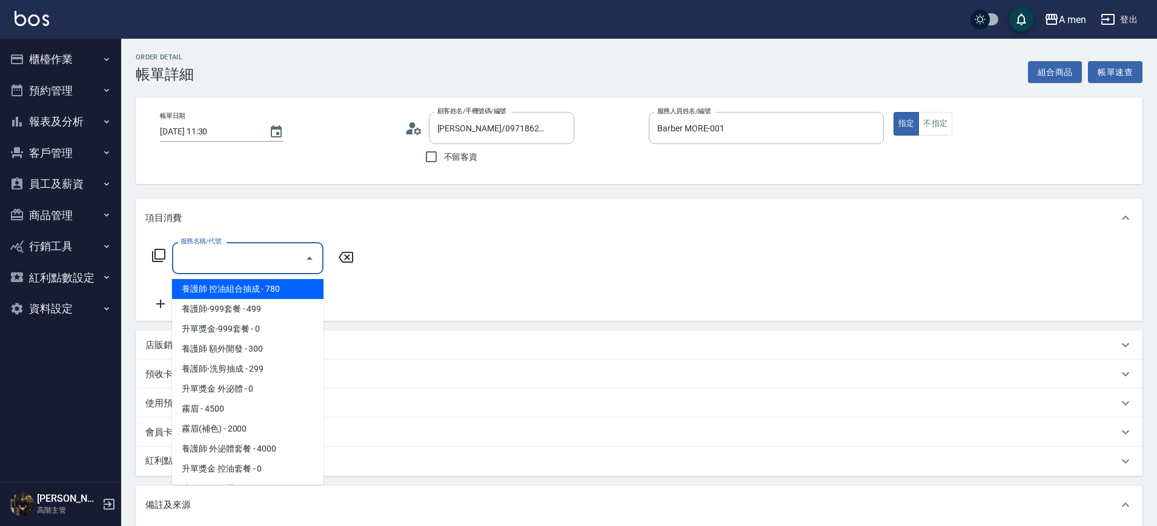
click at [256, 252] on input "服務名稱/代號" at bounding box center [238, 258] width 122 height 21
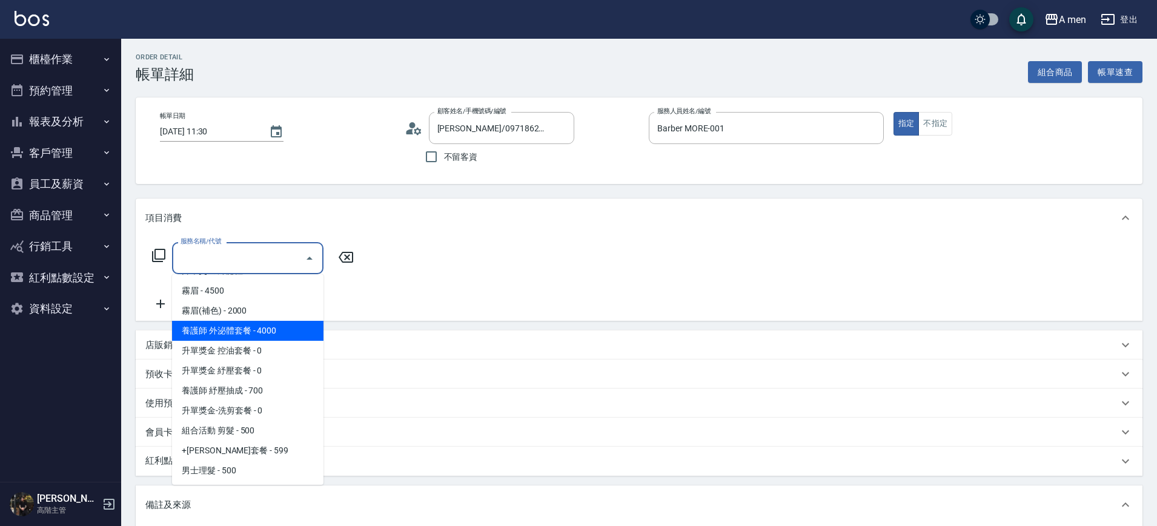
scroll to position [151, 0]
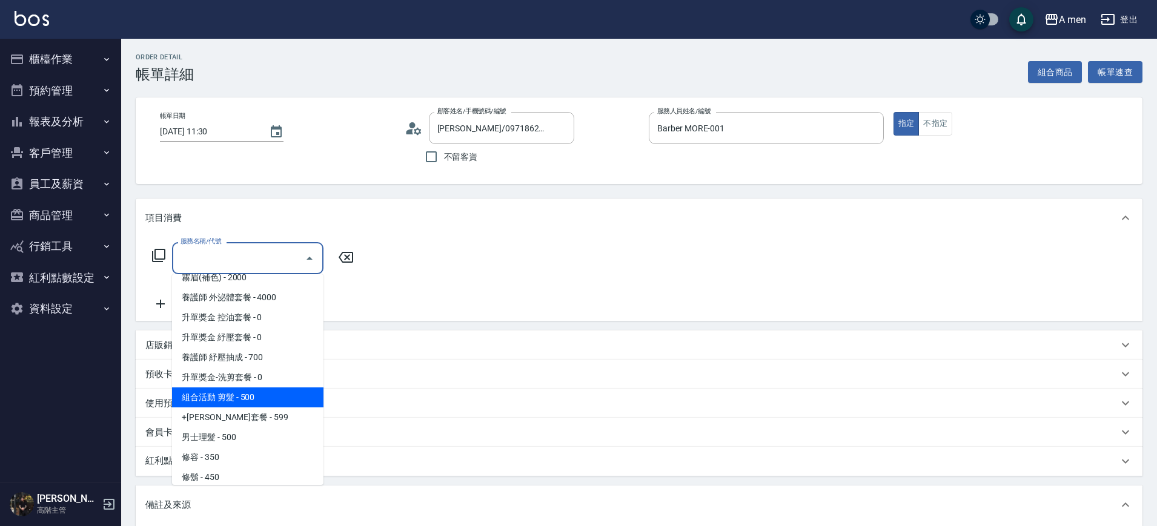
click at [274, 396] on span "組合活動 剪髮 - 500" at bounding box center [247, 398] width 151 height 20
type input "組合活動 剪髮"
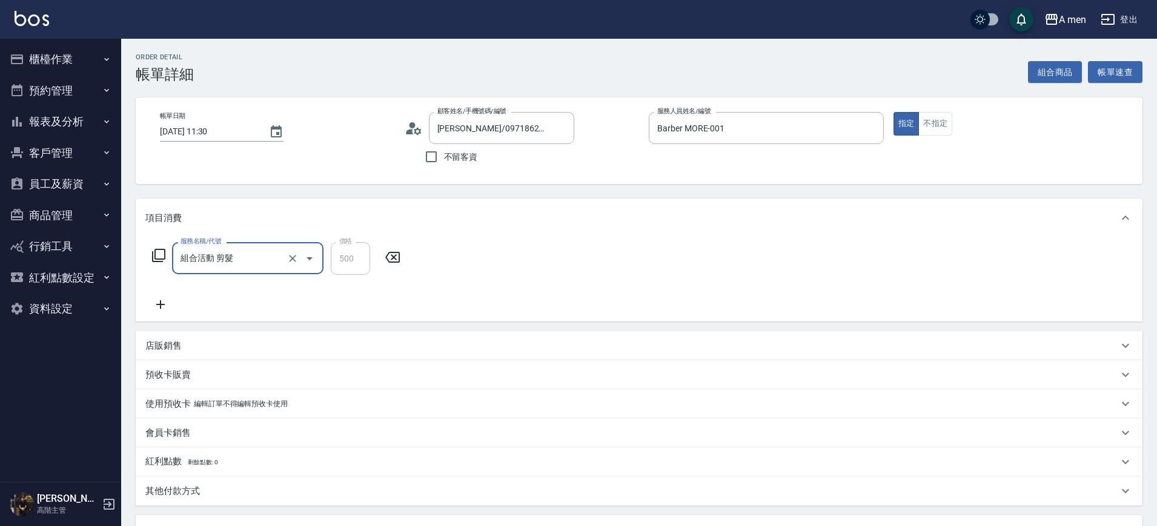
click at [300, 260] on button "Open" at bounding box center [309, 258] width 19 height 19
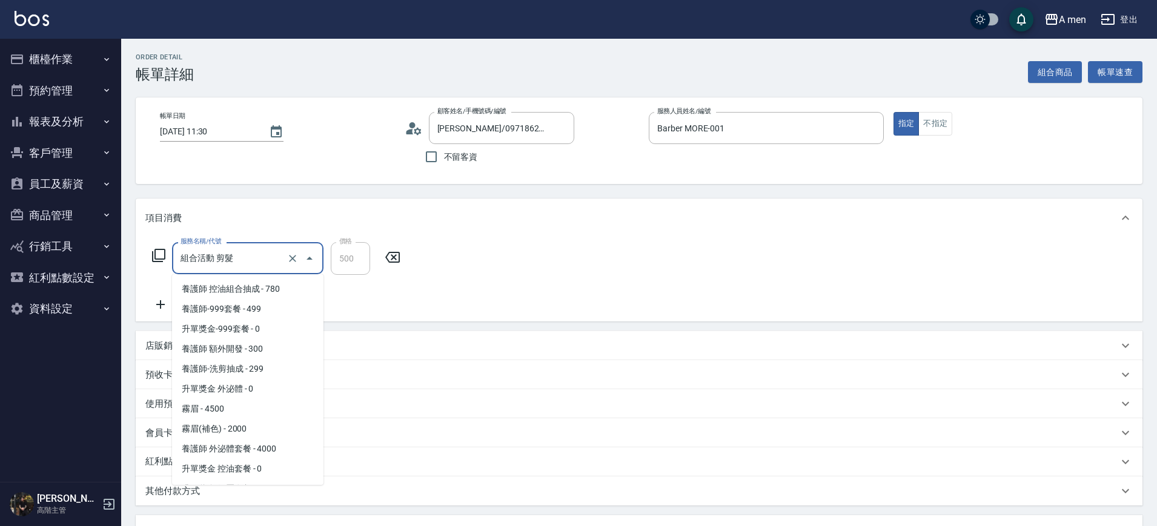
scroll to position [74, 0]
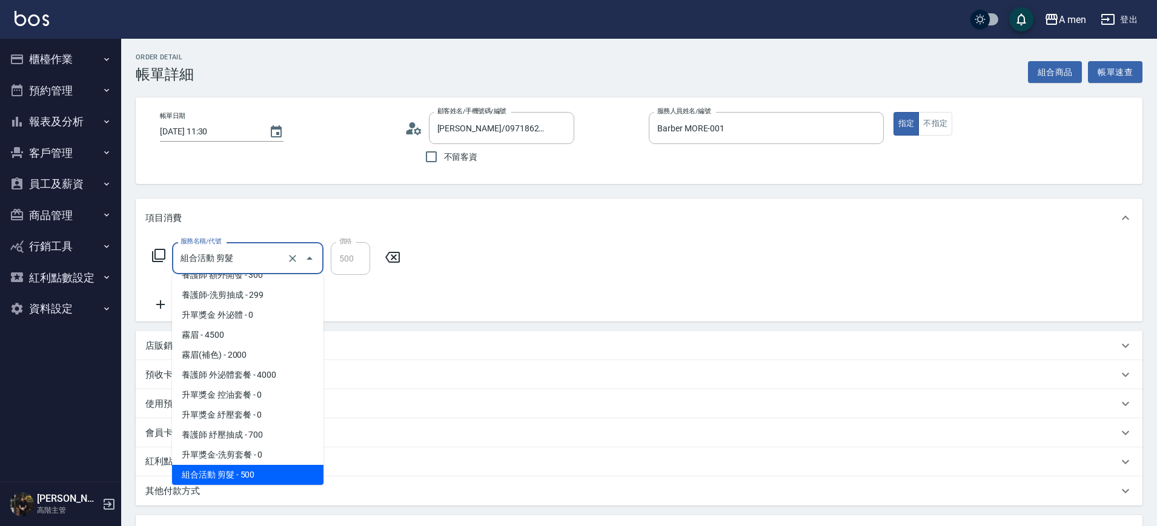
click at [300, 260] on button "Close" at bounding box center [309, 258] width 19 height 19
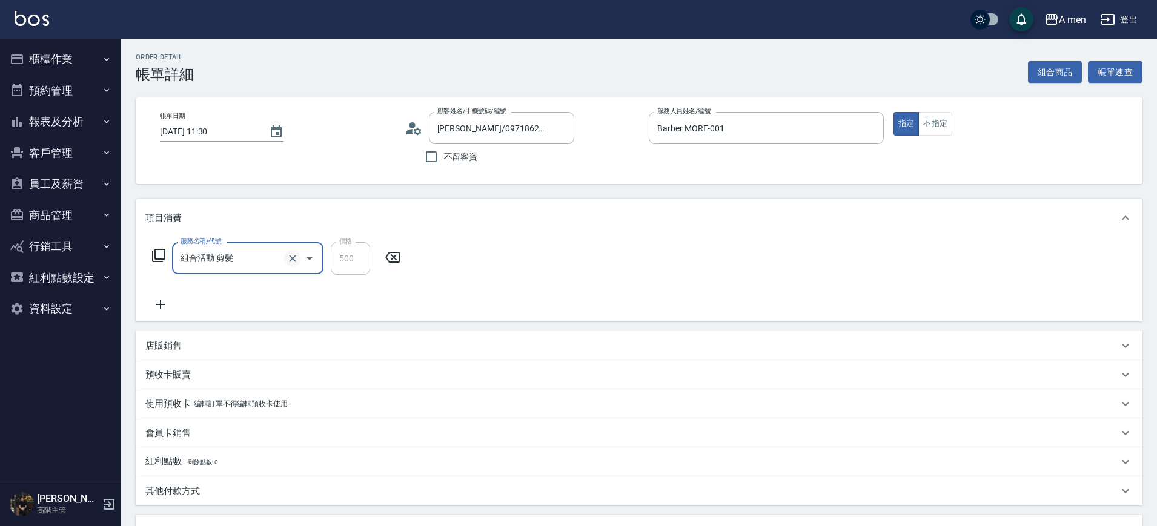
click at [285, 260] on button "Clear" at bounding box center [292, 258] width 17 height 17
click at [305, 256] on icon "Open" at bounding box center [309, 258] width 15 height 15
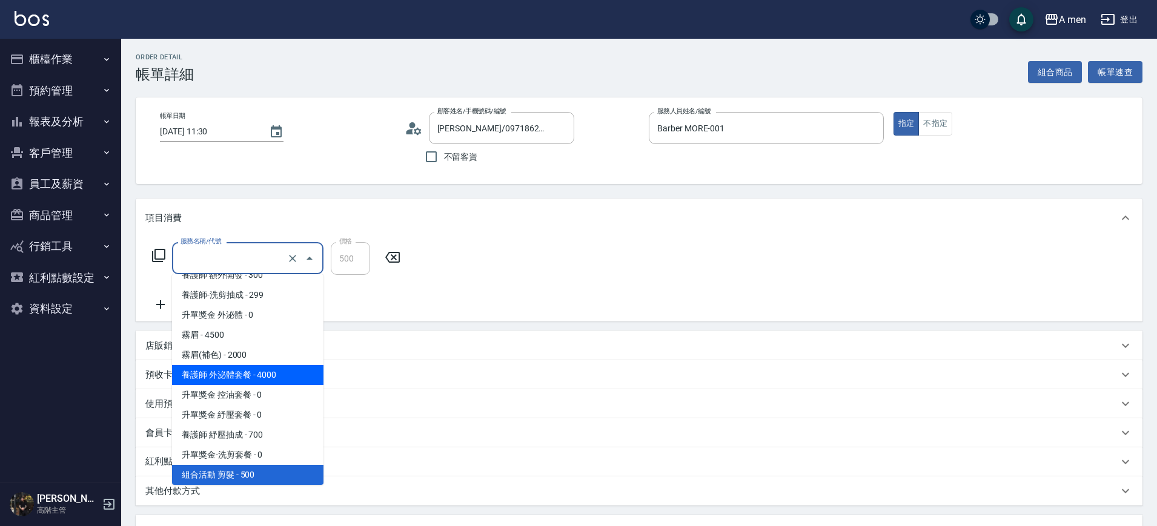
scroll to position [301, 0]
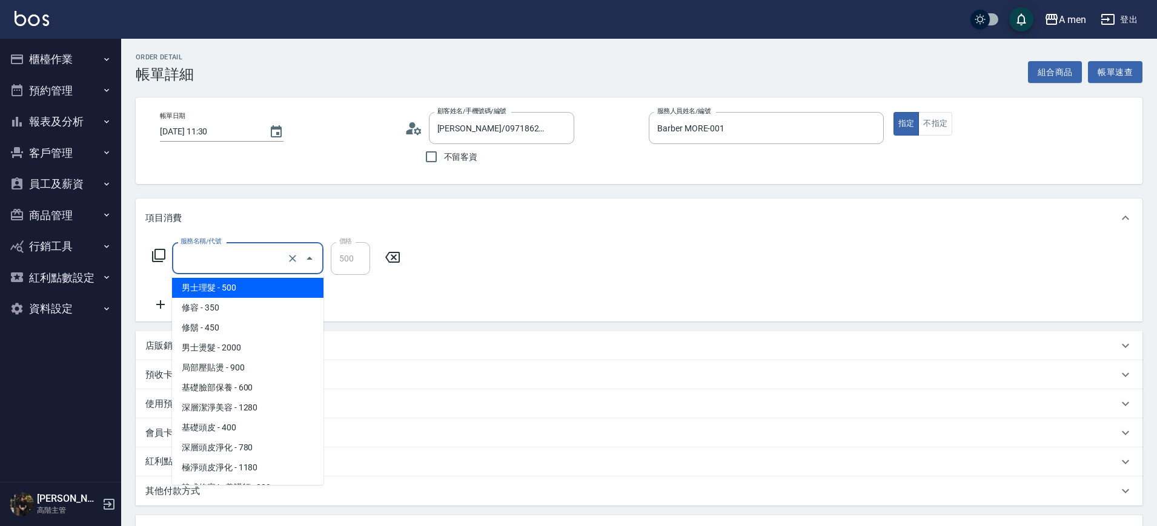
click at [276, 283] on span "男士理髮 - 500" at bounding box center [247, 288] width 151 height 20
type input "男士理髮(A01)"
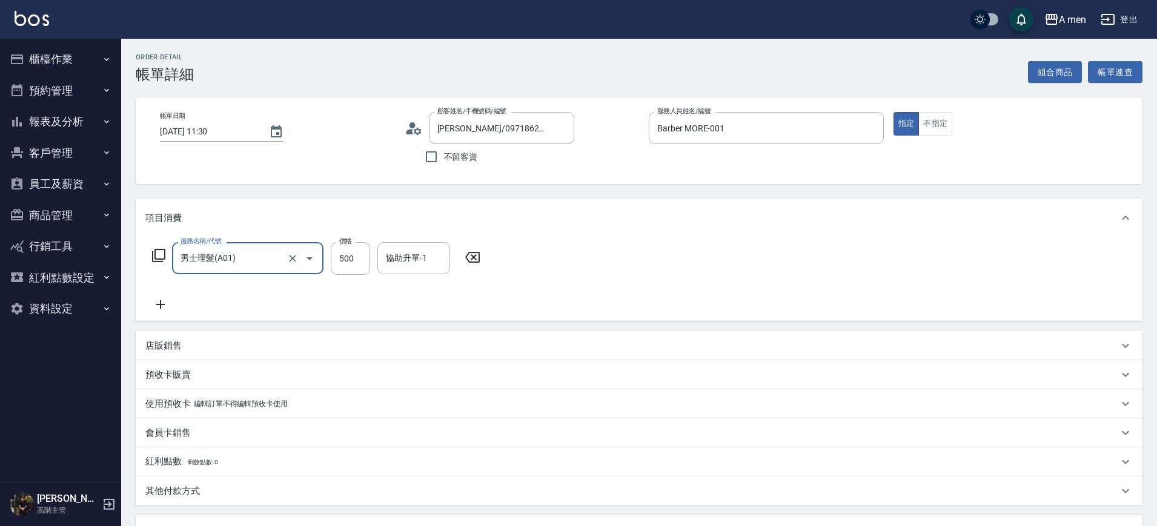
click at [171, 304] on icon at bounding box center [160, 304] width 30 height 15
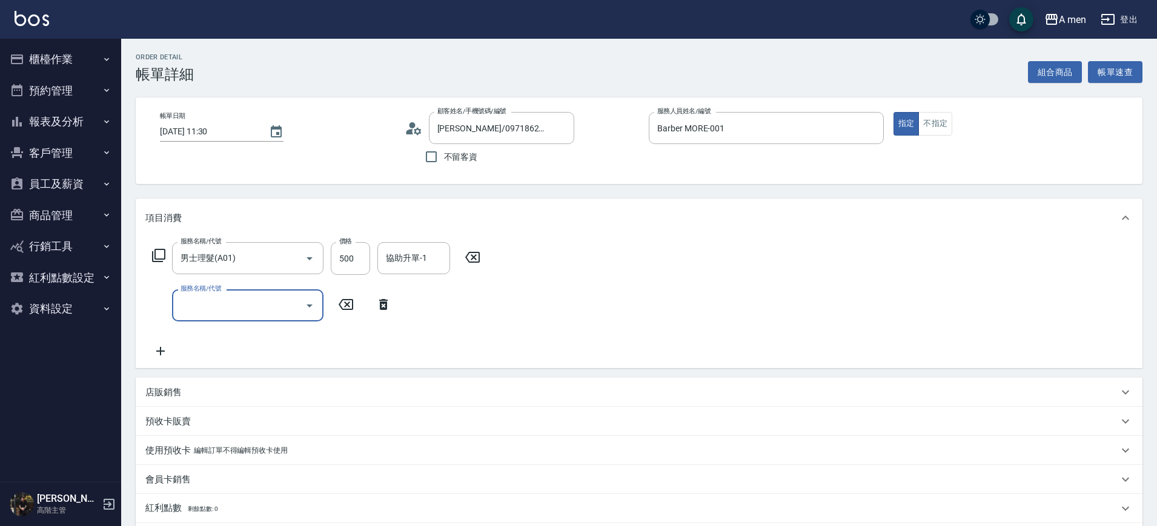
click at [245, 310] on input "服務名稱/代號" at bounding box center [238, 305] width 122 height 21
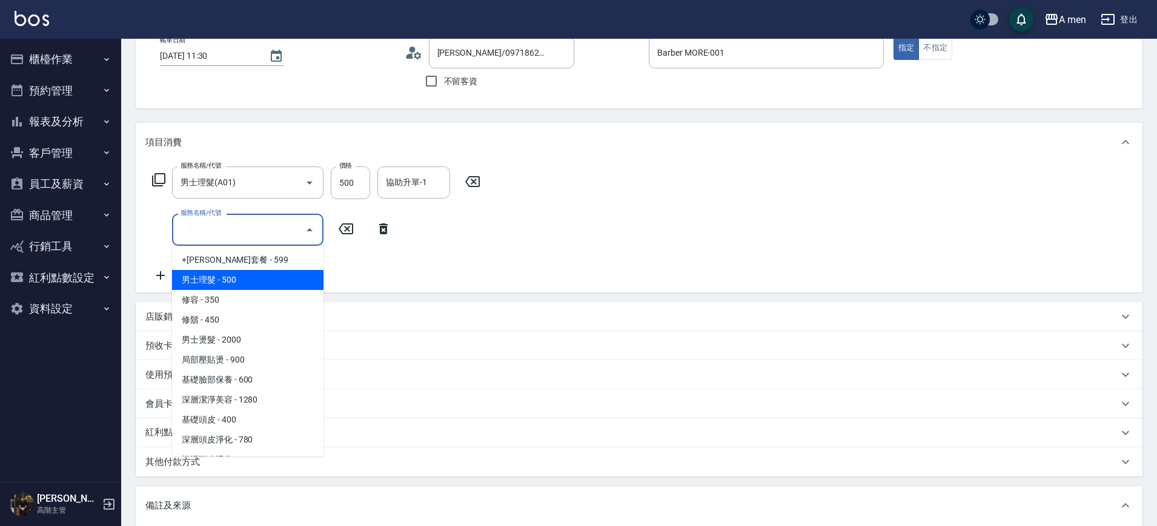
scroll to position [303, 0]
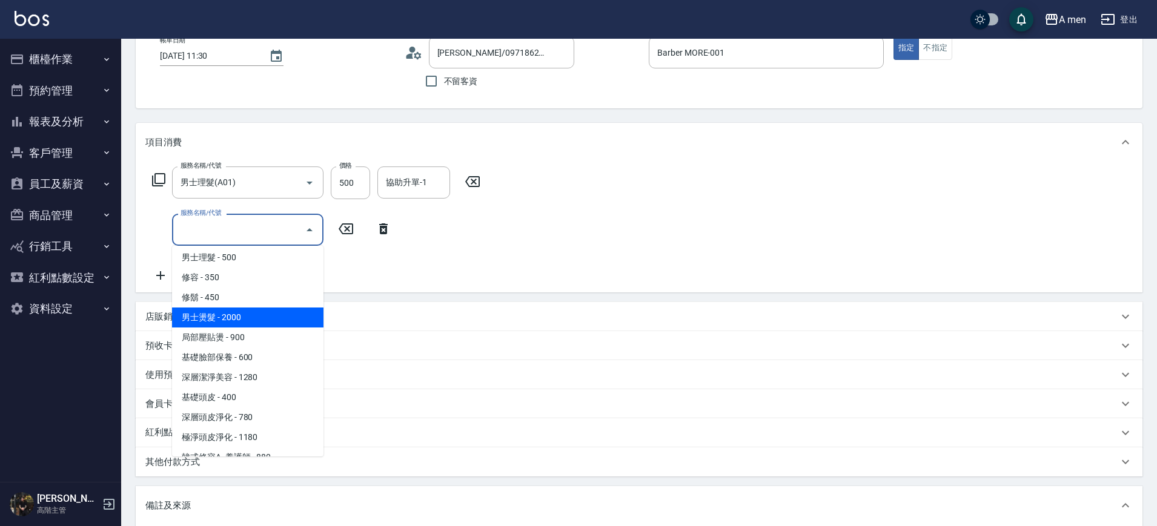
click at [268, 322] on span "男士燙髮 - 2000" at bounding box center [247, 318] width 151 height 20
type input "男士燙髮(B01)"
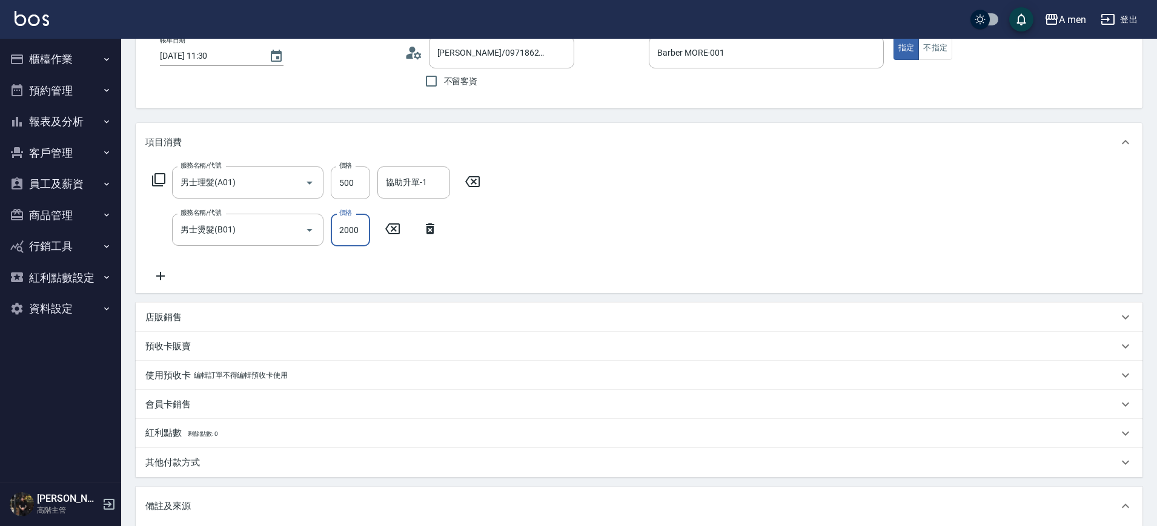
click at [354, 240] on input "2000" at bounding box center [350, 230] width 39 height 33
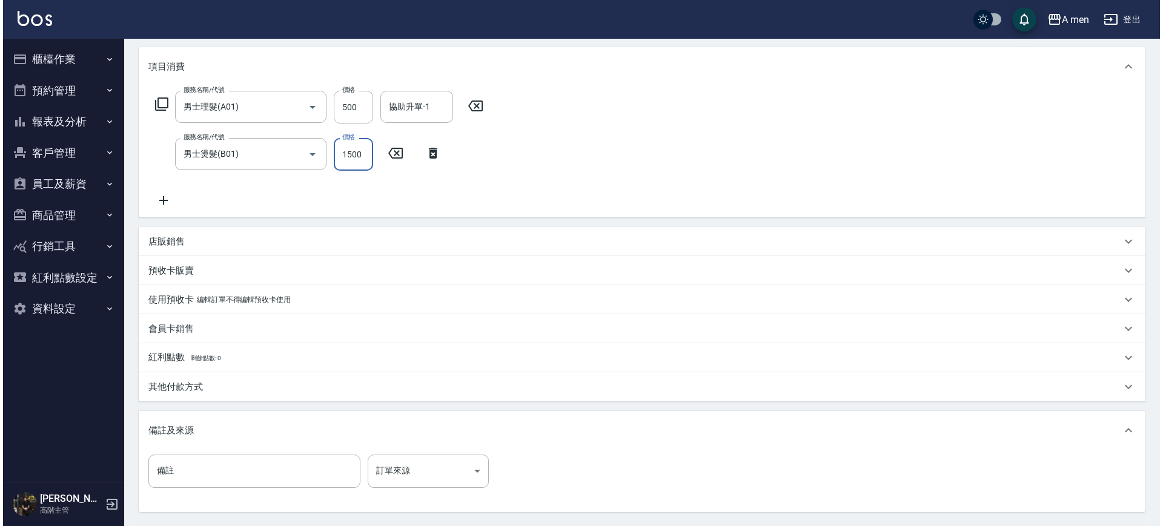
scroll to position [227, 0]
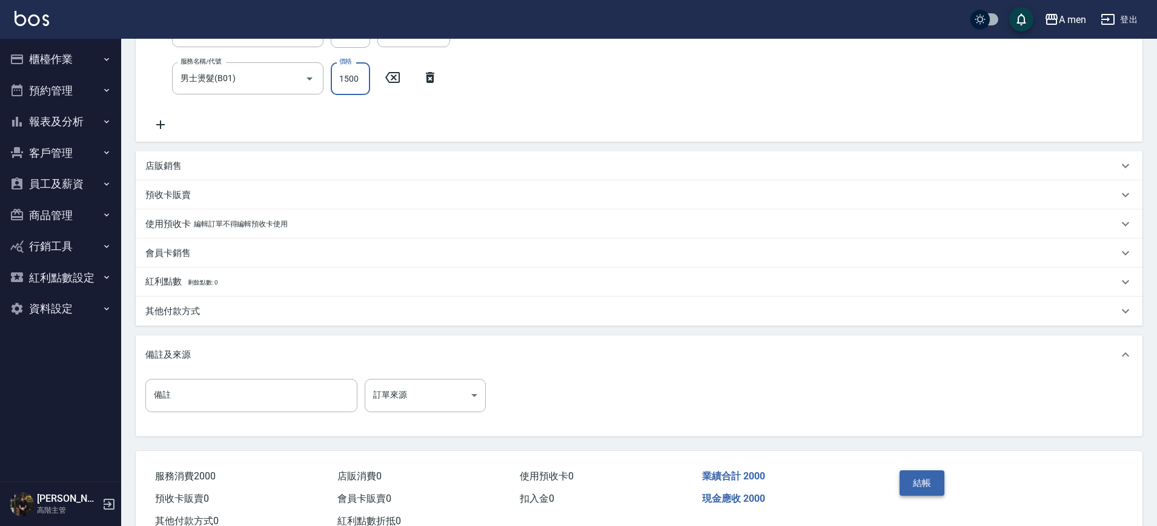
type input "1500"
click at [931, 483] on button "結帳" at bounding box center [921, 482] width 45 height 25
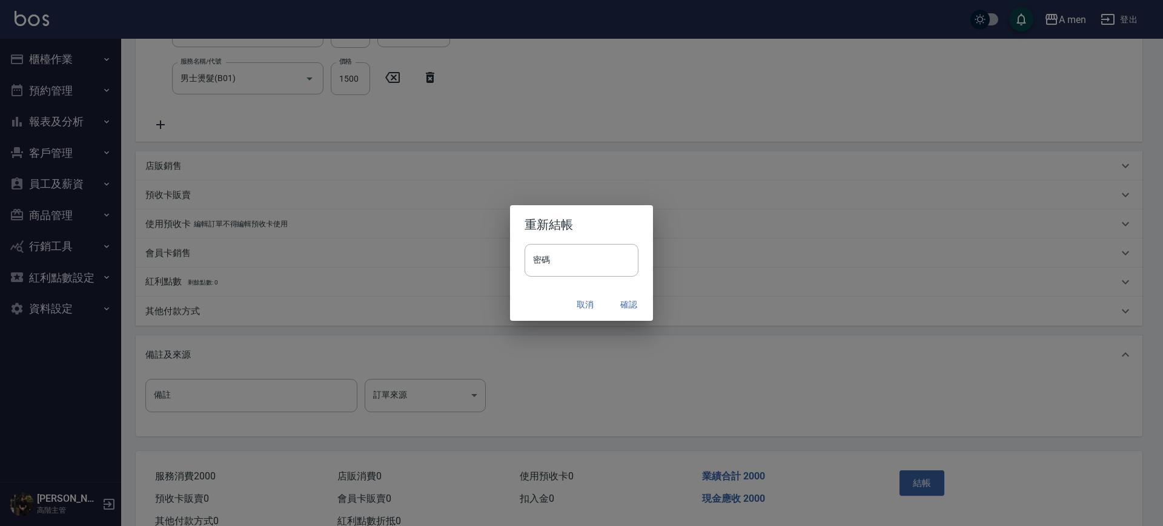
click at [584, 306] on button "取消" at bounding box center [585, 305] width 39 height 22
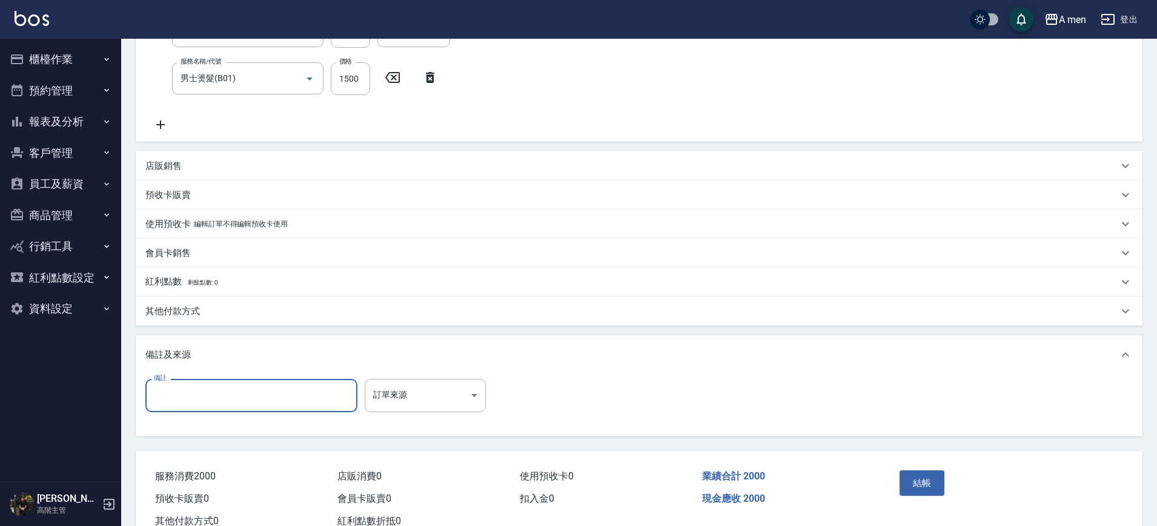
click at [301, 398] on input "備註" at bounding box center [251, 395] width 212 height 33
type input "J"
type input "油頭微整燙"
click at [925, 475] on button "結帳" at bounding box center [921, 482] width 45 height 25
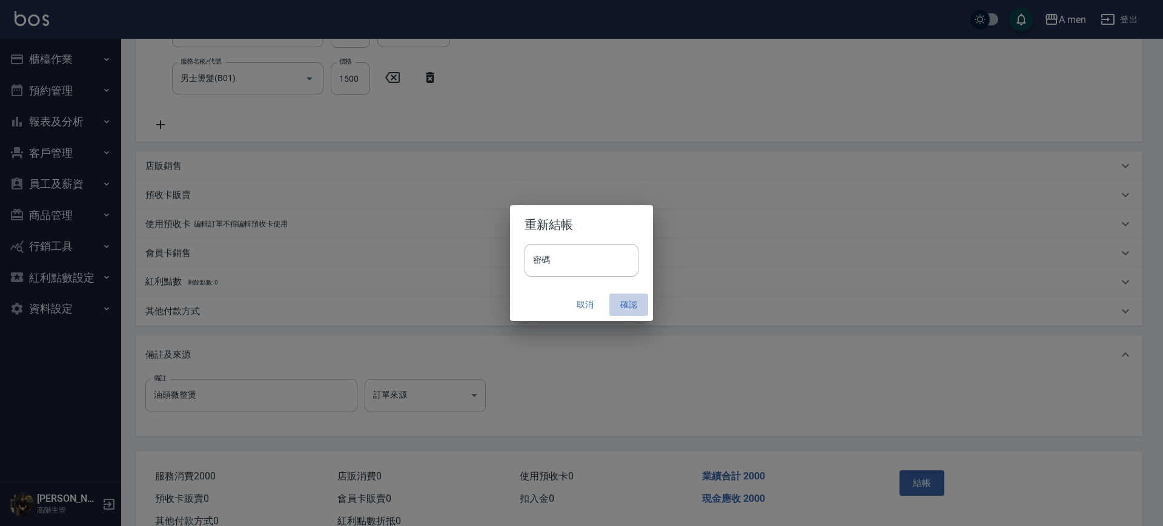
click at [621, 302] on button "確認" at bounding box center [628, 305] width 39 height 22
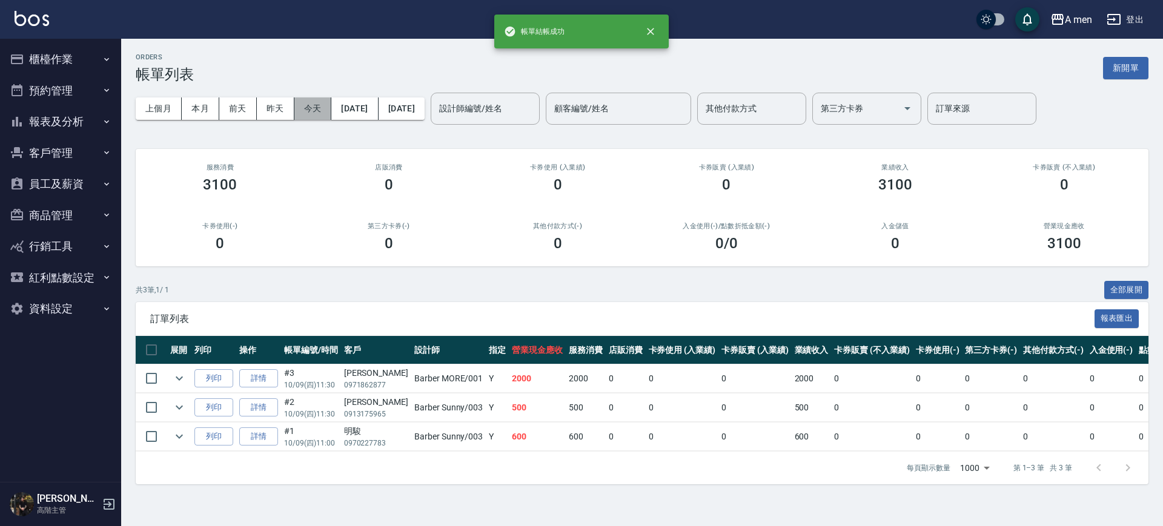
click at [306, 111] on button "今天" at bounding box center [313, 108] width 38 height 22
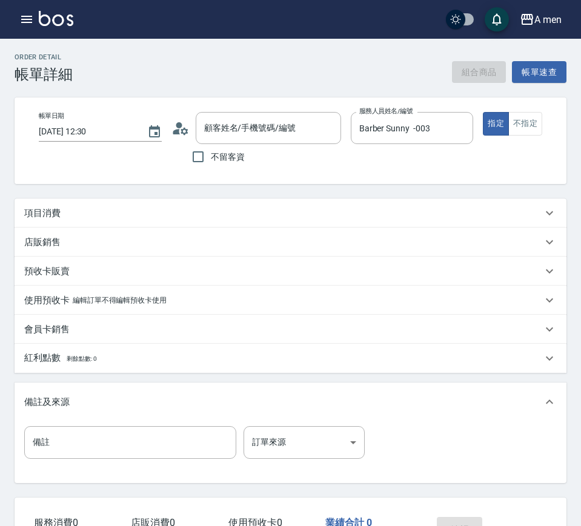
type input "[DATE] 12:30"
type input "Barber Sunny -003"
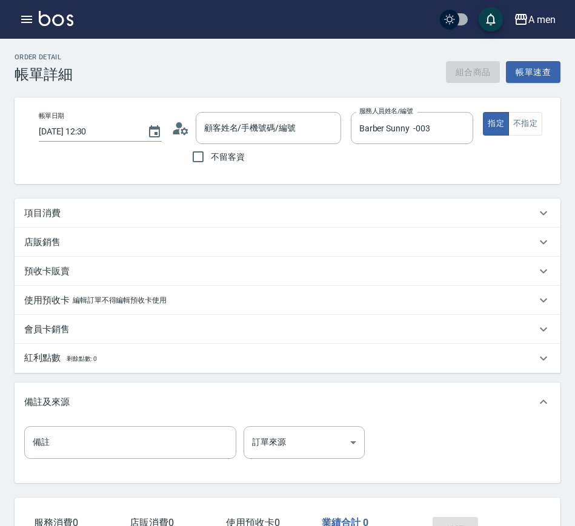
type input "[PERSON_NAME]/0917659958/null"
click at [261, 220] on div "項目消費" at bounding box center [280, 213] width 512 height 13
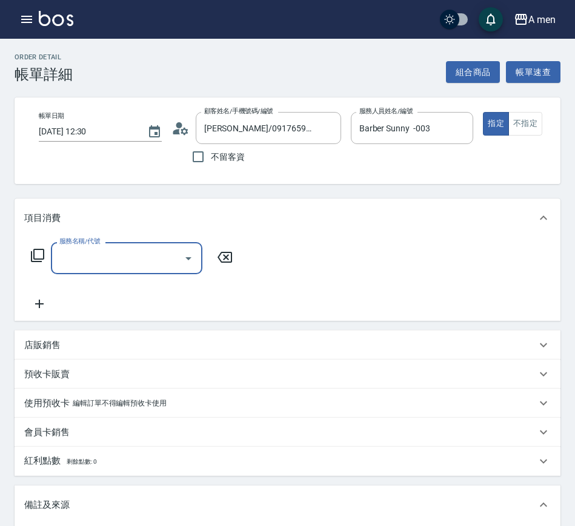
click at [148, 263] on input "服務名稱/代號" at bounding box center [117, 258] width 122 height 21
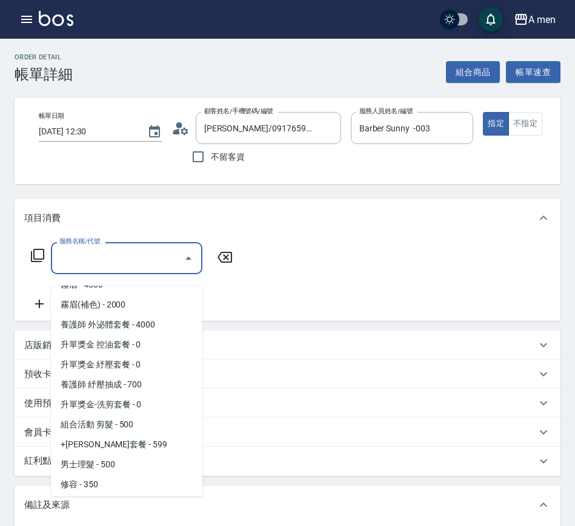
scroll to position [168, 0]
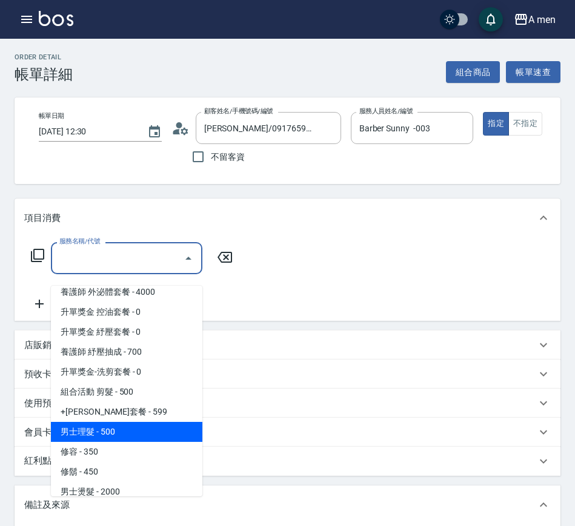
click at [122, 434] on span "男士理髮 - 500" at bounding box center [126, 432] width 151 height 20
type input "男士理髮(A01)"
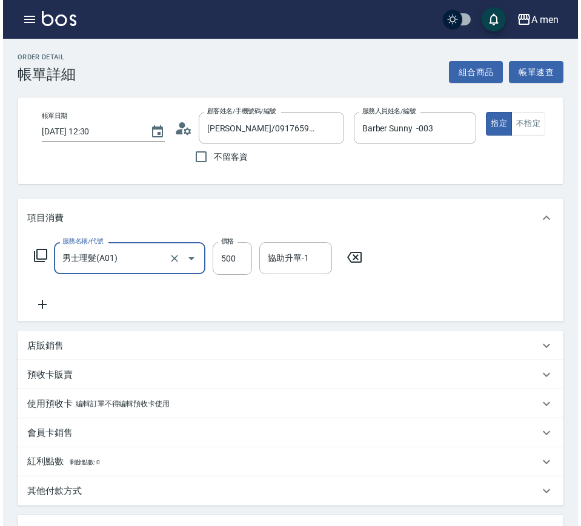
scroll to position [232, 0]
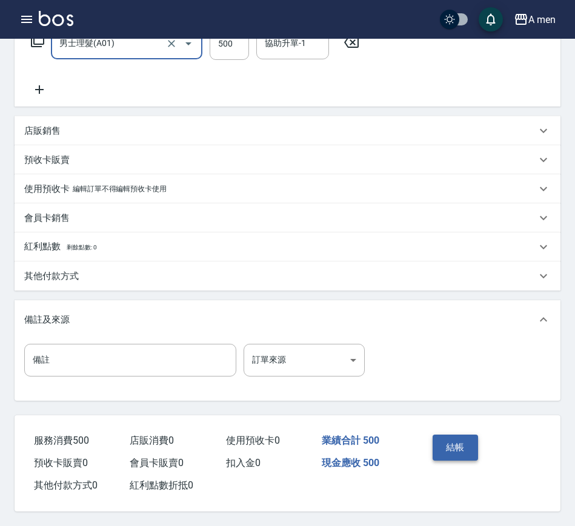
click at [464, 448] on button "結帳" at bounding box center [454, 447] width 45 height 25
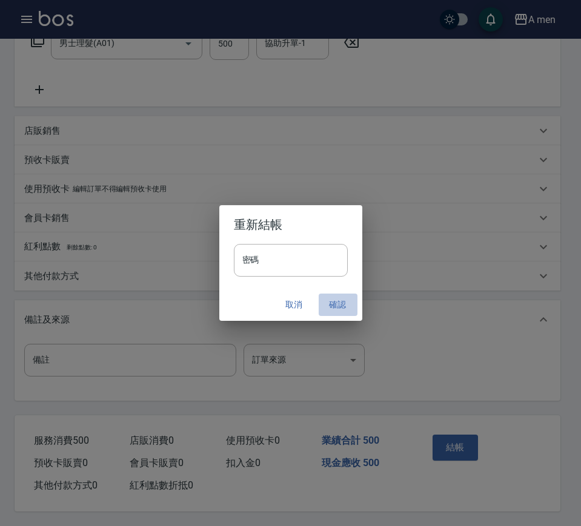
click at [342, 312] on button "確認" at bounding box center [337, 305] width 39 height 22
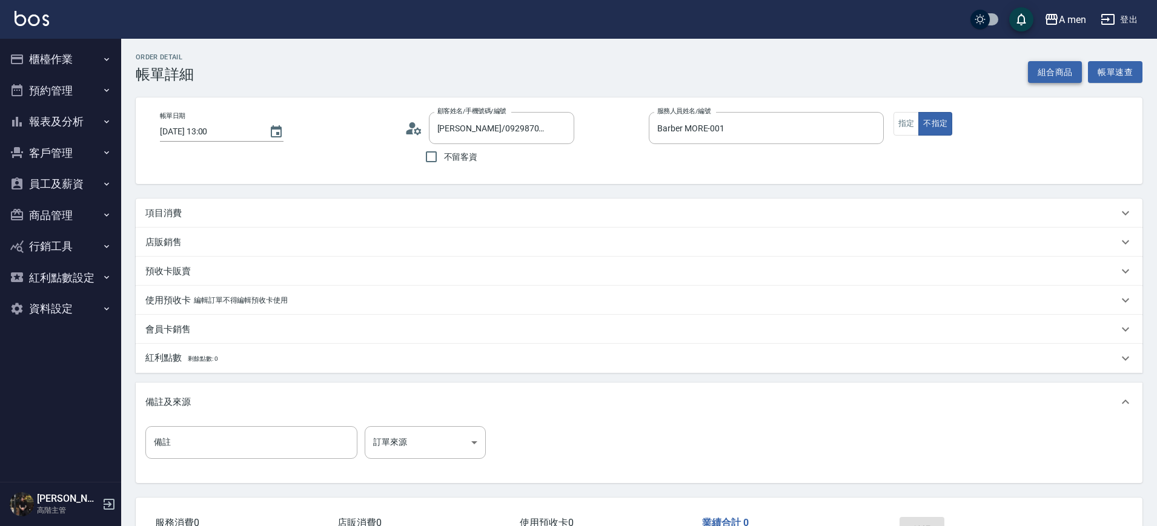
click at [1063, 75] on button "組合商品" at bounding box center [1055, 72] width 54 height 22
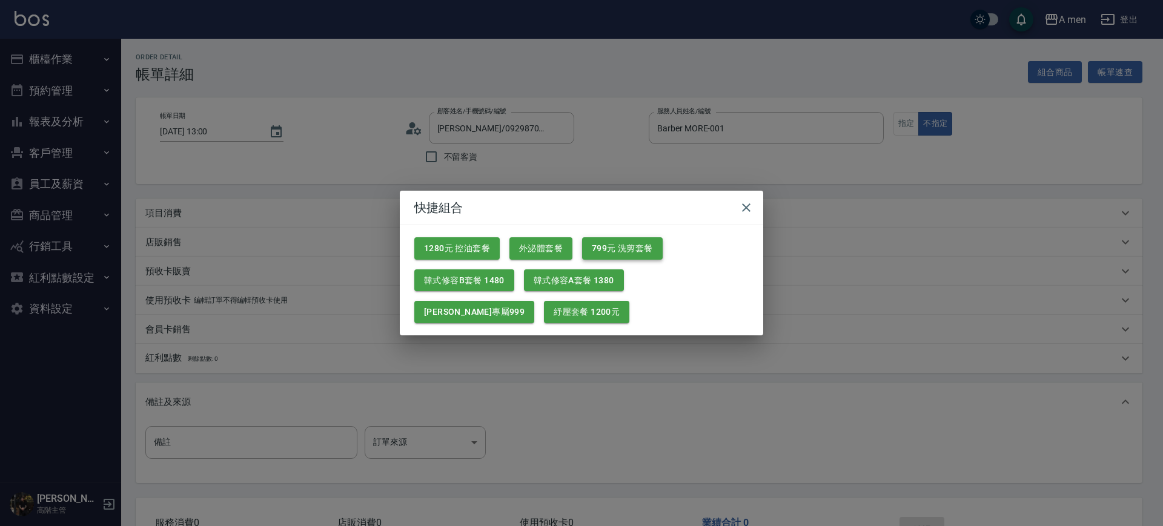
click at [598, 241] on button "799元 洗剪套餐" at bounding box center [622, 248] width 81 height 22
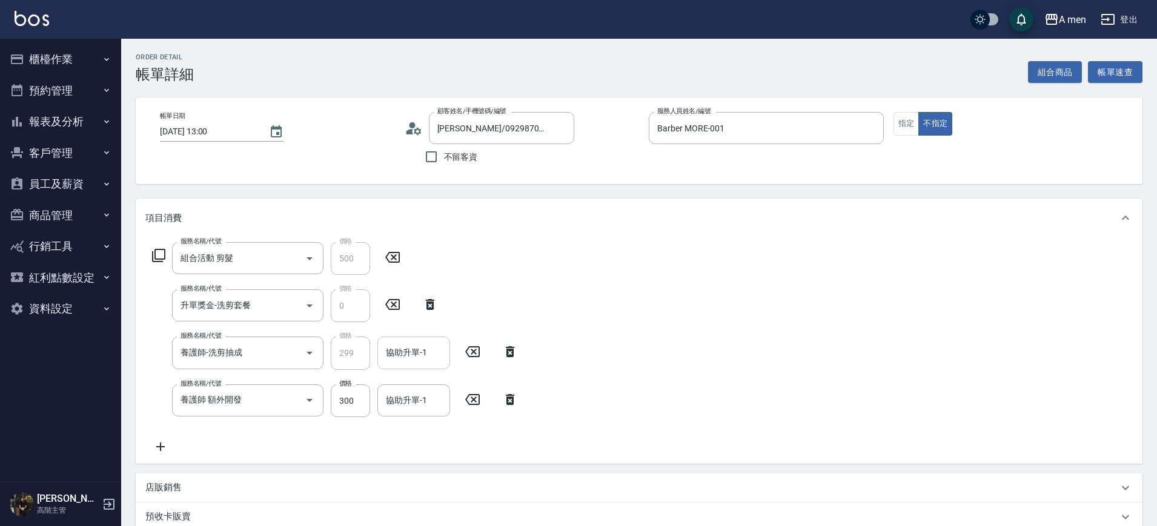
click at [433, 337] on div "協助升單-1" at bounding box center [413, 353] width 73 height 32
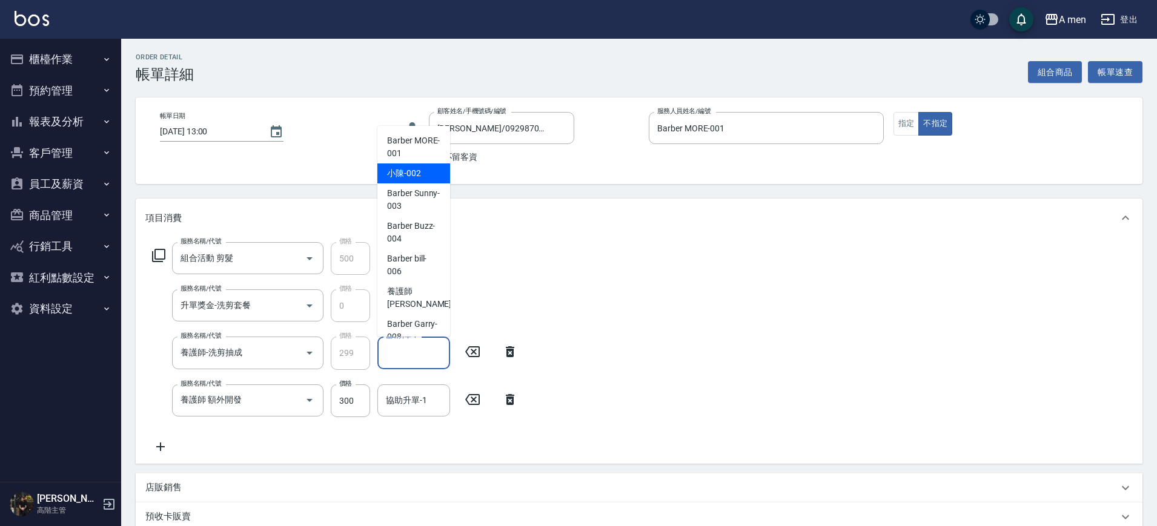
click at [428, 170] on div "小陳 -002" at bounding box center [413, 173] width 73 height 20
type input "小陳-002"
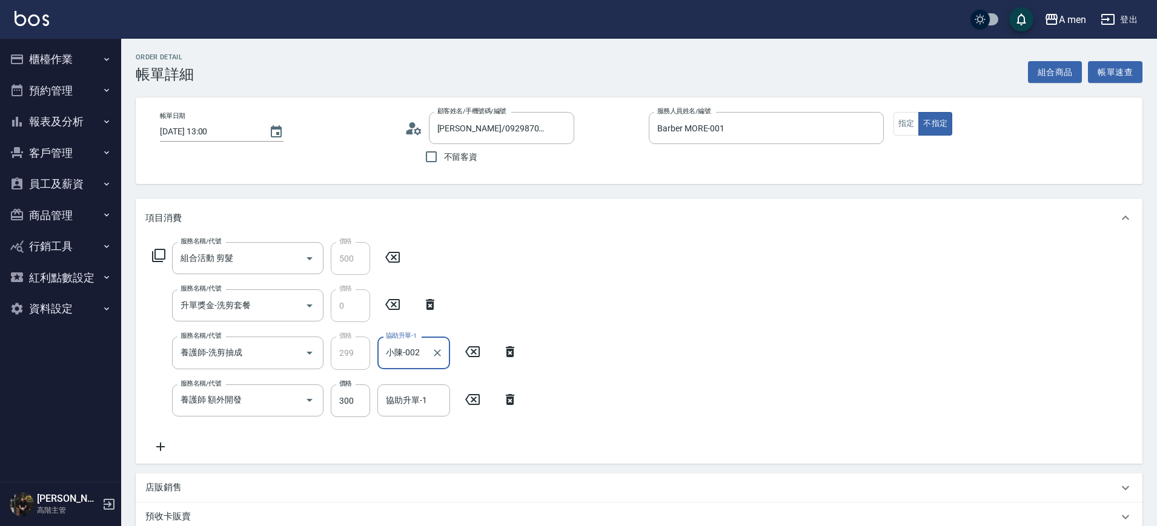
click at [506, 403] on icon at bounding box center [510, 399] width 30 height 15
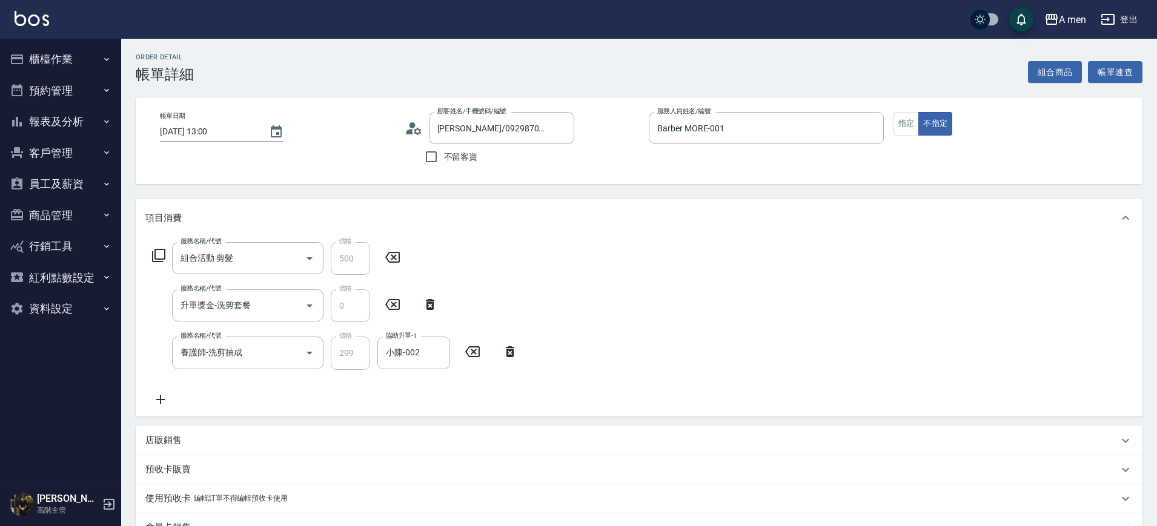
click at [237, 434] on div "店販銷售" at bounding box center [631, 440] width 972 height 13
click at [189, 492] on input "服務人員姓名/編號" at bounding box center [191, 485] width 80 height 21
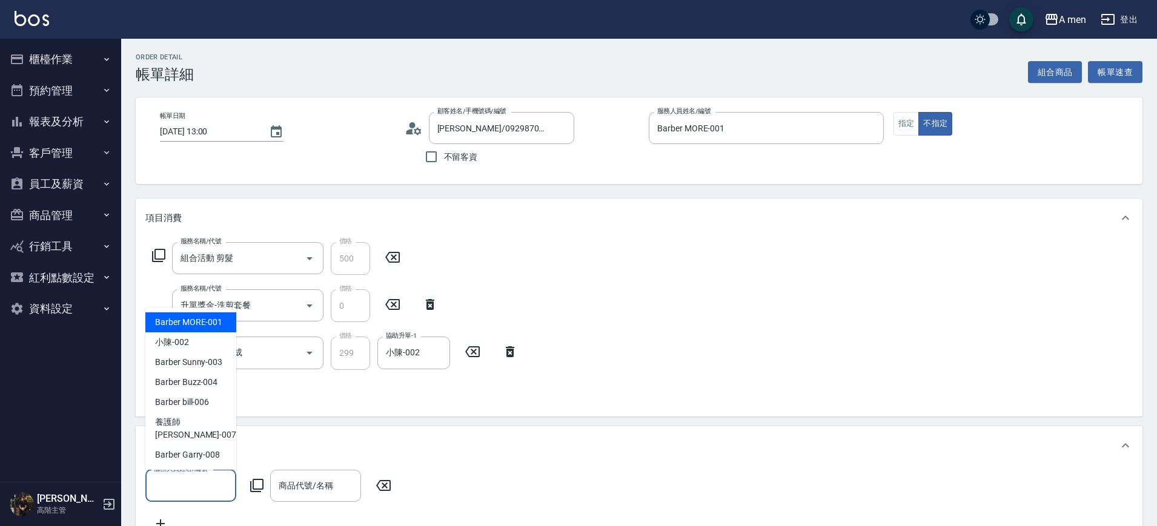
click at [210, 329] on span "Barber MORE -001" at bounding box center [188, 322] width 67 height 13
type input "Barber MORE-001"
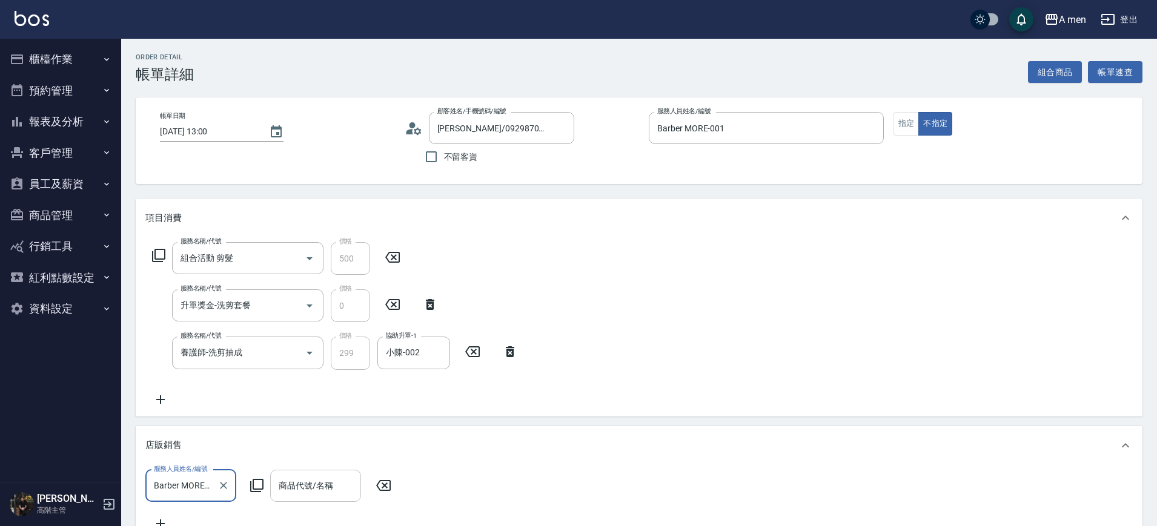
click at [296, 494] on input "商品代號/名稱" at bounding box center [316, 485] width 80 height 21
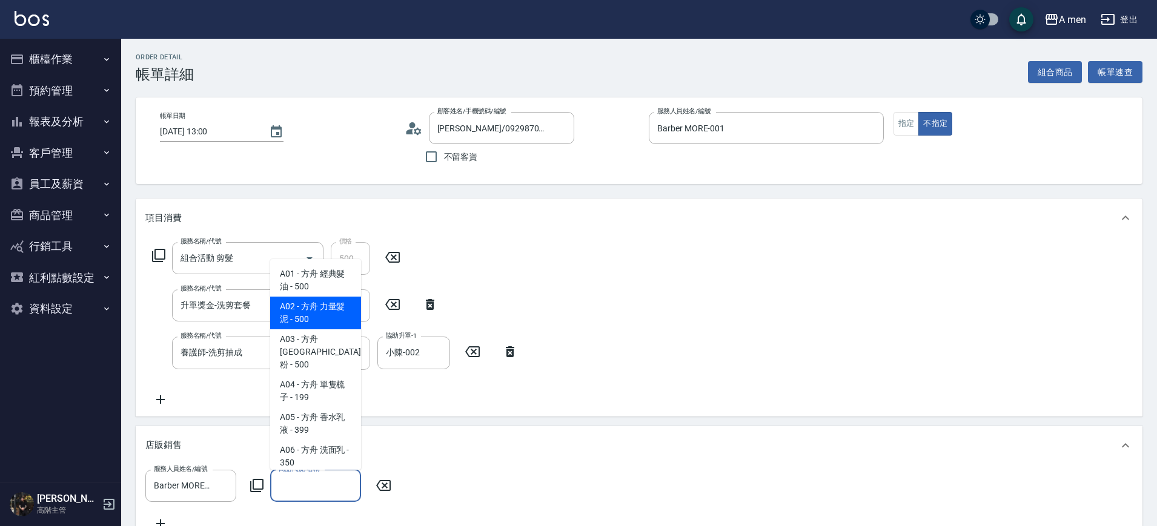
click at [331, 319] on span "A02 - 方舟 力量髮泥 - 500" at bounding box center [315, 313] width 91 height 33
type input "方舟 力量髮泥"
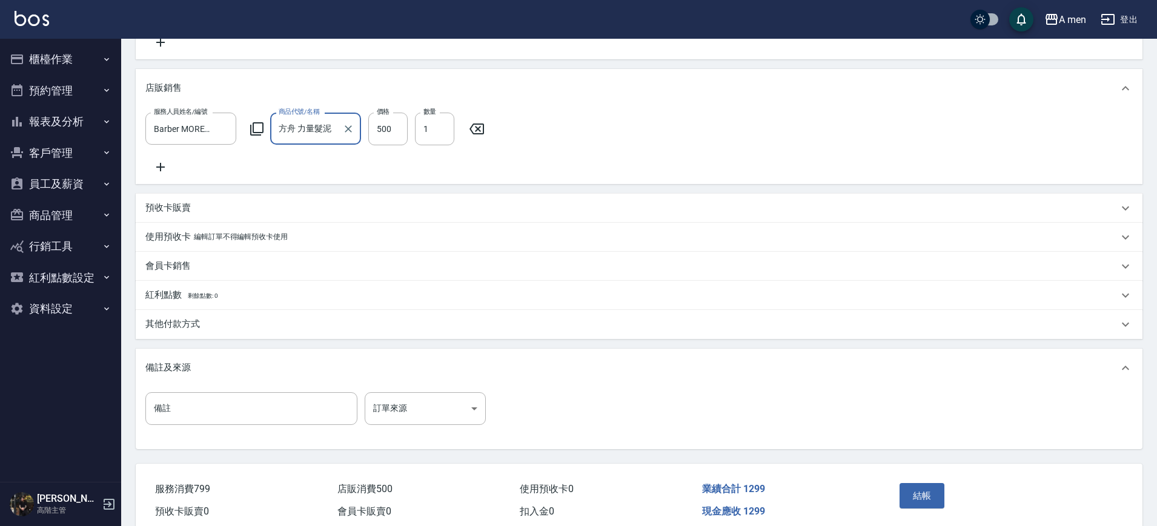
scroll to position [423, 0]
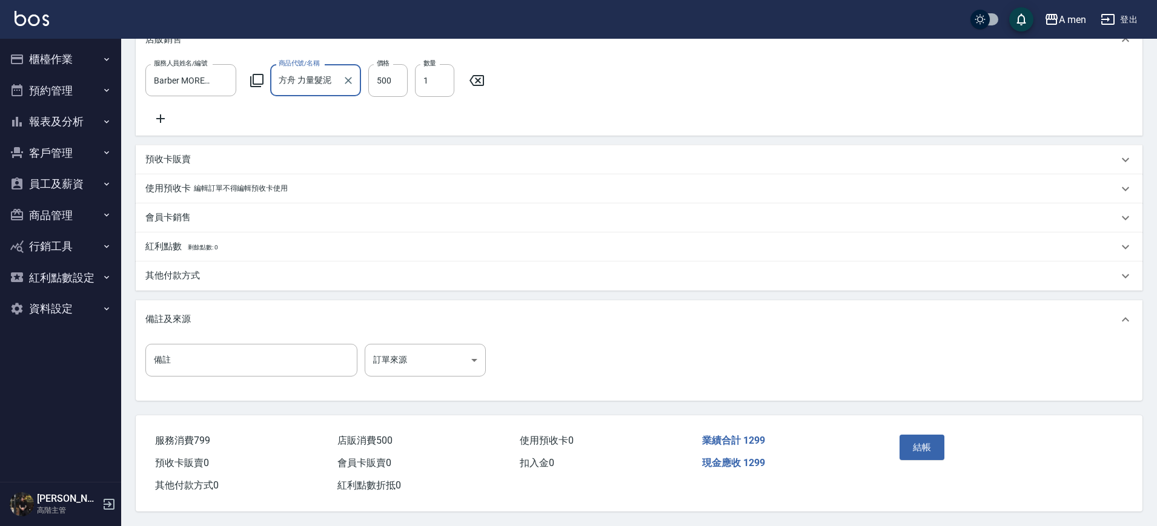
click at [207, 277] on div "其他付款方式" at bounding box center [639, 276] width 1006 height 29
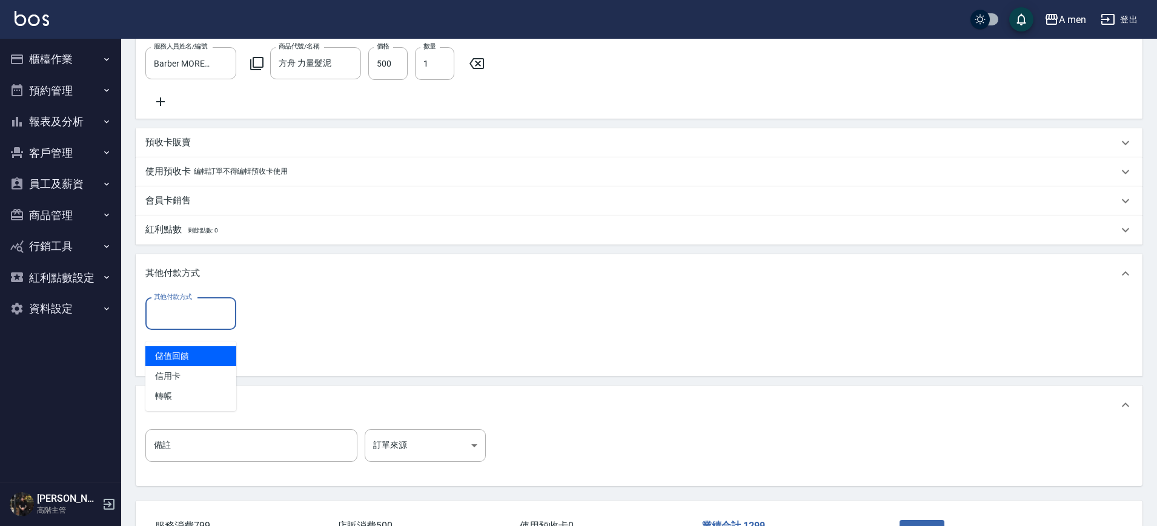
click at [193, 315] on div "其他付款方式 其他付款方式" at bounding box center [190, 314] width 91 height 32
click at [196, 381] on span "信用卡" at bounding box center [190, 376] width 91 height 20
type input "信用卡"
click at [270, 342] on div "其他付款方式 信用卡 其他付款方式 信用卡金額 0 信用卡金額 異動入金" at bounding box center [243, 333] width 196 height 70
click at [275, 331] on input "0" at bounding box center [288, 314] width 91 height 33
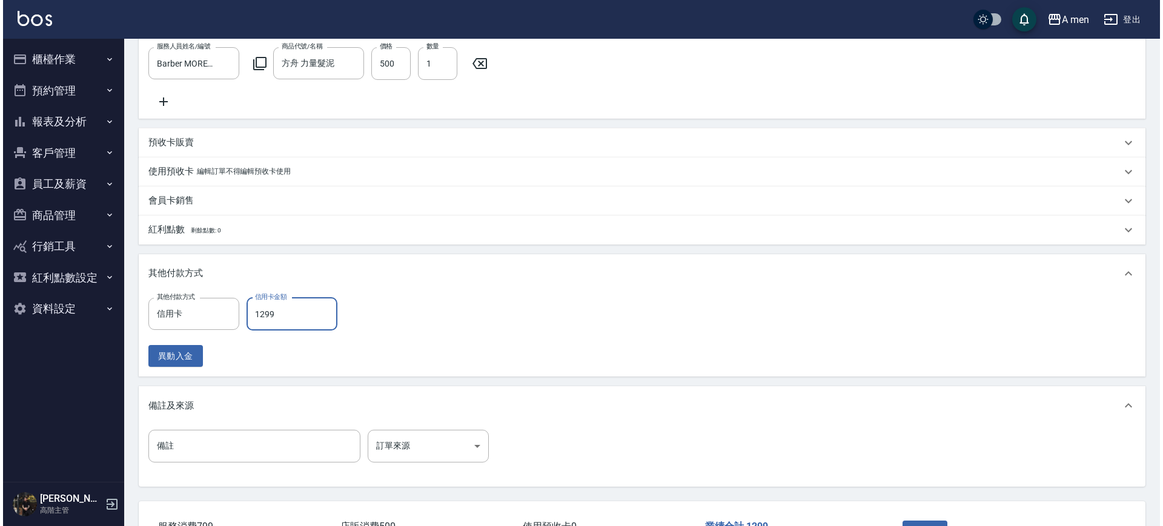
scroll to position [526, 0]
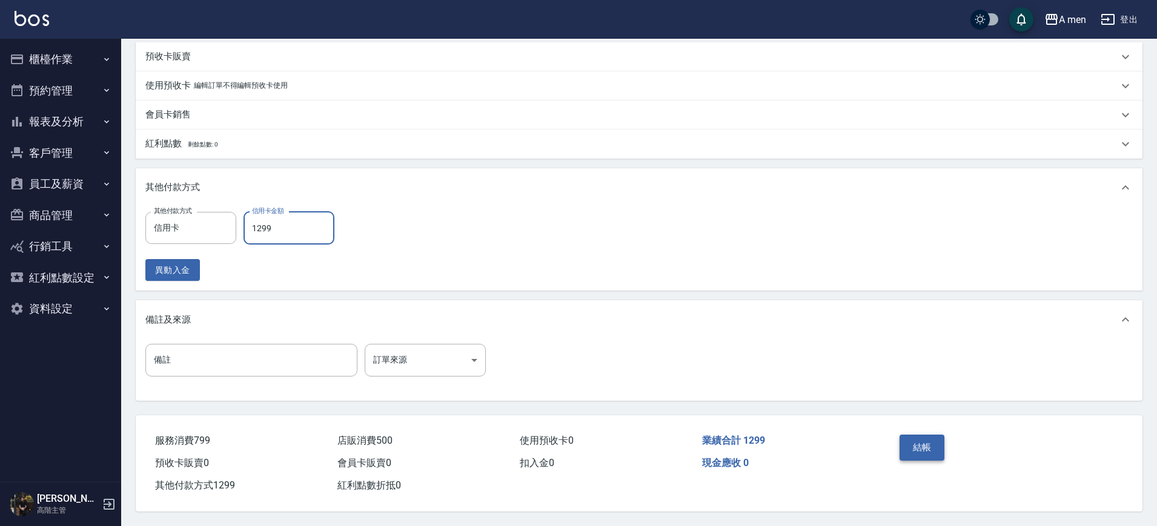
type input "1299"
click at [903, 444] on button "結帳" at bounding box center [921, 447] width 45 height 25
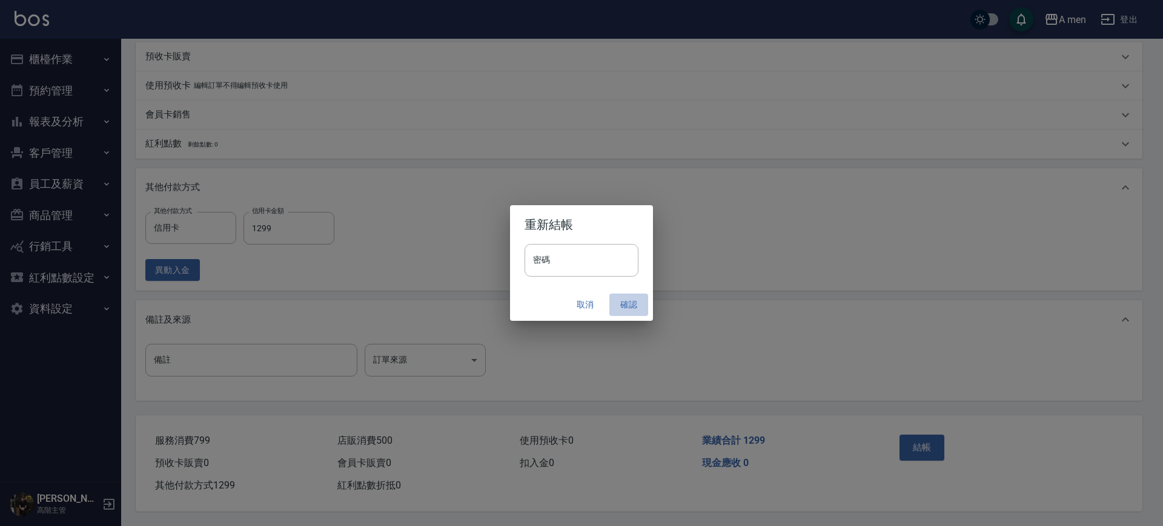
click at [638, 297] on button "確認" at bounding box center [628, 305] width 39 height 22
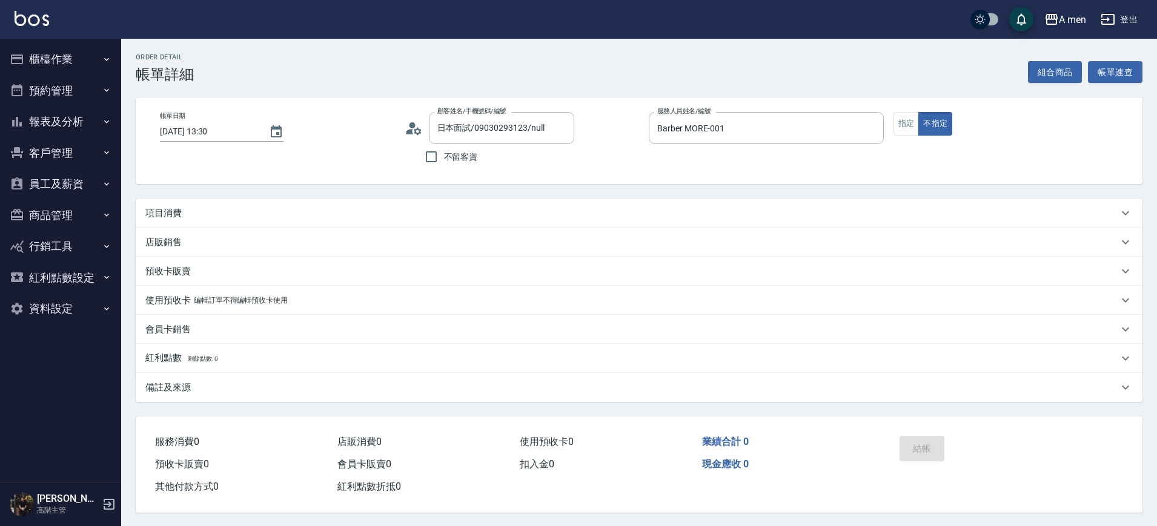
click at [212, 213] on div "項目消費" at bounding box center [631, 213] width 972 height 13
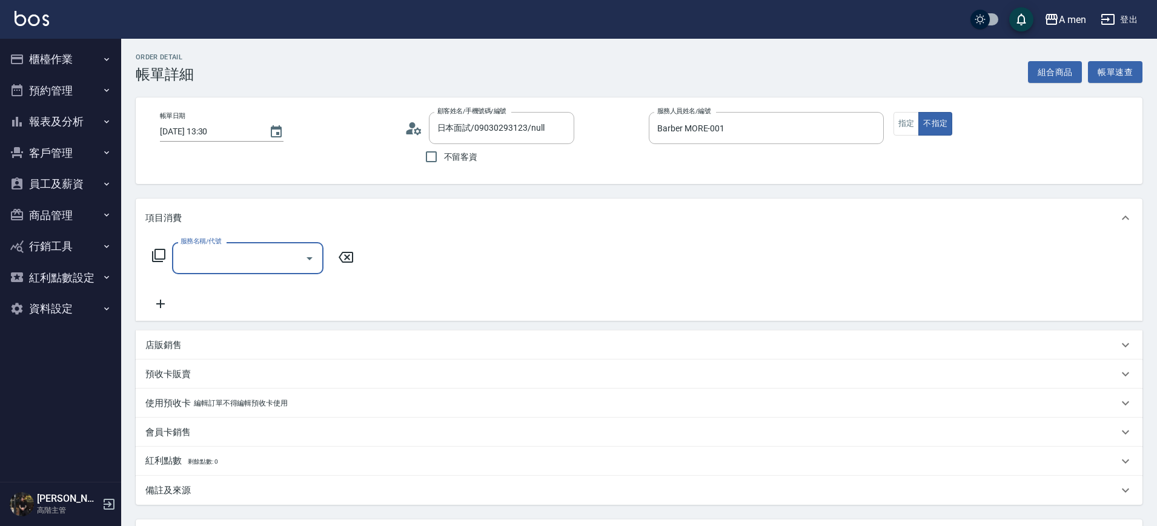
click at [212, 243] on label "服務名稱/代號" at bounding box center [200, 241] width 41 height 9
click at [212, 248] on input "服務名稱/代號" at bounding box center [238, 258] width 122 height 21
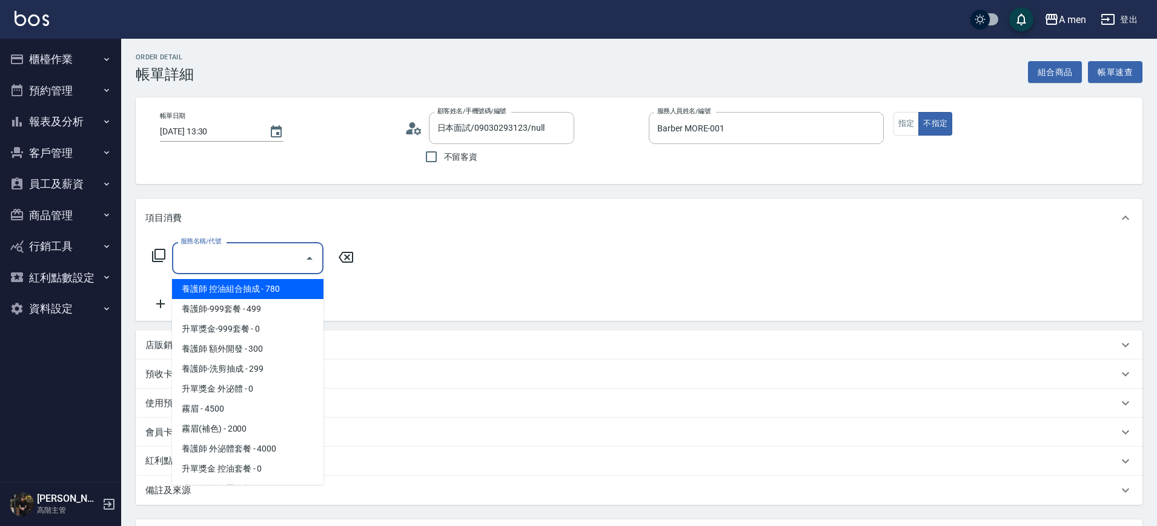
click at [214, 251] on input "服務名稱/代號" at bounding box center [238, 258] width 122 height 21
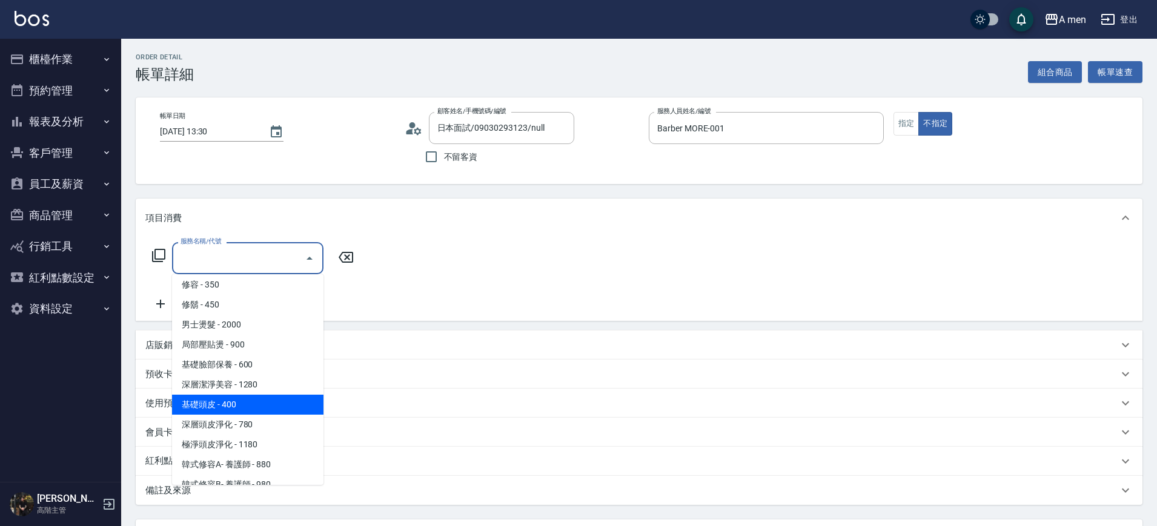
scroll to position [303, 0]
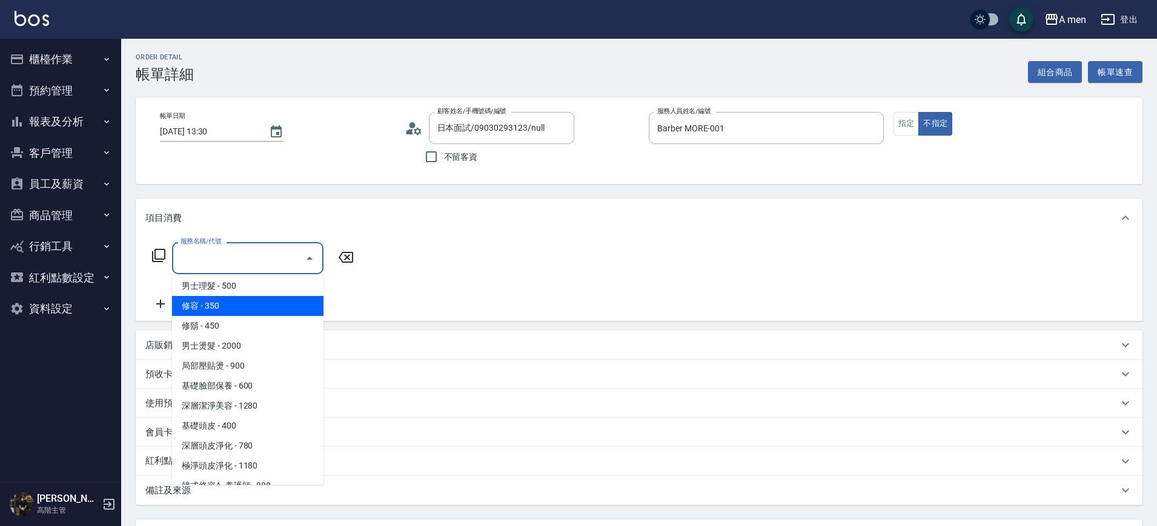
drag, startPoint x: 239, startPoint y: 296, endPoint x: 246, endPoint y: 285, distance: 12.8
click at [246, 285] on ul "養護師 控油組合抽成 - 780 養護師-999套餐 - 499 升單獎金-999套餐 - 0 養護師 額外開發 - 300 養護師-洗剪抽成 - 299 升…" at bounding box center [247, 379] width 151 height 211
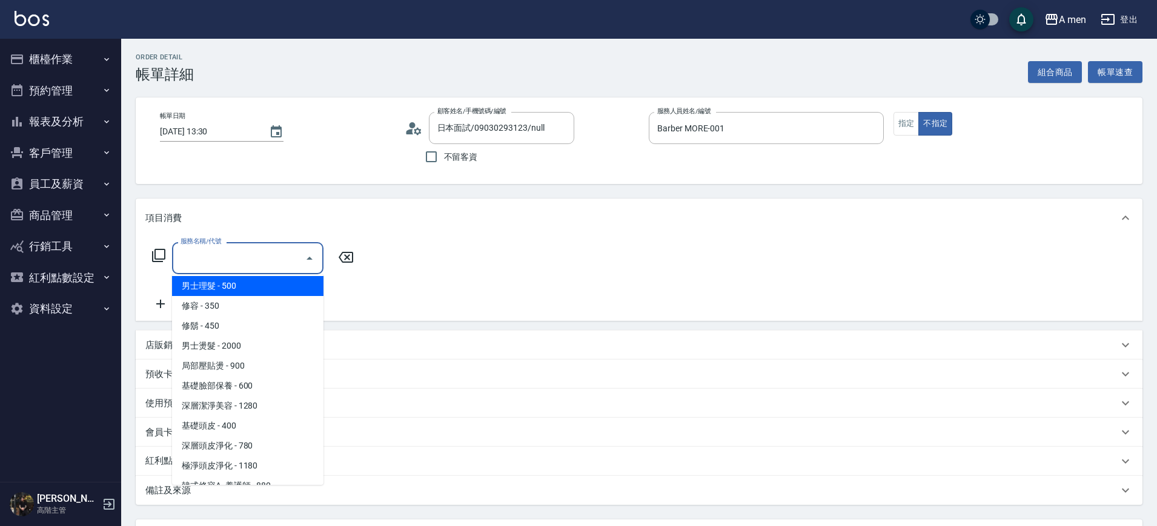
click at [246, 285] on span "男士理髮 - 500" at bounding box center [247, 286] width 151 height 20
type input "男士理髮(A01)"
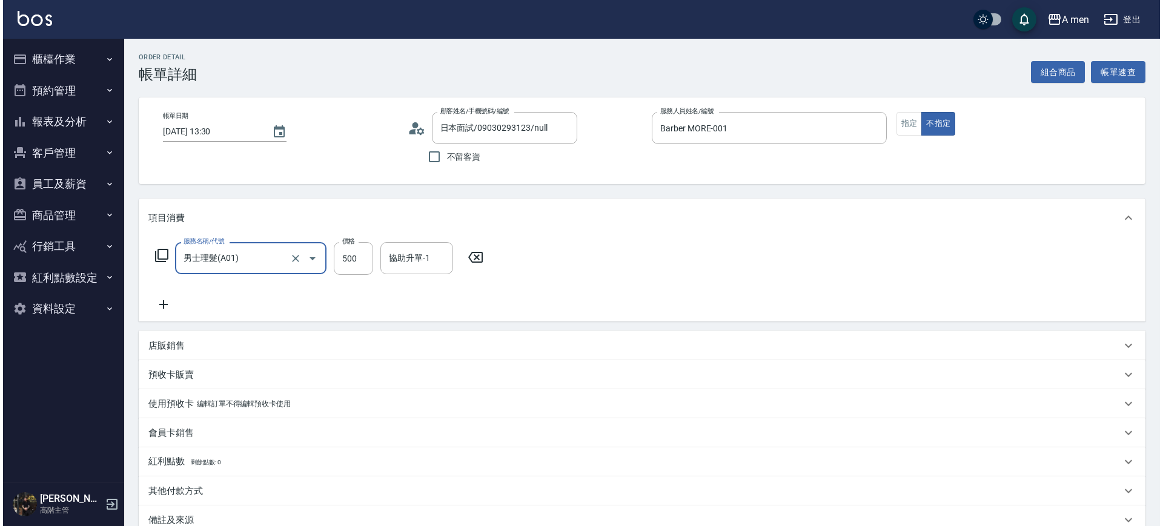
scroll to position [139, 0]
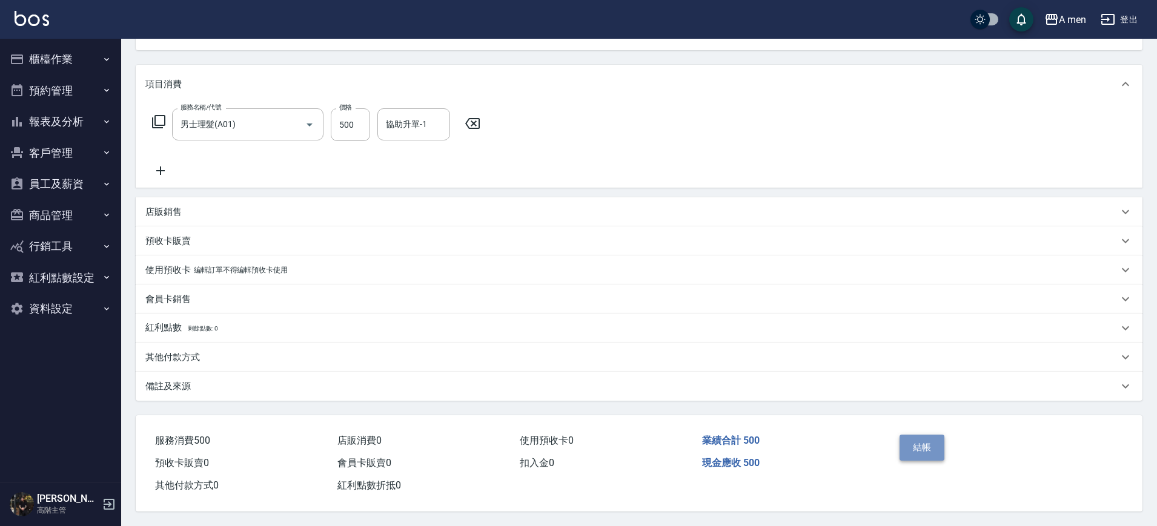
click at [928, 446] on button "結帳" at bounding box center [921, 447] width 45 height 25
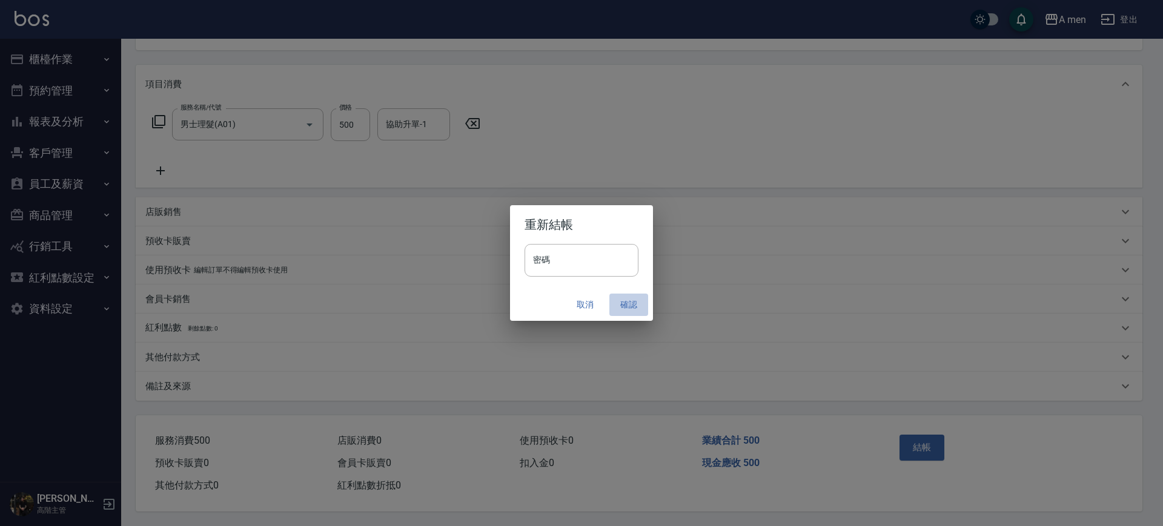
click at [643, 312] on button "確認" at bounding box center [628, 305] width 39 height 22
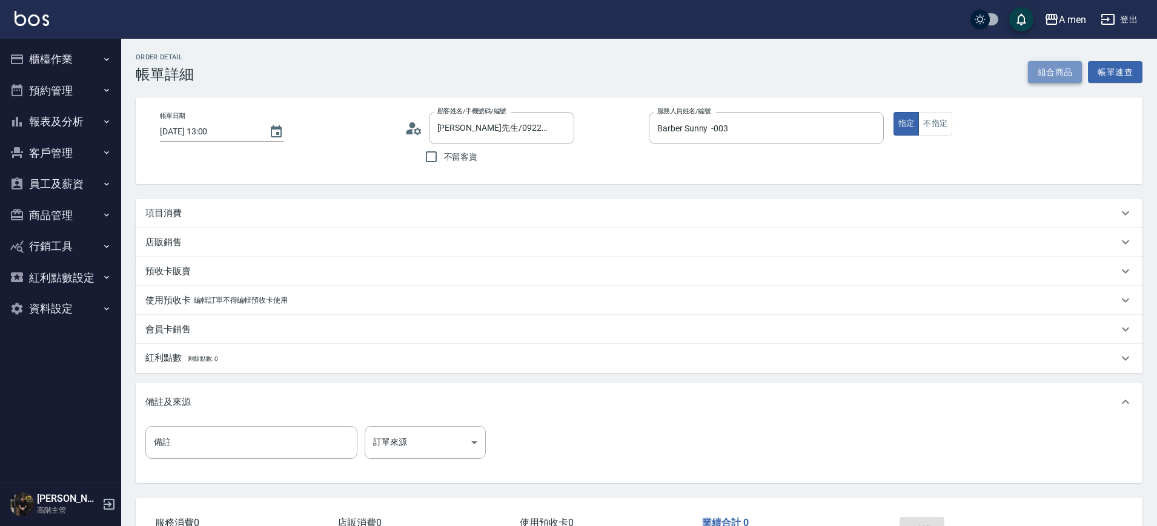
click at [1043, 72] on button "組合商品" at bounding box center [1055, 72] width 54 height 22
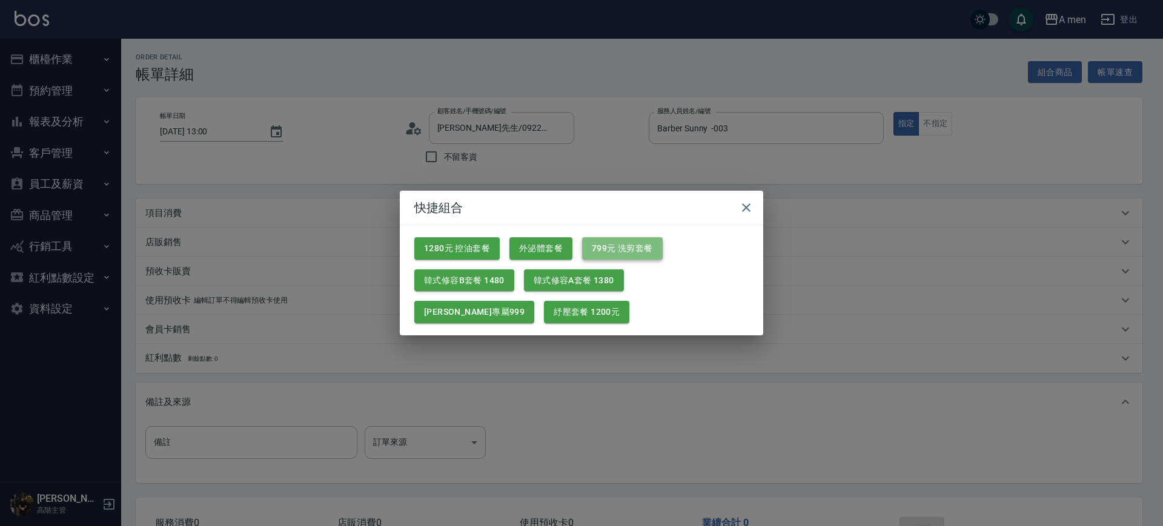
click at [629, 247] on button "799元 洗剪套餐" at bounding box center [622, 248] width 81 height 22
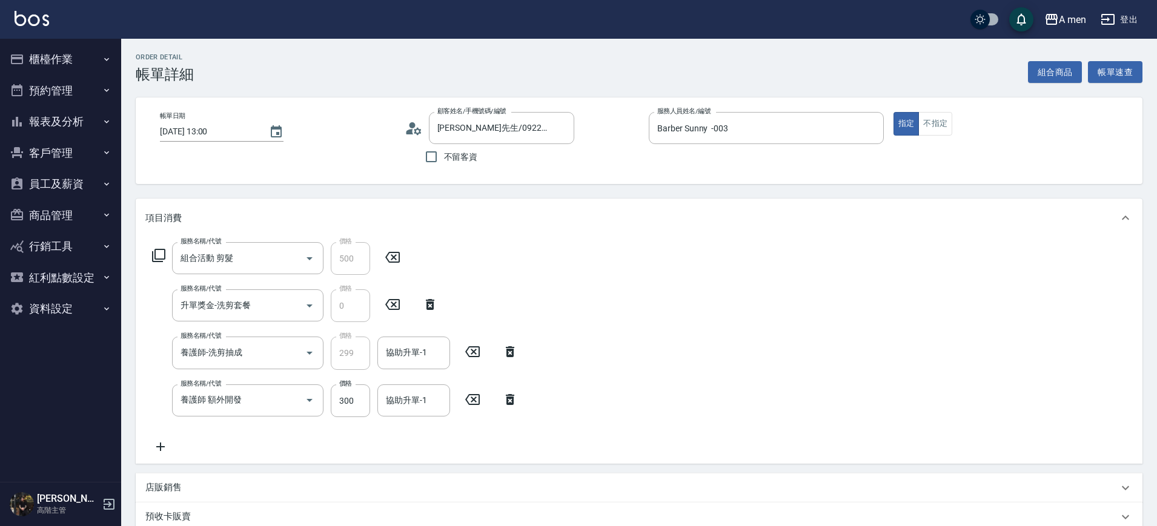
click at [519, 399] on icon at bounding box center [510, 399] width 30 height 15
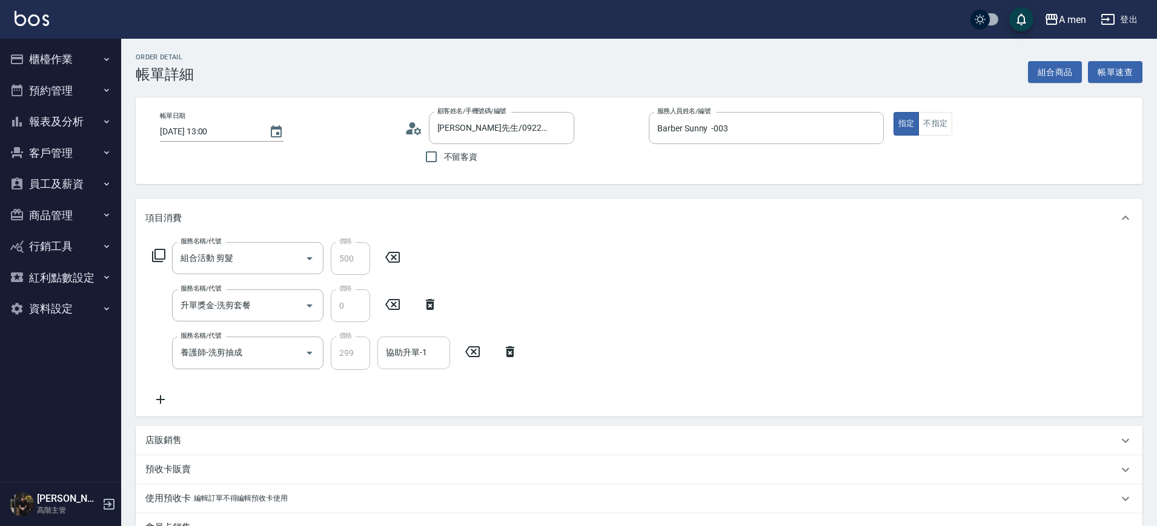
click at [418, 362] on input "協助升單-1" at bounding box center [414, 352] width 62 height 21
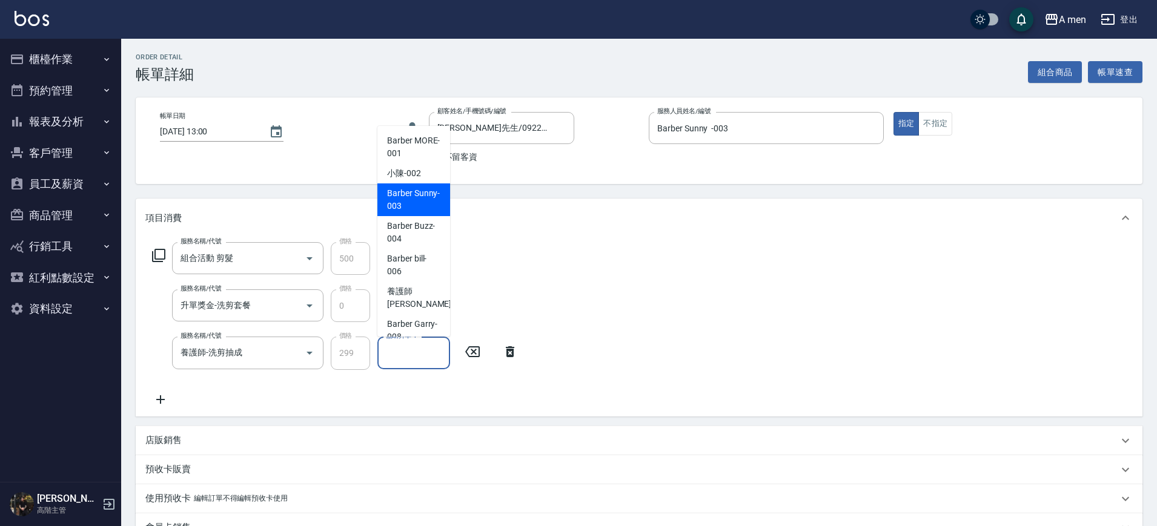
click at [409, 198] on span "Barber Sunny -003" at bounding box center [413, 199] width 53 height 25
type input "Barber Sunny -003"
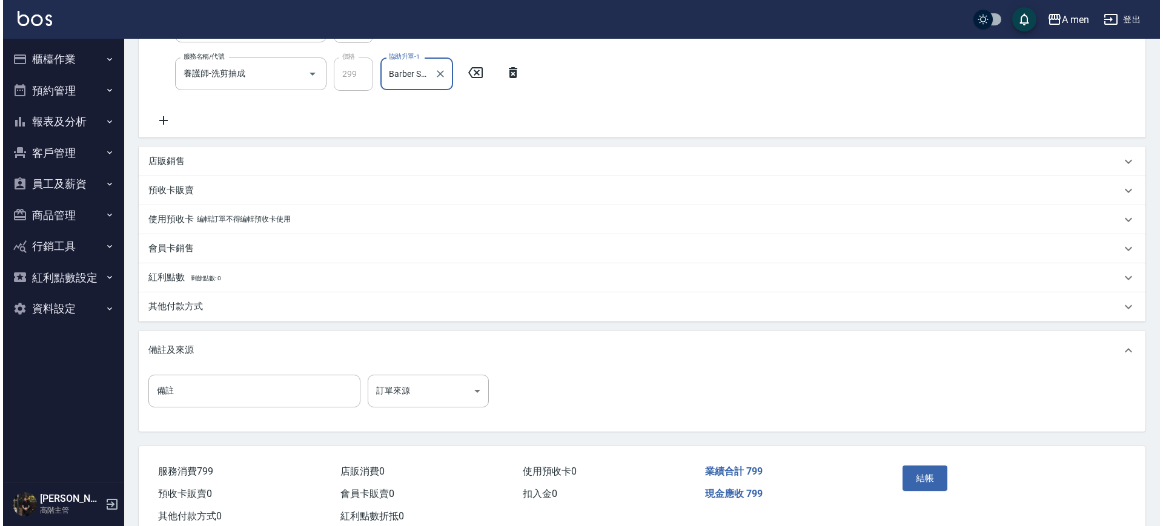
scroll to position [315, 0]
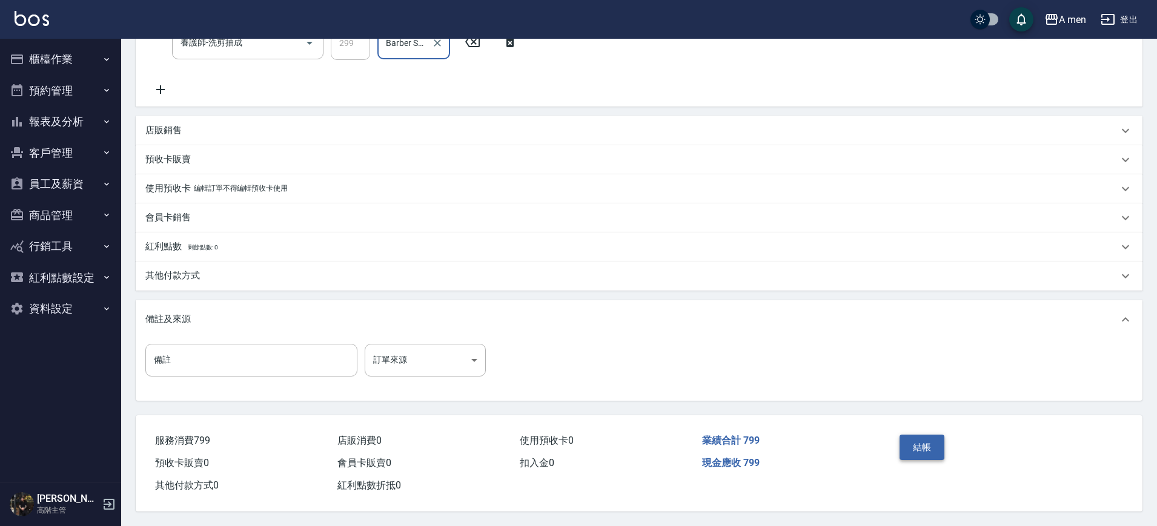
click at [937, 437] on button "結帳" at bounding box center [921, 447] width 45 height 25
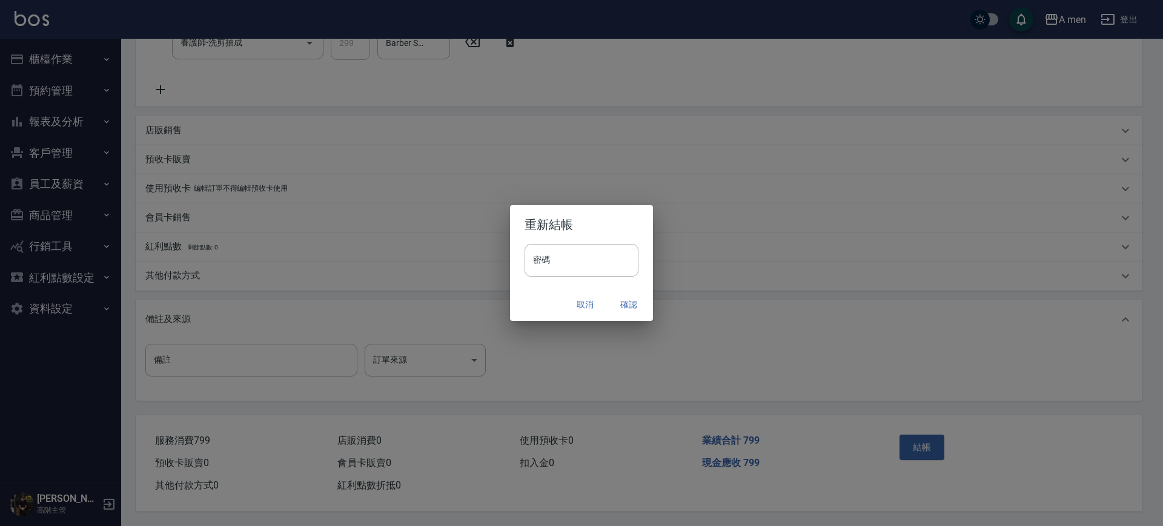
click at [636, 308] on button "確認" at bounding box center [628, 305] width 39 height 22
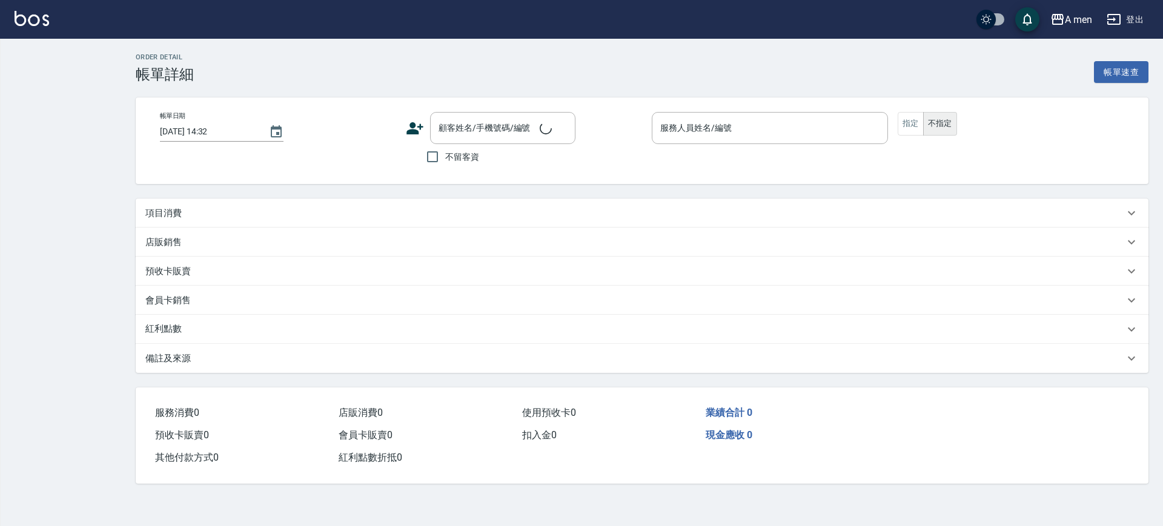
type input "[DATE] 14:00"
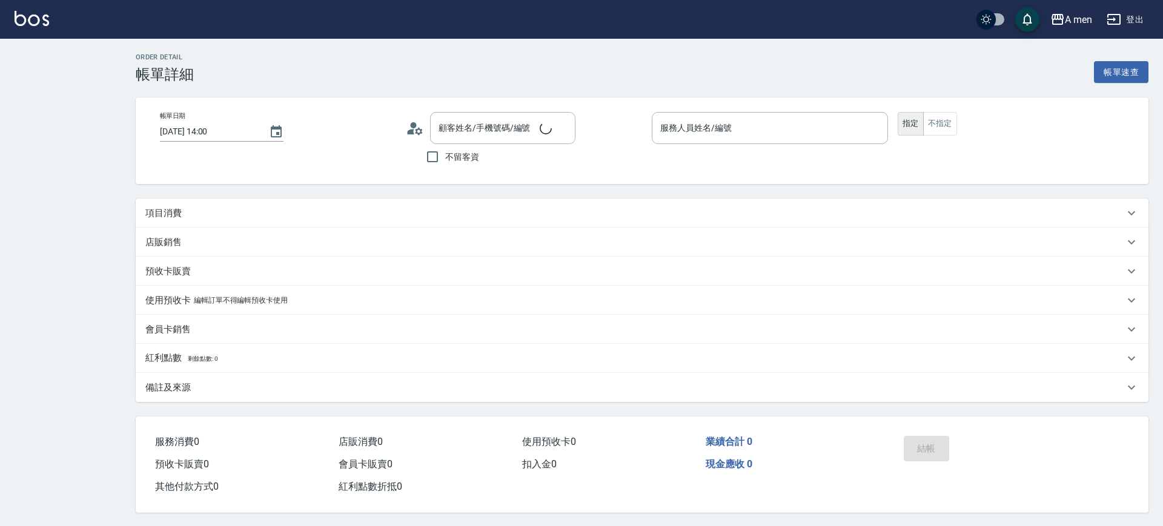
type input "Barber Buzz-004"
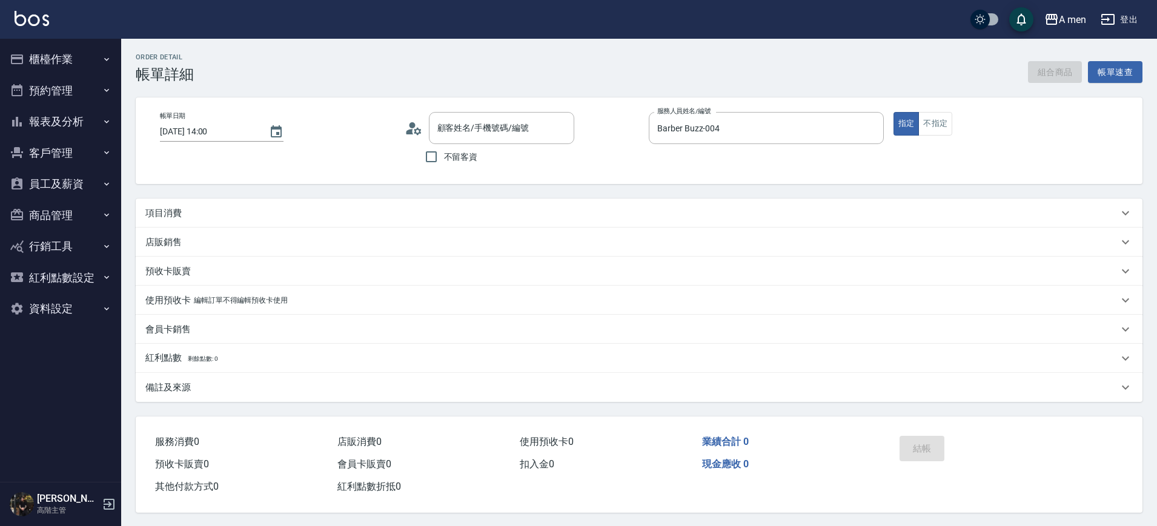
type input "chirs/0903461799/null"
click at [1055, 72] on button "組合商品" at bounding box center [1055, 72] width 54 height 22
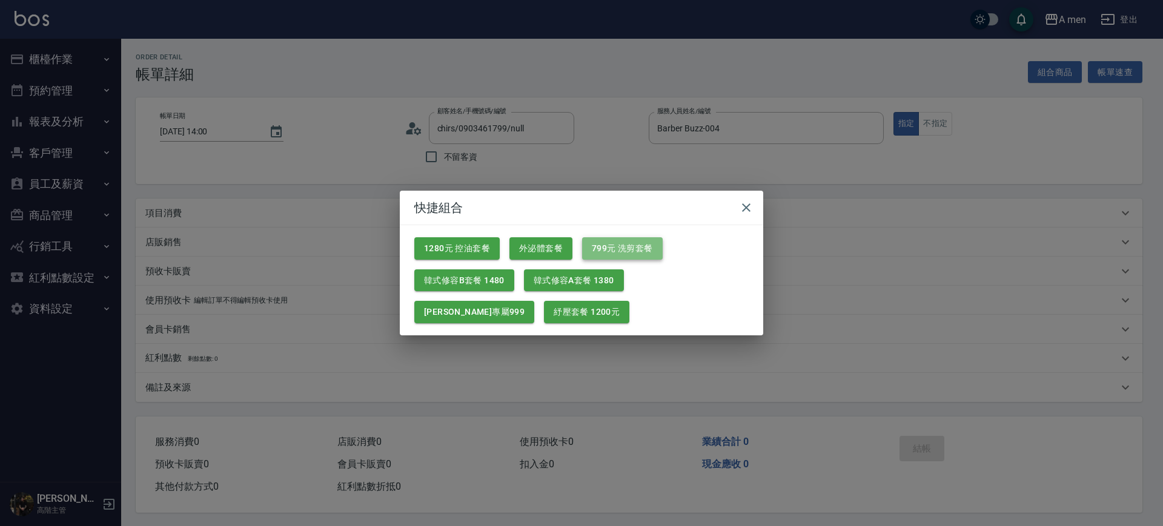
click at [624, 242] on button "799元 洗剪套餐" at bounding box center [622, 248] width 81 height 22
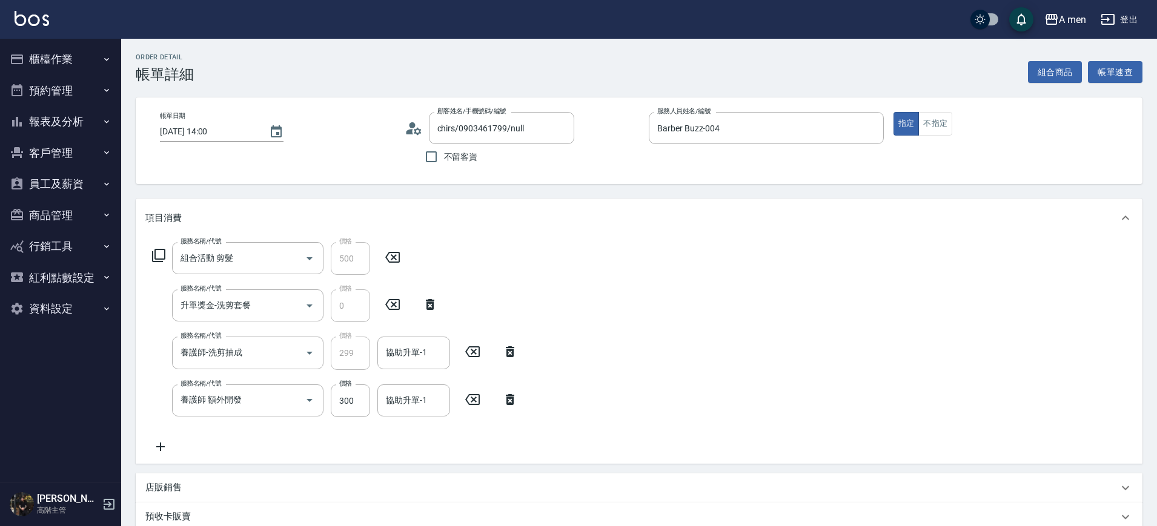
click at [514, 398] on icon at bounding box center [510, 399] width 30 height 15
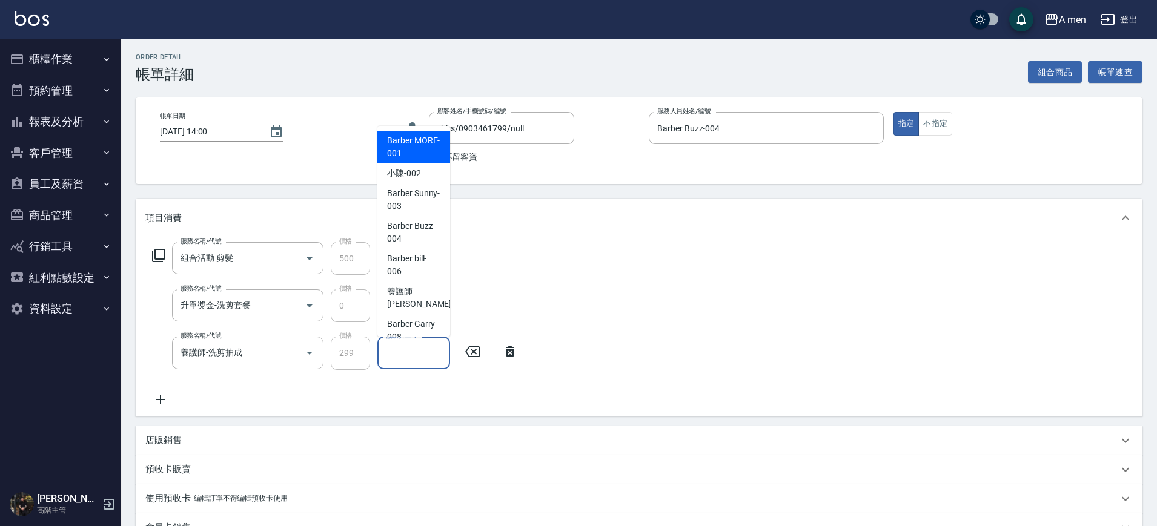
click at [421, 346] on input "協助升單-1" at bounding box center [414, 352] width 62 height 21
click at [412, 231] on span "Barber Buzz -004" at bounding box center [413, 232] width 53 height 25
type input "Barber Buzz-004"
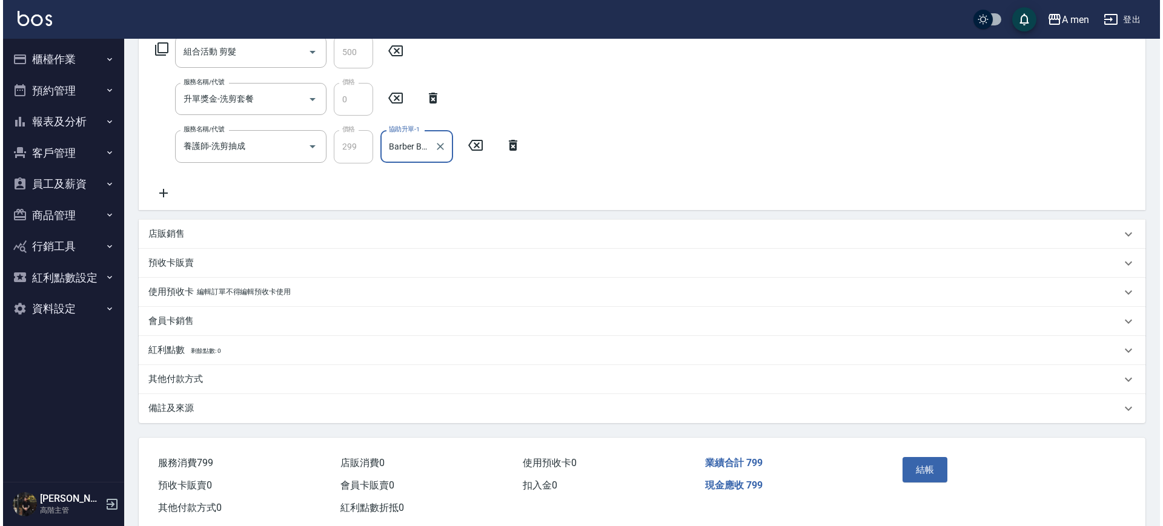
scroll to position [216, 0]
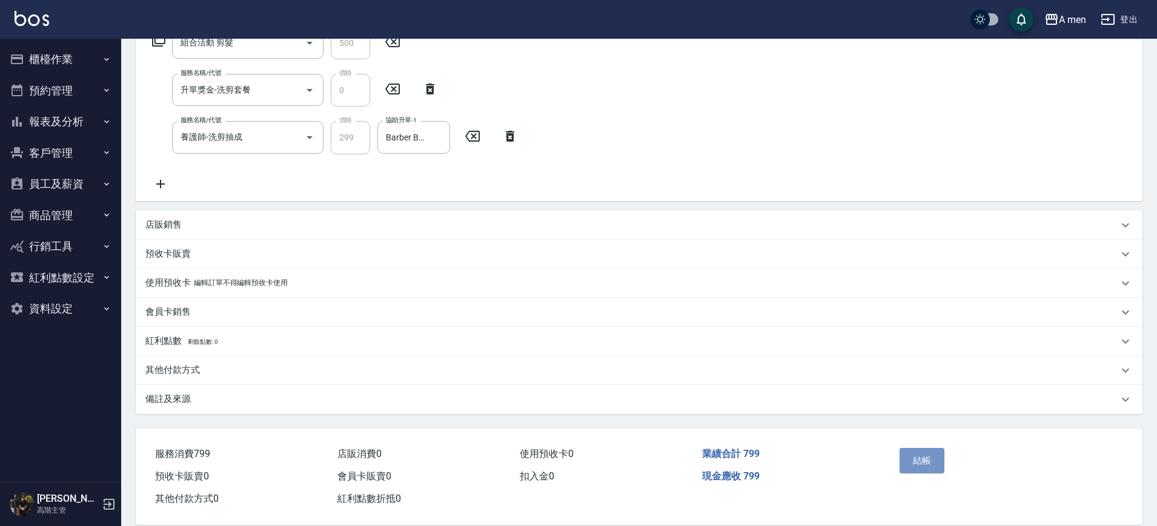
click at [916, 448] on button "結帳" at bounding box center [921, 460] width 45 height 25
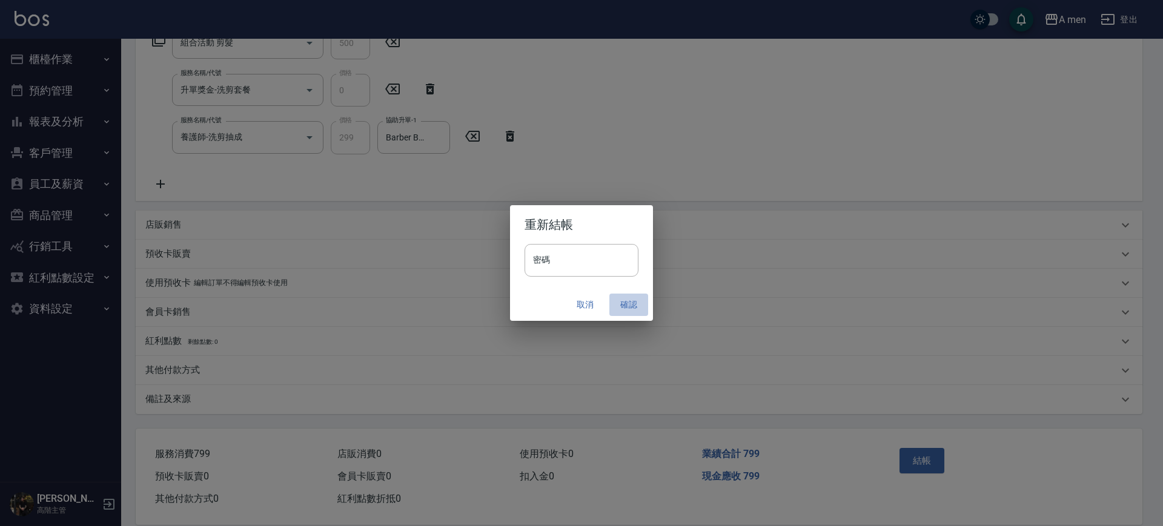
click at [638, 296] on button "確認" at bounding box center [628, 305] width 39 height 22
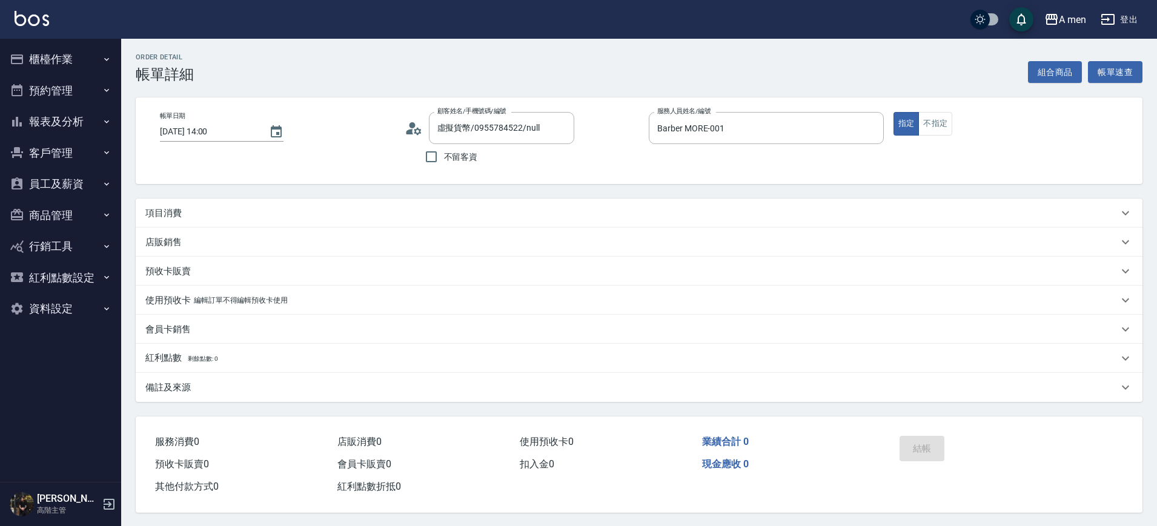
click at [519, 213] on div "項目消費" at bounding box center [631, 213] width 972 height 13
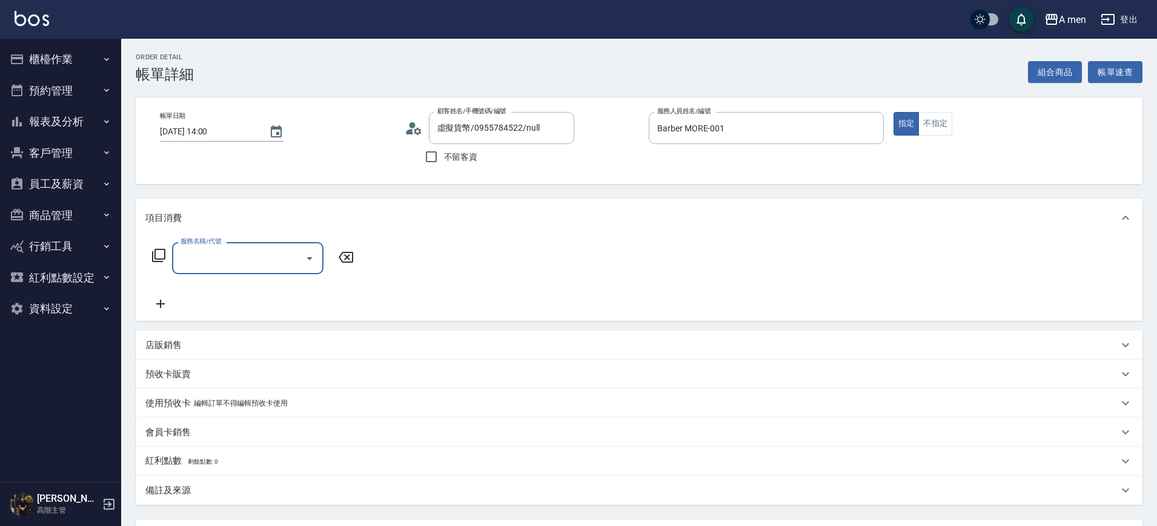
click at [279, 263] on input "服務名稱/代號" at bounding box center [238, 258] width 122 height 21
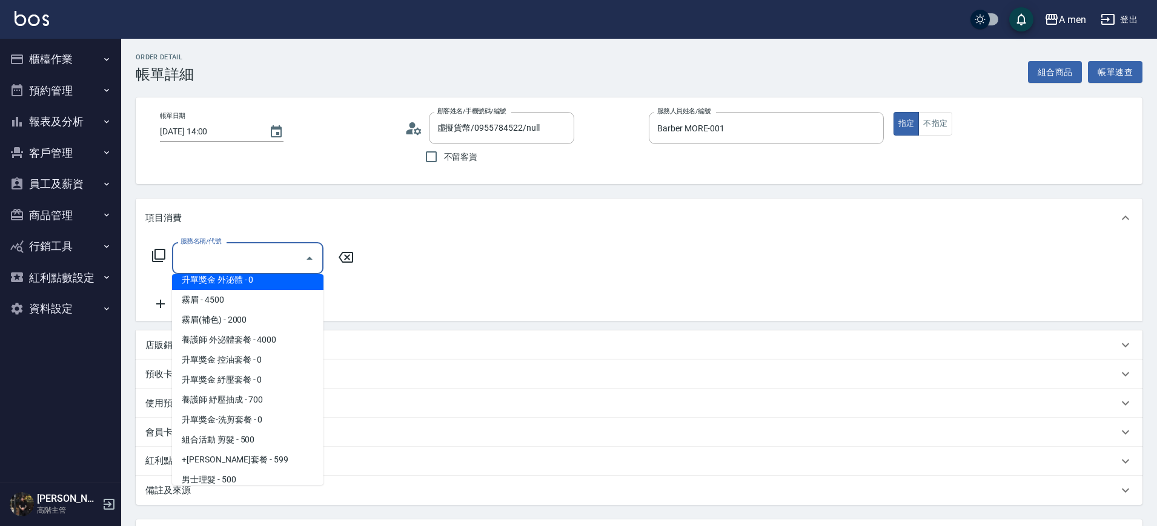
scroll to position [150, 0]
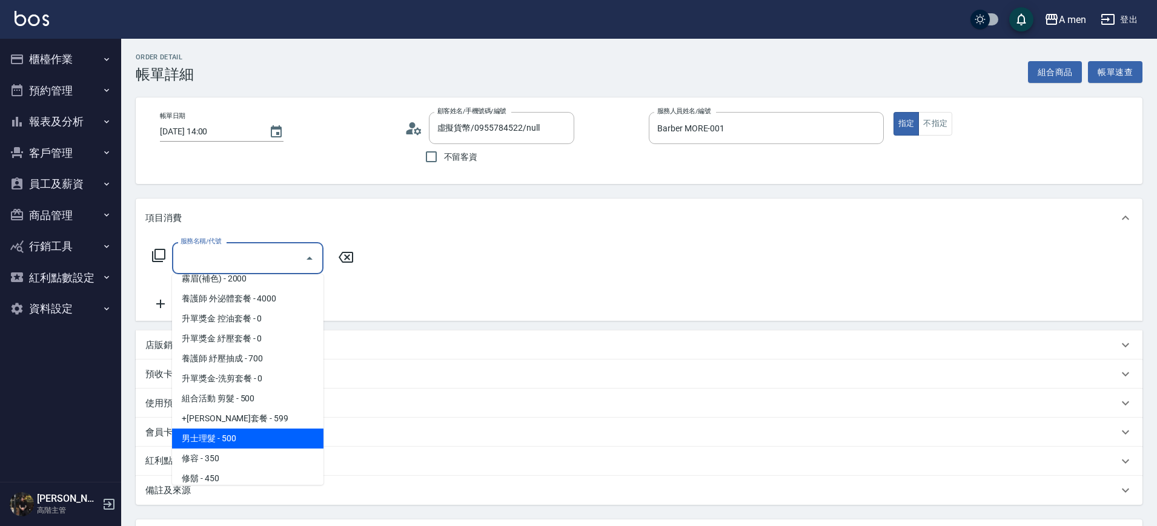
click at [236, 437] on span "男士理髮 - 500" at bounding box center [247, 439] width 151 height 20
type input "男士理髮(A01)"
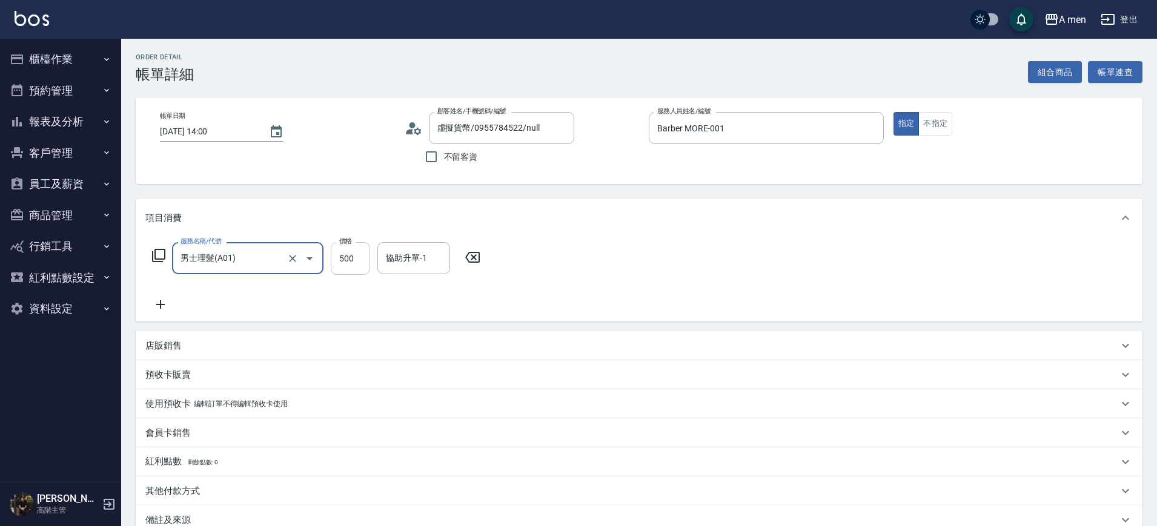
click at [364, 251] on input "500" at bounding box center [350, 258] width 39 height 33
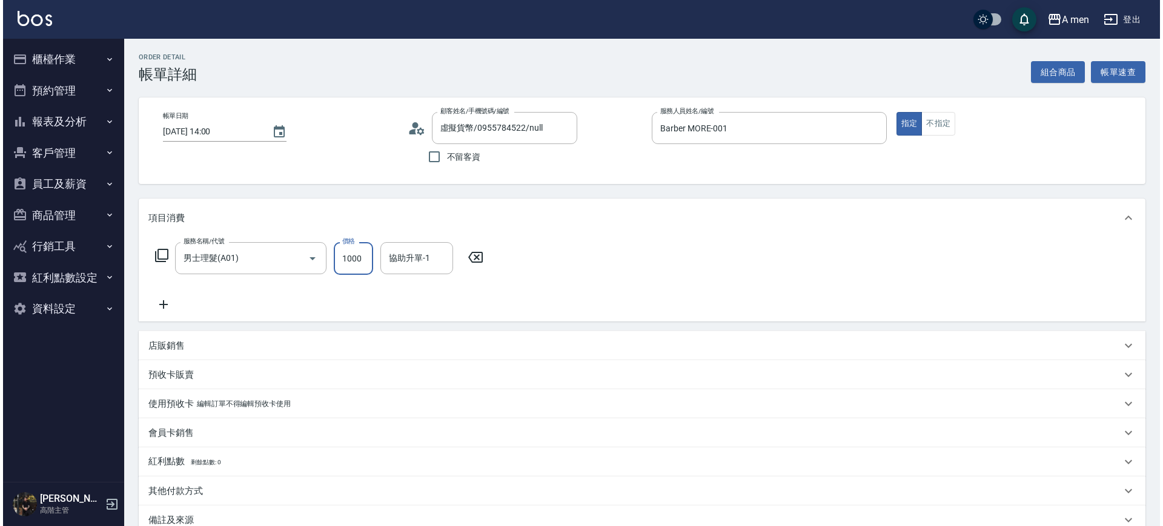
scroll to position [139, 0]
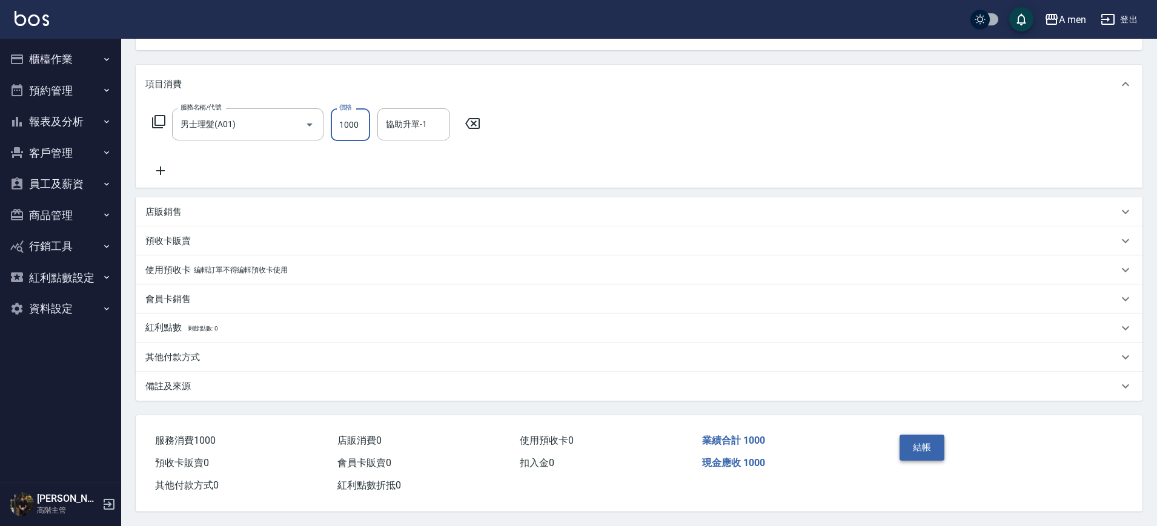
type input "1000"
click at [936, 441] on button "結帳" at bounding box center [921, 447] width 45 height 25
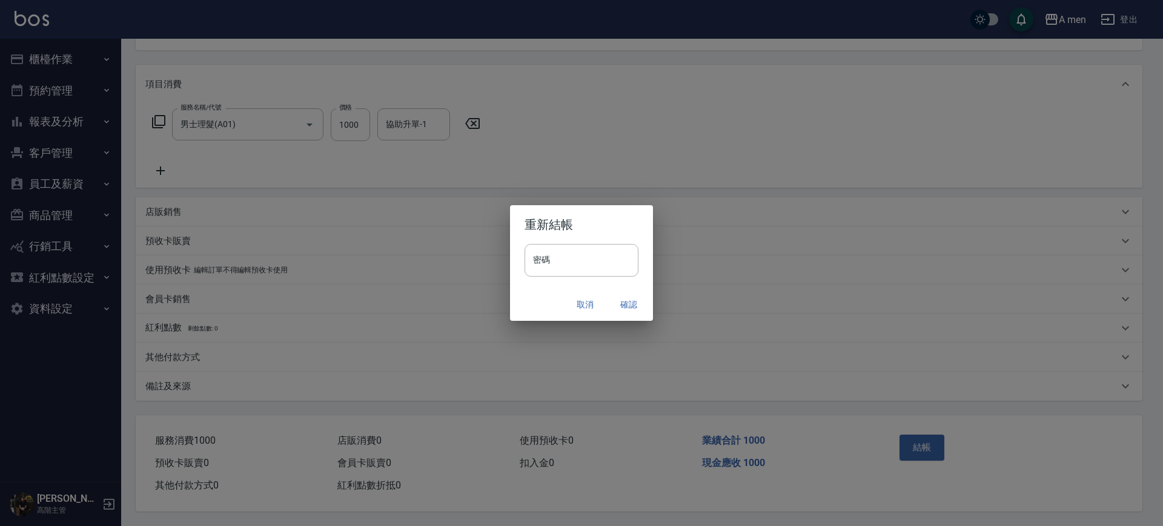
click at [631, 310] on button "確認" at bounding box center [628, 305] width 39 height 22
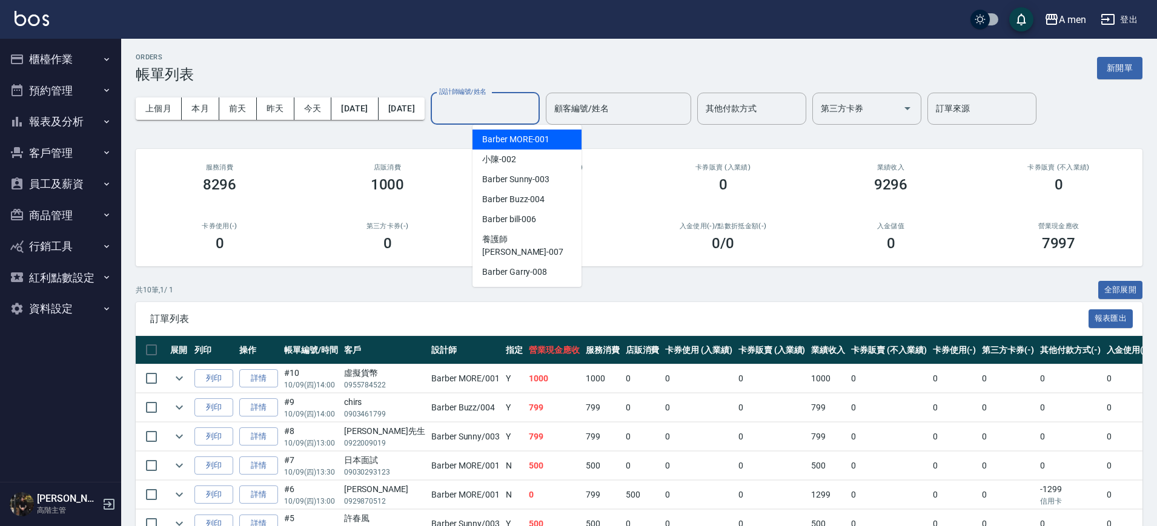
click at [533, 108] on input "設計師編號/姓名" at bounding box center [485, 108] width 98 height 21
click at [527, 208] on div "Barber Buzz -004" at bounding box center [526, 200] width 109 height 20
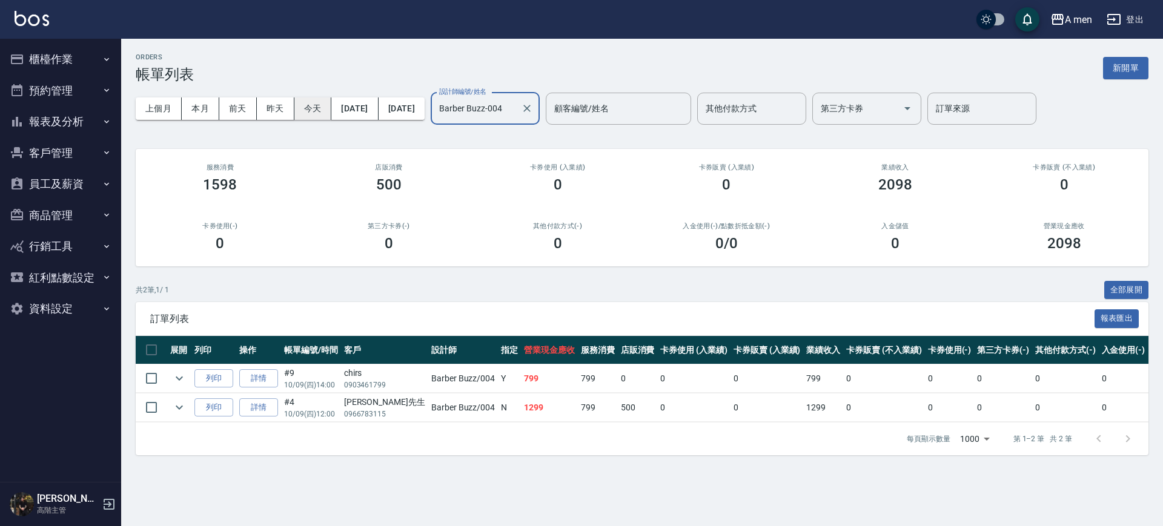
click at [313, 110] on button "今天" at bounding box center [313, 108] width 38 height 22
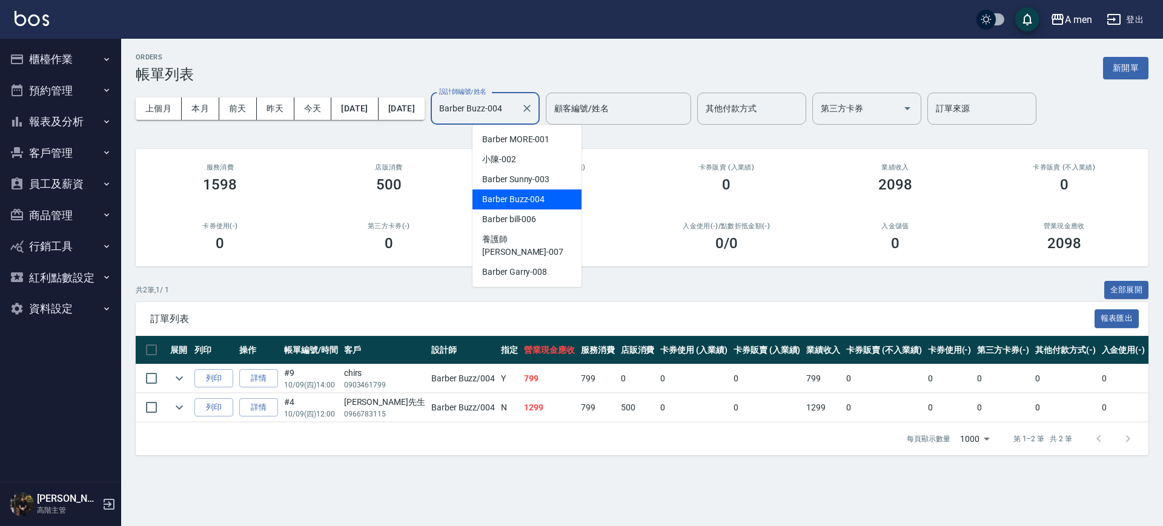
click at [516, 111] on input "Barber Buzz-004" at bounding box center [476, 108] width 80 height 21
click at [531, 182] on span "Barber Sunny -003" at bounding box center [515, 179] width 67 height 13
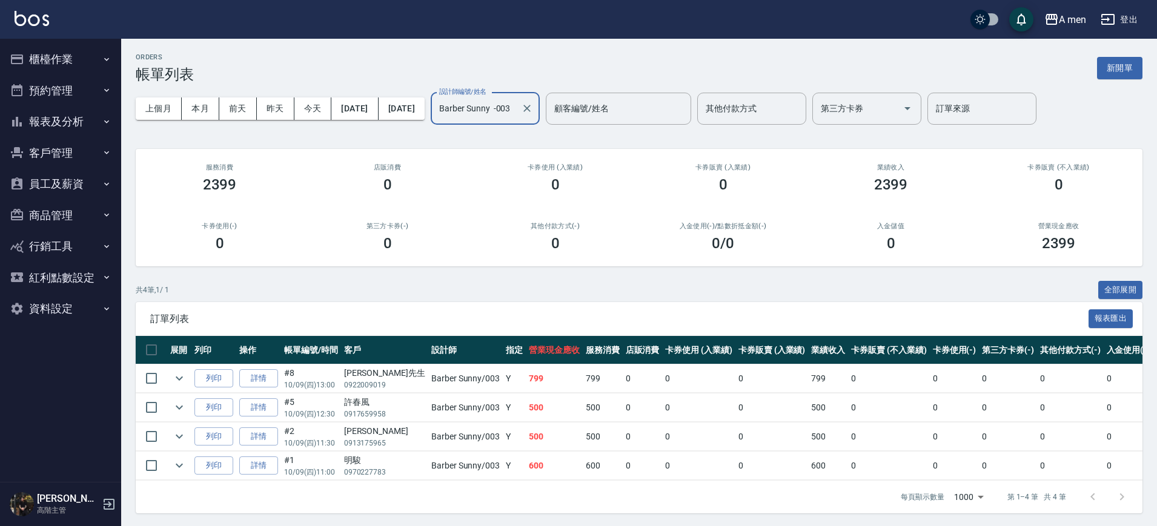
click at [516, 110] on input "Barber Sunny -003" at bounding box center [476, 108] width 80 height 21
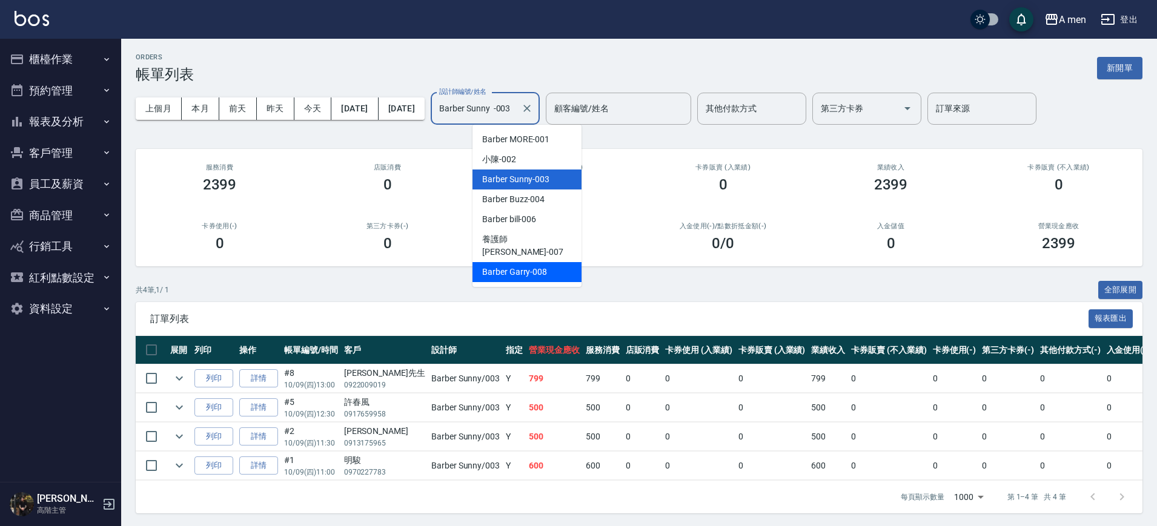
click at [532, 266] on span "Barber Garry -008" at bounding box center [514, 272] width 65 height 13
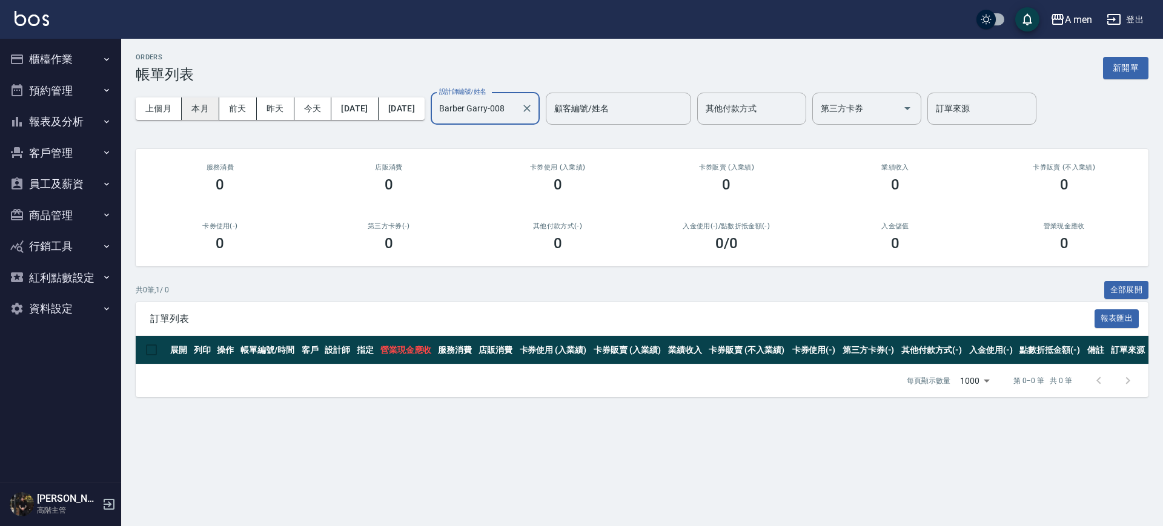
click at [192, 116] on button "本月" at bounding box center [201, 108] width 38 height 22
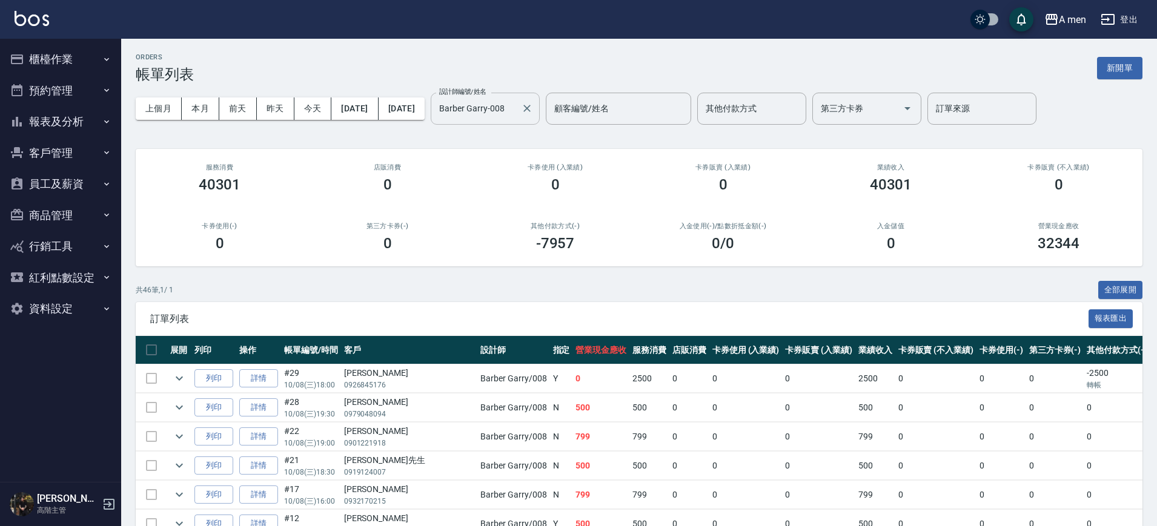
click at [514, 105] on input "Barber Garry-008" at bounding box center [476, 108] width 80 height 21
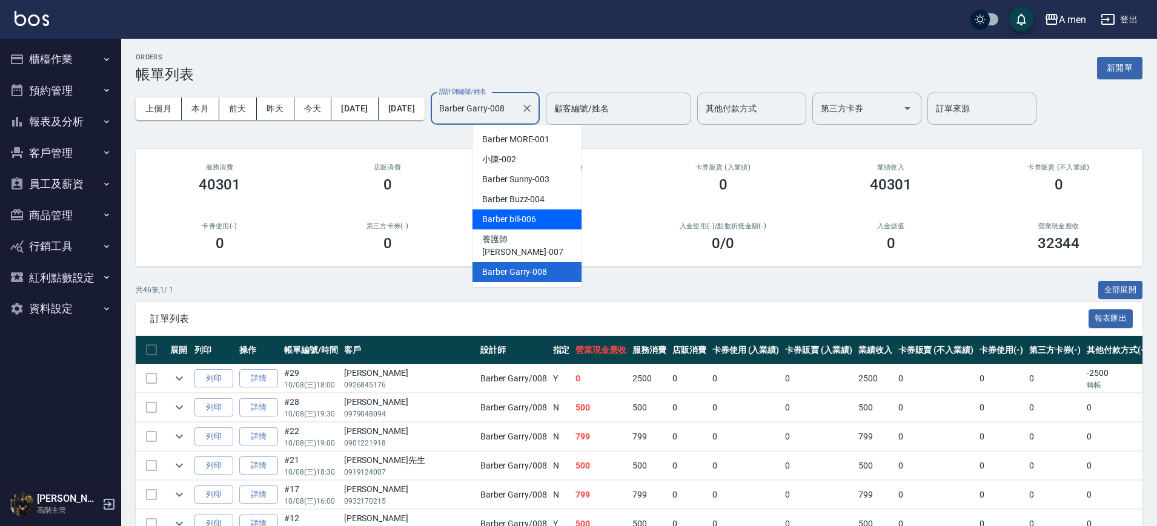
click at [546, 224] on div "Barber bill -006" at bounding box center [526, 220] width 109 height 20
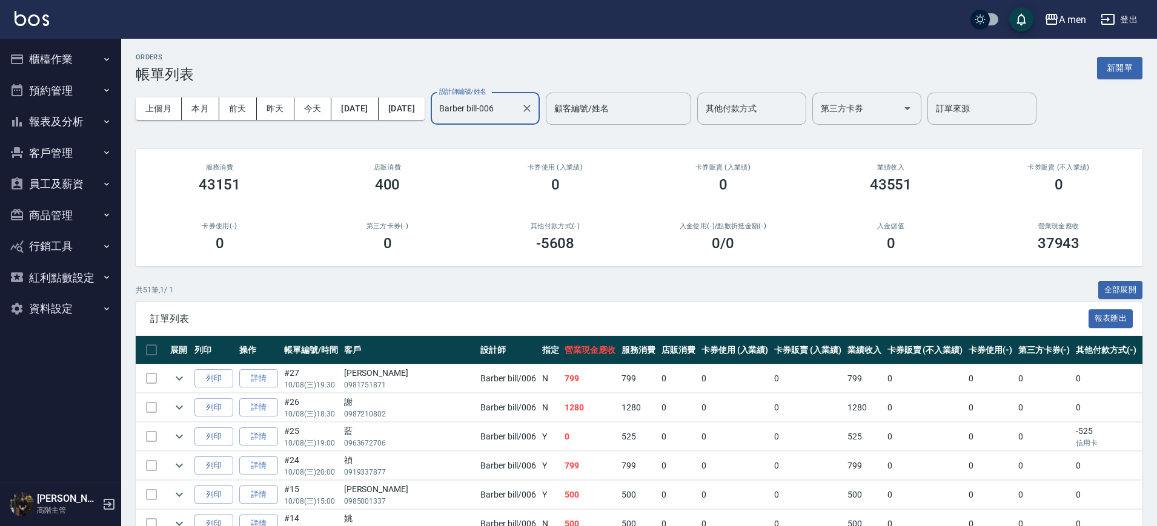
click at [516, 102] on input "Barber bill-006" at bounding box center [476, 108] width 80 height 21
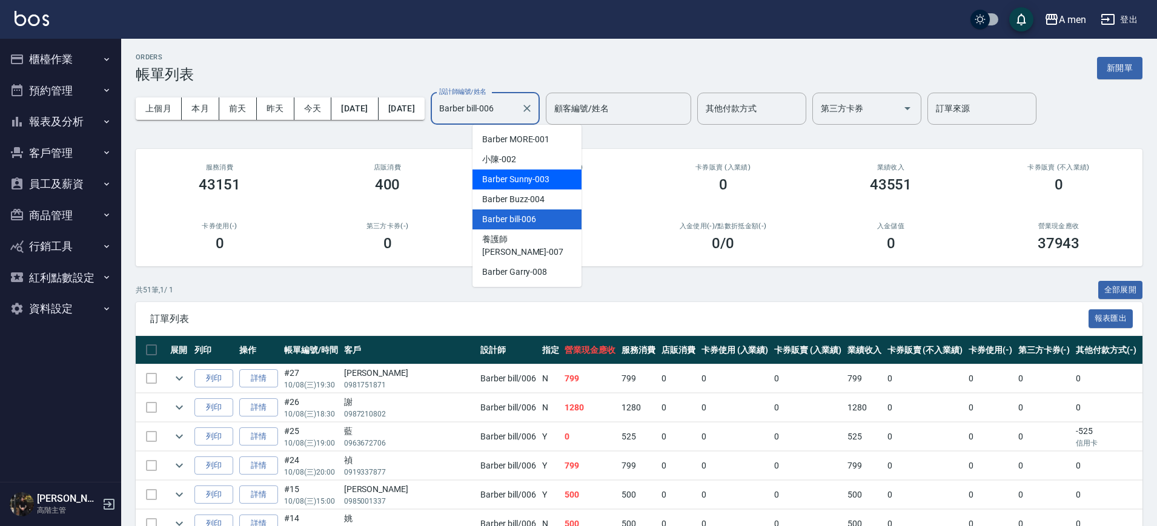
click at [535, 180] on span "Barber Sunny -003" at bounding box center [515, 179] width 67 height 13
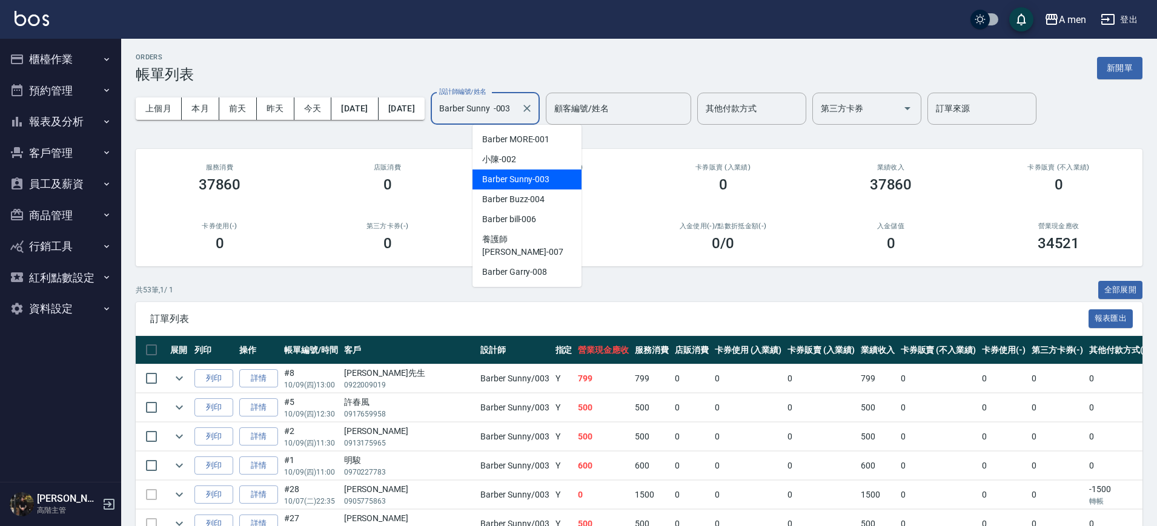
click at [516, 100] on input "Barber Sunny -003" at bounding box center [476, 108] width 80 height 21
click at [532, 202] on span "Barber Buzz -004" at bounding box center [513, 199] width 62 height 13
type input "Barber Buzz-004"
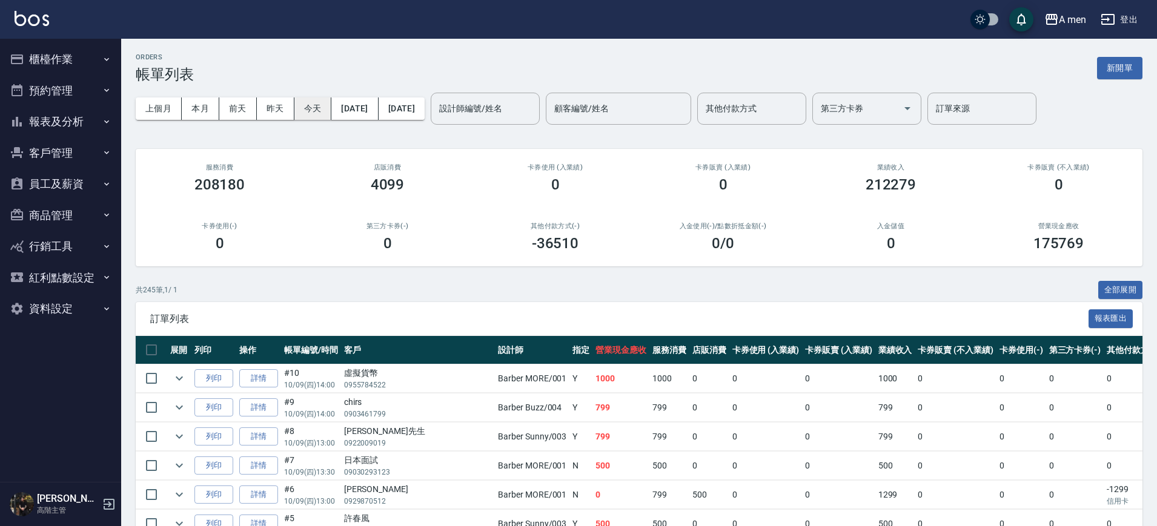
click at [309, 109] on button "今天" at bounding box center [313, 108] width 38 height 22
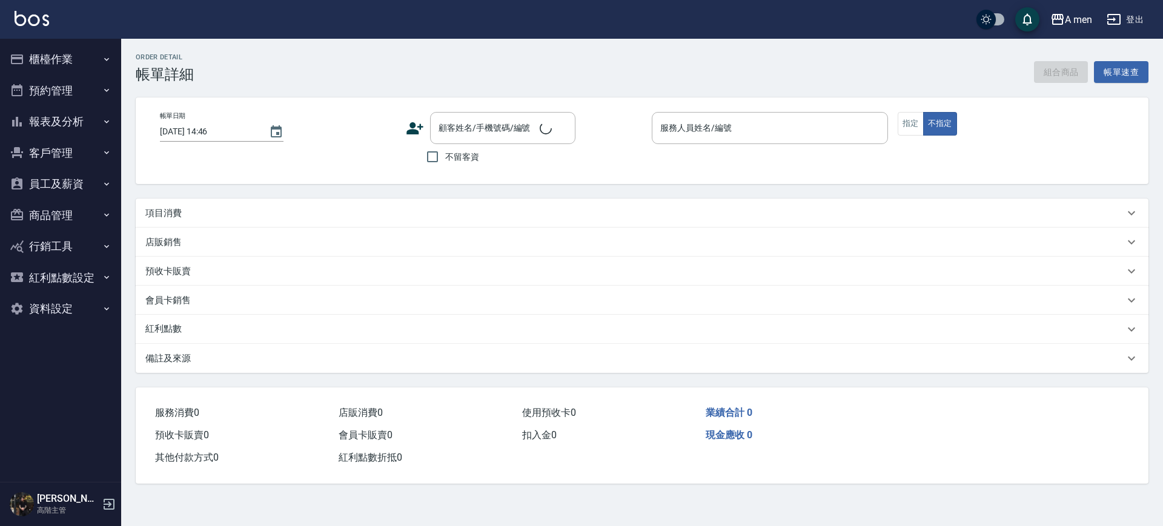
type input "[DATE] 13:30"
type input "Barber Sunny -003"
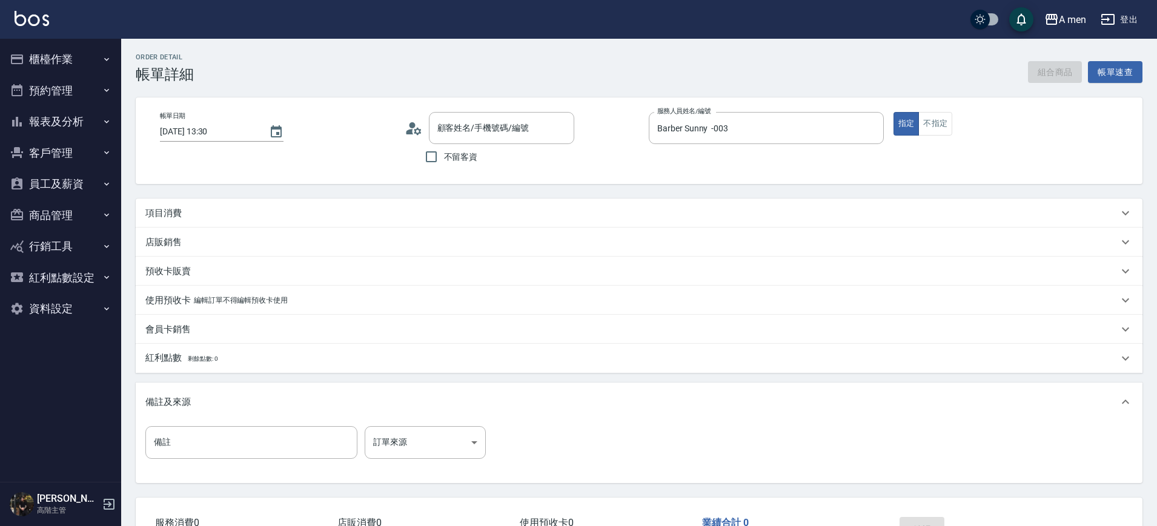
type input "David Huang/0933333949/null"
click at [319, 207] on div "項目消費" at bounding box center [631, 213] width 972 height 13
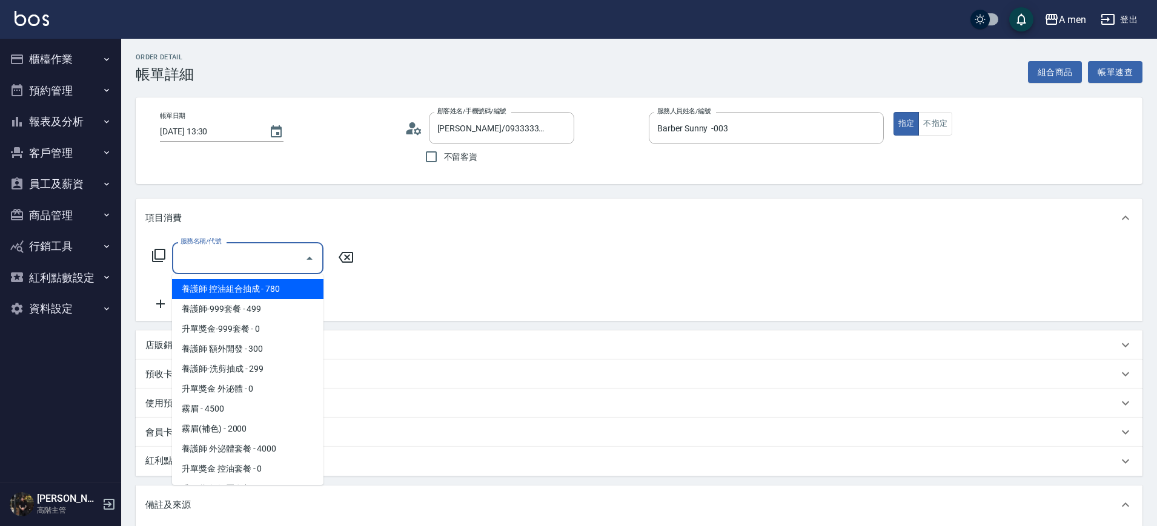
click at [243, 258] on input "服務名稱/代號" at bounding box center [238, 258] width 122 height 21
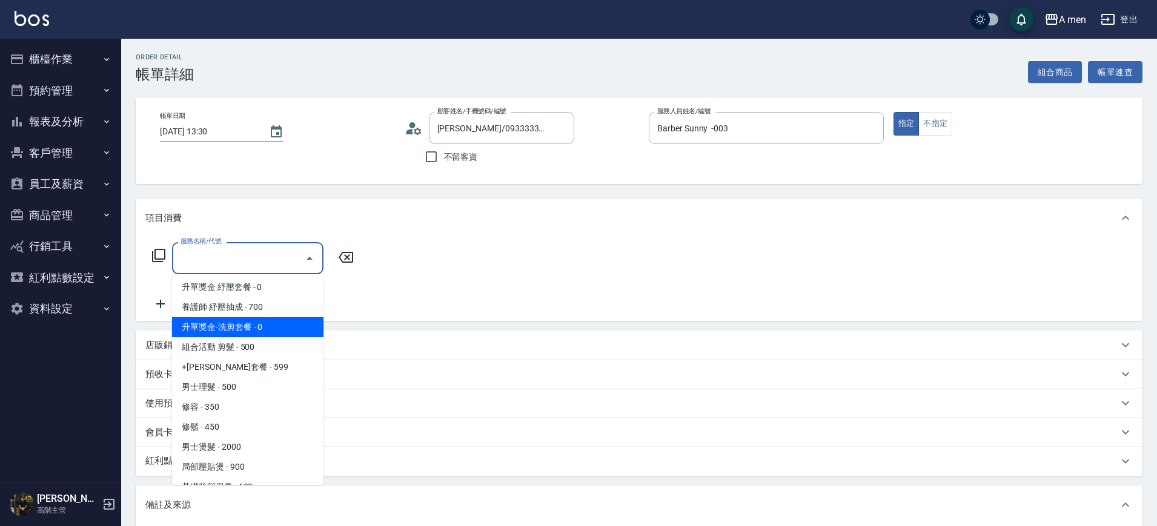
scroll to position [202, 0]
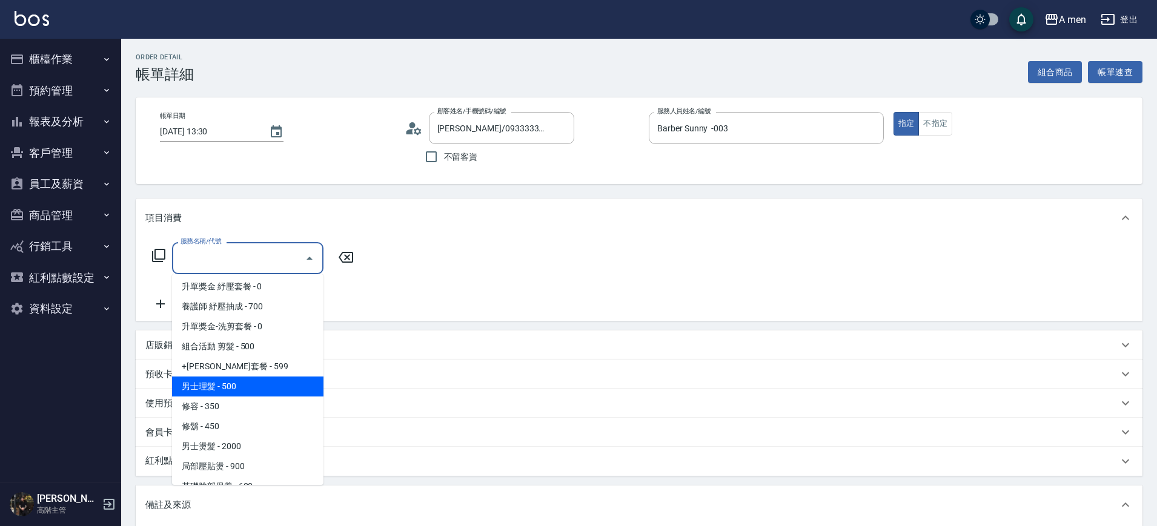
click at [246, 387] on span "男士理髮 - 500" at bounding box center [247, 387] width 151 height 20
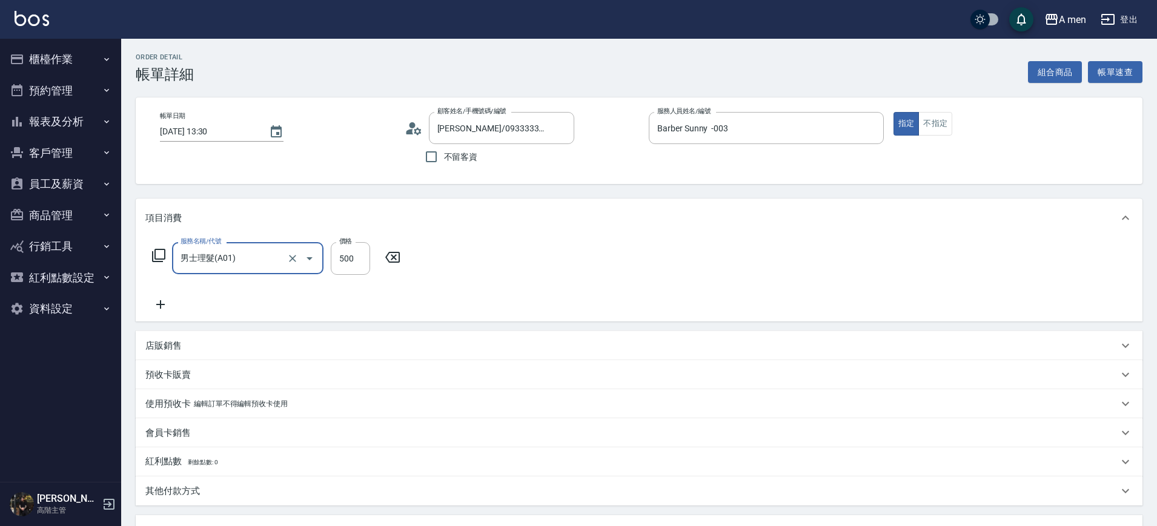
type input "男士理髮(A01)"
click at [355, 261] on input "500" at bounding box center [350, 258] width 39 height 33
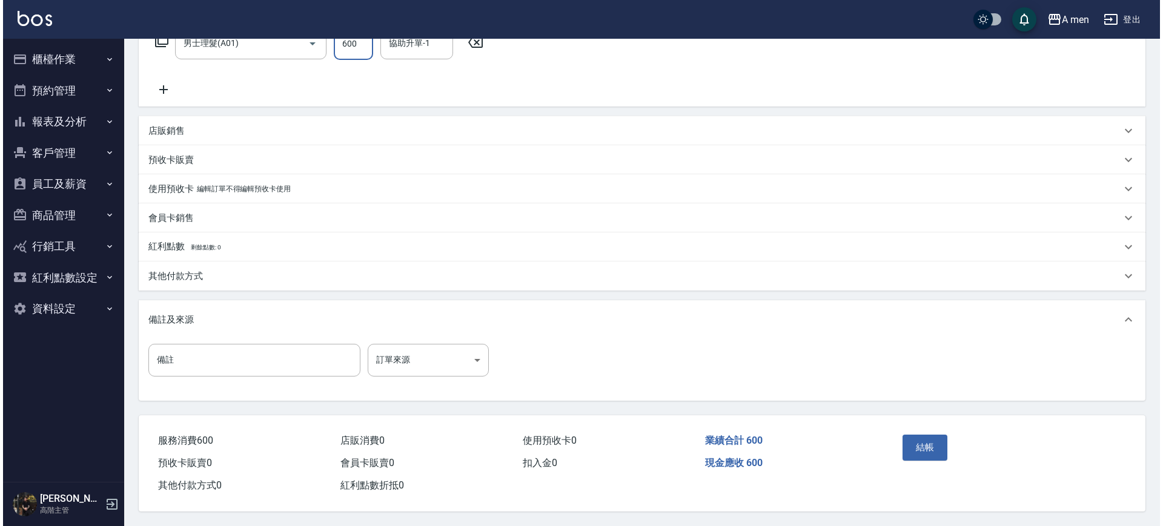
scroll to position [220, 0]
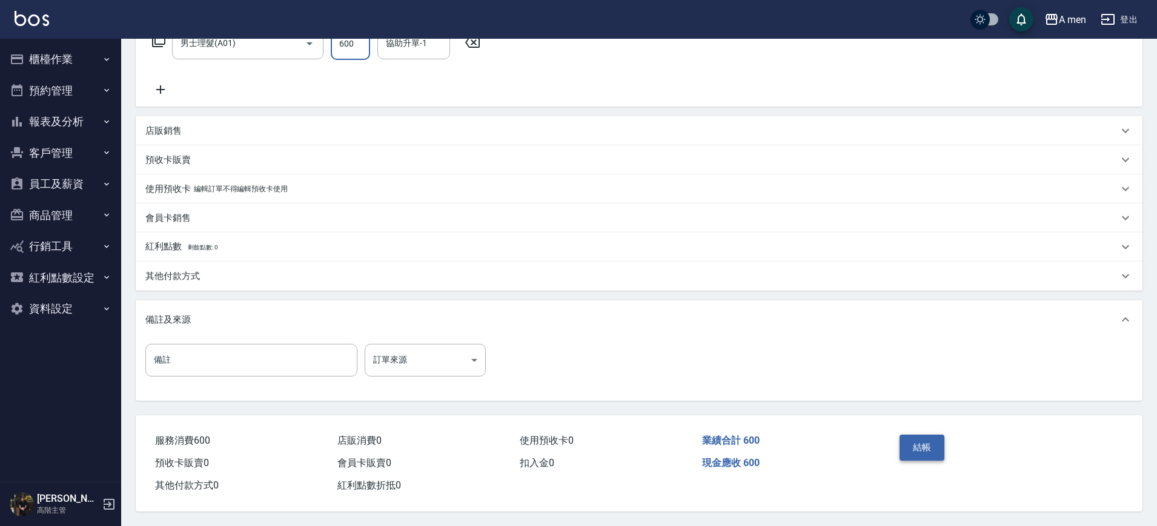
type input "600"
click at [925, 438] on button "結帳" at bounding box center [921, 447] width 45 height 25
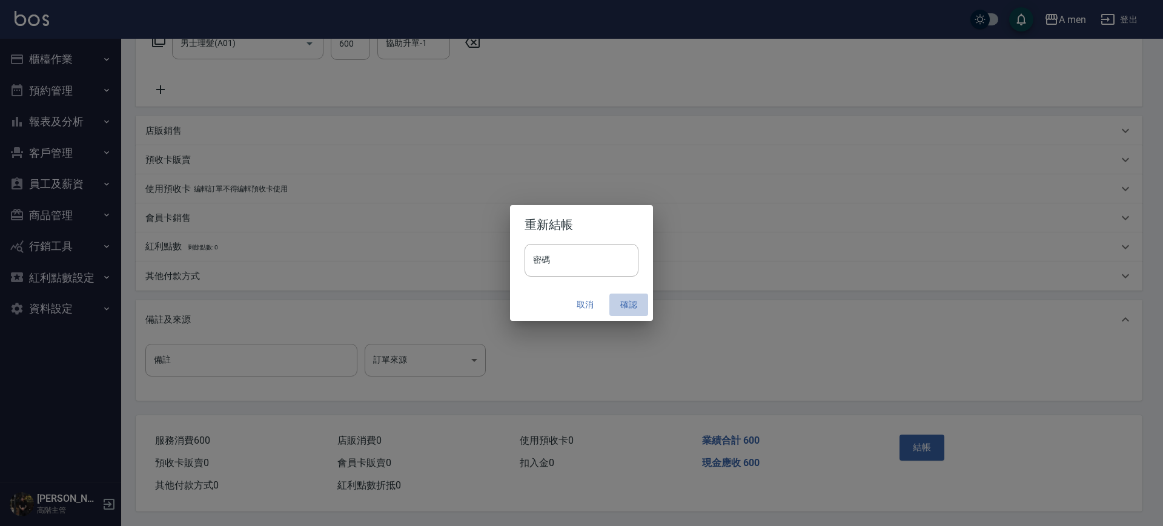
click at [637, 297] on button "確認" at bounding box center [628, 305] width 39 height 22
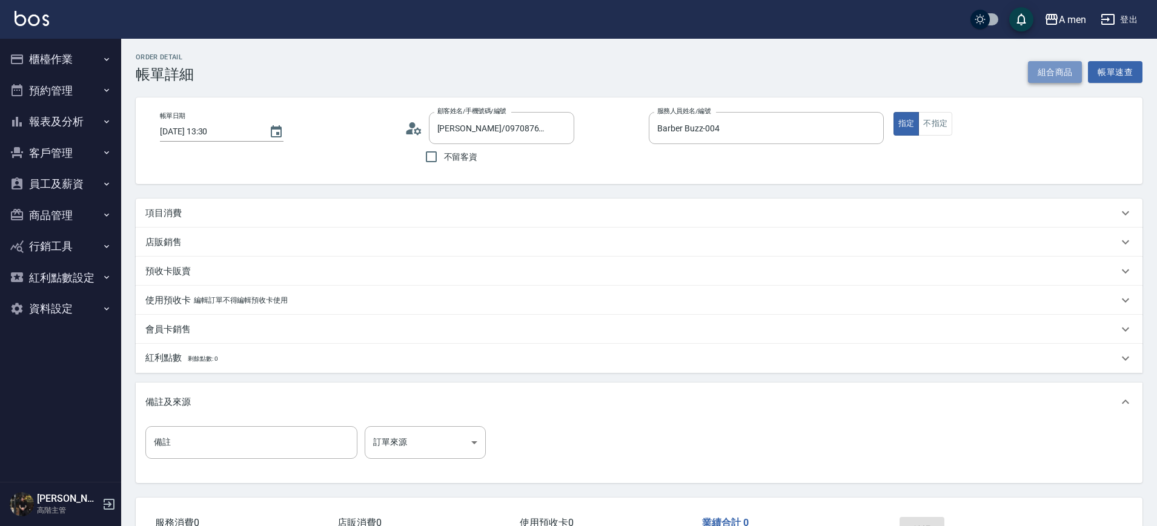
click at [1072, 69] on button "組合商品" at bounding box center [1055, 72] width 54 height 22
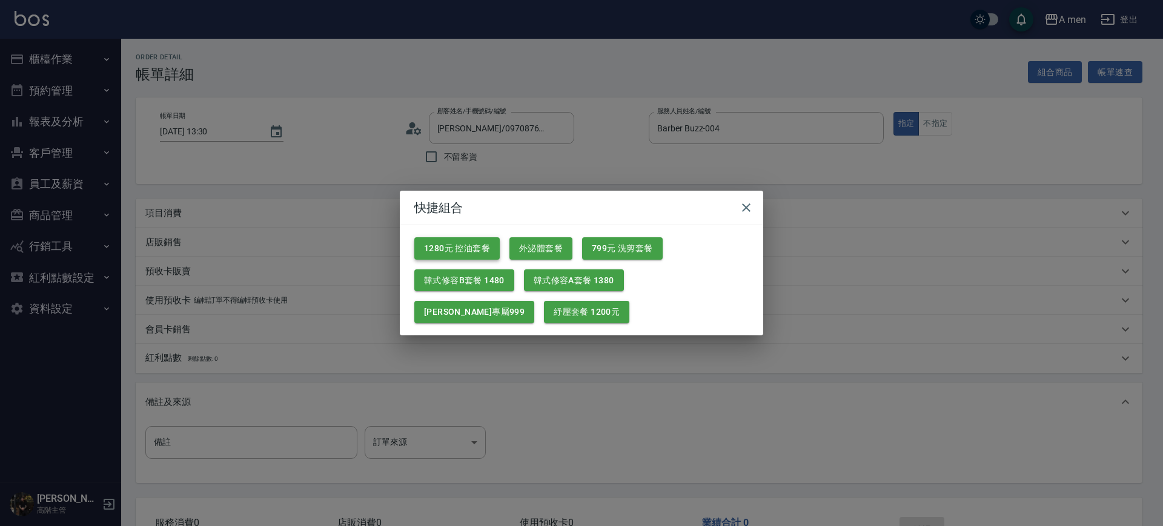
click at [481, 251] on button "1280元 控油套餐" at bounding box center [456, 248] width 85 height 22
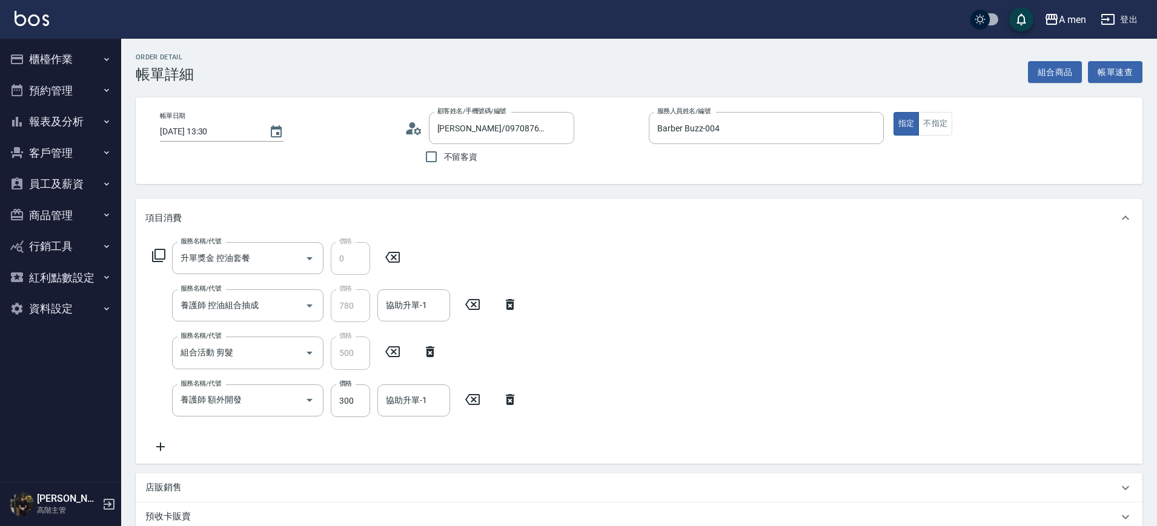
click at [518, 402] on icon at bounding box center [510, 399] width 30 height 15
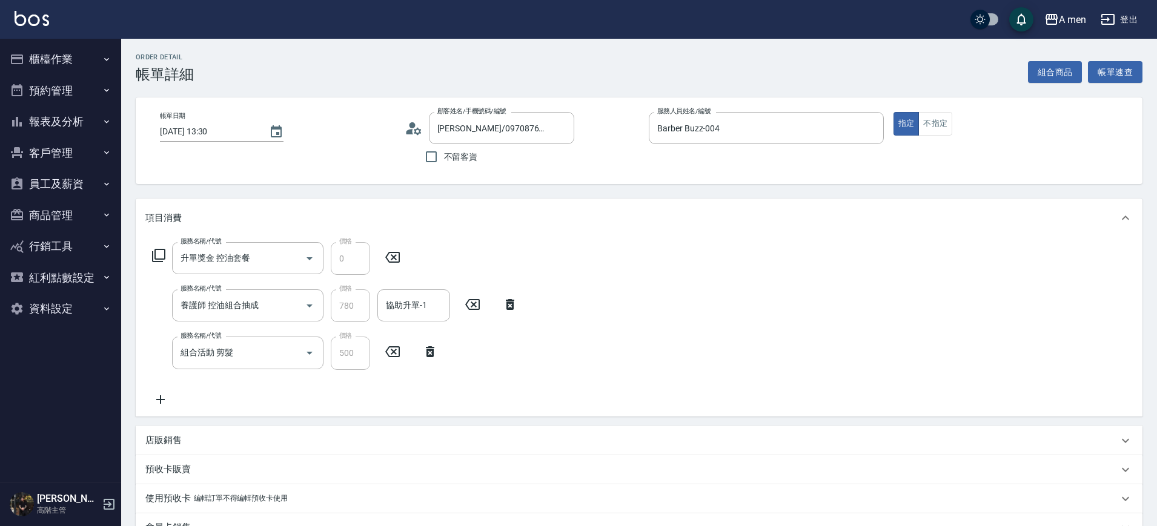
click at [165, 400] on icon at bounding box center [160, 399] width 30 height 15
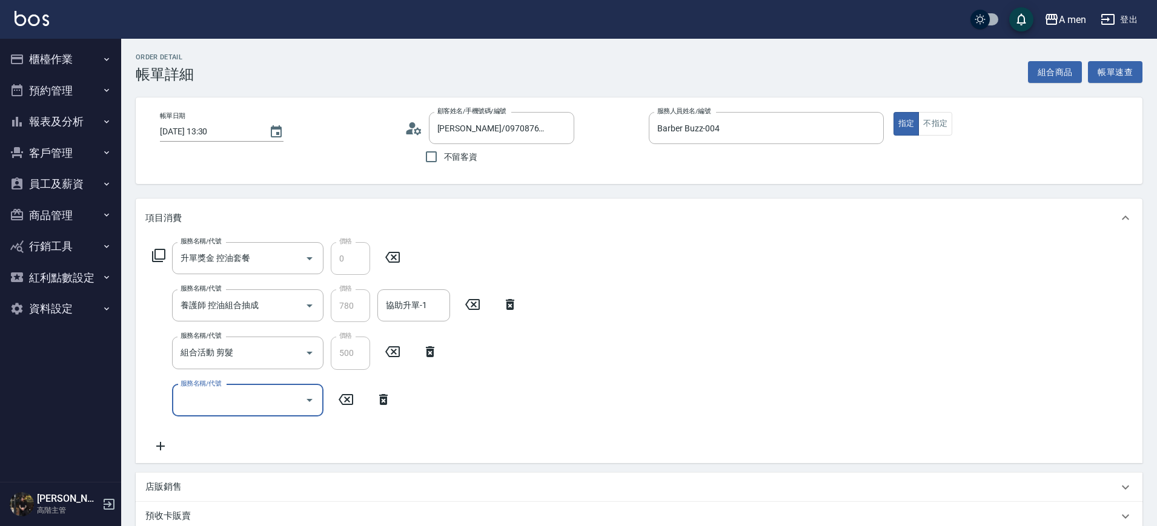
click at [245, 391] on input "服務名稱/代號" at bounding box center [238, 400] width 122 height 21
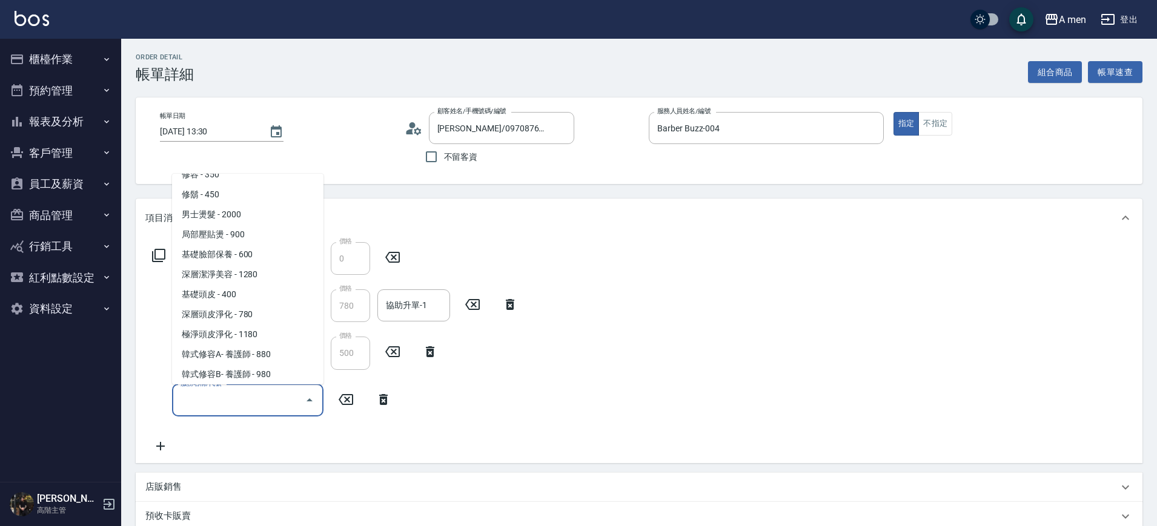
scroll to position [340, 0]
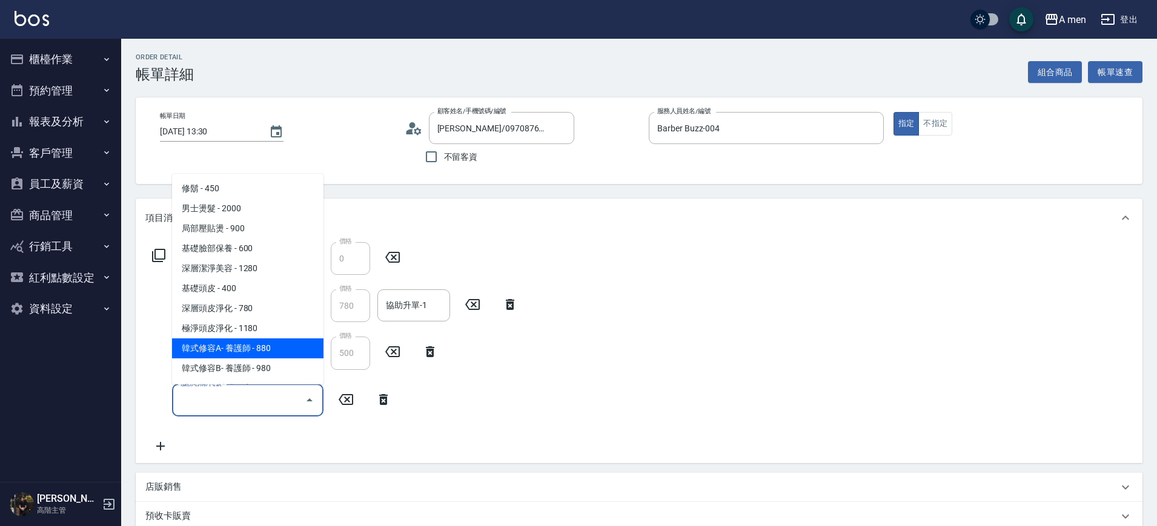
click at [256, 350] on span "韓式修容A- 養護師 - 880" at bounding box center [247, 348] width 151 height 20
type input "韓式修容A- 養護師(H)"
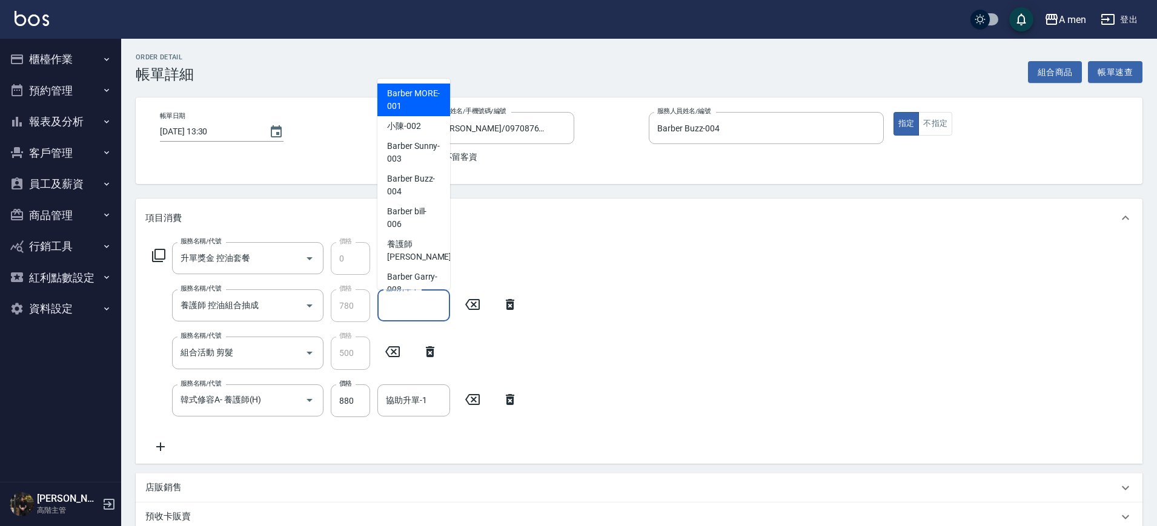
click at [409, 306] on input "協助升單-1" at bounding box center [414, 305] width 62 height 21
click at [412, 130] on span "小陳 -002" at bounding box center [404, 126] width 34 height 13
type input "小陳-002"
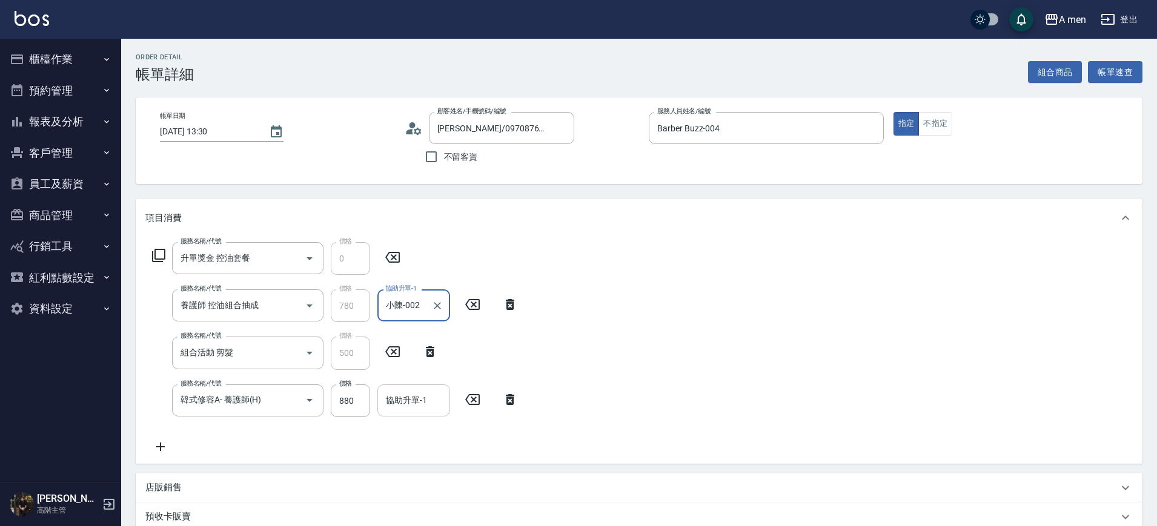
click at [421, 398] on div "協助升單-1 協助升單-1" at bounding box center [413, 400] width 73 height 32
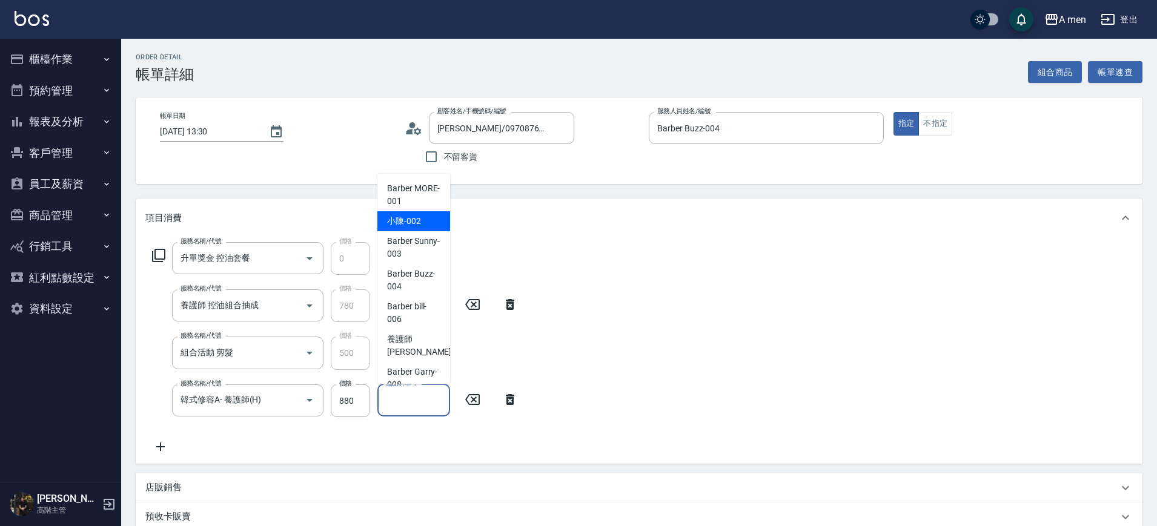
click at [418, 219] on span "小陳 -002" at bounding box center [404, 221] width 34 height 13
type input "小陳-002"
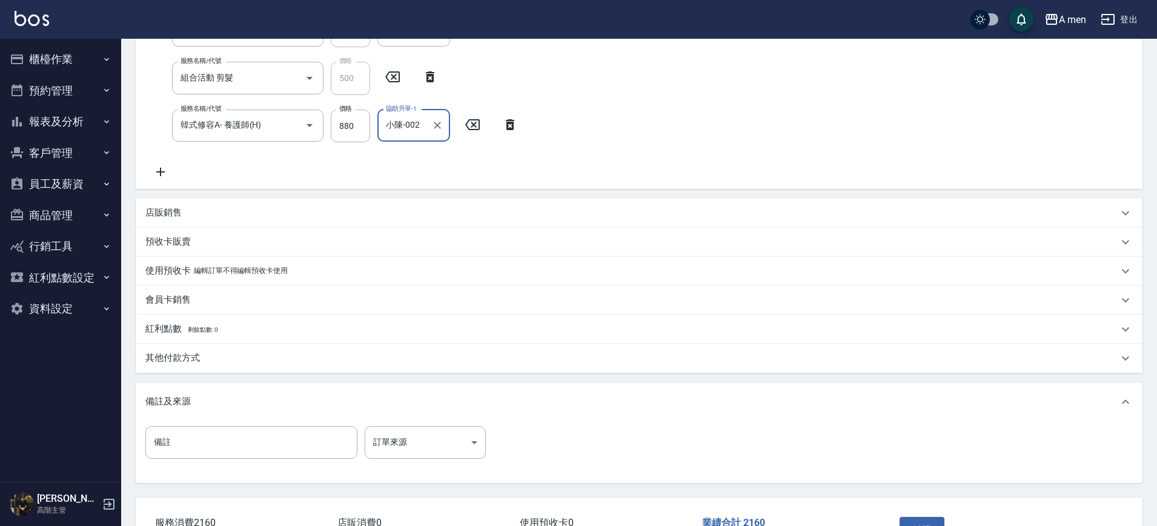
scroll to position [363, 0]
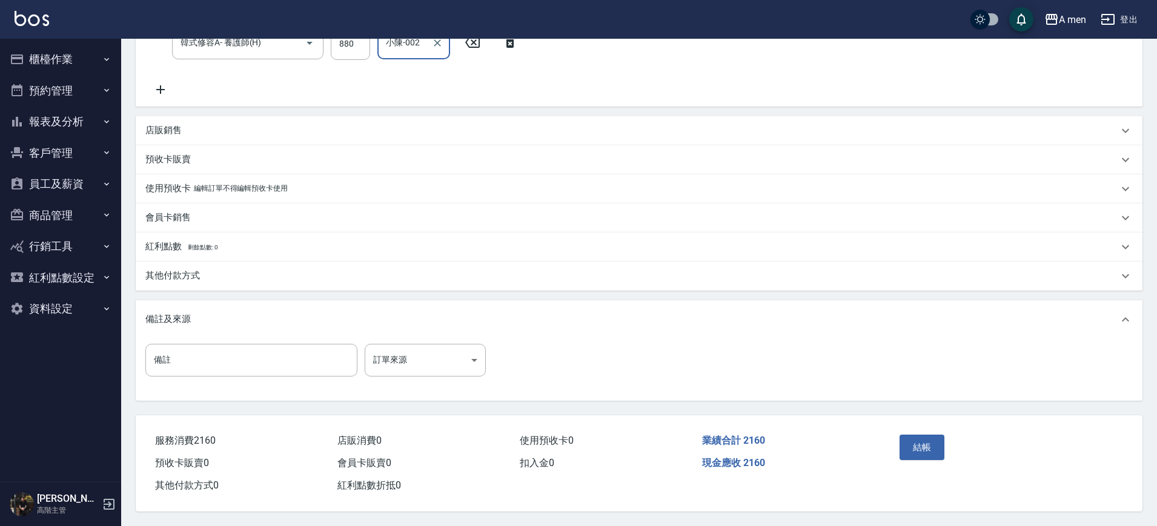
click at [236, 276] on div "其他付款方式" at bounding box center [631, 275] width 972 height 13
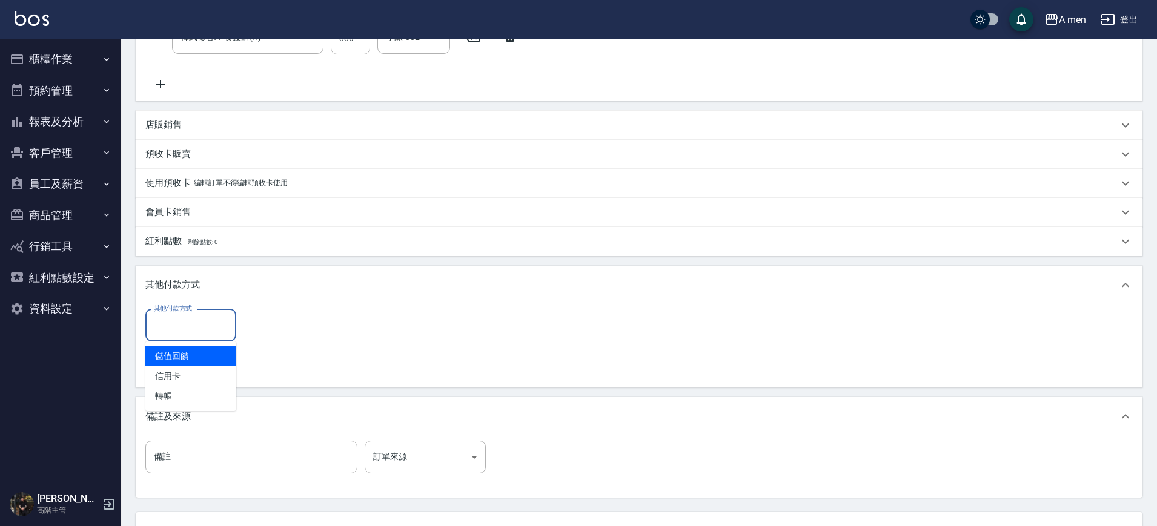
click at [205, 328] on input "其他付款方式" at bounding box center [191, 325] width 80 height 21
click at [174, 380] on span "信用卡" at bounding box center [190, 376] width 91 height 20
type input "信用卡"
click at [267, 325] on input "0" at bounding box center [288, 325] width 91 height 33
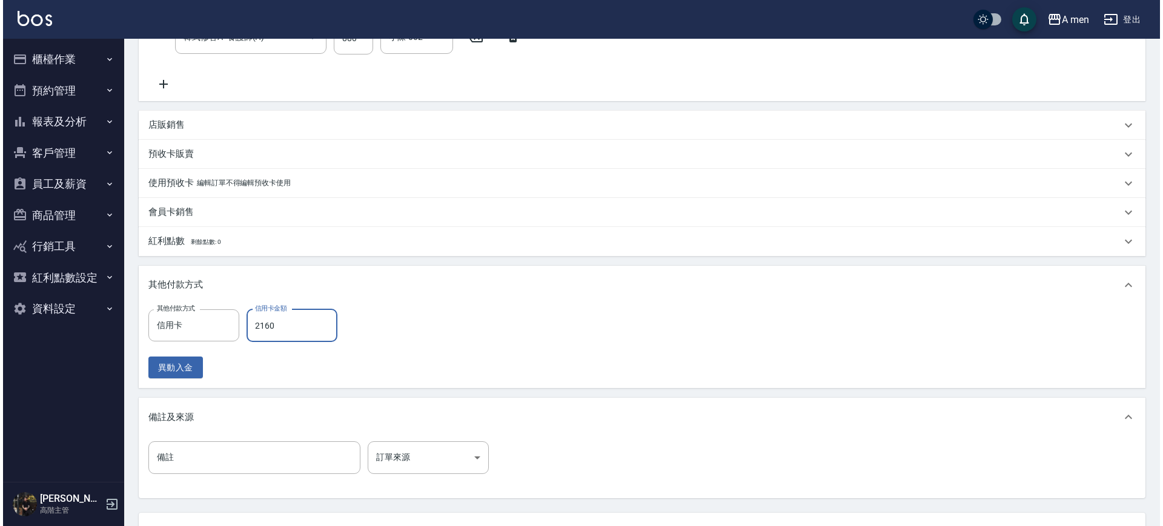
scroll to position [466, 0]
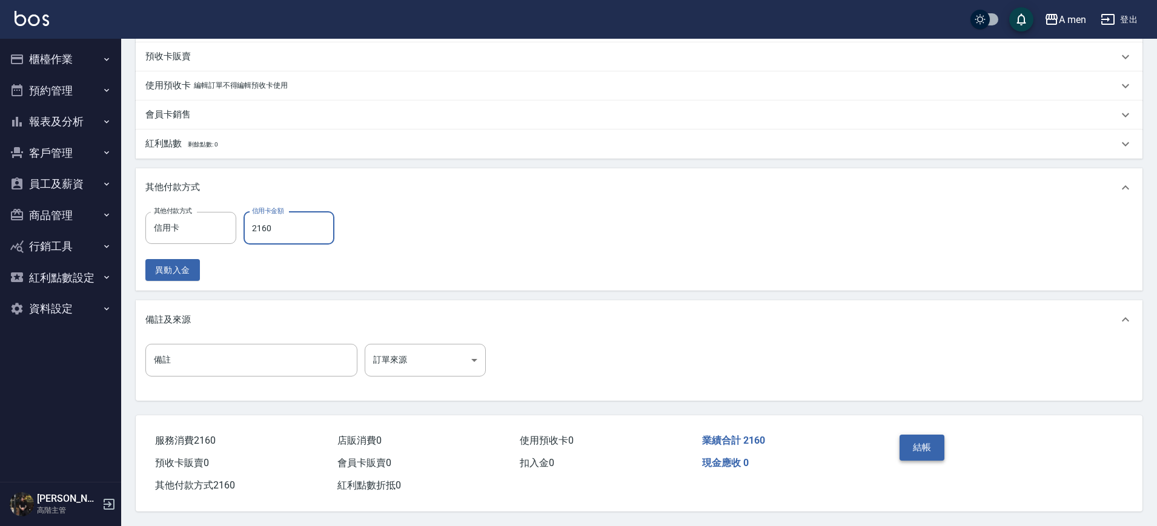
type input "2160"
click at [929, 440] on button "結帳" at bounding box center [921, 447] width 45 height 25
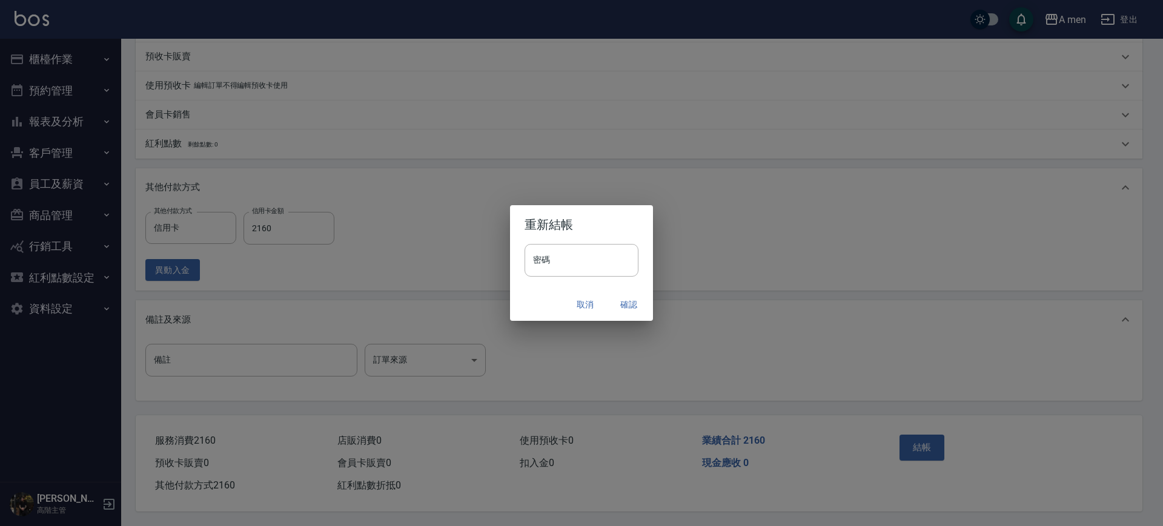
click at [629, 297] on button "確認" at bounding box center [628, 305] width 39 height 22
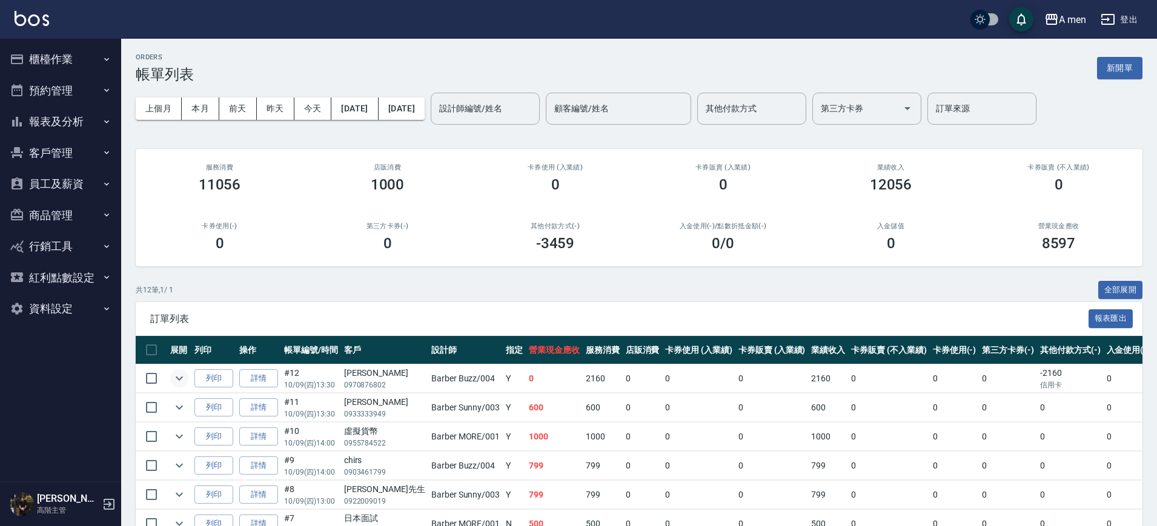
click at [179, 375] on icon "expand row" at bounding box center [179, 378] width 15 height 15
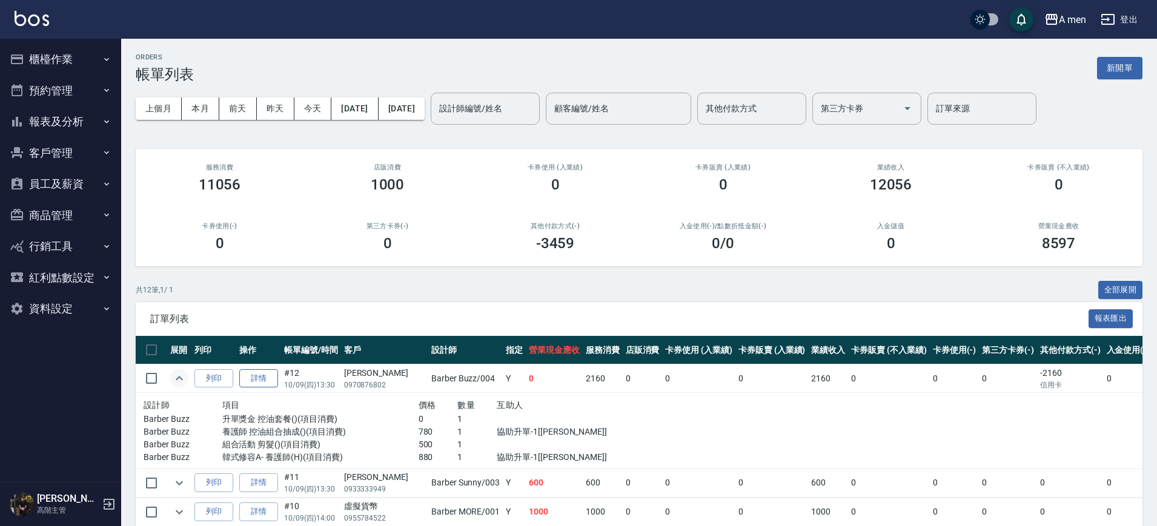
click at [258, 378] on link "詳情" at bounding box center [258, 378] width 39 height 19
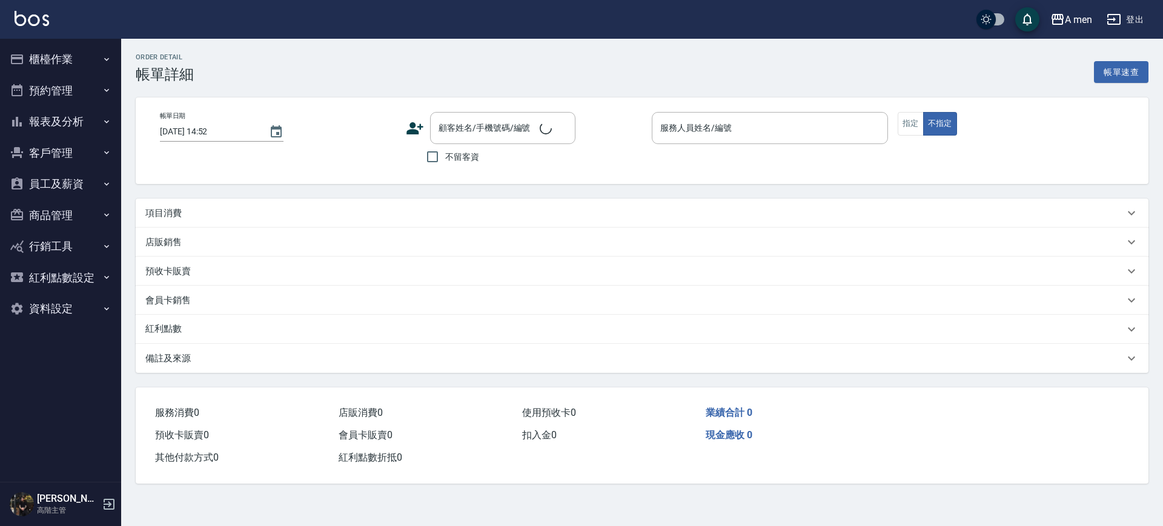
type input "2025/10/09 13:30"
type input "Barber Buzz-004"
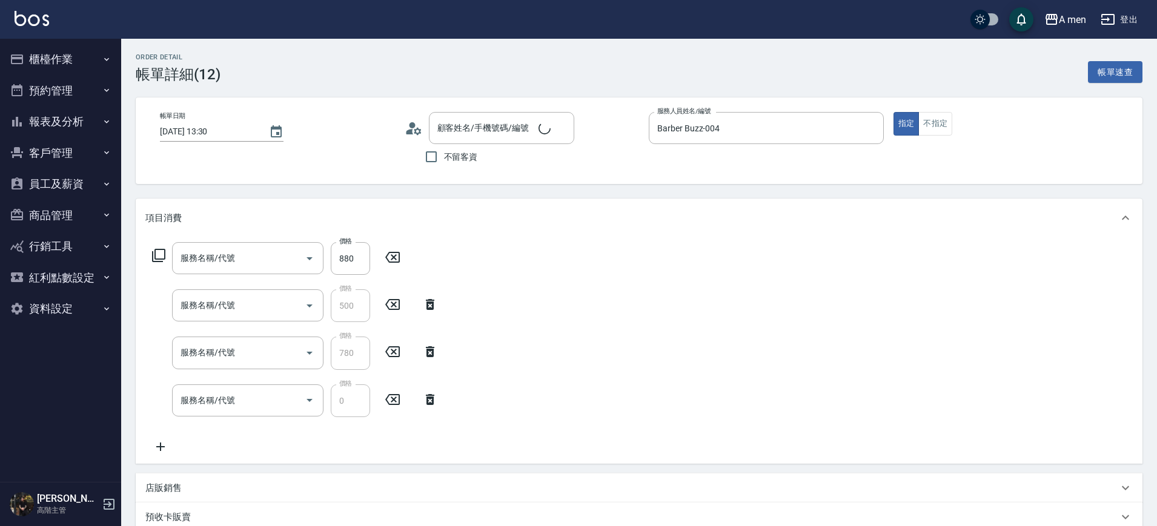
type input "韓式修容A- 養護師(H)"
type input "組合活動 剪髮"
type input "養護師 控油組合抽成"
type input "升單獎金 控油套餐"
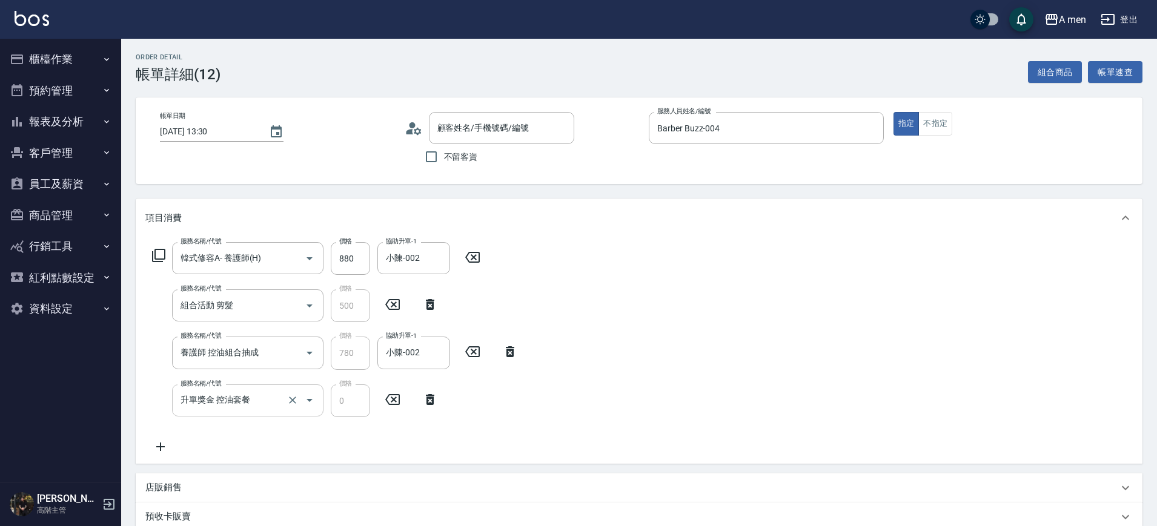
type input "曾思豪/0970876802/"
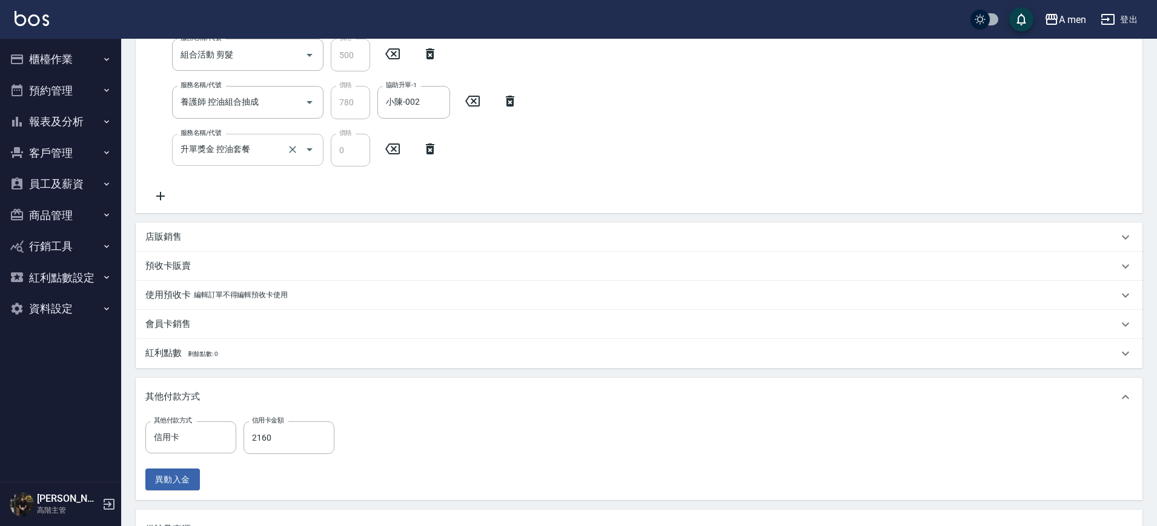
scroll to position [250, 0]
click at [200, 441] on input "信用卡" at bounding box center [182, 437] width 62 height 21
click at [176, 504] on span "轉帳" at bounding box center [190, 509] width 91 height 20
type input "轉帳"
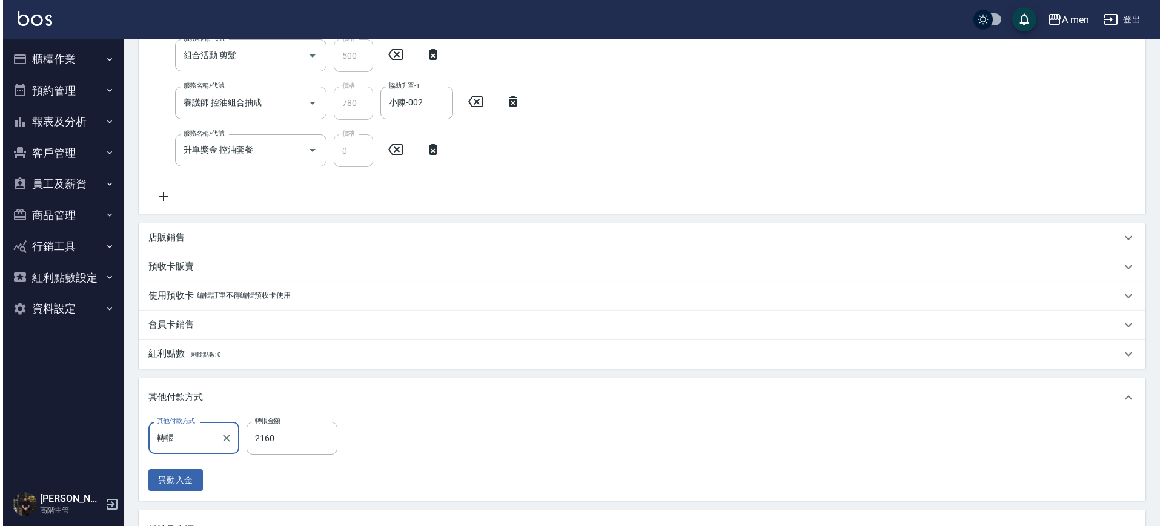
scroll to position [466, 0]
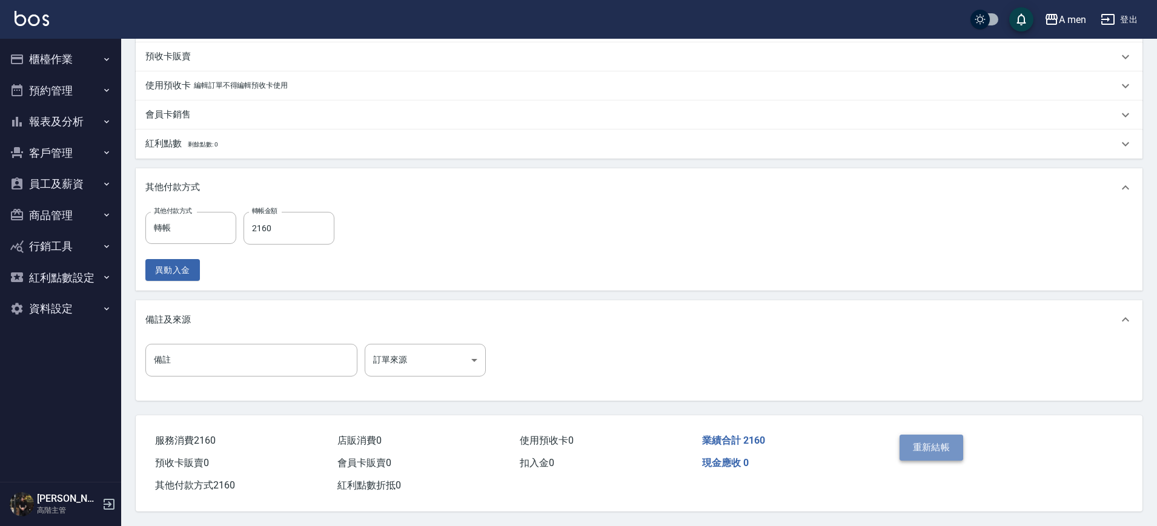
click at [926, 437] on button "重新結帳" at bounding box center [931, 447] width 64 height 25
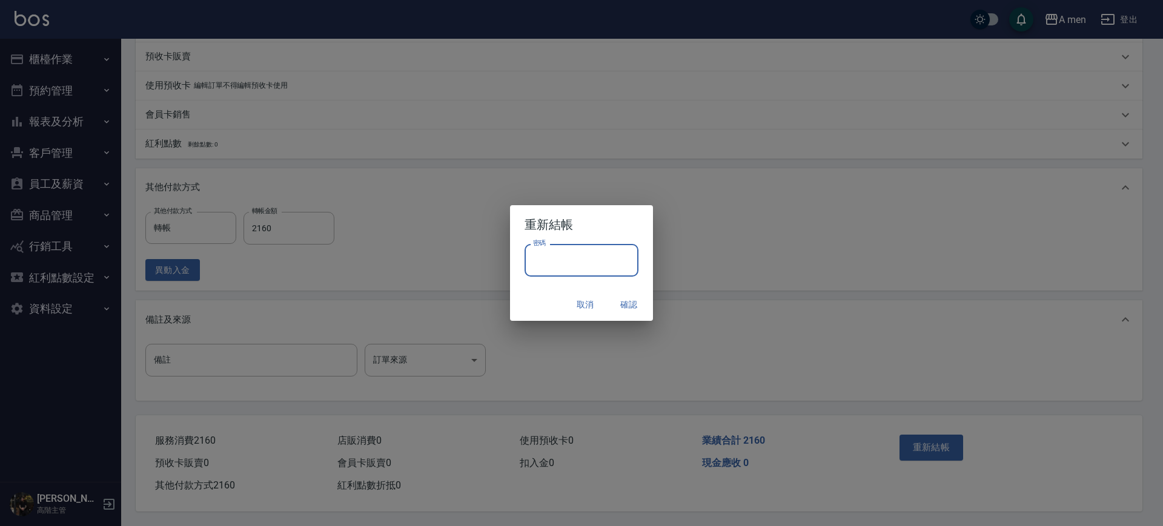
click at [618, 261] on input "密碼" at bounding box center [581, 260] width 114 height 33
type input "**********"
click at [626, 303] on button "確認" at bounding box center [628, 305] width 39 height 22
click at [627, 302] on div "取消 確認" at bounding box center [581, 305] width 143 height 32
click at [627, 298] on div "Order detail 帳單詳細 (12) 組合商品 帳單速查 帳單日期 2025/10/09 13:30 顧客姓名/手機號碼/編號 曾思豪/0970876…" at bounding box center [578, 33] width 1157 height 986
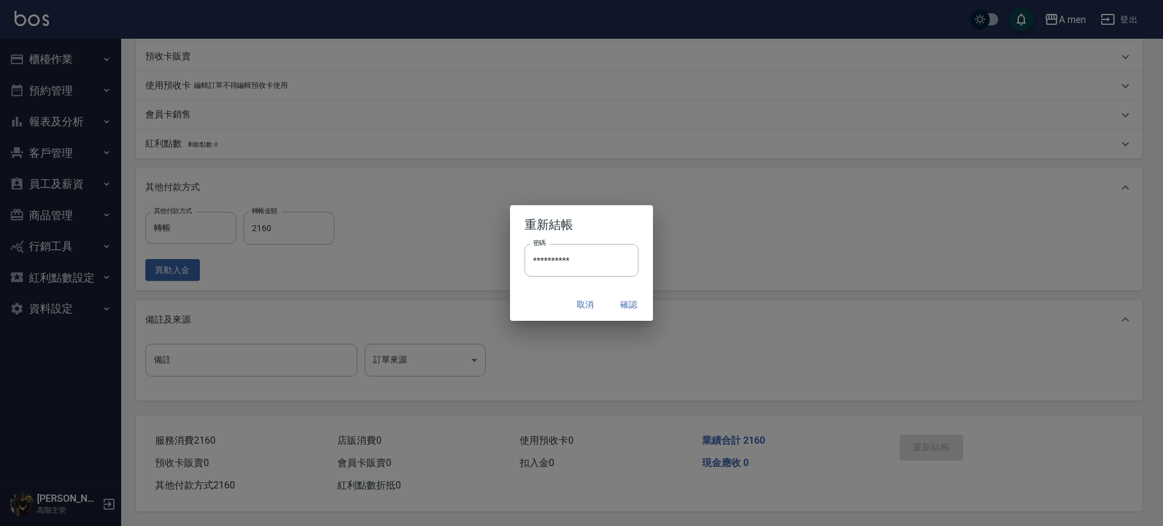
click at [627, 298] on div "Order detail 帳單詳細 (12) 組合商品 帳單速查 帳單日期 2025/10/09 13:30 顧客姓名/手機號碼/編號 曾思豪/0970876…" at bounding box center [578, 33] width 1157 height 986
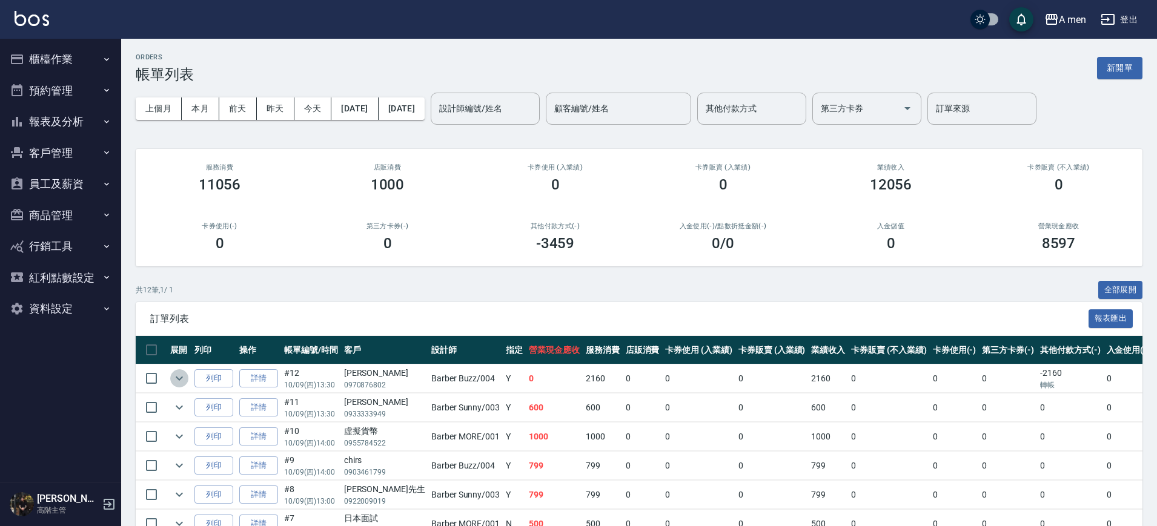
click at [177, 378] on icon "expand row" at bounding box center [179, 378] width 15 height 15
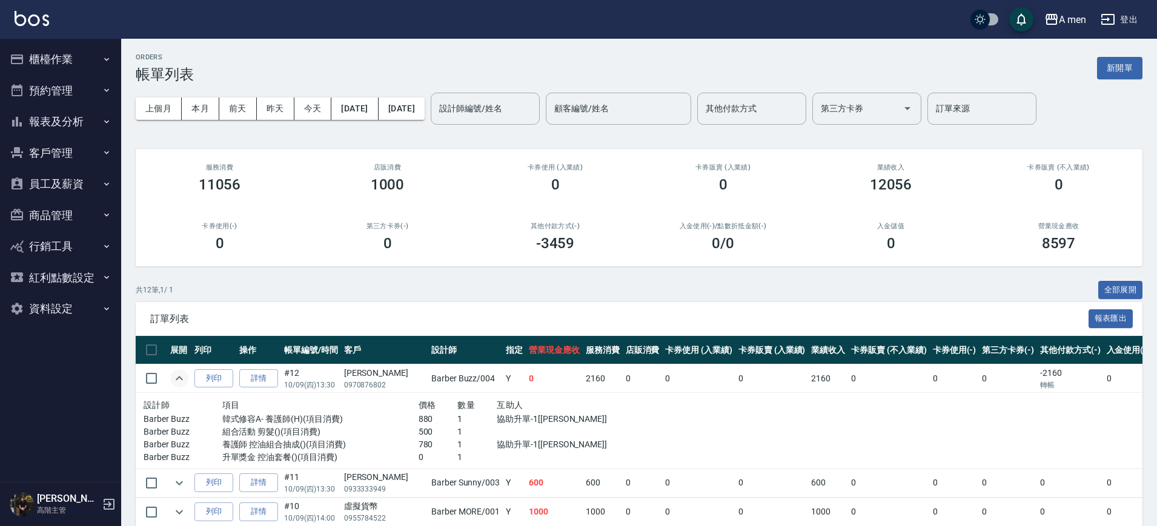
click at [177, 378] on icon "expand row" at bounding box center [179, 378] width 7 height 4
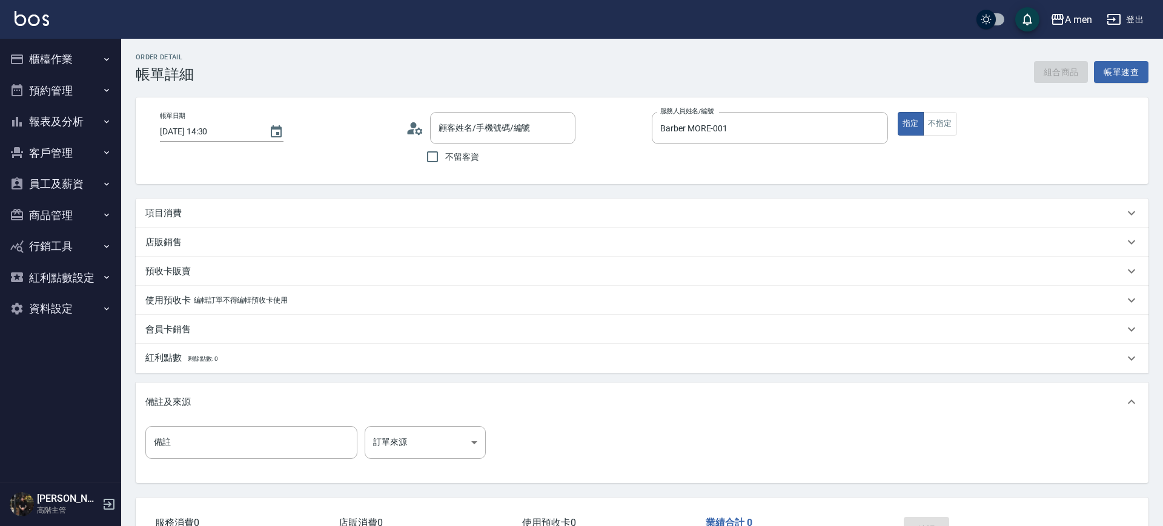
type input "[DATE] 14:30"
type input "Barber MORE-001"
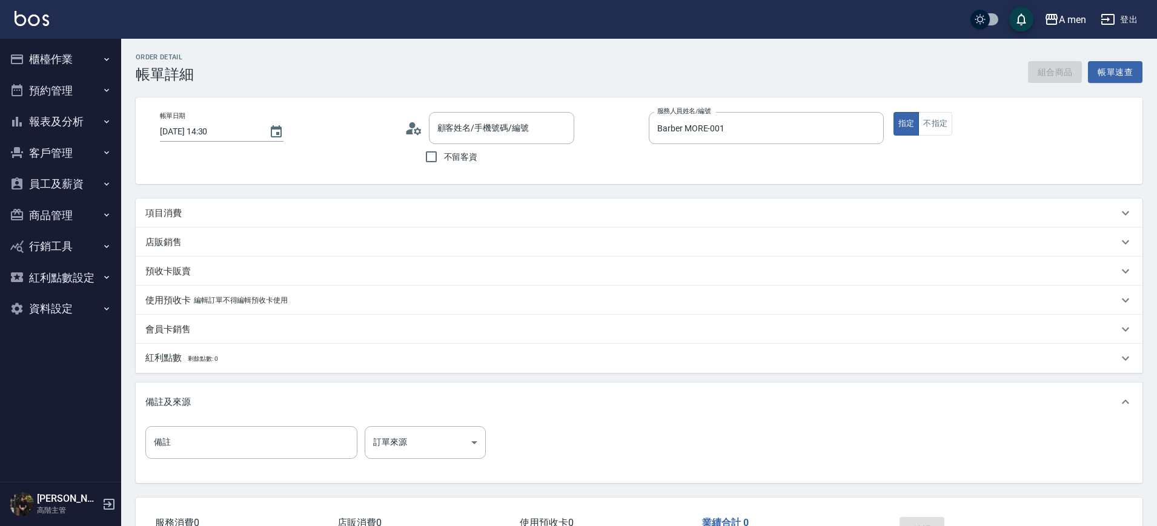
click at [303, 220] on div "項目消費" at bounding box center [639, 213] width 1006 height 29
type input "林/0989787623/null"
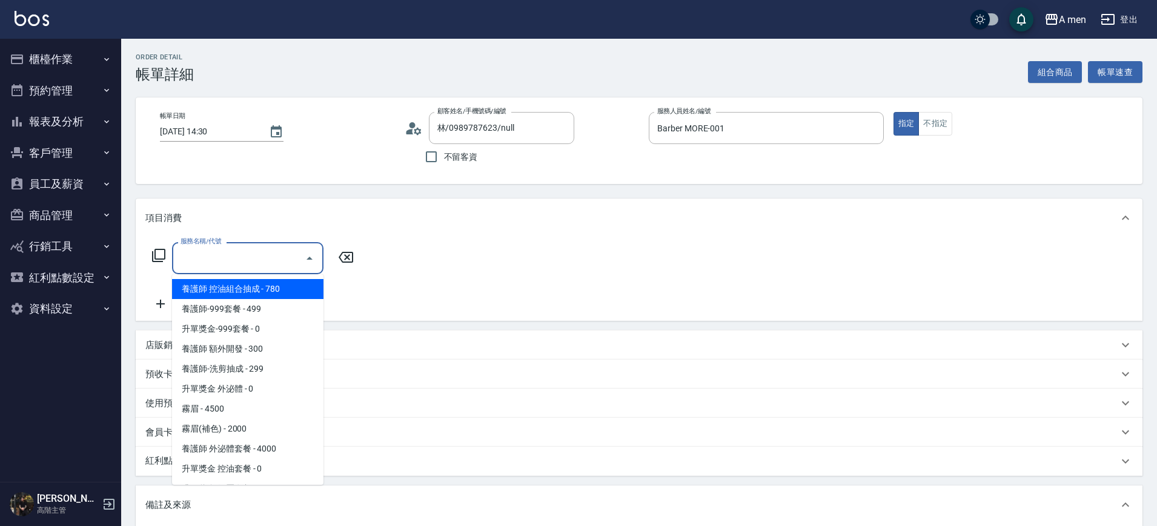
click at [253, 260] on input "服務名稱/代號" at bounding box center [238, 258] width 122 height 21
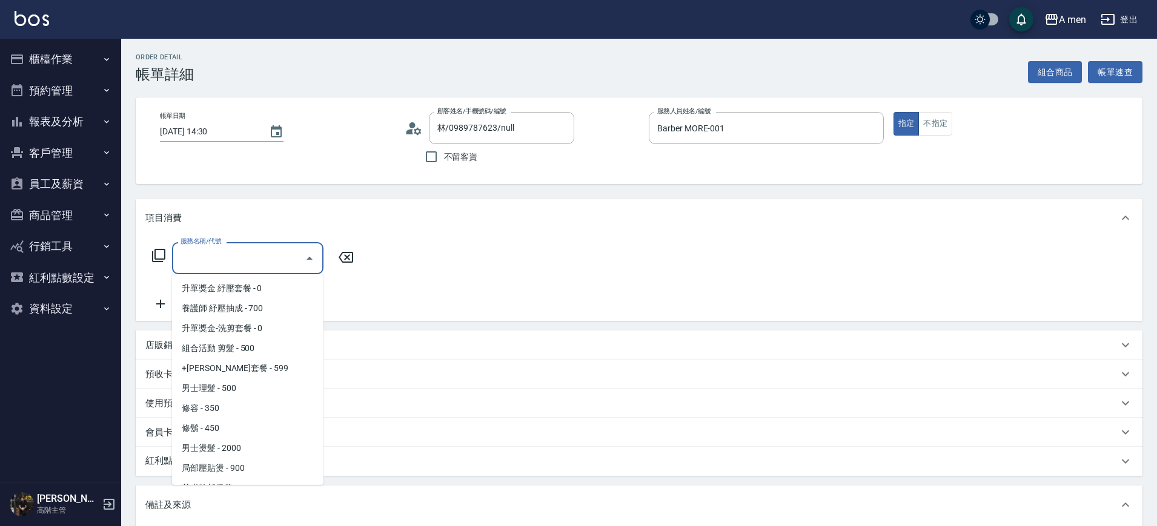
scroll to position [205, 0]
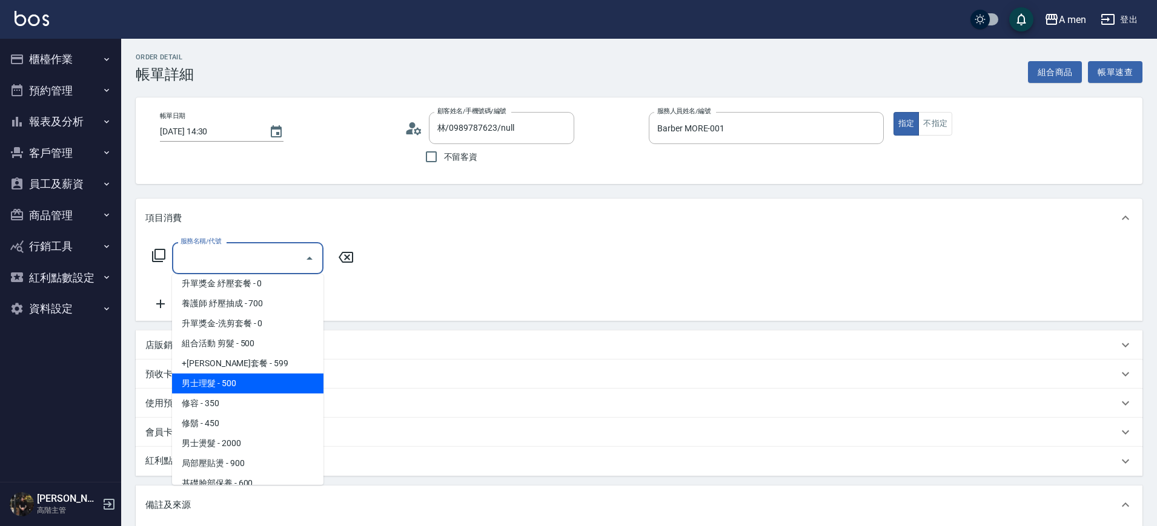
click at [252, 374] on span "男士理髮 - 500" at bounding box center [247, 384] width 151 height 20
type input "男士理髮(A01)"
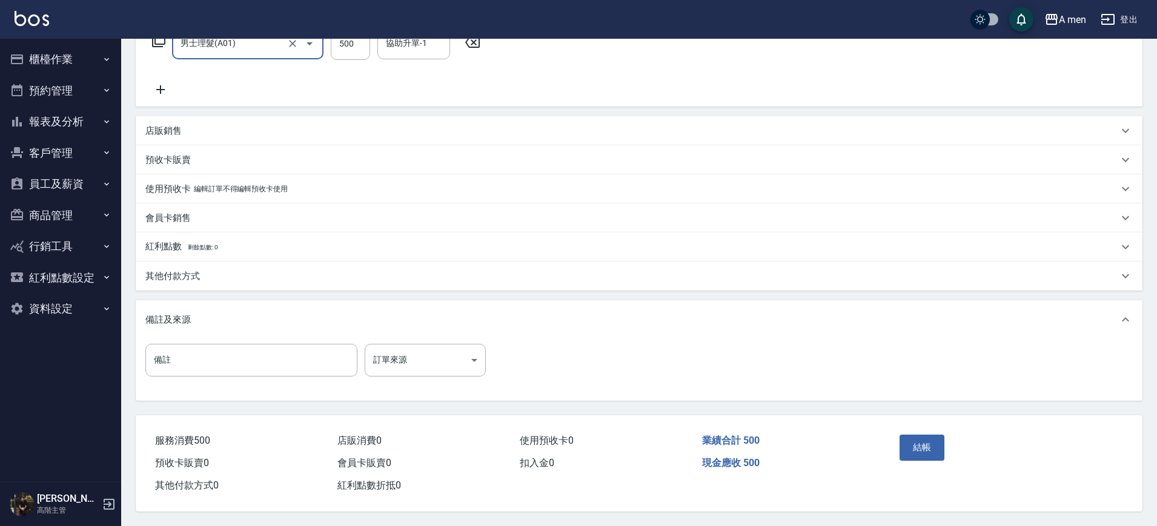
scroll to position [220, 0]
click at [929, 440] on button "結帳" at bounding box center [921, 447] width 45 height 25
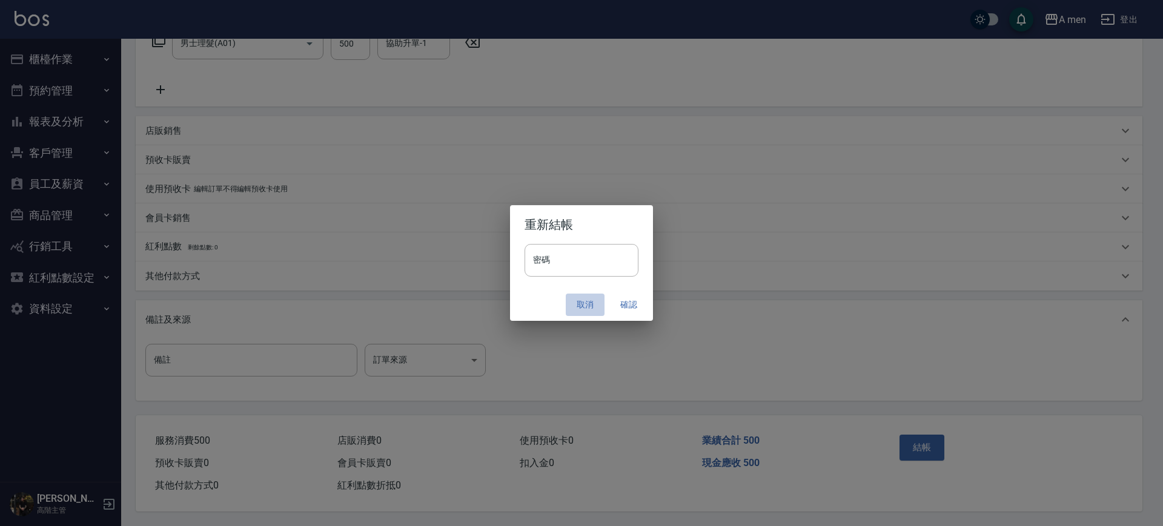
click at [580, 300] on button "取消" at bounding box center [585, 305] width 39 height 22
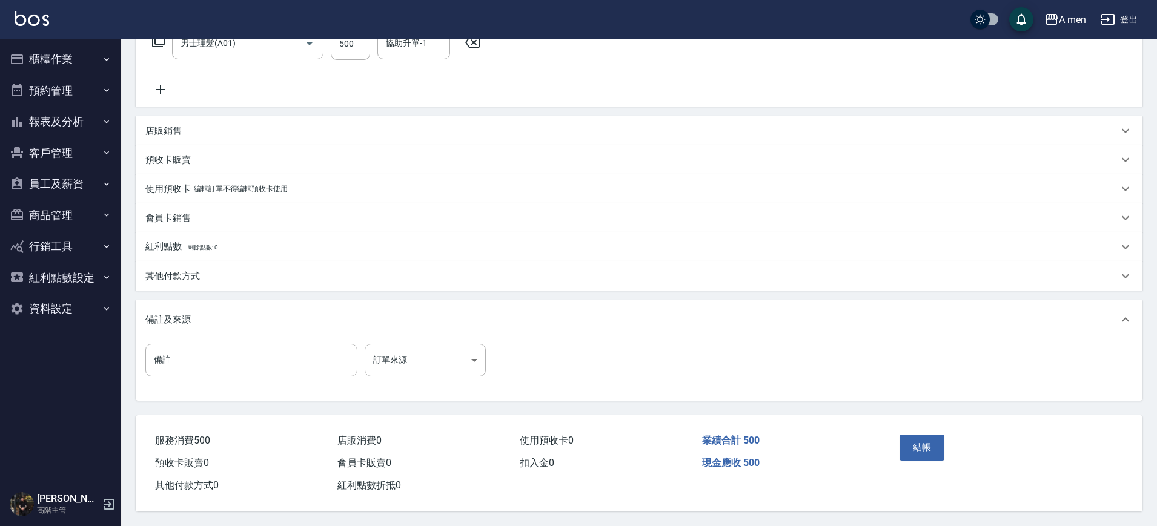
click at [689, 315] on div "備註及來源" at bounding box center [631, 320] width 972 height 13
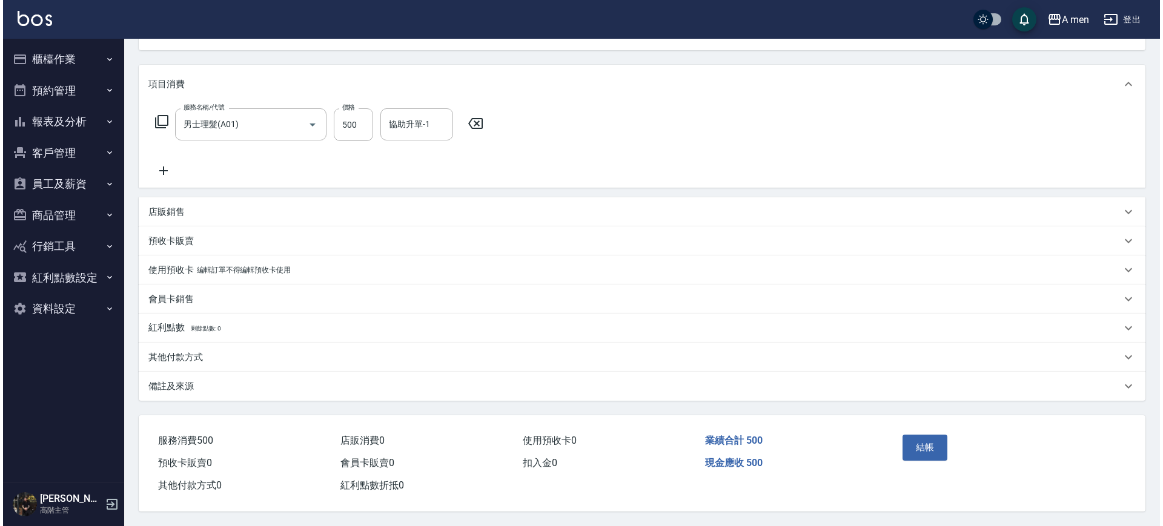
scroll to position [139, 0]
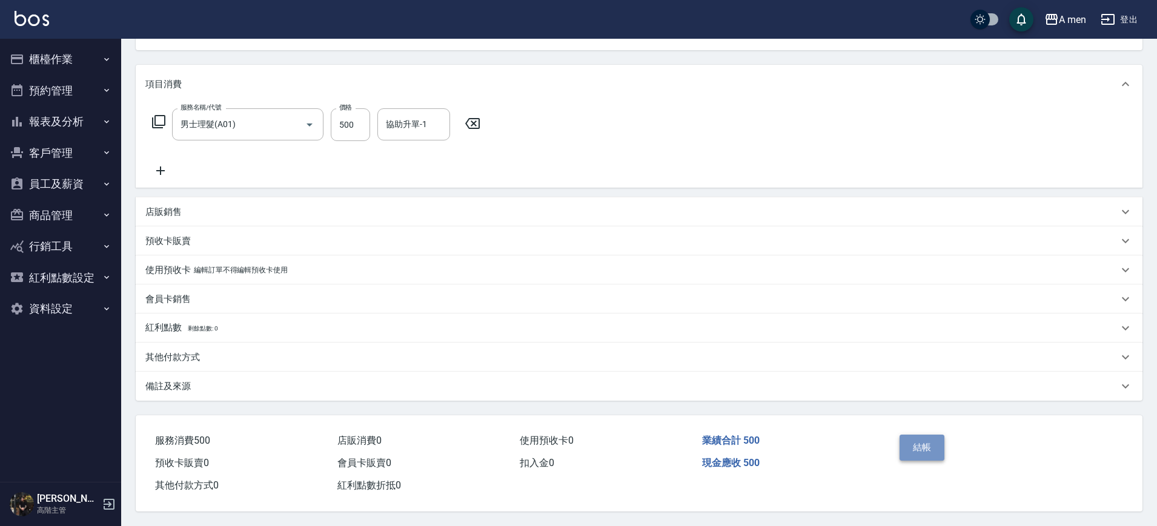
click at [926, 443] on button "結帳" at bounding box center [921, 447] width 45 height 25
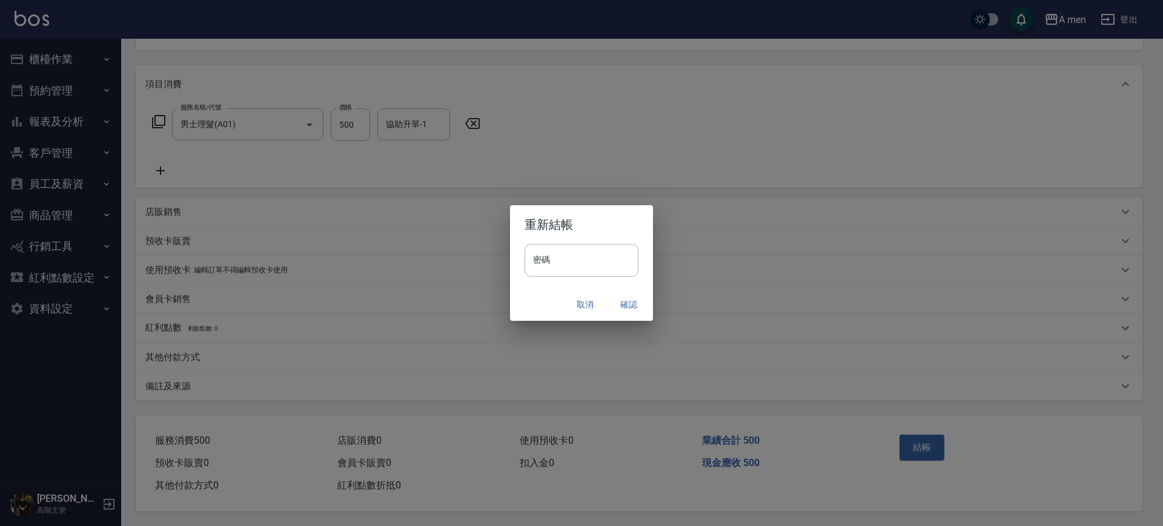
click at [622, 305] on button "確認" at bounding box center [628, 305] width 39 height 22
